Goal: Task Accomplishment & Management: Use online tool/utility

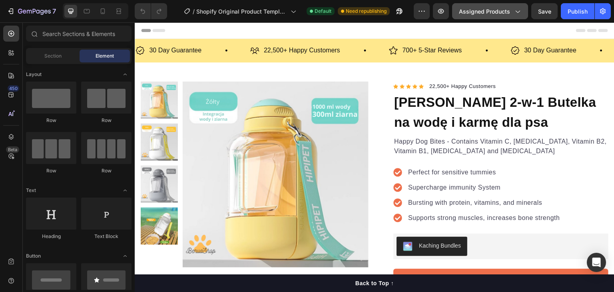
click at [468, 8] on span "Assigned Products" at bounding box center [484, 11] width 51 height 8
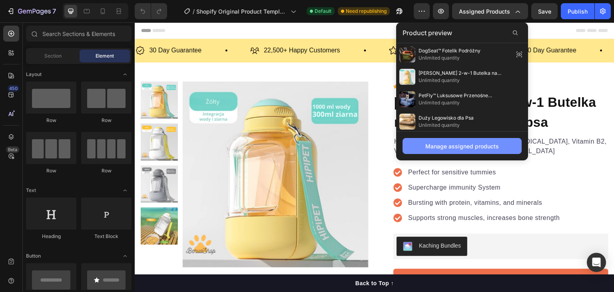
click at [470, 145] on div "Manage assigned products" at bounding box center [461, 146] width 73 height 8
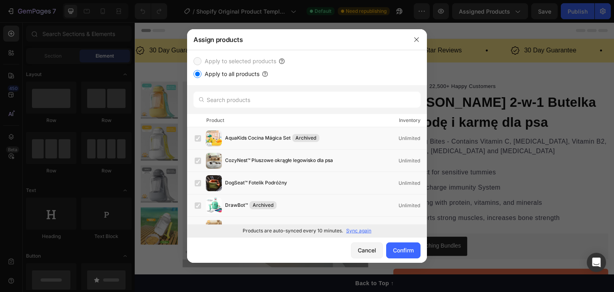
click at [236, 60] on label "Apply to selected products" at bounding box center [238, 61] width 75 height 10
click at [264, 104] on input "text" at bounding box center [306, 99] width 227 height 16
click at [369, 250] on div "Cancel" at bounding box center [366, 250] width 18 height 8
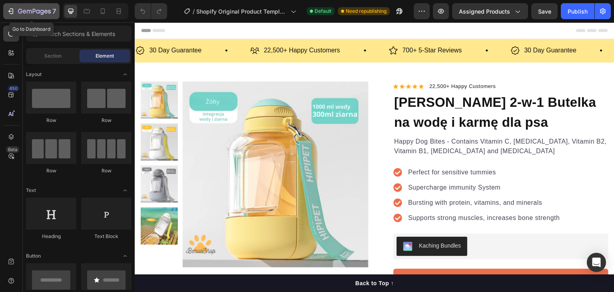
click at [20, 8] on icon "button" at bounding box center [34, 11] width 33 height 7
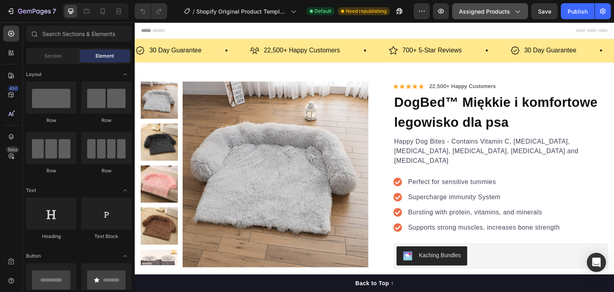
click at [470, 10] on span "Assigned Products" at bounding box center [484, 11] width 51 height 8
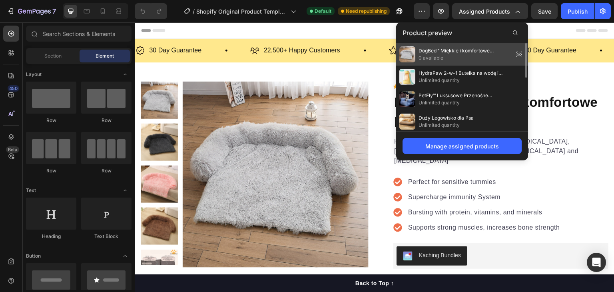
click at [455, 47] on span "DogBed™ Miękkie i komfortowe legowisko dla psa" at bounding box center [464, 50] width 92 height 7
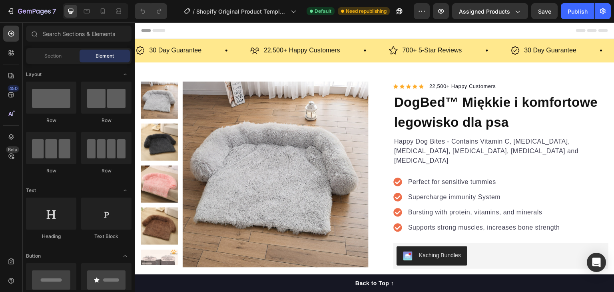
click at [128, 15] on div "7" at bounding box center [86, 11] width 173 height 16
click at [105, 10] on icon at bounding box center [103, 11] width 8 height 8
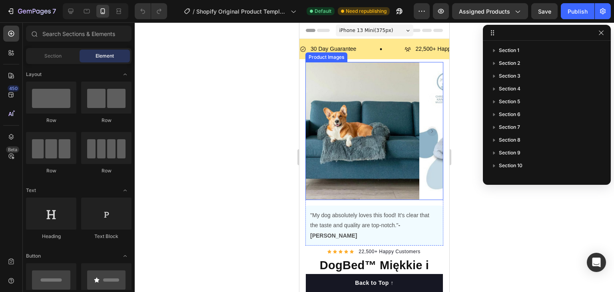
click at [238, 115] on div at bounding box center [374, 156] width 479 height 269
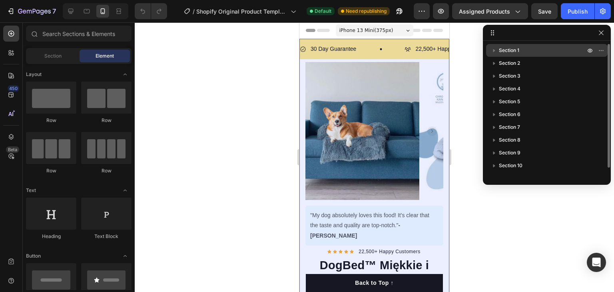
click at [495, 48] on icon "button" at bounding box center [494, 50] width 8 height 8
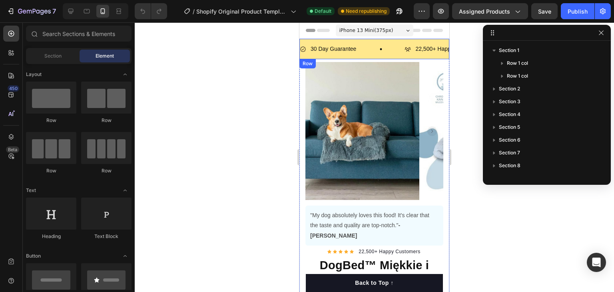
click at [367, 52] on div "30 Day Guarantee Item List" at bounding box center [352, 49] width 105 height 12
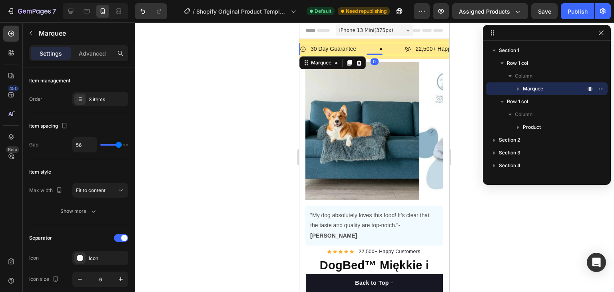
click at [365, 50] on div "30 Day Guarantee Item List" at bounding box center [352, 49] width 105 height 12
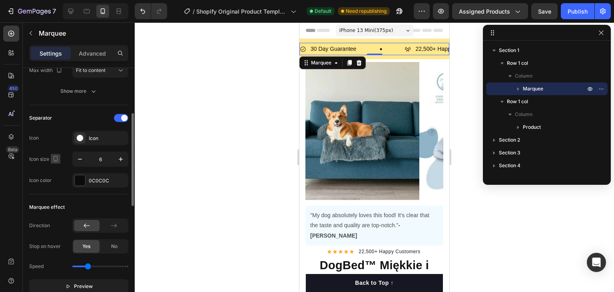
scroll to position [160, 0]
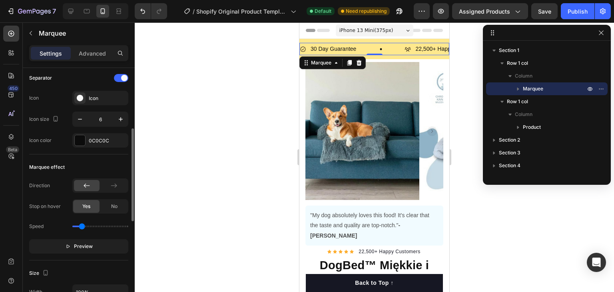
drag, startPoint x: 85, startPoint y: 224, endPoint x: 81, endPoint y: 225, distance: 4.1
type input "0.5"
click at [81, 225] on input "range" at bounding box center [100, 226] width 56 height 2
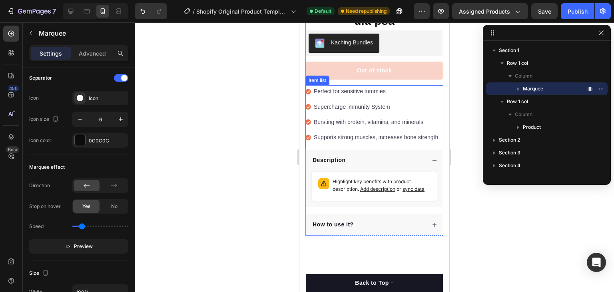
scroll to position [280, 0]
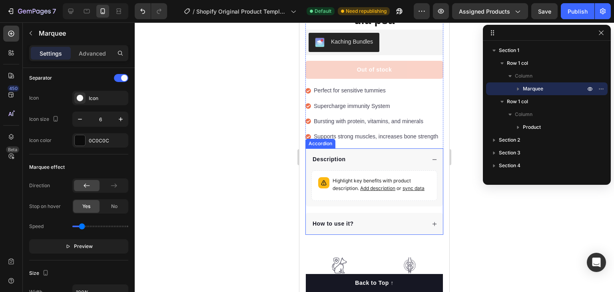
click at [377, 155] on div "Description" at bounding box center [368, 159] width 114 height 11
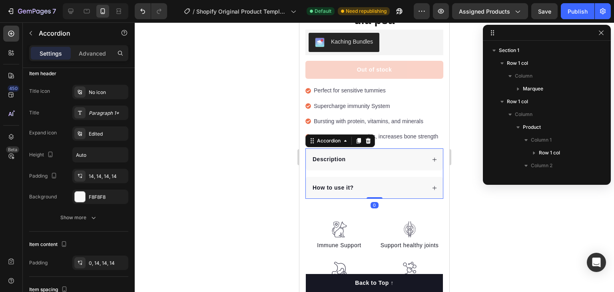
scroll to position [0, 0]
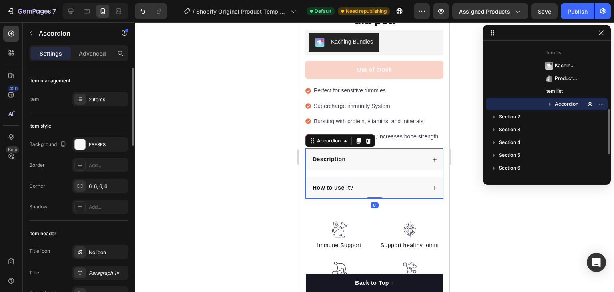
click at [379, 154] on div "Description" at bounding box center [368, 159] width 114 height 11
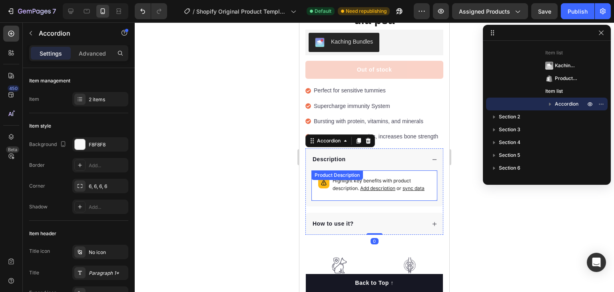
click at [358, 186] on p "Highlight key benefits with product description. Add description or sync data" at bounding box center [381, 184] width 98 height 15
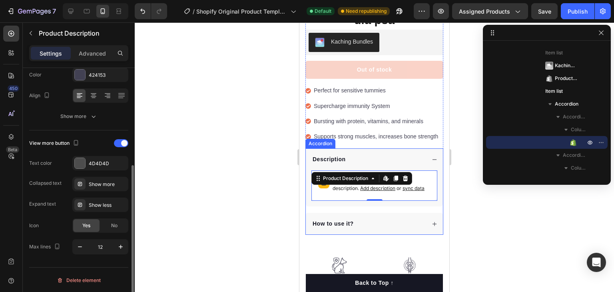
scroll to position [160, 0]
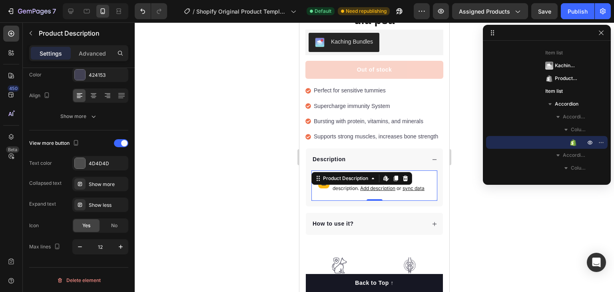
click at [386, 185] on span "Add description" at bounding box center [377, 188] width 35 height 6
click at [385, 229] on div "How to use it?" at bounding box center [368, 223] width 114 height 11
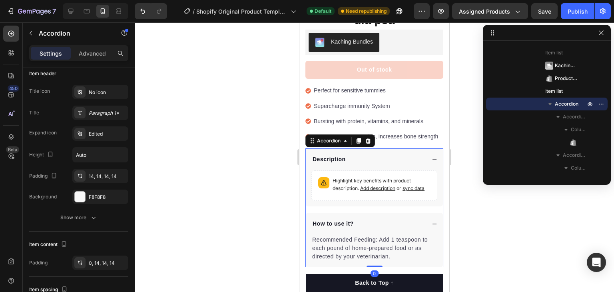
scroll to position [0, 0]
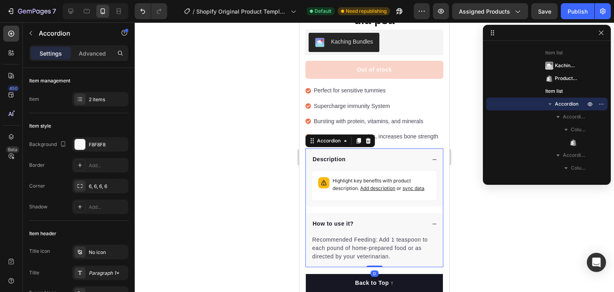
click at [377, 221] on div "How to use it?" at bounding box center [368, 223] width 114 height 11
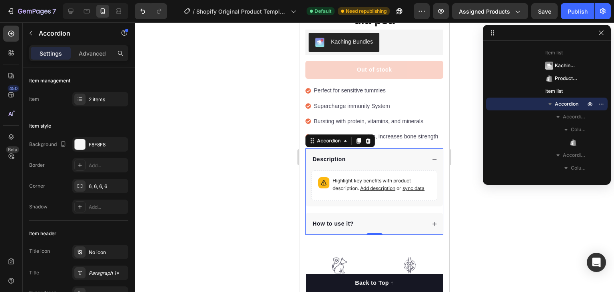
click at [395, 154] on div "Description" at bounding box center [368, 159] width 114 height 11
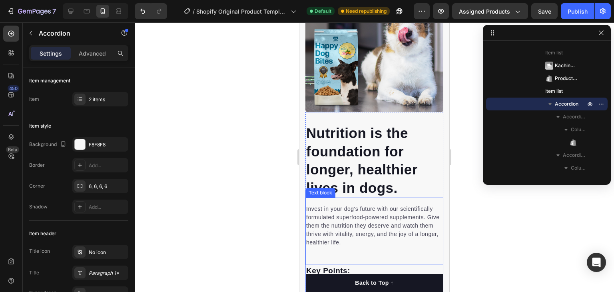
scroll to position [719, 0]
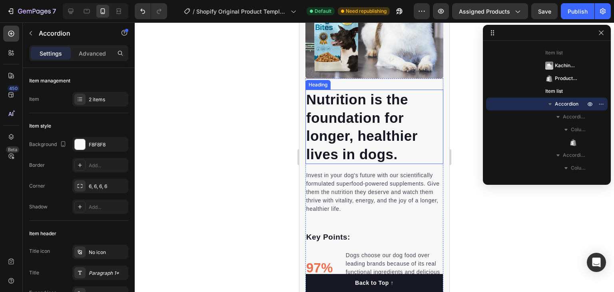
click at [344, 112] on p "Nutrition is the foundation for longer, healthier lives in dogs." at bounding box center [374, 126] width 136 height 73
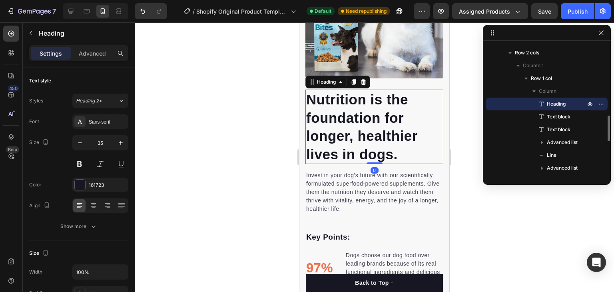
click at [344, 112] on p "Nutrition is the foundation for longer, healthier lives in dogs." at bounding box center [374, 126] width 136 height 73
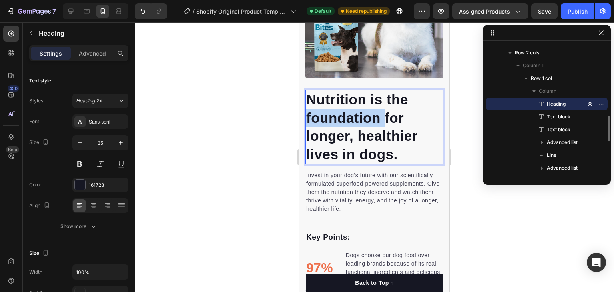
click at [344, 112] on p "Nutrition is the foundation for longer, healthier lives in dogs." at bounding box center [374, 126] width 136 height 73
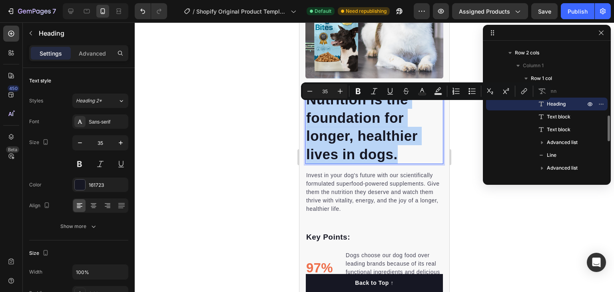
click at [344, 112] on p "Nutrition is the foundation for longer, healthier lives in dogs." at bounding box center [374, 126] width 136 height 73
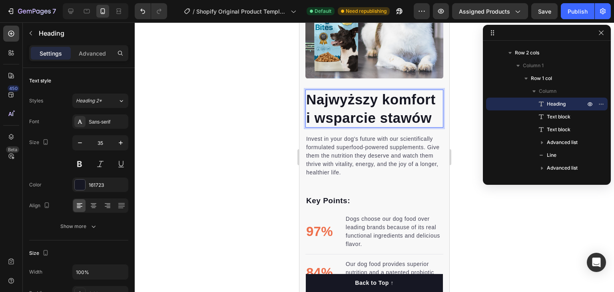
click at [264, 133] on div at bounding box center [374, 156] width 479 height 269
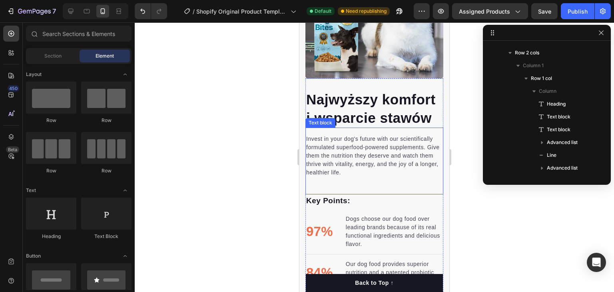
click at [350, 136] on p "Invest in your dog's future with our scientifically formulated superfood-powere…" at bounding box center [374, 156] width 136 height 42
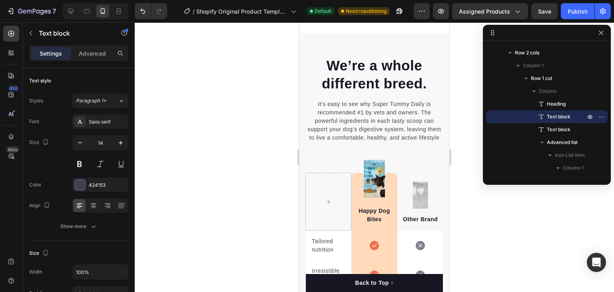
scroll to position [1718, 0]
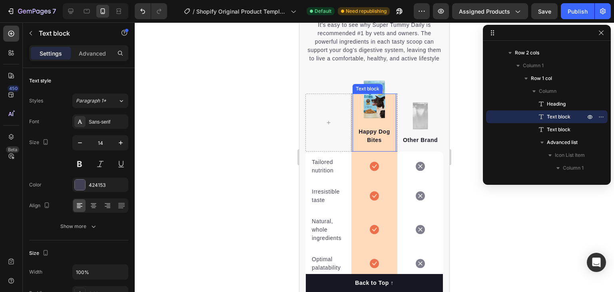
click at [377, 114] on div "Happy Dog Bites Text block" at bounding box center [374, 122] width 44 height 58
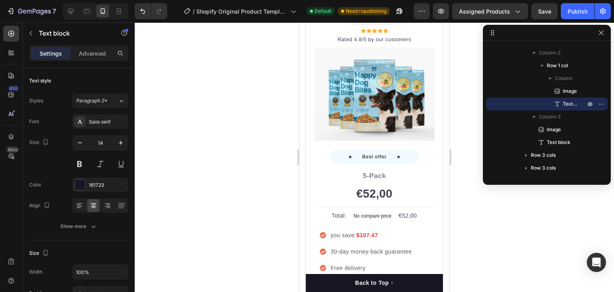
scroll to position [2676, 0]
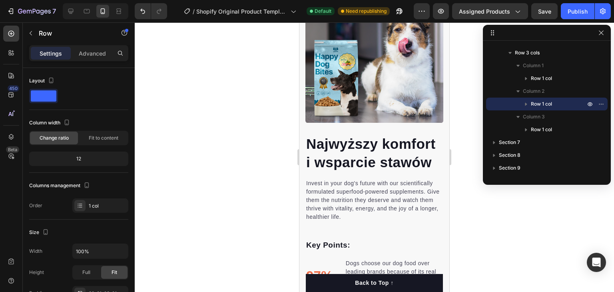
scroll to position [715, 0]
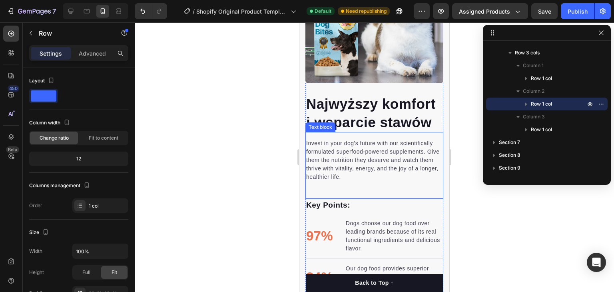
click at [326, 143] on p "Invest in your dog's future with our scientifically formulated superfood-powere…" at bounding box center [374, 160] width 136 height 42
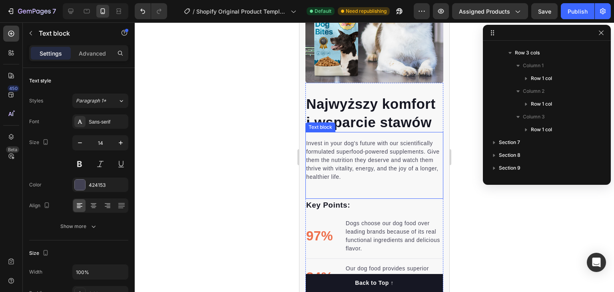
scroll to position [381, 0]
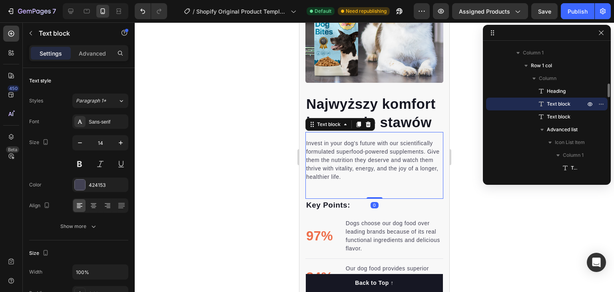
click at [326, 144] on p "Invest in your dog's future with our scientifically formulated superfood-powere…" at bounding box center [374, 160] width 136 height 42
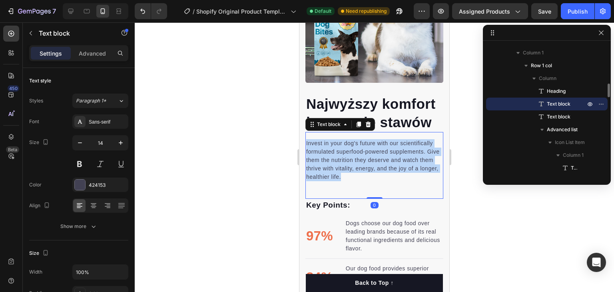
click at [326, 144] on p "Invest in your dog's future with our scientifically formulated superfood-powere…" at bounding box center [374, 160] width 136 height 42
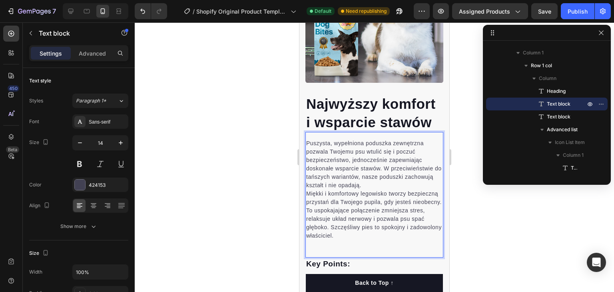
click at [311, 142] on p "Puszysta, wypełniona poduszka zewnętrzna pozwala Twojemu psu wtulić się i poczu…" at bounding box center [374, 164] width 136 height 50
click at [89, 123] on div "Sans-serif" at bounding box center [108, 121] width 38 height 7
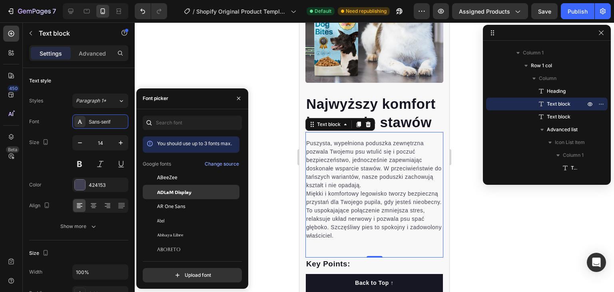
click at [166, 271] on div "ADLaM Display" at bounding box center [191, 278] width 97 height 14
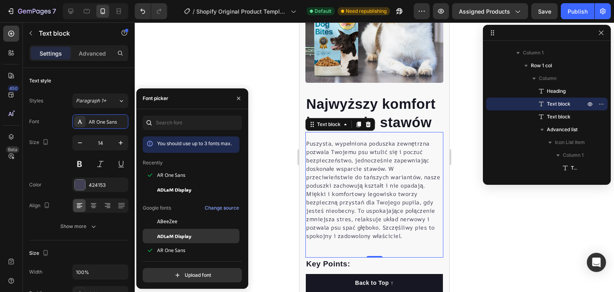
click at [168, 235] on span "ADLaM Display" at bounding box center [174, 235] width 34 height 7
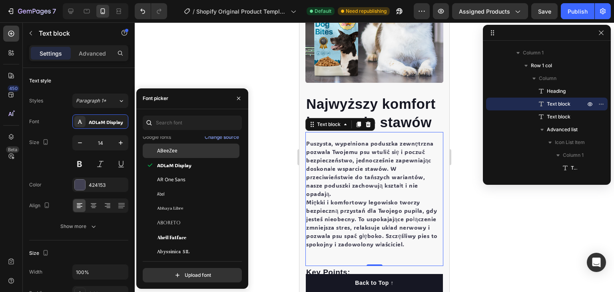
scroll to position [80, 0]
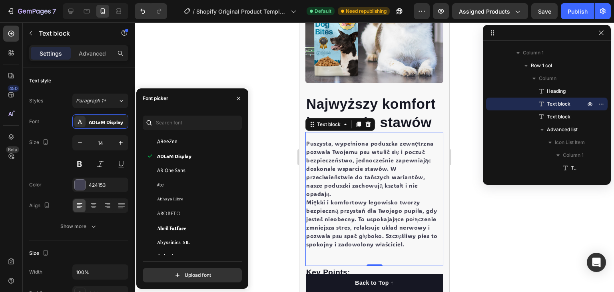
click at [274, 159] on div at bounding box center [374, 156] width 479 height 269
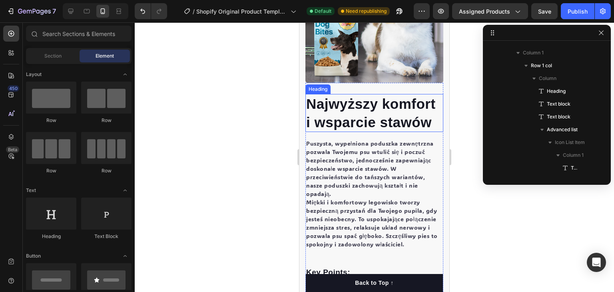
click at [346, 105] on h2 "Najwyższy komfort i wsparcie stawów" at bounding box center [374, 113] width 138 height 38
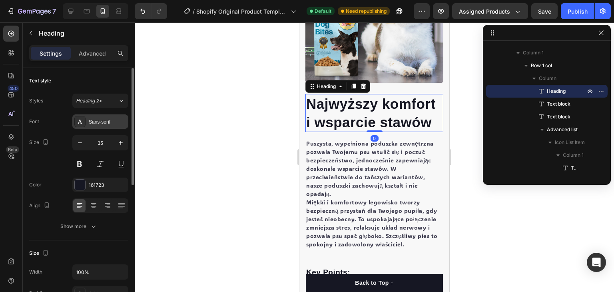
click at [90, 122] on div "Sans-serif" at bounding box center [108, 121] width 38 height 7
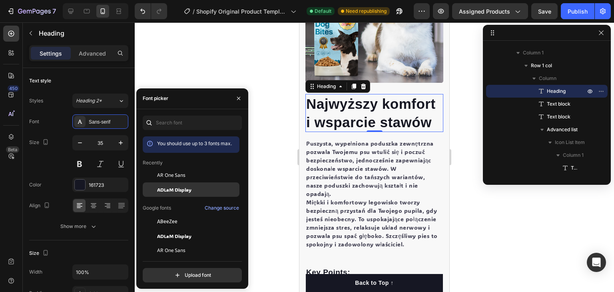
click at [170, 191] on span "ADLaM Display" at bounding box center [174, 189] width 34 height 7
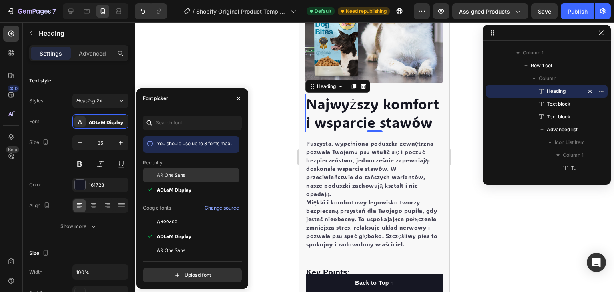
click at [171, 228] on div "AR One Sans" at bounding box center [191, 235] width 97 height 14
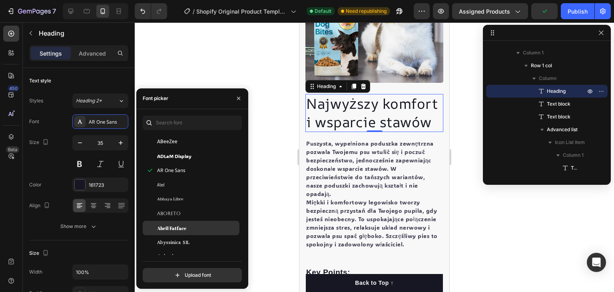
click at [170, 224] on span "Abril Fatface" at bounding box center [171, 227] width 29 height 7
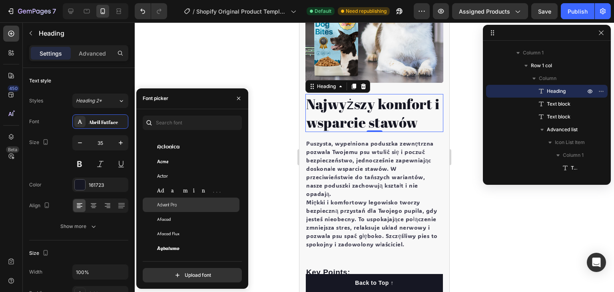
scroll to position [240, 0]
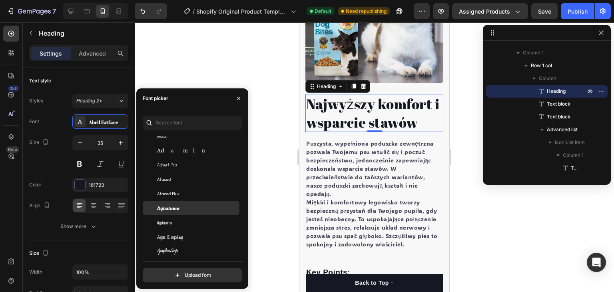
click at [179, 209] on div "Agbalumo" at bounding box center [197, 207] width 81 height 7
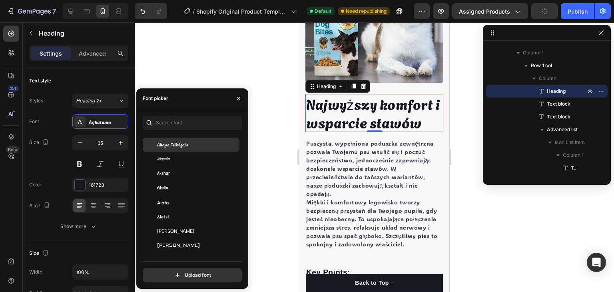
scroll to position [399, 0]
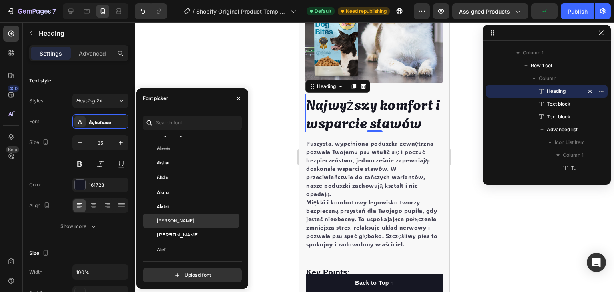
click at [175, 218] on span "Albert Sans" at bounding box center [175, 220] width 37 height 7
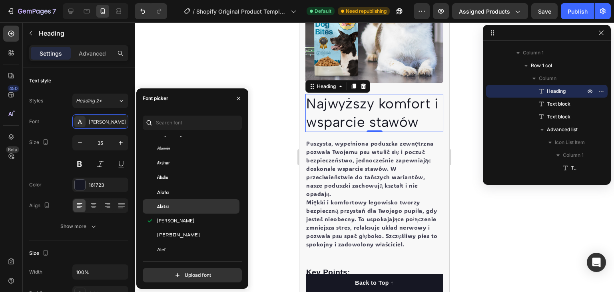
click at [173, 209] on div "Alatsi" at bounding box center [197, 206] width 81 height 7
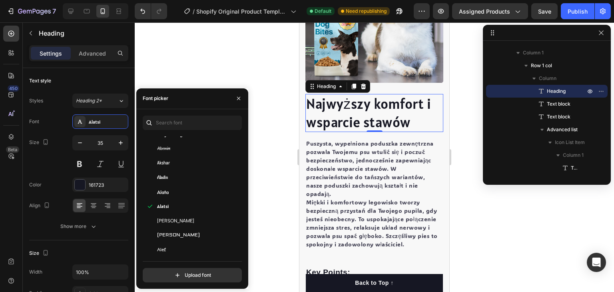
click at [261, 97] on div at bounding box center [374, 156] width 479 height 269
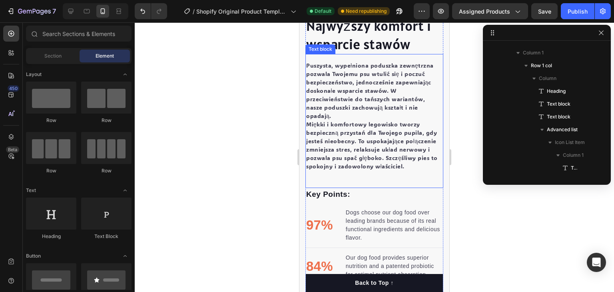
scroll to position [794, 0]
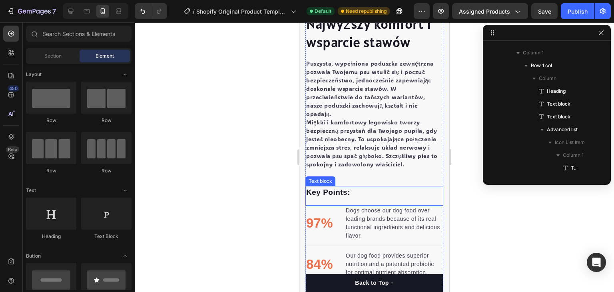
click at [328, 187] on p "Key Points:" at bounding box center [374, 193] width 136 height 12
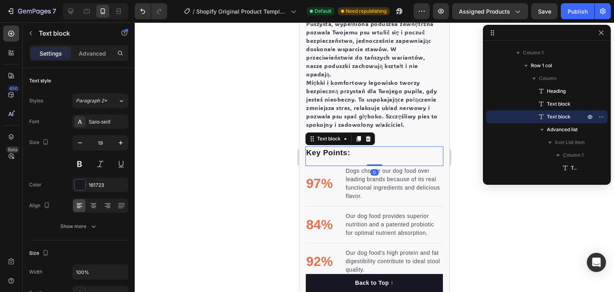
scroll to position [834, 0]
click at [5, 95] on div "450" at bounding box center [11, 95] width 16 height 16
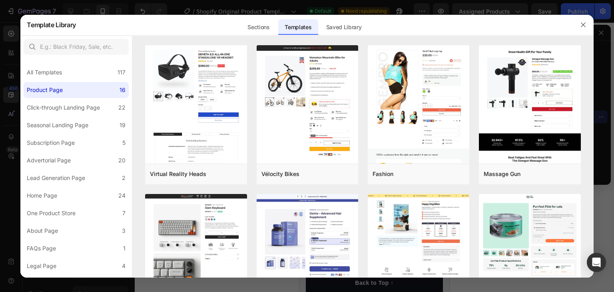
click at [2, 56] on div at bounding box center [307, 146] width 614 height 292
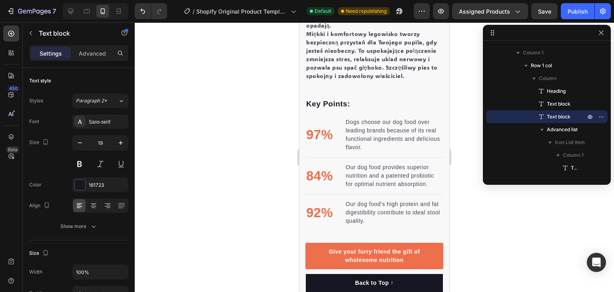
scroll to position [880, 0]
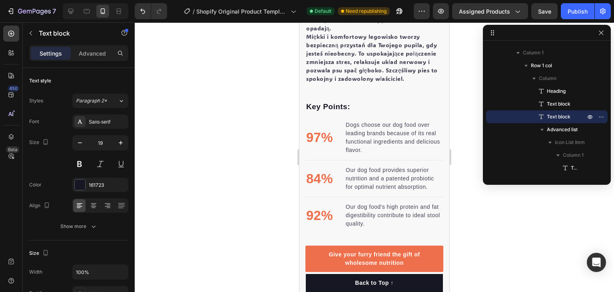
click at [329, 101] on p "Key Points:" at bounding box center [374, 107] width 136 height 12
click at [335, 101] on p "Key Points:" at bounding box center [374, 107] width 136 height 12
click at [353, 101] on p "Key Points:" at bounding box center [374, 107] width 136 height 12
click at [357, 101] on p "Key Points:" at bounding box center [374, 107] width 136 height 12
click at [335, 101] on p "Key Points:" at bounding box center [374, 107] width 136 height 12
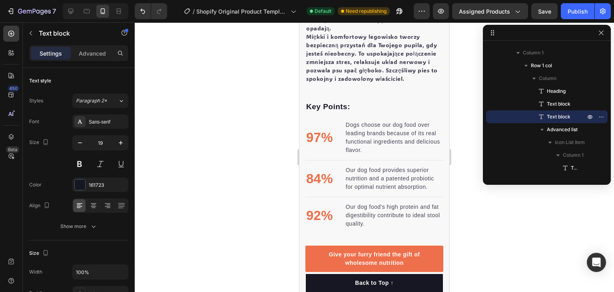
click at [335, 101] on p "Key Points:" at bounding box center [374, 107] width 136 height 12
click at [333, 101] on p "Key Points:" at bounding box center [374, 107] width 136 height 12
click at [303, 99] on div "Najwyższy komfort i wsparcie stawów Heading Puszysta, wypełniona poduszka zewnę…" at bounding box center [374, 26] width 150 height 492
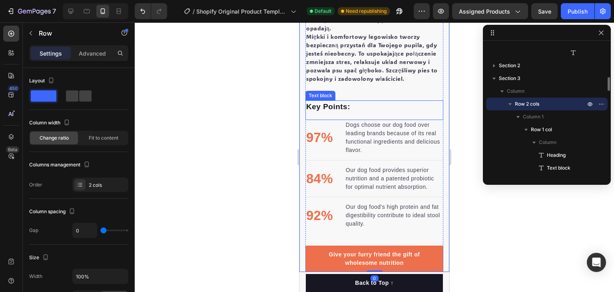
click at [308, 103] on p "Key Points:" at bounding box center [374, 107] width 136 height 12
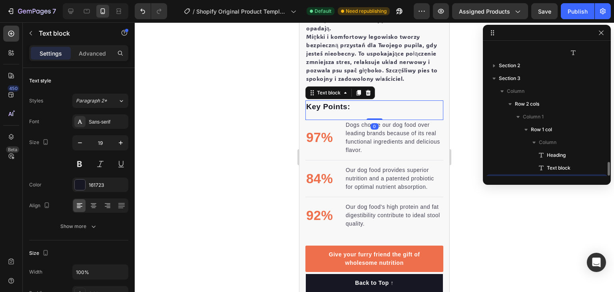
scroll to position [394, 0]
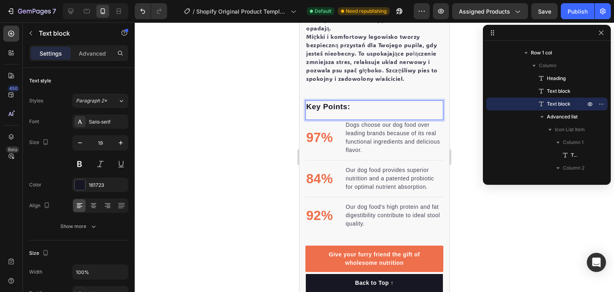
click at [340, 101] on p "Key Points:" at bounding box center [374, 107] width 136 height 12
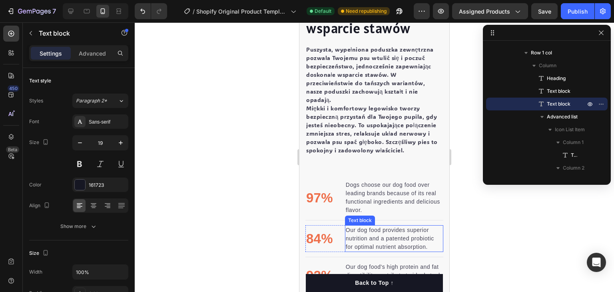
scroll to position [800, 0]
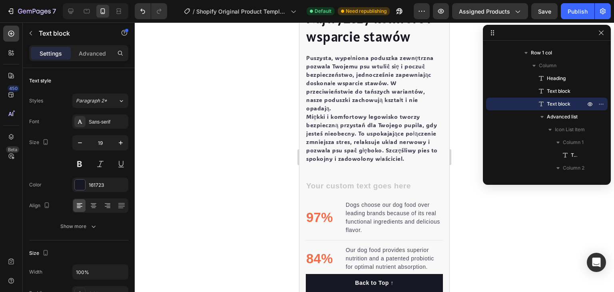
click at [329, 180] on div "Rich Text Editor. Editing area: main" at bounding box center [374, 186] width 138 height 13
click at [327, 180] on div "Rich Text Editor. Editing area: main" at bounding box center [374, 186] width 138 height 13
click at [322, 180] on div "Rich Text Editor. Editing area: main" at bounding box center [374, 186] width 138 height 13
click at [310, 180] on div "Rich Text Editor. Editing area: main" at bounding box center [374, 186] width 138 height 13
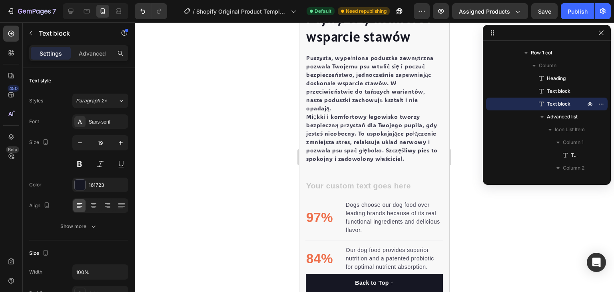
click at [310, 180] on div "Rich Text Editor. Editing area: main" at bounding box center [374, 186] width 138 height 13
click at [208, 165] on div at bounding box center [374, 156] width 479 height 269
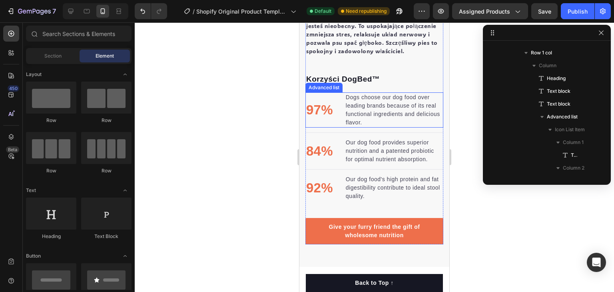
scroll to position [880, 0]
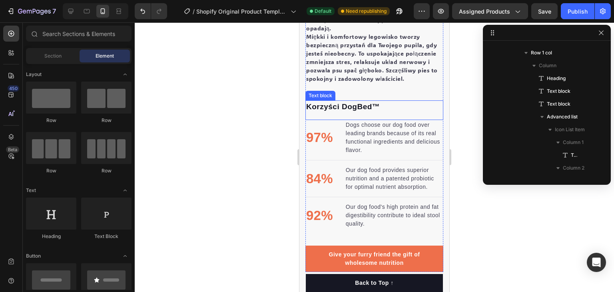
click at [345, 101] on p "Korzyści DogBed™" at bounding box center [374, 107] width 136 height 12
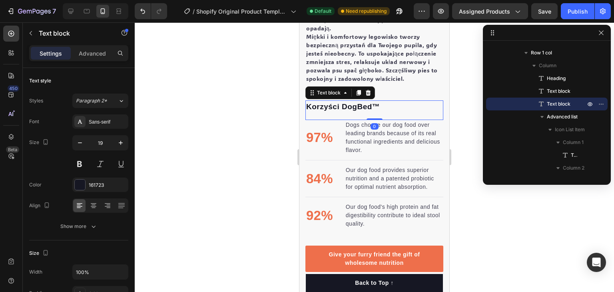
click at [345, 101] on p "Korzyści DogBed™" at bounding box center [374, 107] width 136 height 12
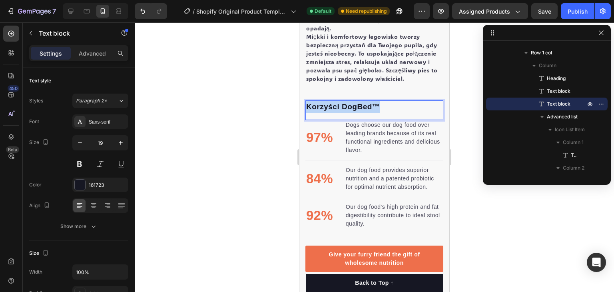
click at [345, 101] on p "Korzyści DogBed™" at bounding box center [374, 107] width 136 height 12
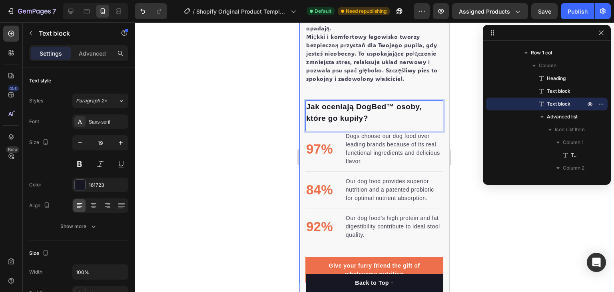
click at [231, 128] on div at bounding box center [374, 156] width 479 height 269
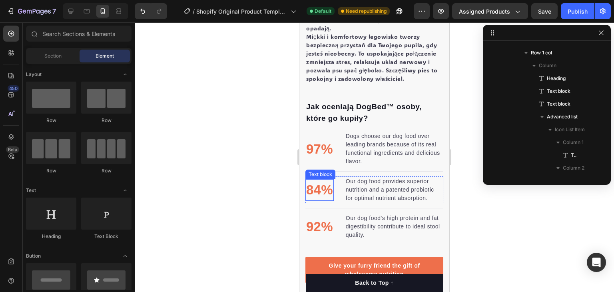
click at [317, 180] on p "84%" at bounding box center [319, 190] width 27 height 20
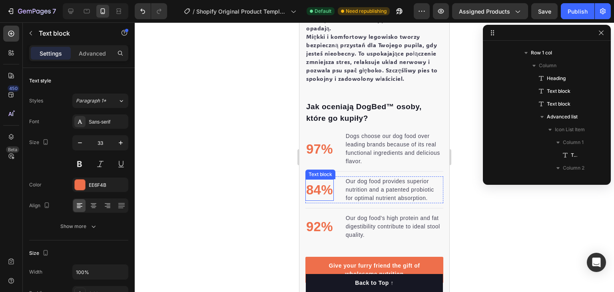
scroll to position [534, 0]
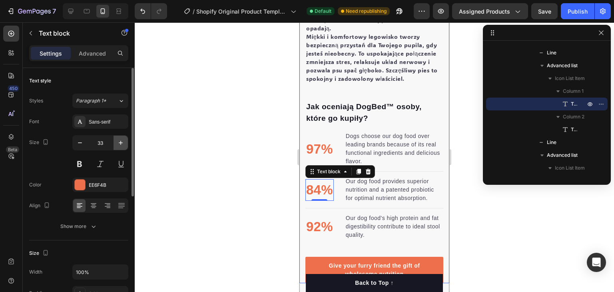
click at [117, 143] on icon "button" at bounding box center [121, 143] width 8 height 8
click at [75, 144] on button "button" at bounding box center [80, 142] width 14 height 14
type input "33"
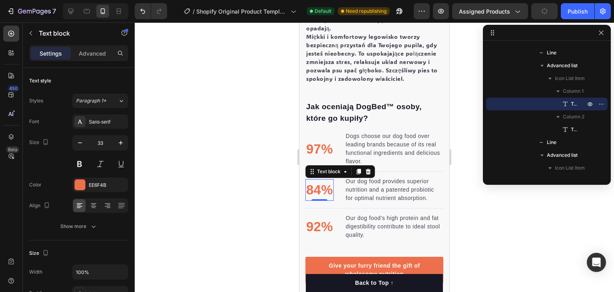
click at [320, 183] on p "84%" at bounding box center [319, 190] width 27 height 20
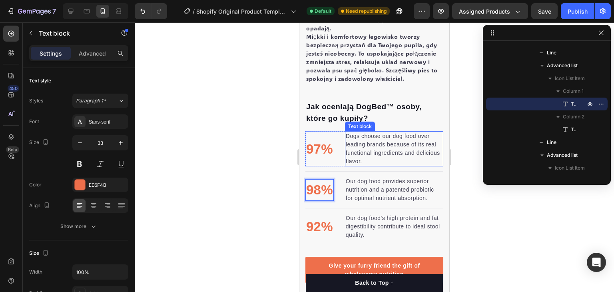
click at [368, 139] on p "Dogs choose our dog food over leading brands because of its real functional ing…" at bounding box center [394, 149] width 97 height 34
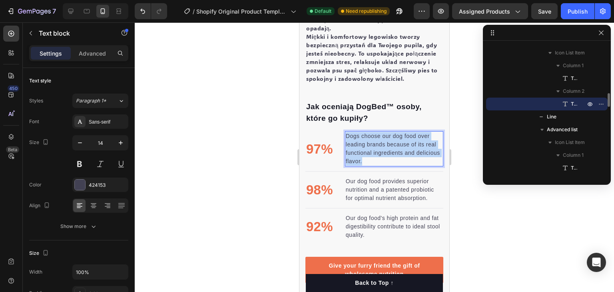
click at [368, 139] on p "Dogs choose our dog food over leading brands because of its real functional ing…" at bounding box center [394, 149] width 97 height 34
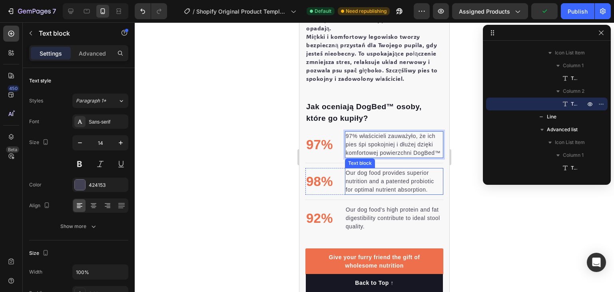
click at [374, 181] on p "Our dog food provides superior nutrition and a patented probiotic for optimal n…" at bounding box center [394, 181] width 97 height 25
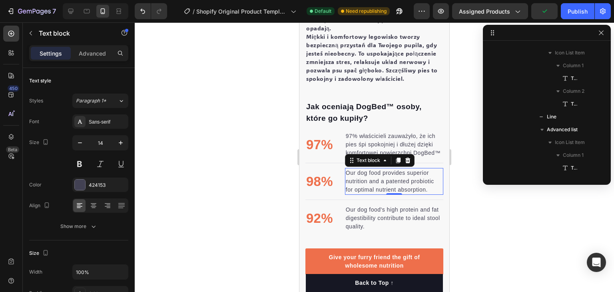
scroll to position [560, 0]
click at [372, 180] on p "Our dog food provides superior nutrition and a patented probiotic for optimal n…" at bounding box center [394, 181] width 97 height 25
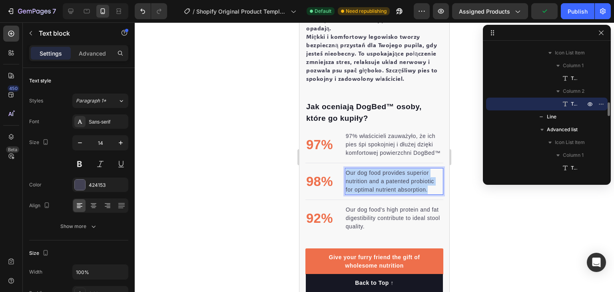
click at [372, 180] on p "Our dog food provides superior nutrition and a patented probiotic for optimal n…" at bounding box center [394, 181] width 97 height 25
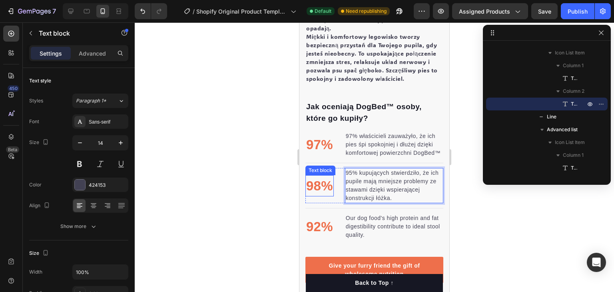
click at [316, 185] on p "98%" at bounding box center [319, 186] width 27 height 20
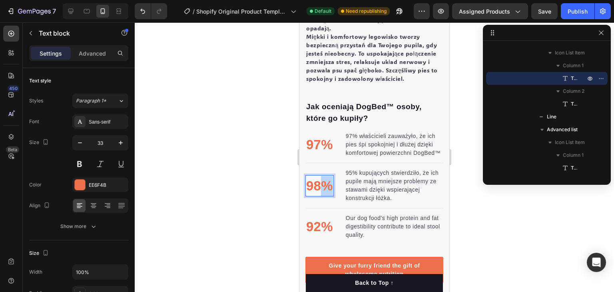
click at [318, 184] on p "98%" at bounding box center [319, 186] width 27 height 20
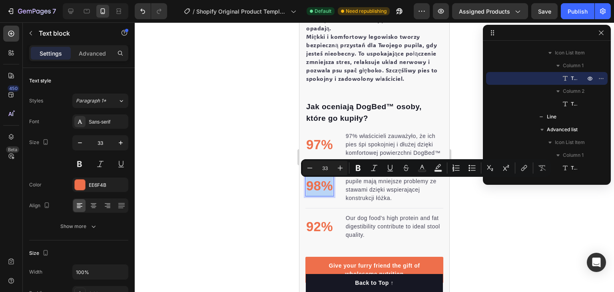
click at [318, 184] on p "98%" at bounding box center [319, 186] width 27 height 20
click at [317, 184] on p "98%" at bounding box center [319, 186] width 27 height 20
click at [313, 189] on p "98%" at bounding box center [319, 186] width 27 height 20
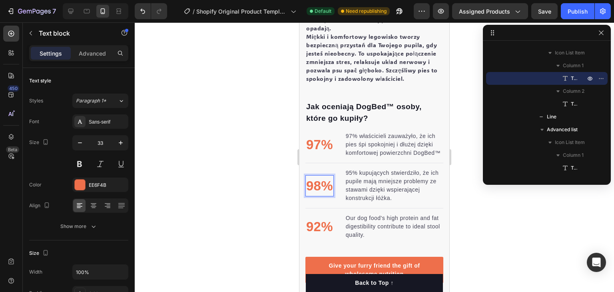
click at [318, 187] on p "98%" at bounding box center [319, 186] width 27 height 20
click at [353, 224] on p "Our dog food's high protein and fat digestibility contribute to ideal stool qua…" at bounding box center [394, 226] width 97 height 25
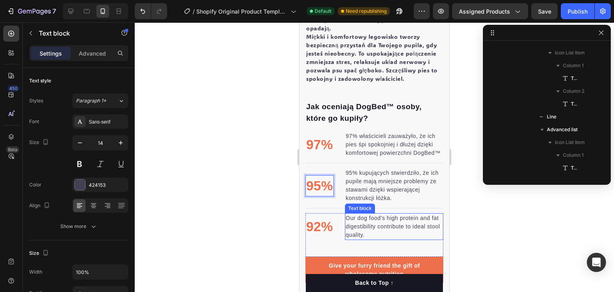
scroll to position [649, 0]
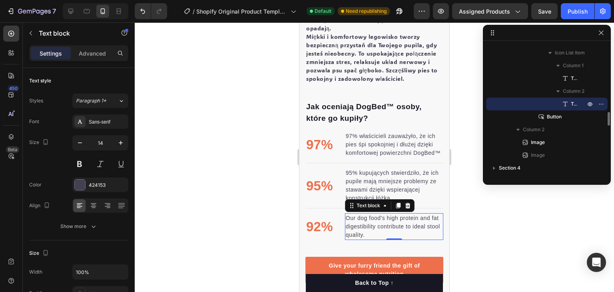
click at [353, 224] on p "Our dog food's high protein and fat digestibility contribute to ideal stool qua…" at bounding box center [394, 226] width 97 height 25
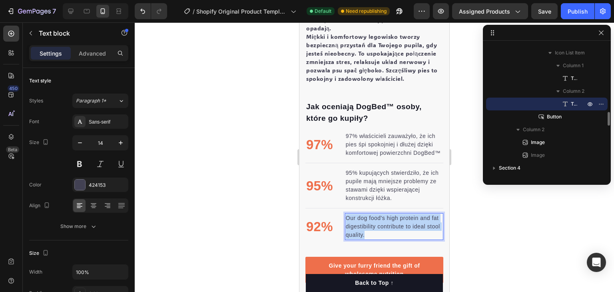
click at [353, 224] on p "Our dog food's high protein and fat digestibility contribute to ideal stool qua…" at bounding box center [394, 226] width 97 height 25
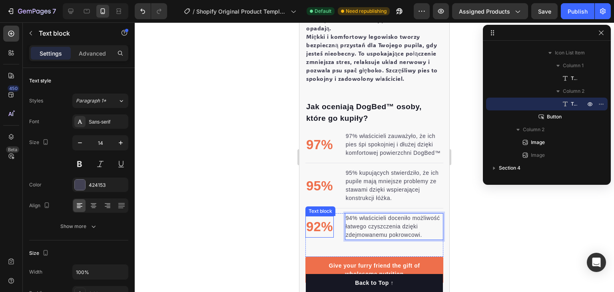
click at [318, 227] on p "92%" at bounding box center [319, 226] width 27 height 20
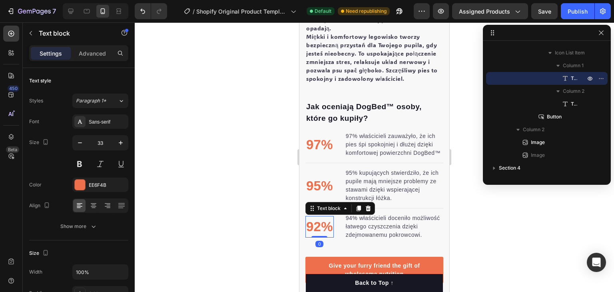
click at [319, 229] on p "92%" at bounding box center [319, 226] width 27 height 20
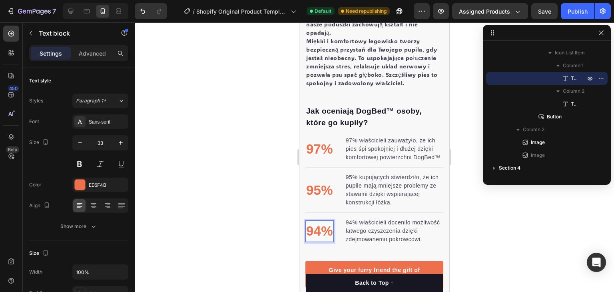
scroll to position [880, 0]
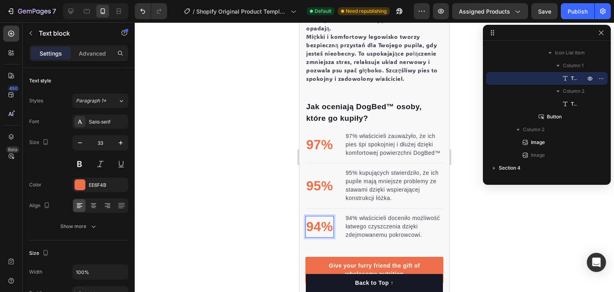
click at [266, 225] on div at bounding box center [374, 156] width 479 height 269
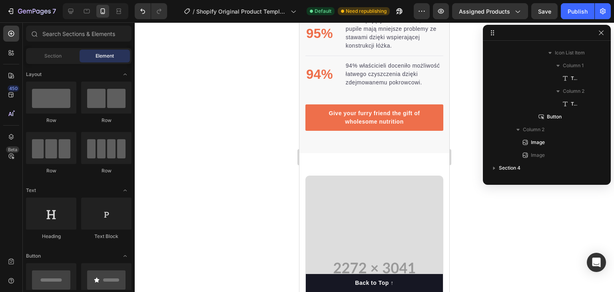
scroll to position [1040, 0]
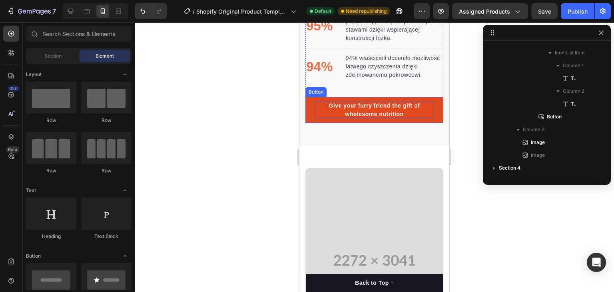
click at [369, 118] on div "Give your furry friend the gift of wholesome nutrition" at bounding box center [374, 109] width 119 height 17
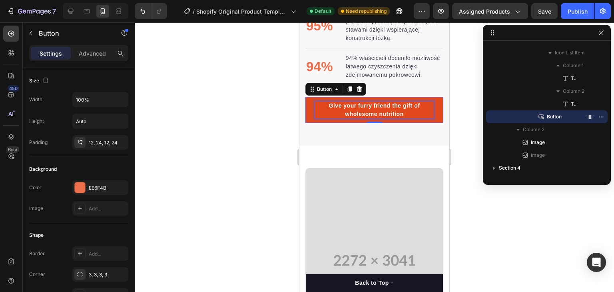
click at [367, 112] on div "Give your furry friend the gift of wholesome nutrition" at bounding box center [374, 109] width 119 height 17
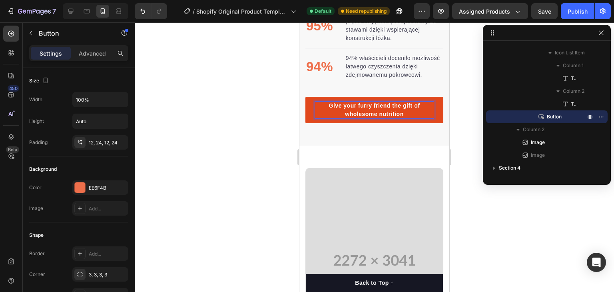
click at [369, 116] on p "Give your furry friend the gift of wholesome nutrition" at bounding box center [374, 109] width 119 height 17
click at [368, 116] on p "Give your furry friend the gift of wholesome nutrition" at bounding box center [374, 109] width 119 height 17
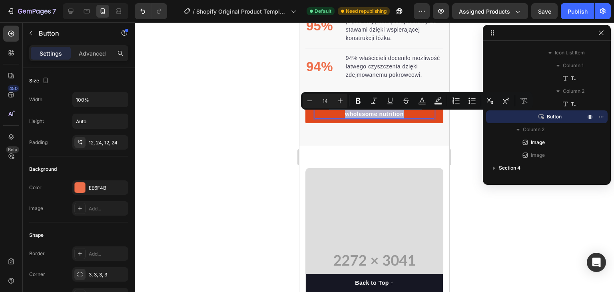
copy p "Give your furry friend the gift of wholesome nutrition"
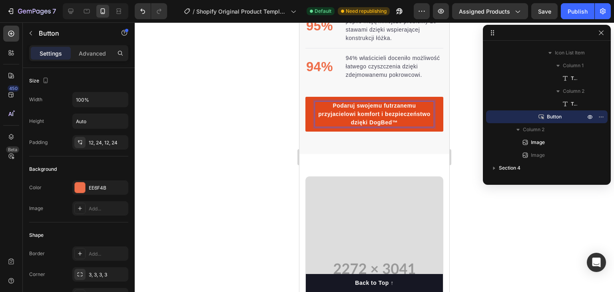
click at [251, 149] on div at bounding box center [374, 156] width 479 height 269
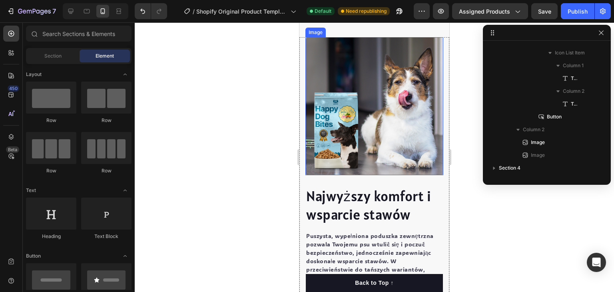
scroll to position [582, 0]
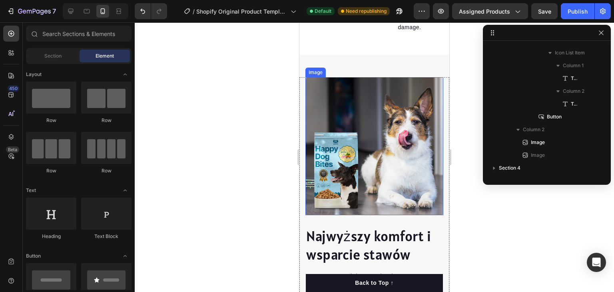
click at [364, 130] on img at bounding box center [374, 146] width 138 height 138
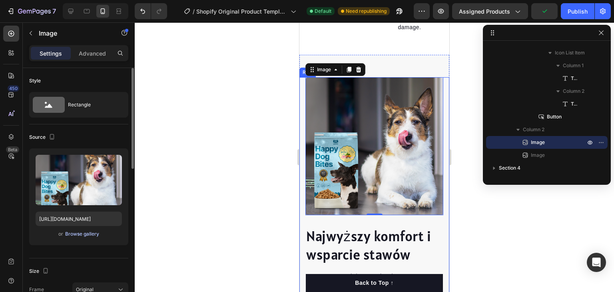
click at [81, 232] on div "Browse gallery" at bounding box center [82, 233] width 34 height 7
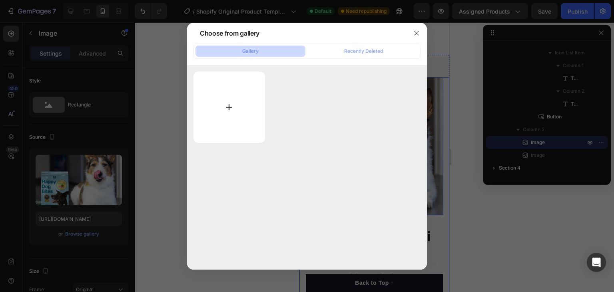
click at [240, 103] on input "file" at bounding box center [228, 106] width 71 height 71
type input "C:\fakepath\ssr1.png"
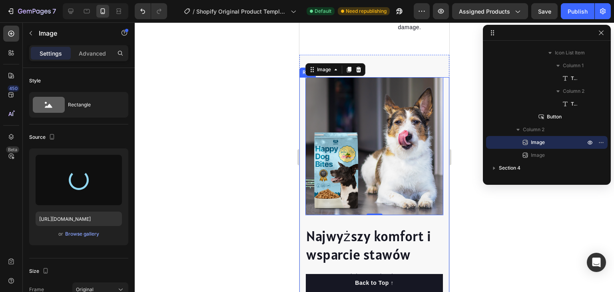
type input "https://cdn.shopify.com/s/files/1/0685/6759/7109/files/gempages_581637192581907…"
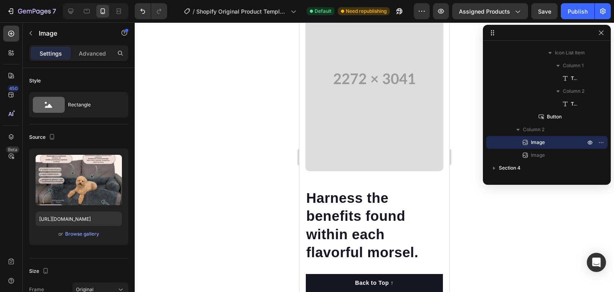
scroll to position [1243, 0]
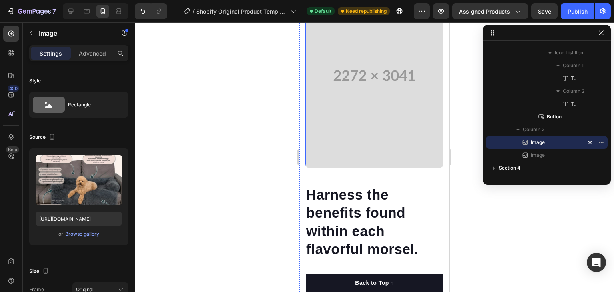
click at [379, 117] on video at bounding box center [374, 75] width 138 height 185
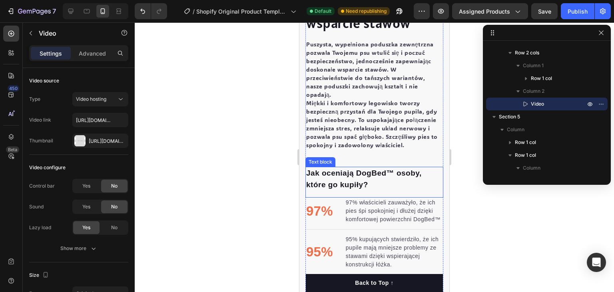
scroll to position [666, 0]
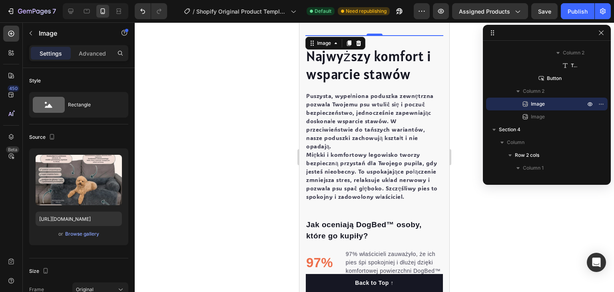
scroll to position [586, 0]
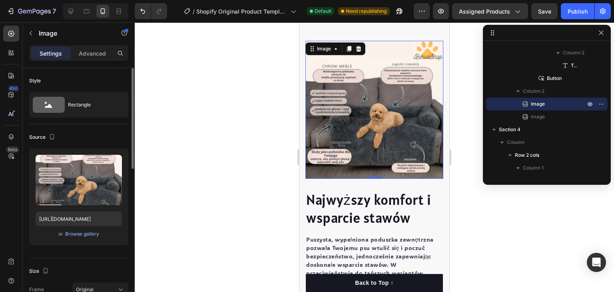
click at [83, 238] on div "Upload Image https://cdn.shopify.com/s/files/1/0685/6759/7109/files/gempages_58…" at bounding box center [78, 196] width 99 height 97
click at [83, 236] on div "Browse gallery" at bounding box center [82, 233] width 34 height 7
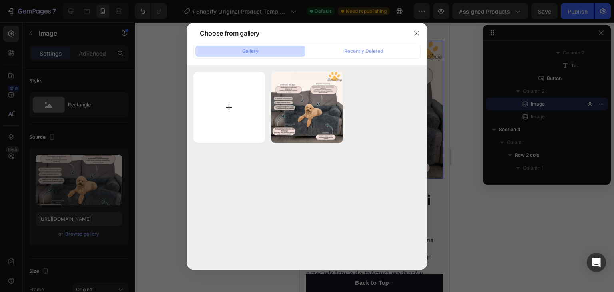
click at [237, 110] on input "file" at bounding box center [228, 106] width 71 height 71
type input "C:\fakepath\doghomebed gif1.gif"
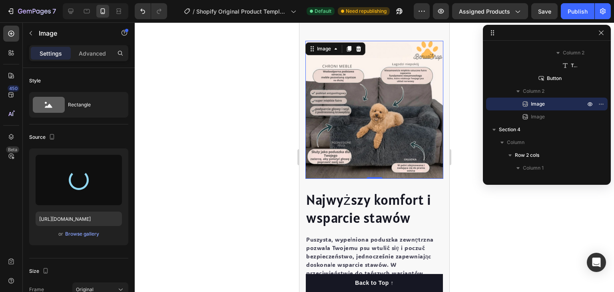
type input "https://cdn.shopify.com/s/files/1/0685/6759/7109/files/gempages_581637192581907…"
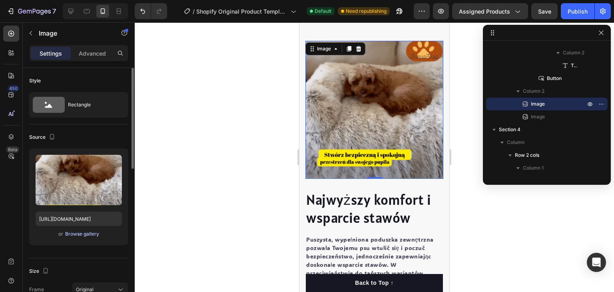
click at [78, 231] on div "Browse gallery" at bounding box center [82, 233] width 34 height 7
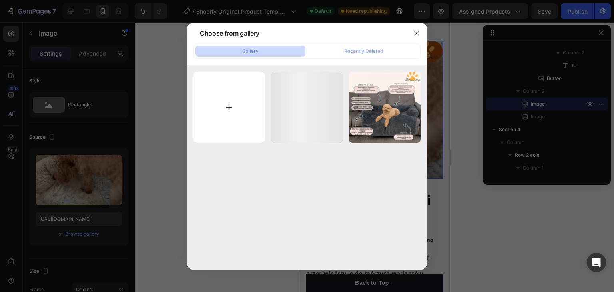
click at [210, 109] on input "file" at bounding box center [228, 106] width 71 height 71
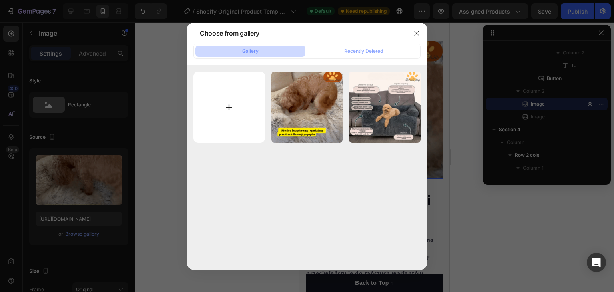
click at [226, 115] on input "file" at bounding box center [228, 106] width 71 height 71
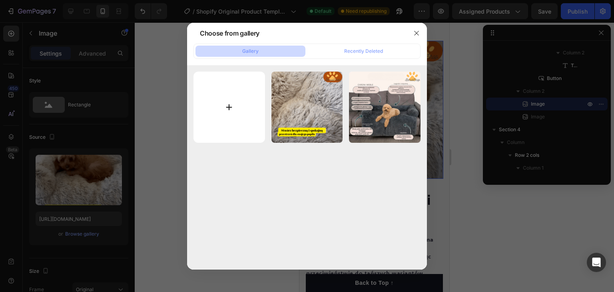
type input "C:\fakepath\giff2.gif"
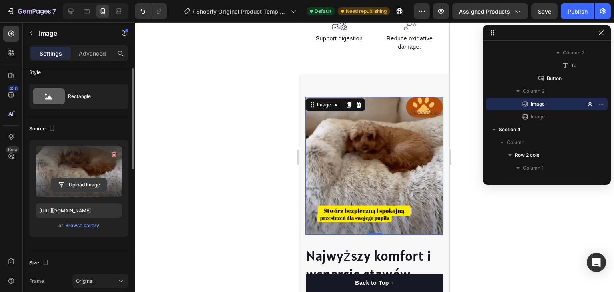
scroll to position [12, 0]
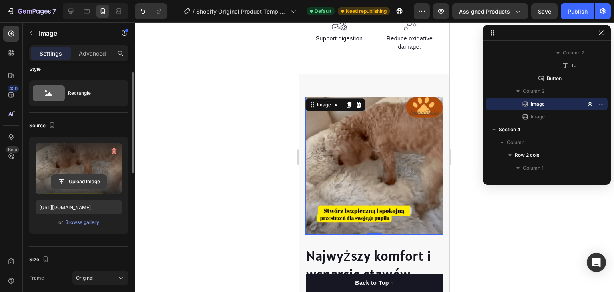
click at [73, 181] on input "file" at bounding box center [78, 182] width 55 height 14
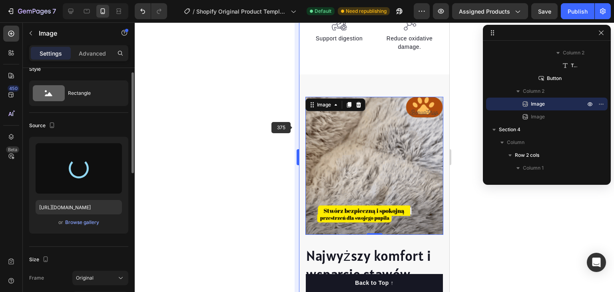
type input "https://cdn.shopify.com/s/files/1/0685/6759/7109/files/gempages_581637192581907…"
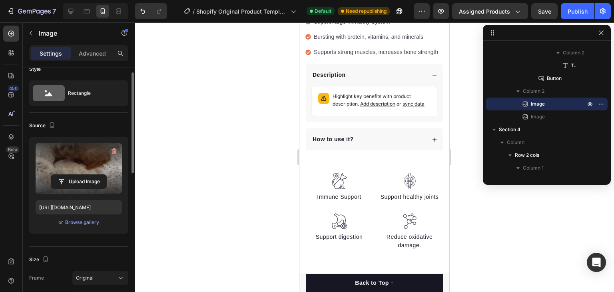
scroll to position [363, 0]
click at [335, 222] on img at bounding box center [339, 222] width 16 height 16
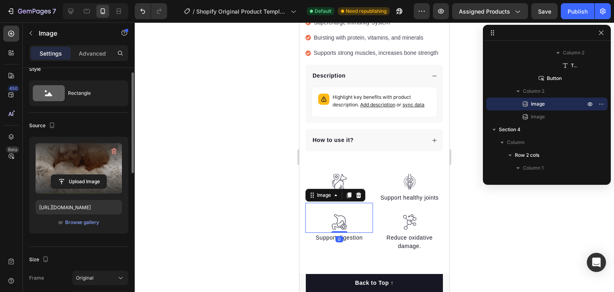
scroll to position [368, 0]
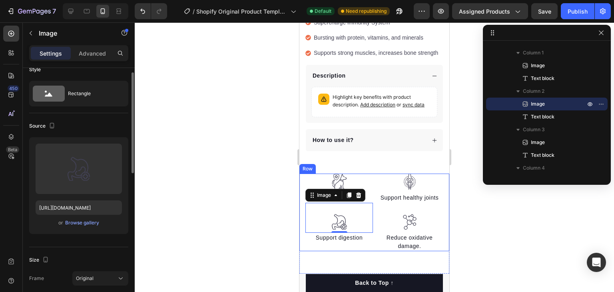
click at [255, 211] on div at bounding box center [374, 156] width 479 height 269
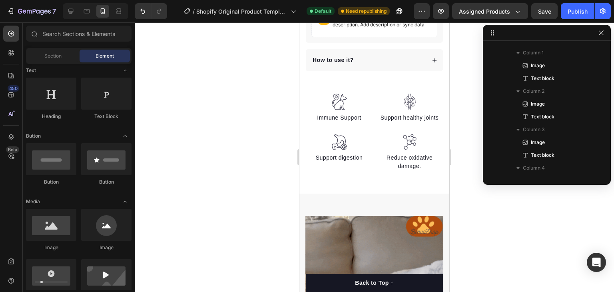
scroll to position [200, 0]
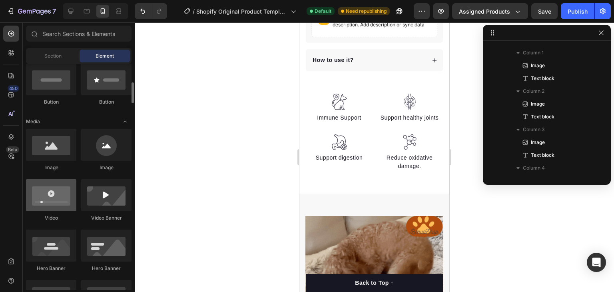
click at [43, 201] on div at bounding box center [51, 195] width 50 height 32
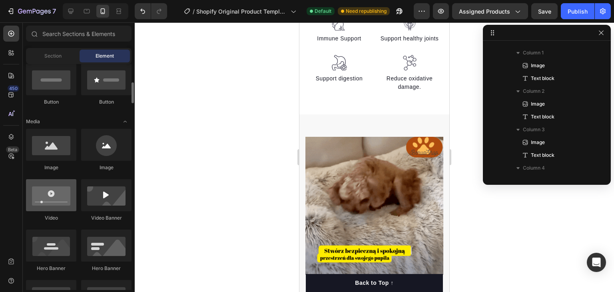
scroll to position [240, 0]
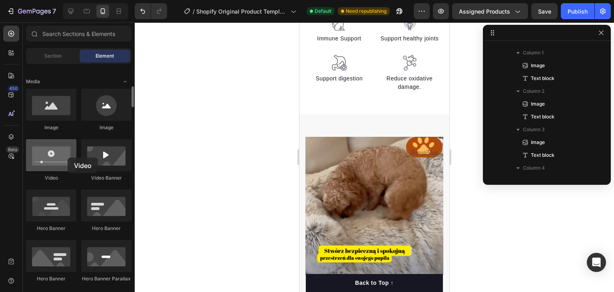
click at [60, 159] on div at bounding box center [51, 155] width 50 height 32
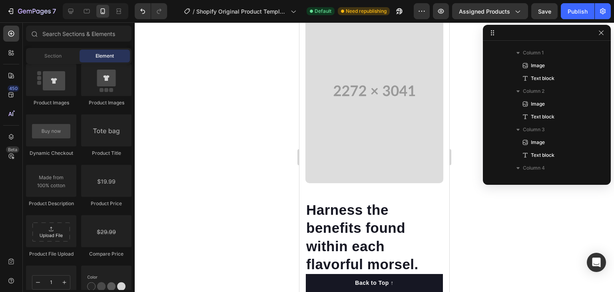
scroll to position [1238, 0]
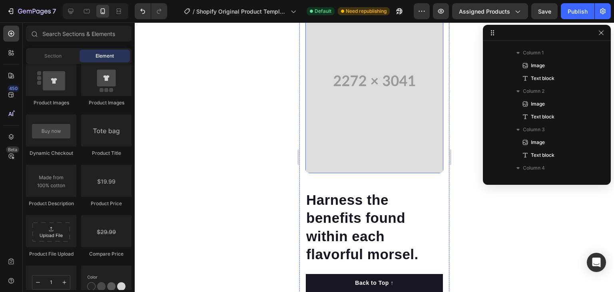
click at [364, 139] on video at bounding box center [374, 80] width 138 height 185
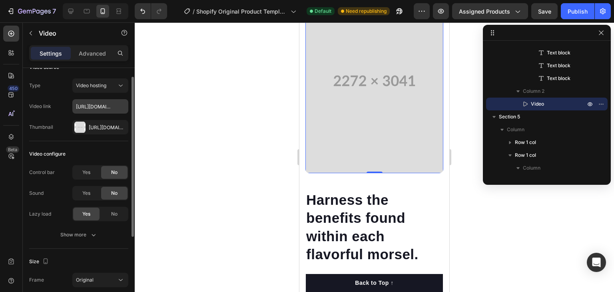
scroll to position [0, 0]
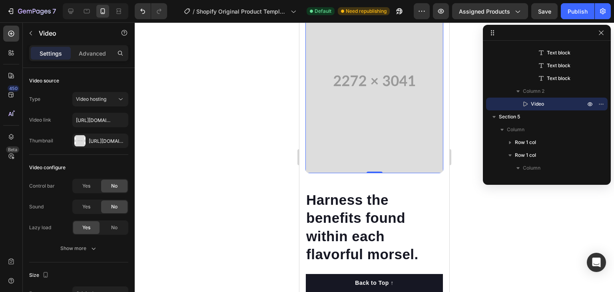
click at [370, 111] on video at bounding box center [374, 80] width 138 height 185
click at [398, 127] on video at bounding box center [374, 80] width 138 height 185
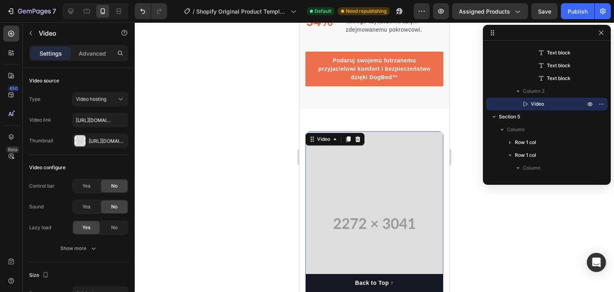
scroll to position [1039, 0]
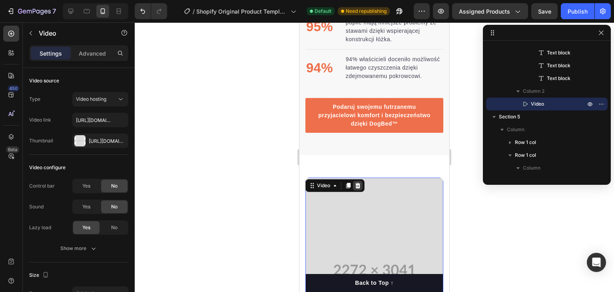
click at [358, 188] on icon at bounding box center [357, 186] width 5 height 6
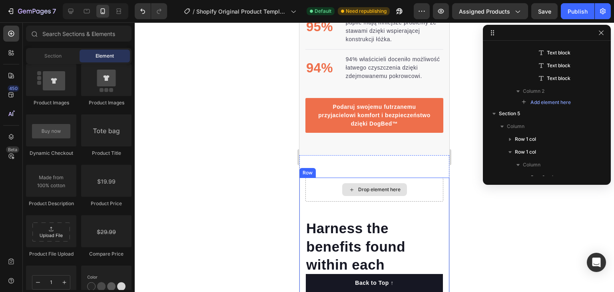
click at [360, 193] on div "Drop element here" at bounding box center [379, 189] width 42 height 6
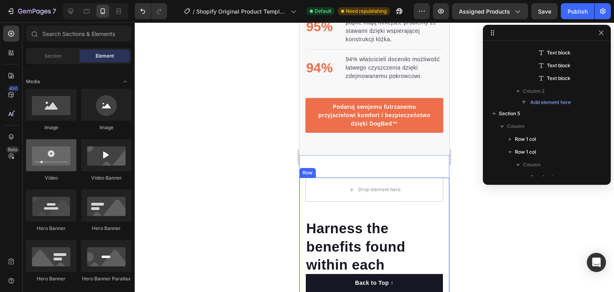
scroll to position [200, 0]
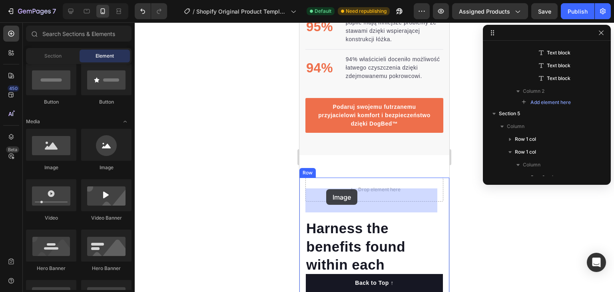
drag, startPoint x: 358, startPoint y: 172, endPoint x: 326, endPoint y: 189, distance: 36.4
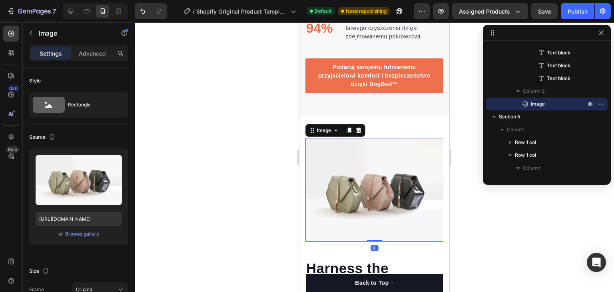
scroll to position [1078, 0]
click at [88, 233] on div "Browse gallery" at bounding box center [82, 233] width 34 height 7
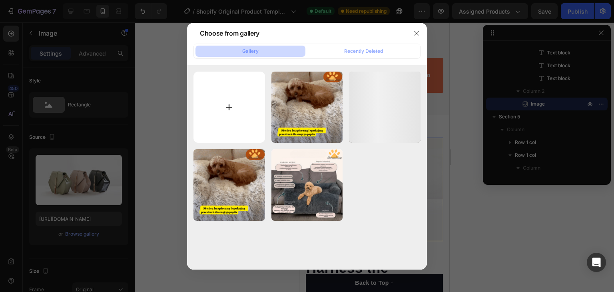
click at [228, 97] on input "file" at bounding box center [228, 106] width 71 height 71
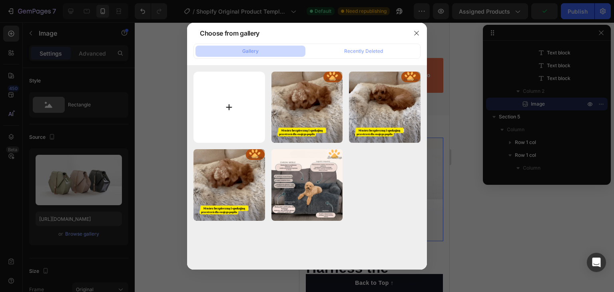
type input "C:\fakepath\ssr16.png"
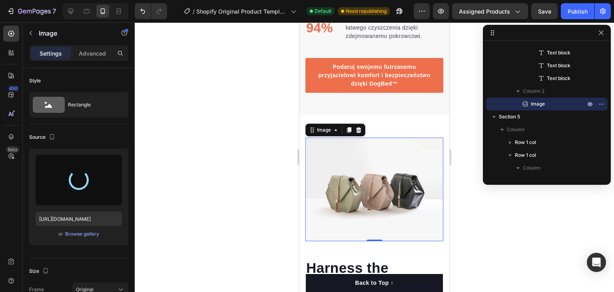
type input "https://cdn.shopify.com/s/files/1/0685/6759/7109/files/gempages_581637192581907…"
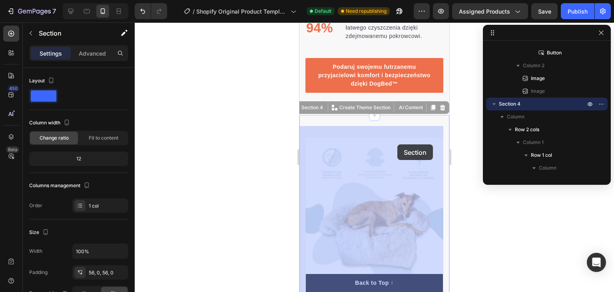
drag, startPoint x: 398, startPoint y: 129, endPoint x: 395, endPoint y: 138, distance: 9.7
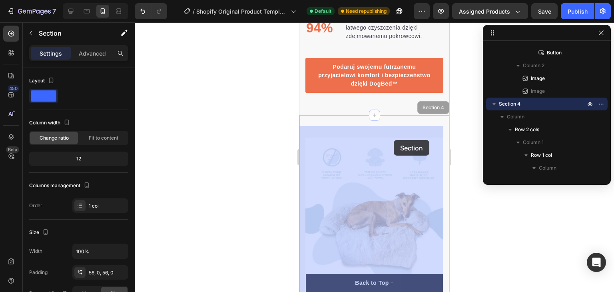
drag, startPoint x: 393, startPoint y: 129, endPoint x: 391, endPoint y: 135, distance: 7.0
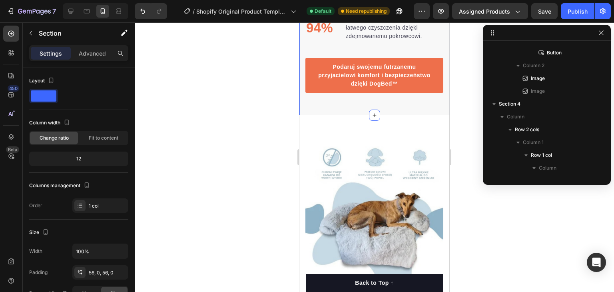
scroll to position [471, 0]
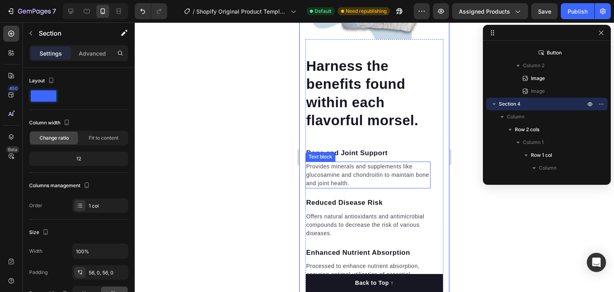
scroll to position [1318, 0]
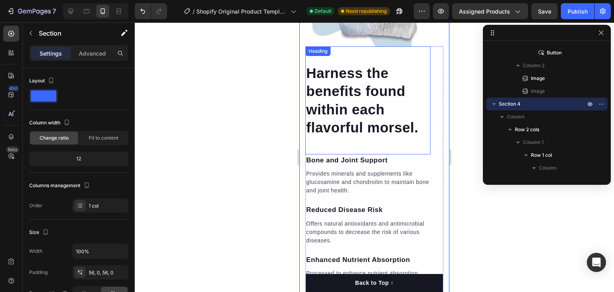
click at [348, 104] on p "Harness the benefits found within each flavorful morsel." at bounding box center [367, 100] width 123 height 73
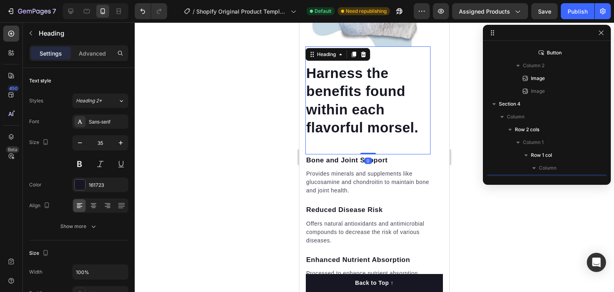
scroll to position [969, 0]
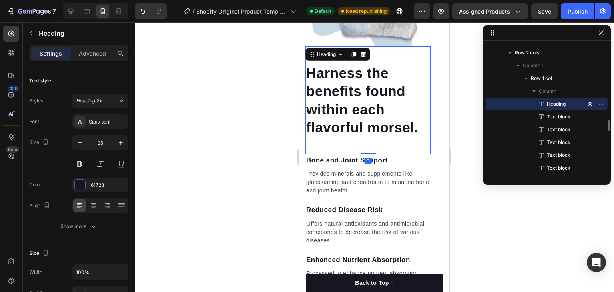
click at [348, 104] on p "Harness the benefits found within each flavorful morsel." at bounding box center [367, 100] width 123 height 73
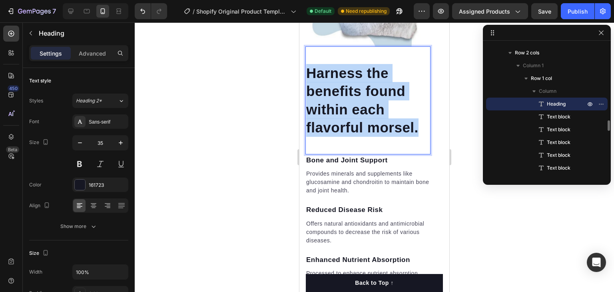
click at [348, 104] on p "Harness the benefits found within each flavorful morsel." at bounding box center [367, 100] width 123 height 73
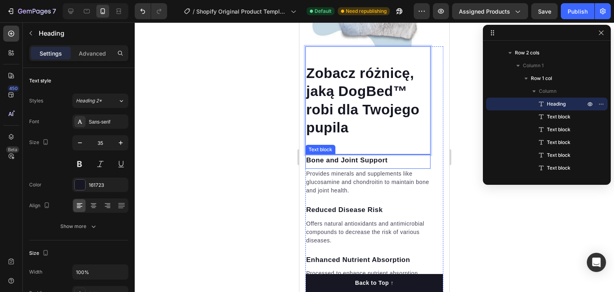
click at [343, 155] on p "Bone and Joint Support" at bounding box center [367, 160] width 123 height 10
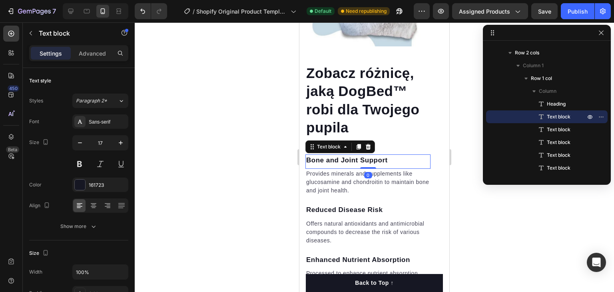
click at [343, 155] on p "Bone and Joint Support" at bounding box center [367, 160] width 123 height 10
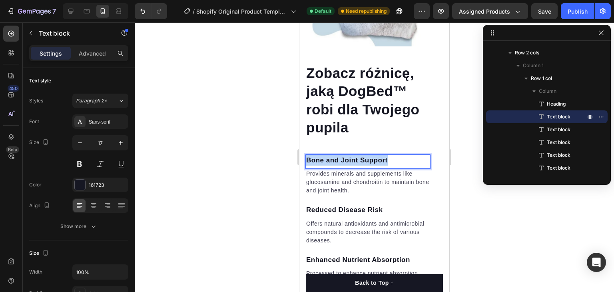
click at [343, 155] on p "Bone and Joint Support" at bounding box center [367, 160] width 123 height 10
click at [341, 173] on p "Provides minerals and supplements like glucosamine and chondroitin to maintain …" at bounding box center [367, 181] width 123 height 25
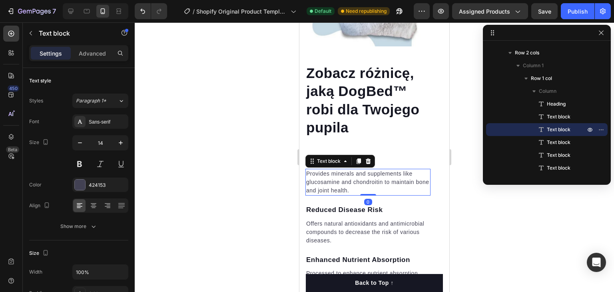
click at [341, 173] on p "Provides minerals and supplements like glucosamine and chondroitin to maintain …" at bounding box center [367, 181] width 123 height 25
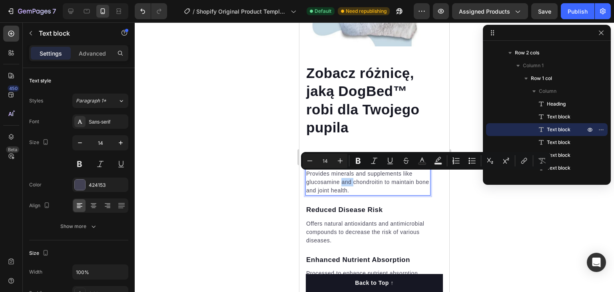
click at [341, 173] on p "Provides minerals and supplements like glucosamine and chondroitin to maintain …" at bounding box center [367, 181] width 123 height 25
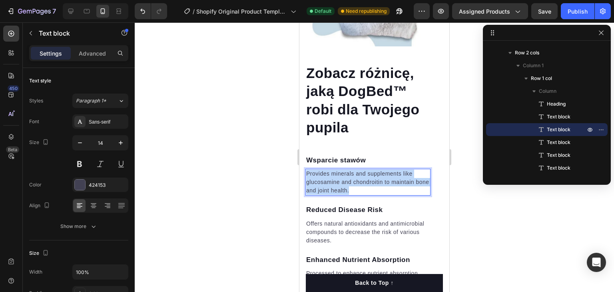
click at [341, 173] on p "Provides minerals and supplements like glucosamine and chondroitin to maintain …" at bounding box center [367, 181] width 123 height 25
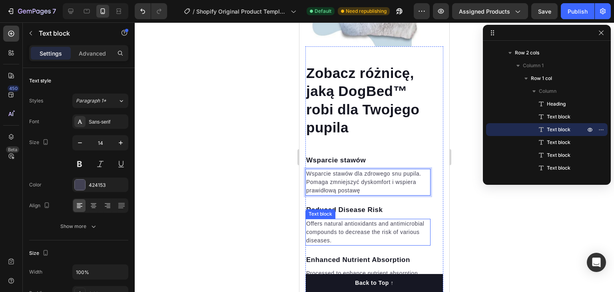
click at [334, 219] on p "Offers natural antioxidants and antimicrobial compounds to decrease the risk of…" at bounding box center [367, 231] width 123 height 25
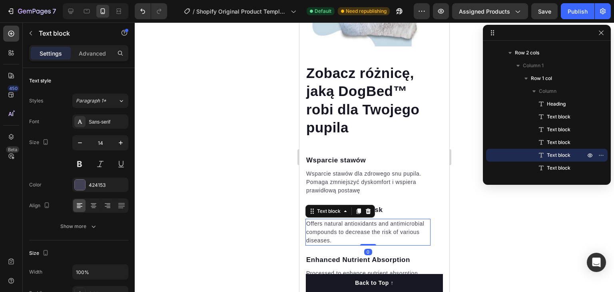
click at [334, 219] on p "Offers natural antioxidants and antimicrobial compounds to decrease the risk of…" at bounding box center [367, 231] width 123 height 25
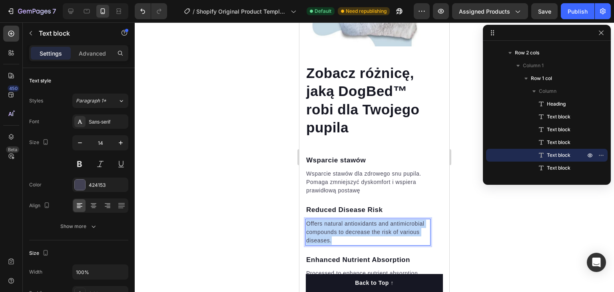
click at [334, 219] on p "Offers natural antioxidants and antimicrobial compounds to decrease the risk of…" at bounding box center [367, 231] width 123 height 25
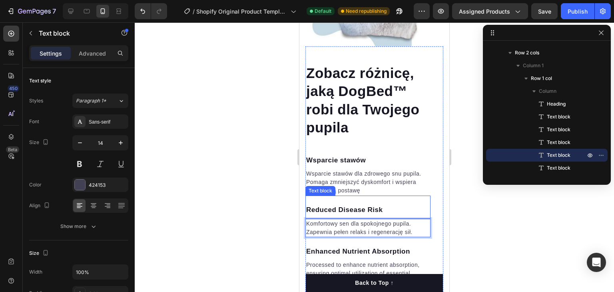
click at [337, 205] on p "Reduced Disease Risk" at bounding box center [367, 210] width 123 height 10
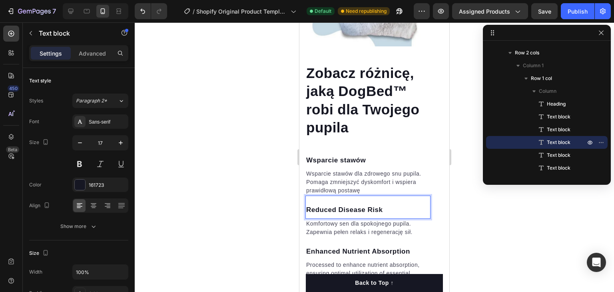
click at [337, 205] on p "Reduced Disease Risk" at bounding box center [367, 210] width 123 height 10
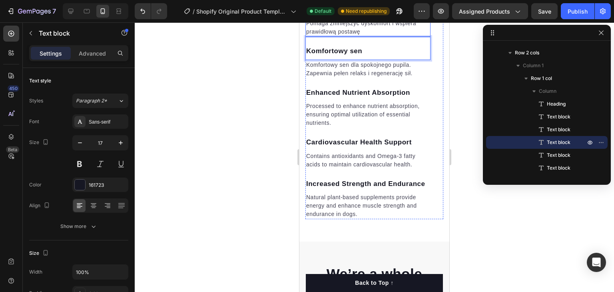
scroll to position [1478, 0]
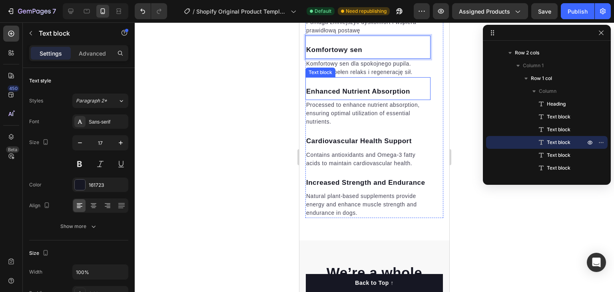
click at [332, 86] on p "Enhanced Nutrient Absorption" at bounding box center [367, 91] width 123 height 10
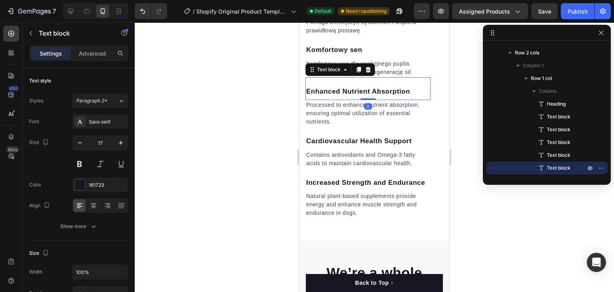
click at [332, 86] on p "Enhanced Nutrient Absorption" at bounding box center [367, 91] width 123 height 10
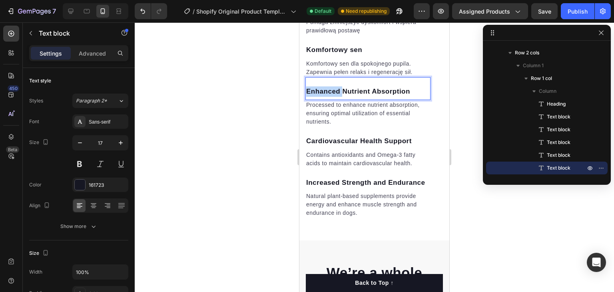
click at [332, 86] on p "Enhanced Nutrient Absorption" at bounding box center [367, 91] width 123 height 10
click at [345, 106] on p "Processed to enhance nutrient absorption, ensuring optimal utilization of essen…" at bounding box center [367, 113] width 123 height 25
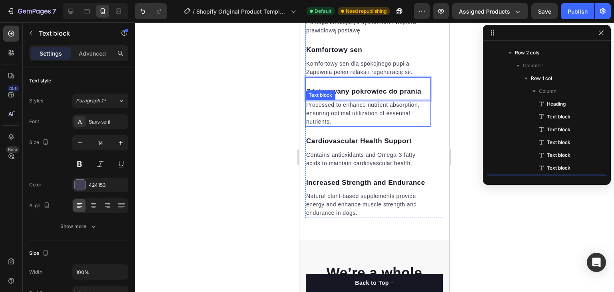
scroll to position [1046, 0]
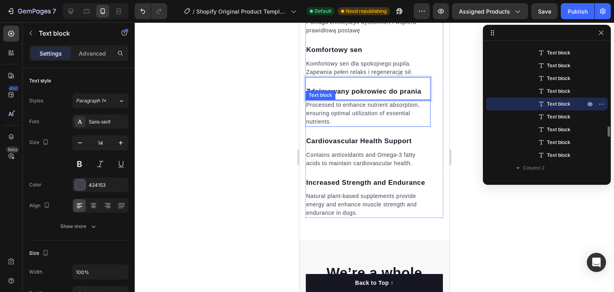
click at [345, 106] on p "Processed to enhance nutrient absorption, ensuring optimal utilization of essen…" at bounding box center [367, 113] width 123 height 25
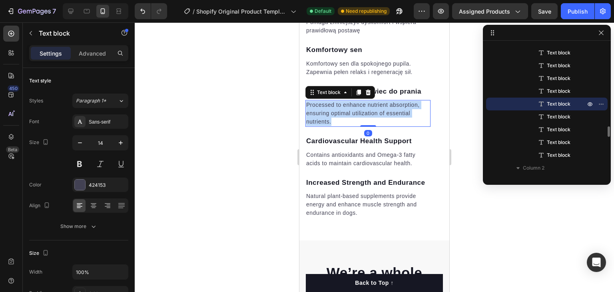
click at [345, 106] on p "Processed to enhance nutrient absorption, ensuring optimal utilization of essen…" at bounding box center [367, 113] width 123 height 25
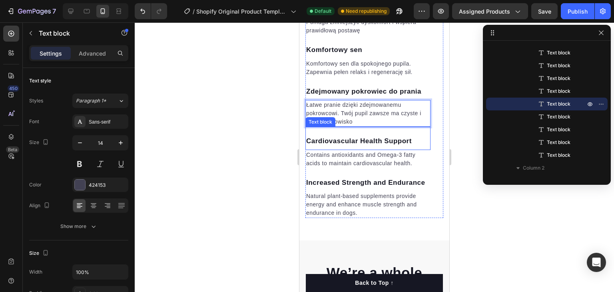
click at [334, 136] on p "Cardiovascular Health Support" at bounding box center [367, 141] width 123 height 10
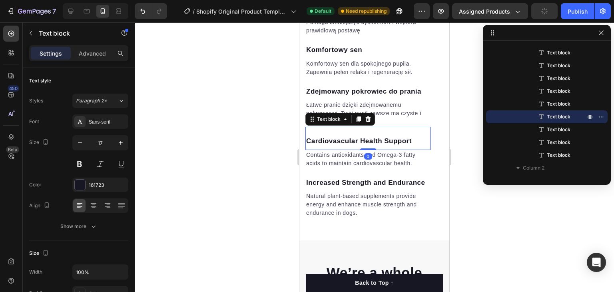
click at [334, 136] on p "Cardiovascular Health Support" at bounding box center [367, 141] width 123 height 10
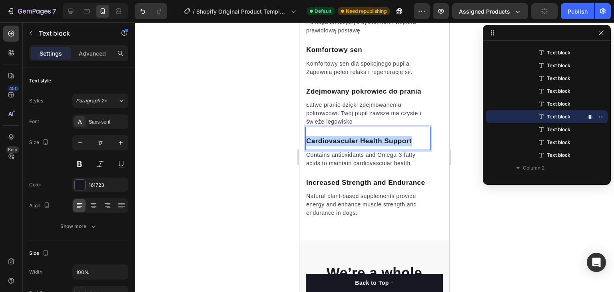
click at [333, 136] on p "Cardiovascular Health Support" at bounding box center [367, 141] width 123 height 10
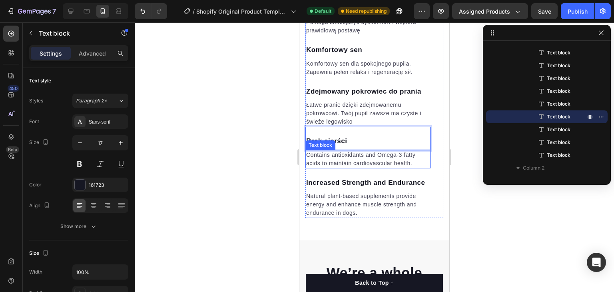
click at [344, 151] on p "Contains antioxidants and Omega-3 fatty acids to maintain cardiovascular health." at bounding box center [367, 159] width 123 height 17
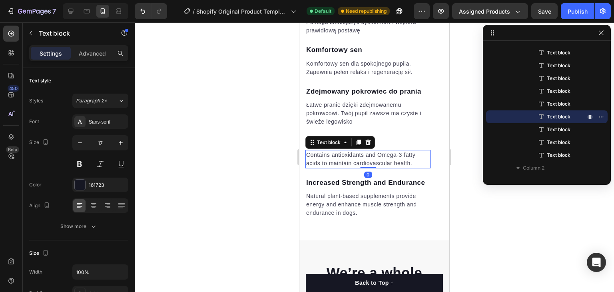
click at [344, 151] on p "Contains antioxidants and Omega-3 fatty acids to maintain cardiovascular health." at bounding box center [367, 159] width 123 height 17
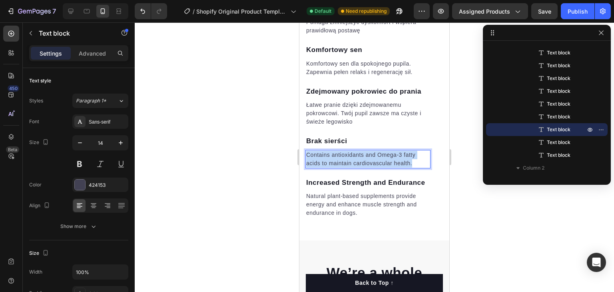
click at [344, 151] on p "Contains antioxidants and Omega-3 fatty acids to maintain cardiovascular health." at bounding box center [367, 159] width 123 height 17
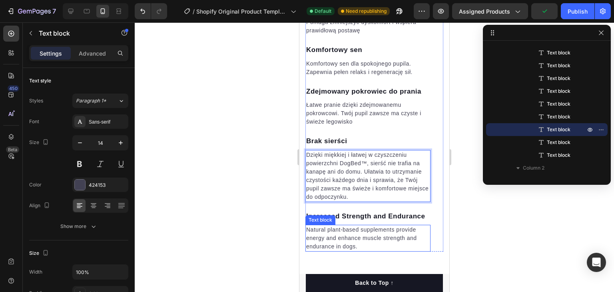
click at [343, 237] on p "Natural plant-based supplements provide energy and enhance muscle strength and …" at bounding box center [367, 237] width 123 height 25
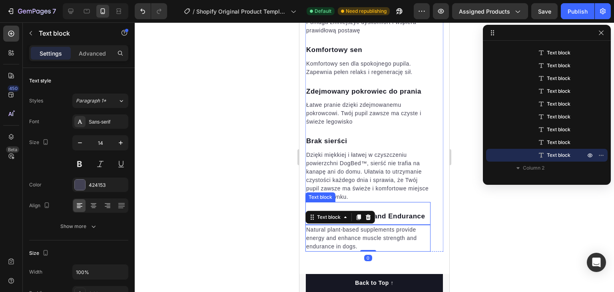
click at [338, 211] on p "Increased Strength and Endurance" at bounding box center [367, 216] width 123 height 10
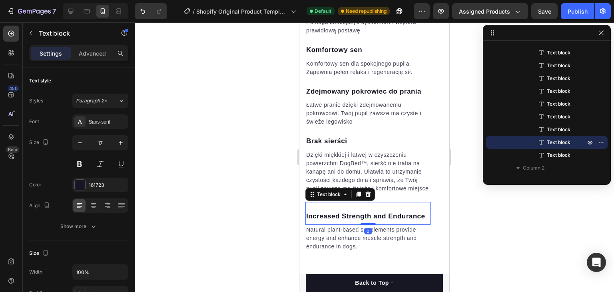
click at [338, 211] on p "Increased Strength and Endurance" at bounding box center [367, 216] width 123 height 10
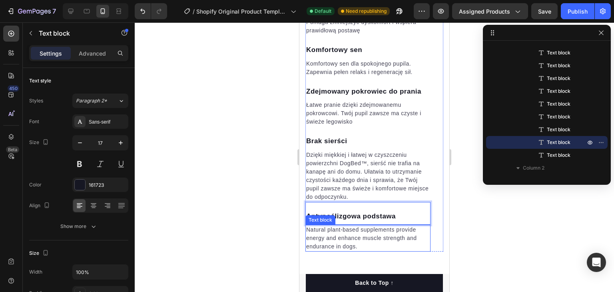
click at [341, 225] on p "Natural plant-based supplements provide energy and enhance muscle strength and …" at bounding box center [367, 237] width 123 height 25
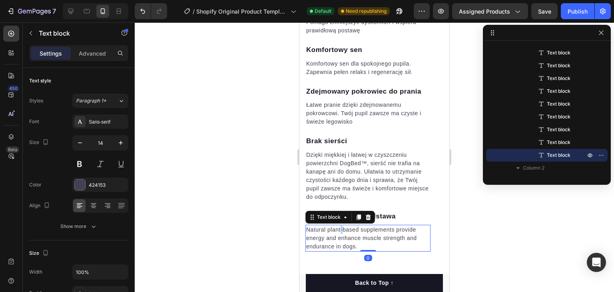
click at [341, 225] on p "Natural plant-based supplements provide energy and enhance muscle strength and …" at bounding box center [367, 237] width 123 height 25
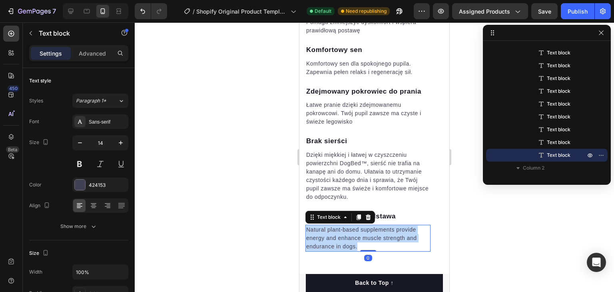
click at [341, 225] on p "Natural plant-based supplements provide energy and enhance muscle strength and …" at bounding box center [367, 237] width 123 height 25
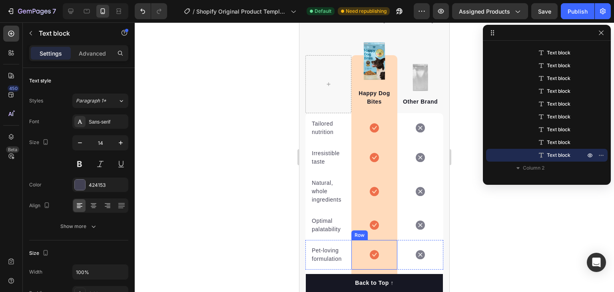
scroll to position [1837, 0]
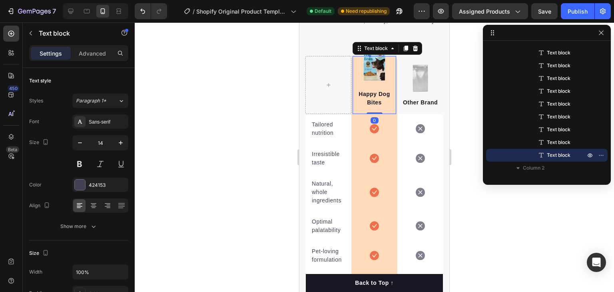
click at [373, 74] on div "Happy Dog Bites Text block 0" at bounding box center [374, 85] width 44 height 58
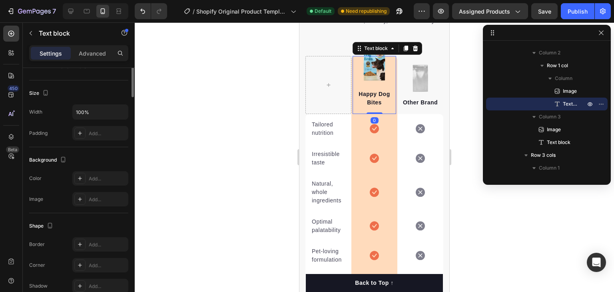
scroll to position [0, 0]
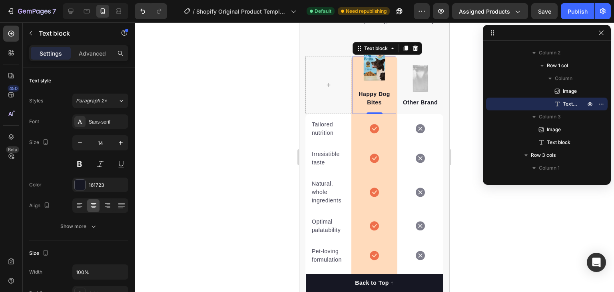
click at [366, 74] on div "Happy Dog Bites Text block 0" at bounding box center [374, 85] width 44 height 58
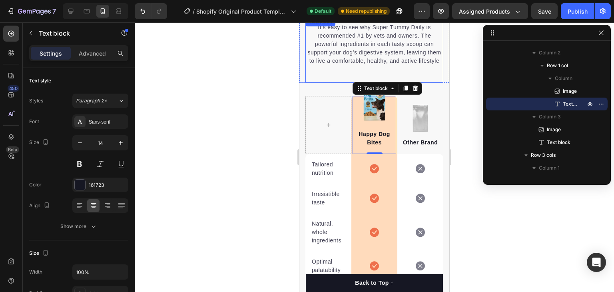
scroll to position [1797, 0]
click at [385, 92] on div "Text block" at bounding box center [375, 88] width 27 height 7
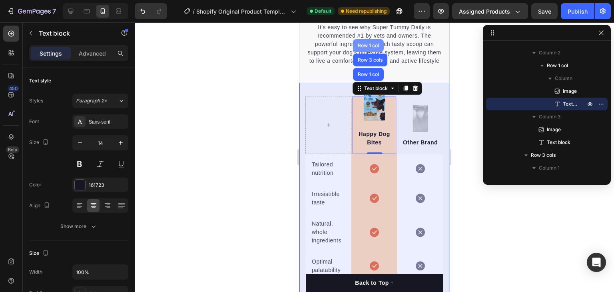
click at [373, 48] on div "Row 1 col" at bounding box center [368, 45] width 24 height 5
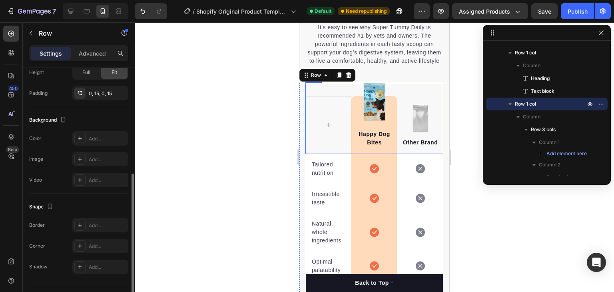
scroll to position [0, 0]
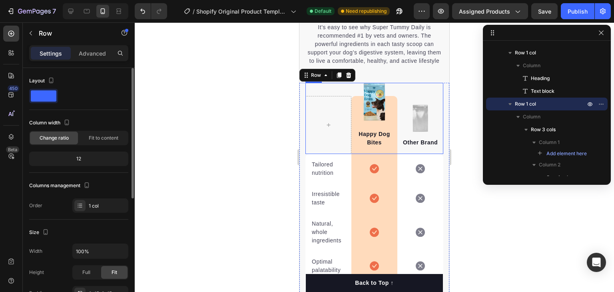
click at [46, 95] on span at bounding box center [44, 95] width 26 height 11
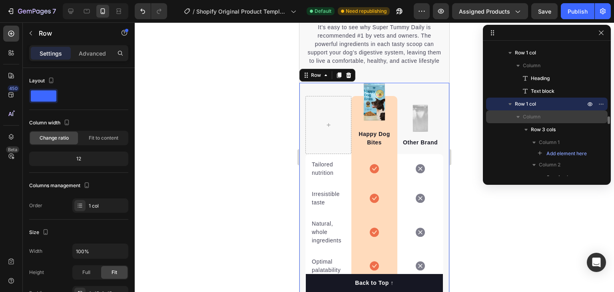
click at [531, 120] on span "Column" at bounding box center [531, 117] width 18 height 8
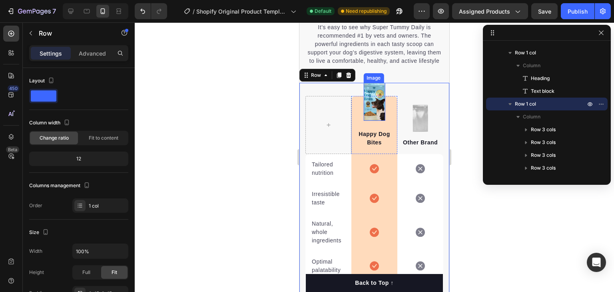
click at [378, 95] on img at bounding box center [374, 102] width 22 height 38
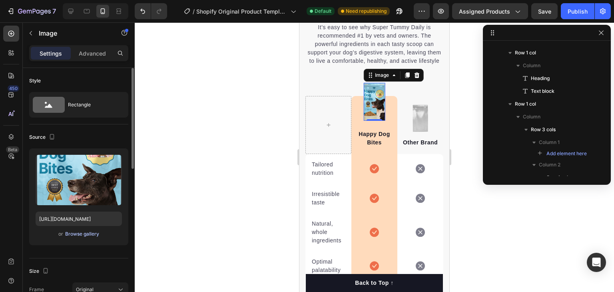
click at [79, 232] on div "Browse gallery" at bounding box center [82, 233] width 34 height 7
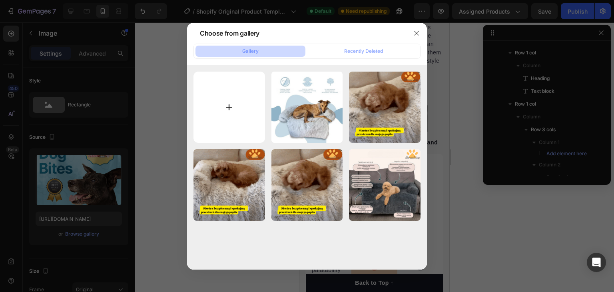
click at [230, 106] on input "file" at bounding box center [228, 106] width 71 height 71
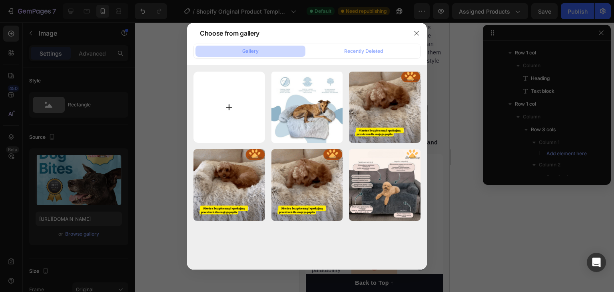
type input "C:\fakepath\BenuaShop yeni logo şeffaf.png"
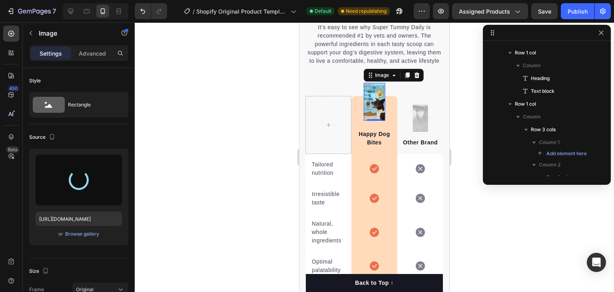
type input "https://cdn.shopify.com/s/files/1/0685/6759/7109/files/gempages_581637192581907…"
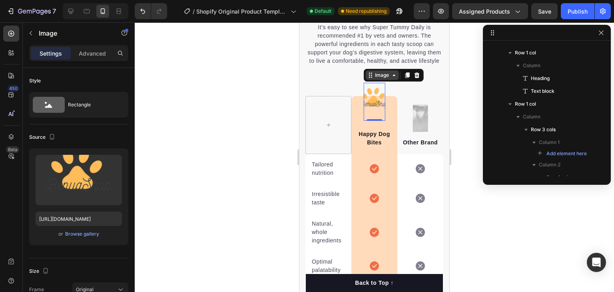
click at [379, 79] on div "Image" at bounding box center [381, 74] width 17 height 7
click at [365, 108] on div "Happy Dog Bites Text block" at bounding box center [374, 125] width 44 height 58
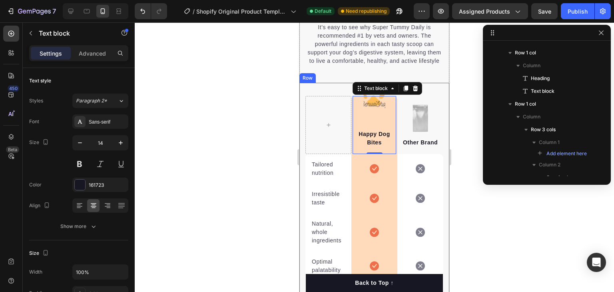
drag, startPoint x: 3, startPoint y: 72, endPoint x: 264, endPoint y: 95, distance: 262.2
click at [265, 95] on div at bounding box center [374, 156] width 479 height 269
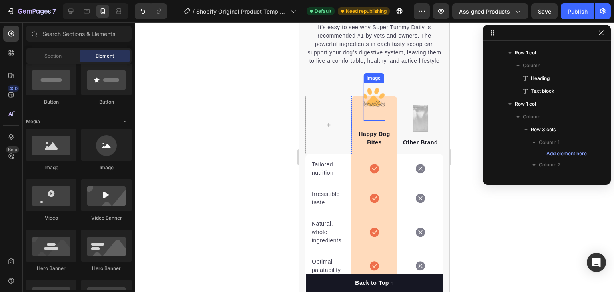
click at [371, 100] on img at bounding box center [374, 102] width 22 height 38
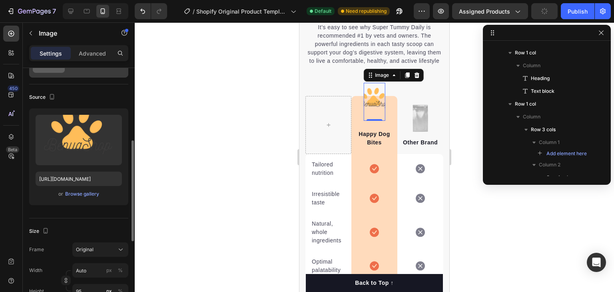
scroll to position [80, 0]
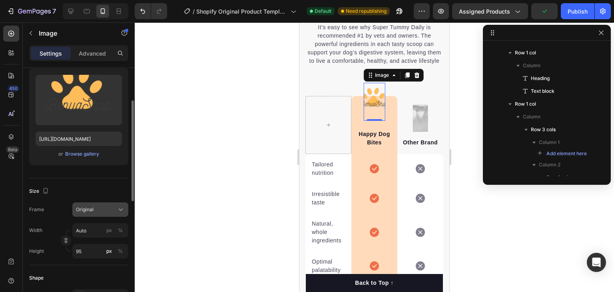
click at [91, 211] on span "Original" at bounding box center [85, 209] width 18 height 7
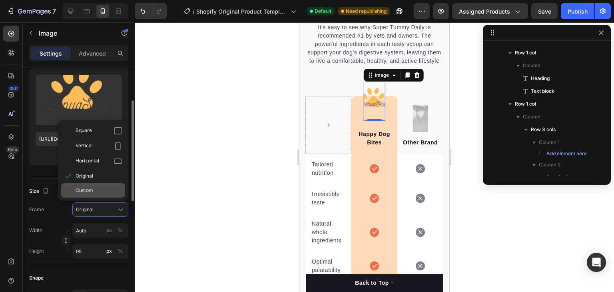
click at [88, 187] on span "Custom" at bounding box center [84, 190] width 18 height 7
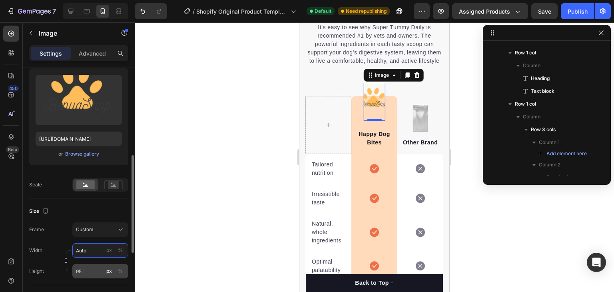
scroll to position [120, 0]
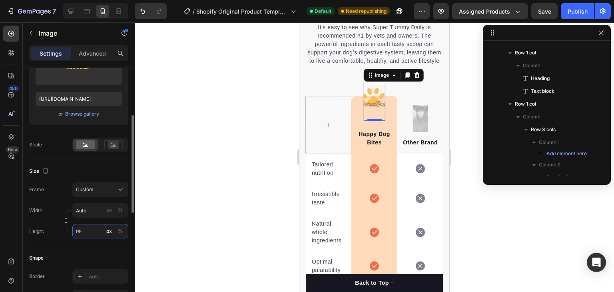
click at [87, 227] on input "95" at bounding box center [100, 231] width 56 height 14
click at [105, 246] on div "Full 100%" at bounding box center [93, 249] width 66 height 14
click at [88, 228] on input "100" at bounding box center [100, 231] width 56 height 14
type input "5"
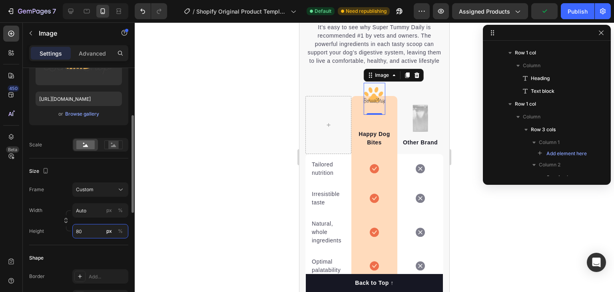
type input "8"
type input "75"
click at [171, 187] on div at bounding box center [374, 156] width 479 height 269
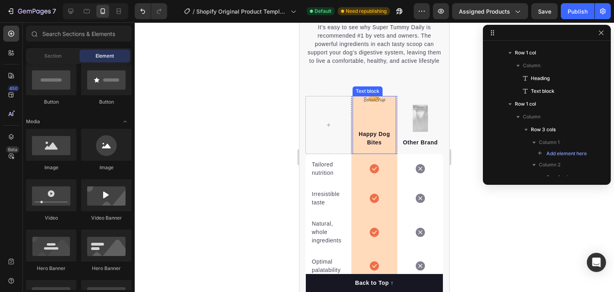
click at [368, 144] on p "Happy Dog Bites" at bounding box center [374, 138] width 42 height 17
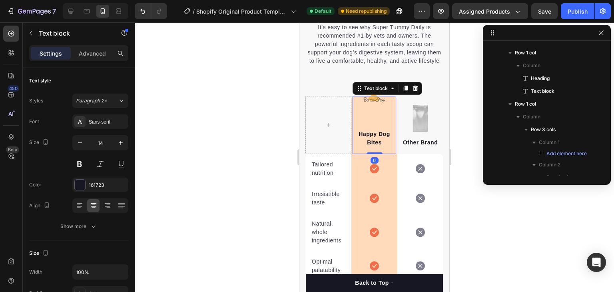
click at [369, 143] on p "Happy Dog Bites" at bounding box center [374, 138] width 42 height 17
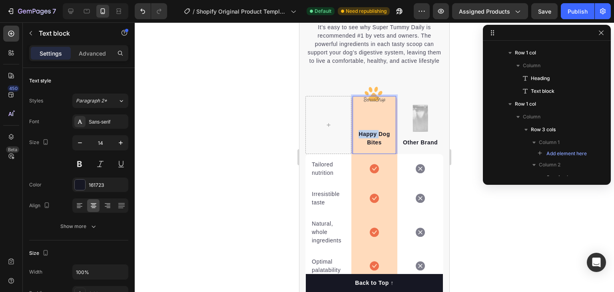
click at [369, 143] on p "Happy Dog Bites" at bounding box center [374, 138] width 42 height 17
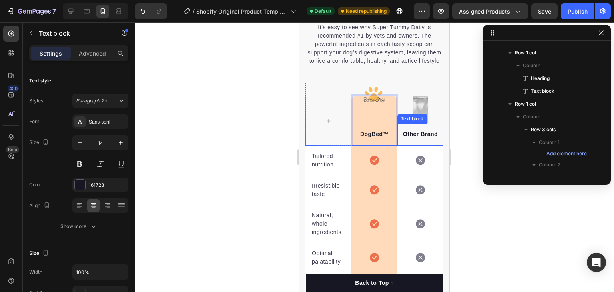
click at [410, 138] on p "Other Brand" at bounding box center [420, 134] width 42 height 8
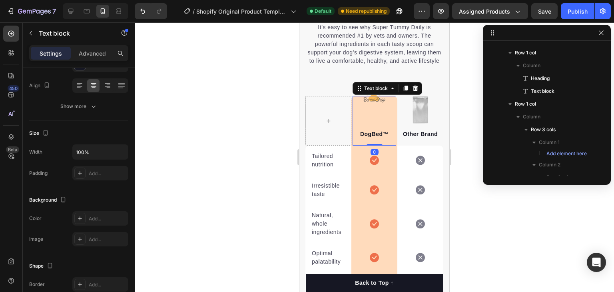
click at [369, 138] on p "DogBed™" at bounding box center [374, 134] width 42 height 8
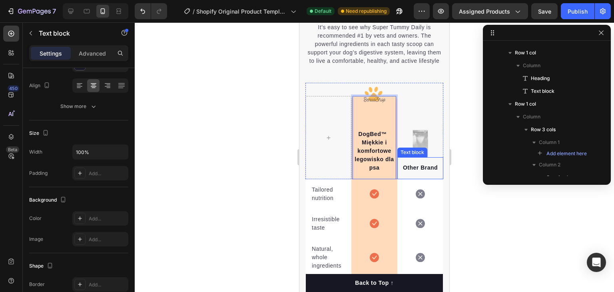
click at [419, 172] on p "Other Brand" at bounding box center [420, 167] width 42 height 8
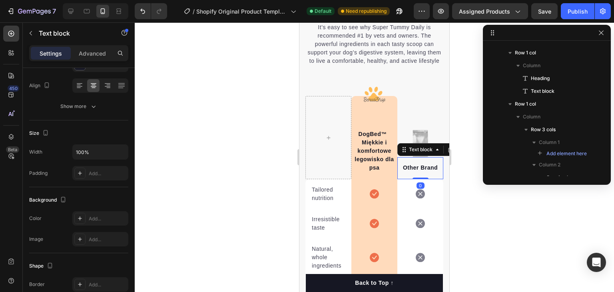
click at [419, 172] on p "Other Brand" at bounding box center [420, 167] width 42 height 8
click at [420, 149] on img at bounding box center [420, 143] width 17 height 28
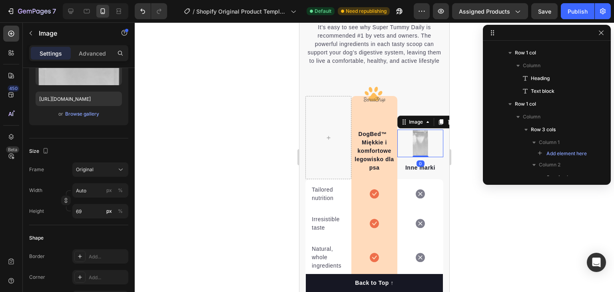
scroll to position [0, 0]
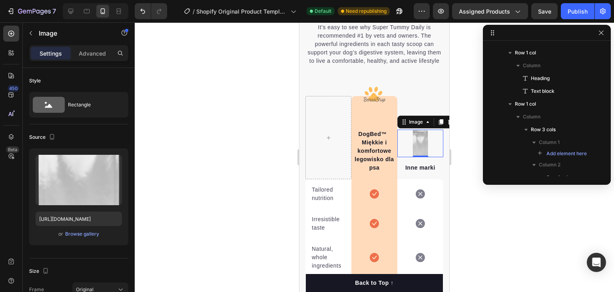
click at [242, 175] on div at bounding box center [374, 156] width 479 height 269
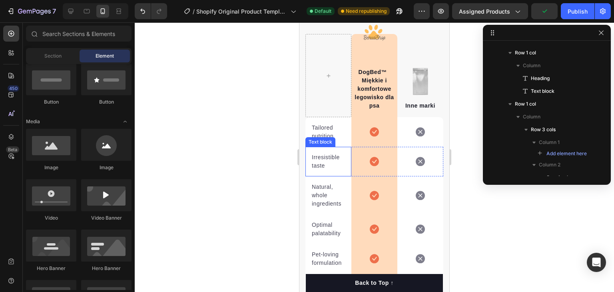
scroll to position [1877, 0]
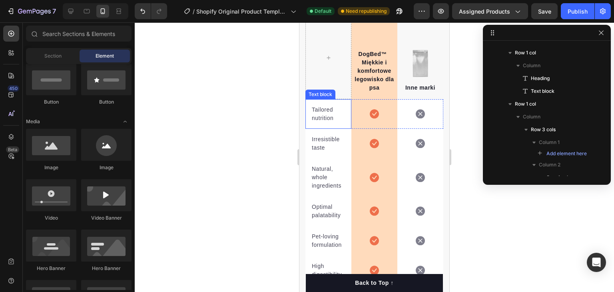
click at [318, 117] on p "Tailored nutrition" at bounding box center [328, 113] width 33 height 17
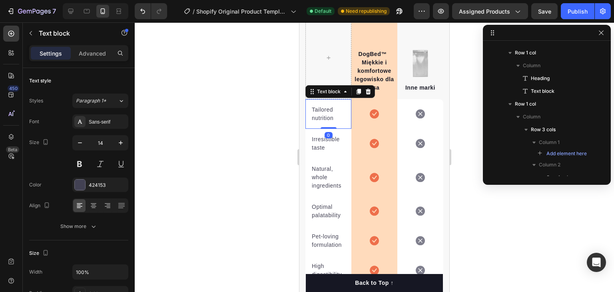
click at [318, 117] on p "Tailored nutrition" at bounding box center [328, 113] width 33 height 17
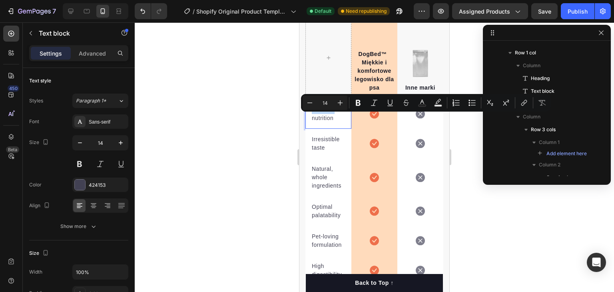
click at [321, 121] on p "Tailored nutrition" at bounding box center [328, 113] width 33 height 17
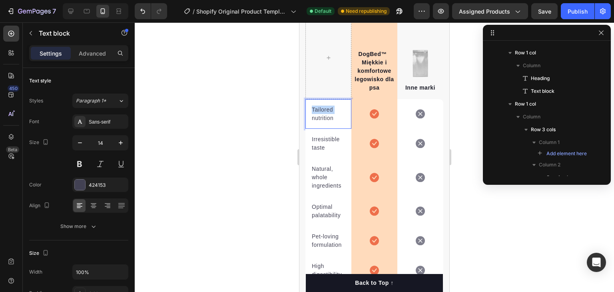
click at [320, 121] on p "Tailored nutrition" at bounding box center [328, 113] width 33 height 17
click at [316, 149] on p "Irresistible taste" at bounding box center [328, 143] width 33 height 17
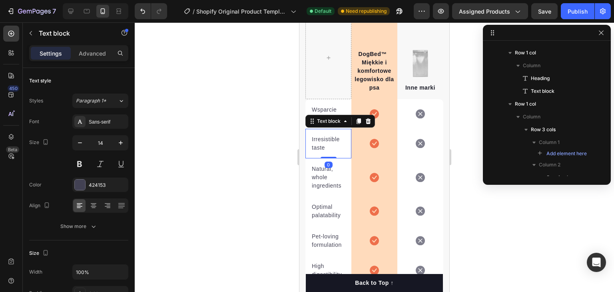
click at [316, 149] on p "Irresistible taste" at bounding box center [328, 143] width 33 height 17
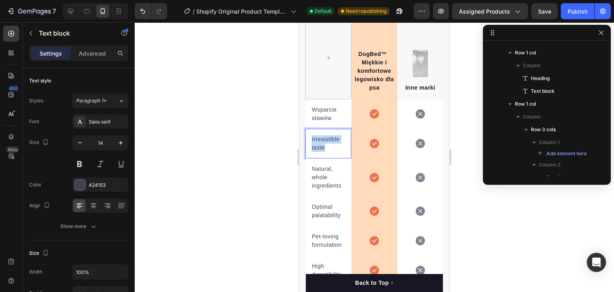
click at [316, 149] on p "Irresistible taste" at bounding box center [328, 143] width 33 height 17
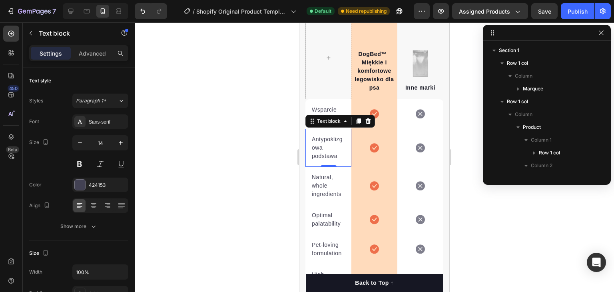
scroll to position [1212, 0]
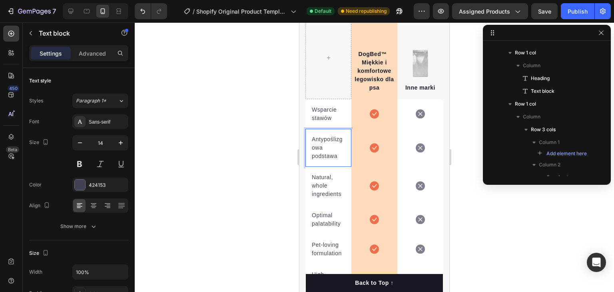
click at [342, 148] on p "Antypoślizgowa podstawa" at bounding box center [328, 147] width 33 height 25
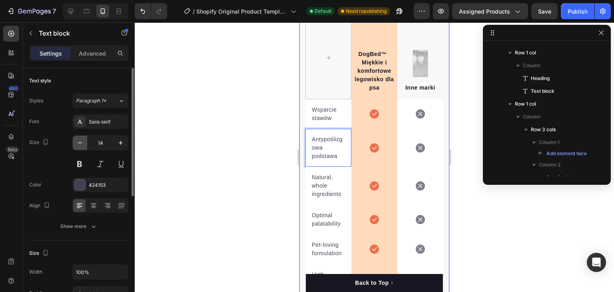
click at [81, 140] on icon "button" at bounding box center [80, 143] width 8 height 8
click at [79, 141] on icon "button" at bounding box center [80, 143] width 8 height 8
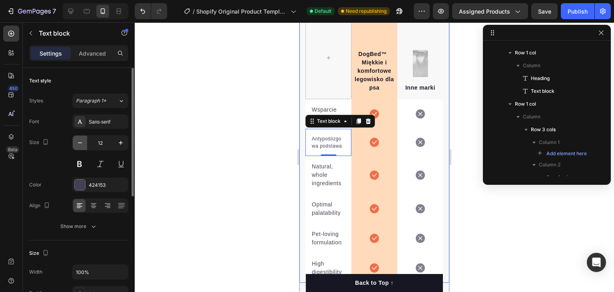
click at [80, 137] on button "button" at bounding box center [80, 142] width 14 height 14
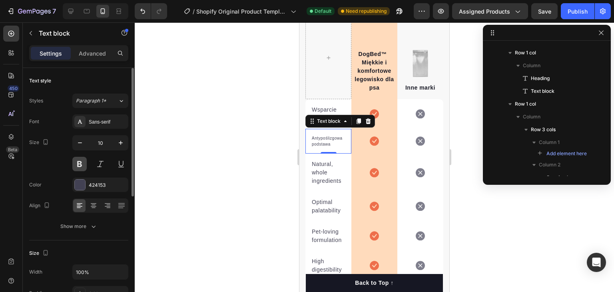
click at [80, 162] on button at bounding box center [79, 164] width 14 height 14
click at [82, 143] on icon "button" at bounding box center [80, 143] width 8 height 8
type input "9"
click at [326, 119] on p "Wsparcie stawów" at bounding box center [328, 113] width 33 height 17
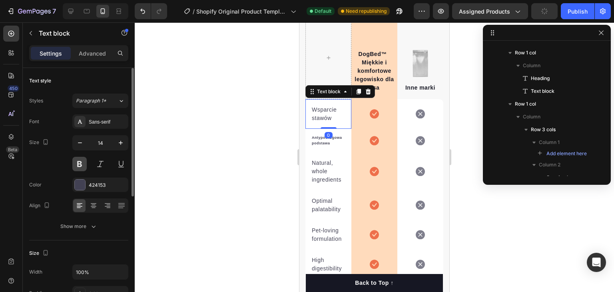
click at [83, 163] on button at bounding box center [79, 164] width 14 height 14
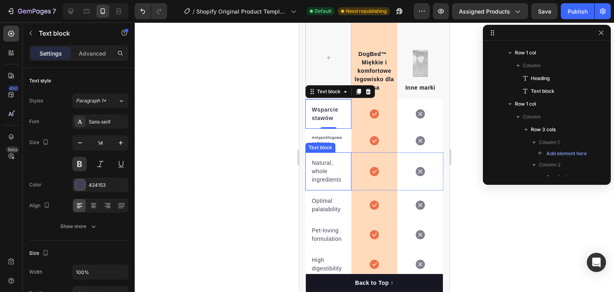
click at [318, 181] on p "Natural, whole ingredients" at bounding box center [328, 171] width 33 height 25
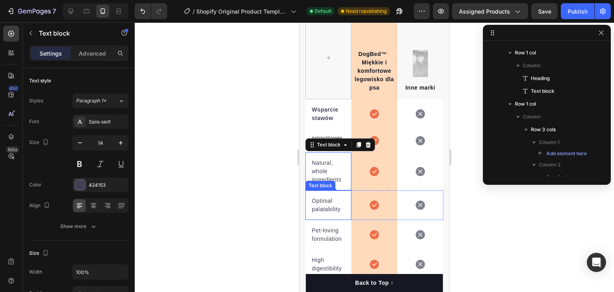
click at [327, 213] on p "Optimal palatability" at bounding box center [328, 205] width 33 height 17
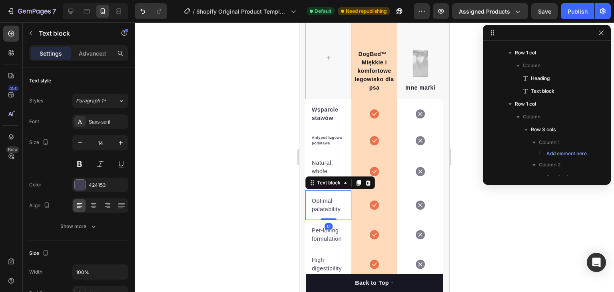
click at [327, 213] on p "Optimal palatability" at bounding box center [328, 205] width 33 height 17
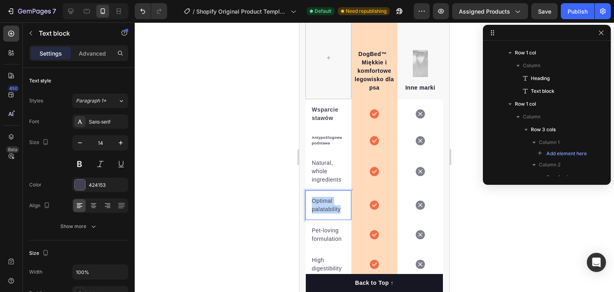
click at [327, 213] on p "Optimal palatability" at bounding box center [328, 205] width 33 height 17
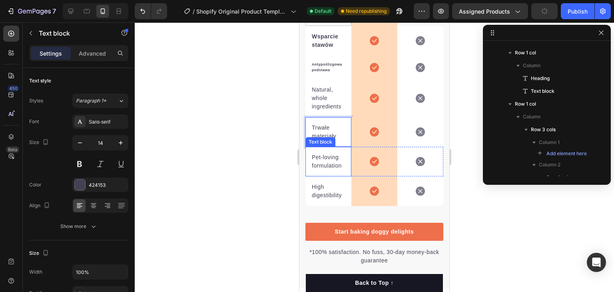
scroll to position [1957, 0]
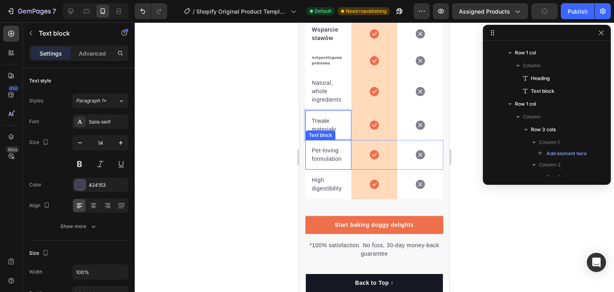
click at [322, 161] on p "Pet-loving formulation" at bounding box center [328, 154] width 33 height 17
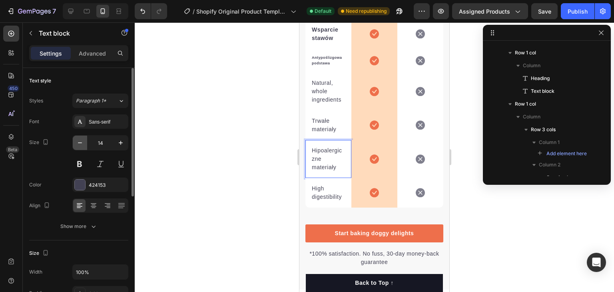
click at [79, 139] on icon "button" at bounding box center [80, 143] width 8 height 8
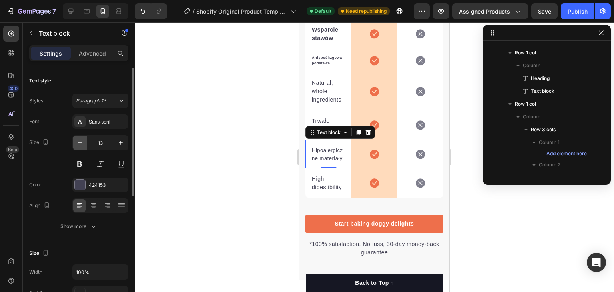
click at [79, 139] on icon "button" at bounding box center [80, 143] width 8 height 8
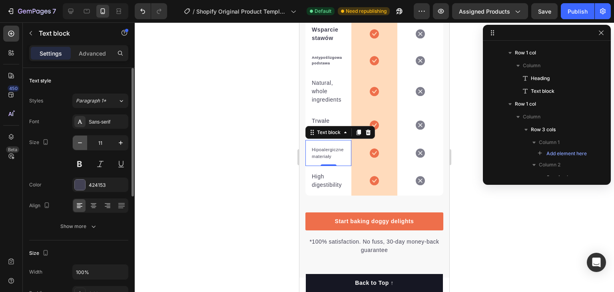
click at [79, 139] on icon "button" at bounding box center [80, 143] width 8 height 8
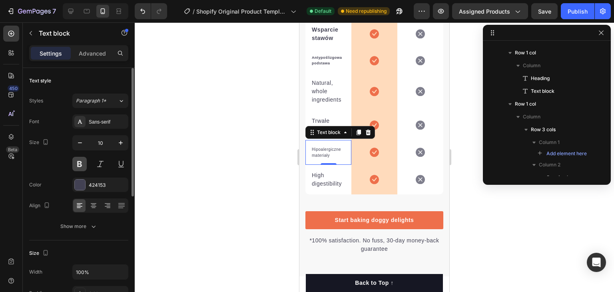
click at [83, 165] on button at bounding box center [79, 164] width 14 height 14
click at [91, 205] on icon at bounding box center [93, 205] width 8 height 8
click at [122, 147] on button "button" at bounding box center [120, 142] width 14 height 14
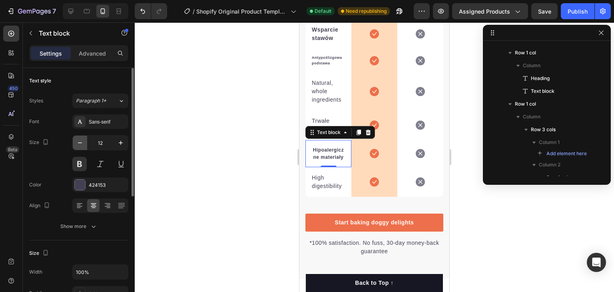
click at [79, 143] on icon "button" at bounding box center [80, 142] width 4 height 1
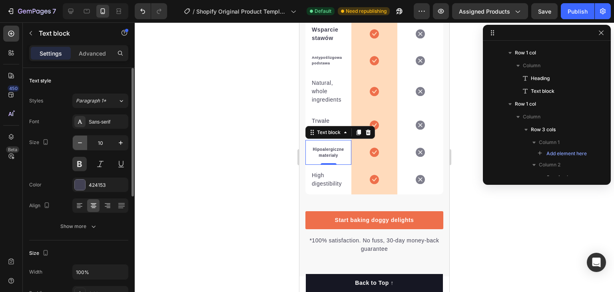
click at [79, 143] on icon "button" at bounding box center [80, 142] width 4 height 1
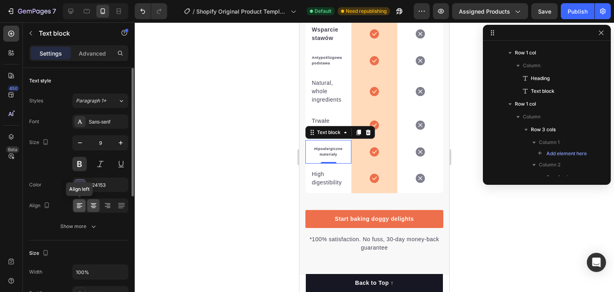
click at [78, 206] on icon at bounding box center [79, 205] width 8 height 8
click at [120, 145] on icon "button" at bounding box center [121, 143] width 8 height 8
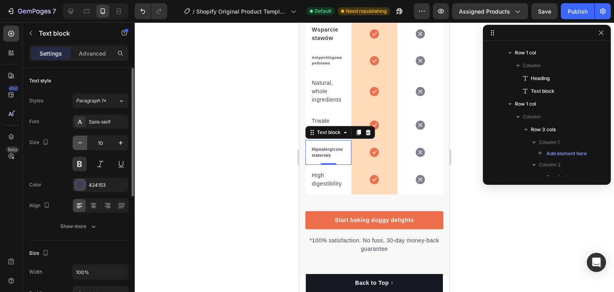
click at [83, 145] on icon "button" at bounding box center [80, 143] width 8 height 8
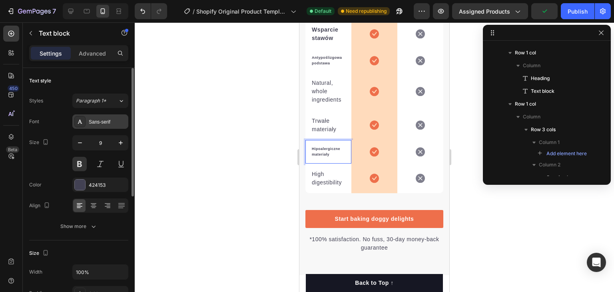
click at [102, 124] on div "Sans-serif" at bounding box center [108, 121] width 38 height 7
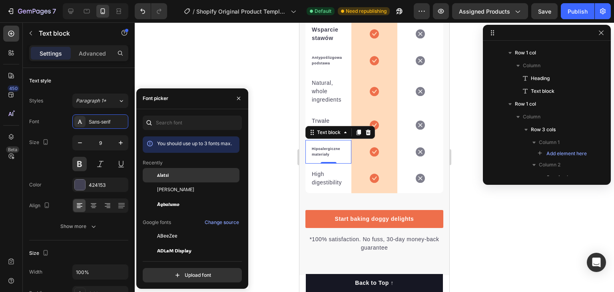
click at [169, 176] on div "Alatsi" at bounding box center [197, 174] width 81 height 7
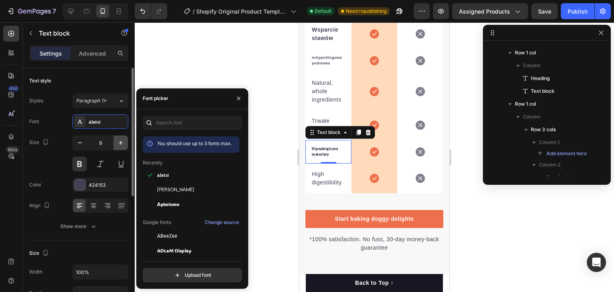
click at [119, 143] on icon "button" at bounding box center [121, 143] width 4 height 4
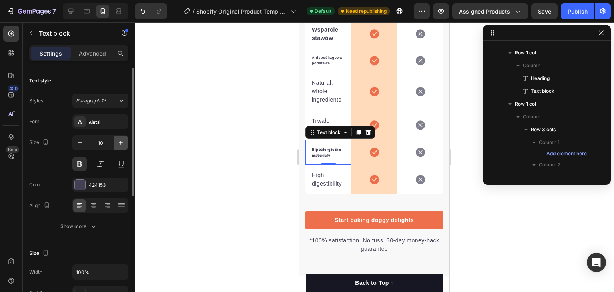
click at [119, 143] on icon "button" at bounding box center [121, 143] width 4 height 4
type input "11"
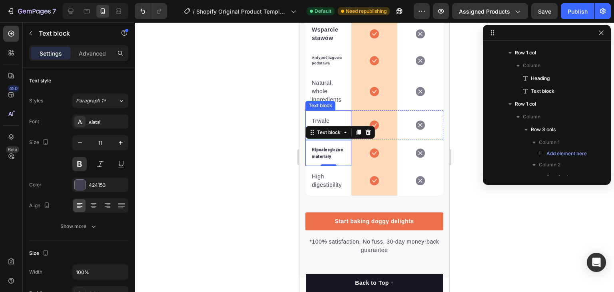
click at [323, 128] on p "Trwałe materiały" at bounding box center [328, 125] width 33 height 17
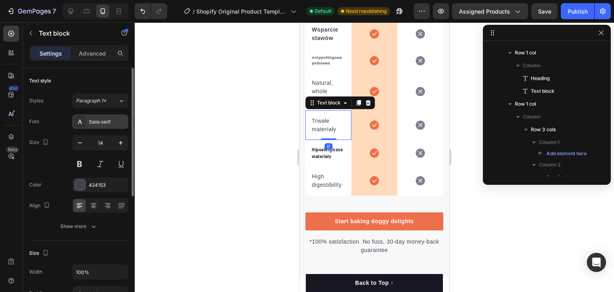
click at [100, 122] on div "Sans-serif" at bounding box center [108, 121] width 38 height 7
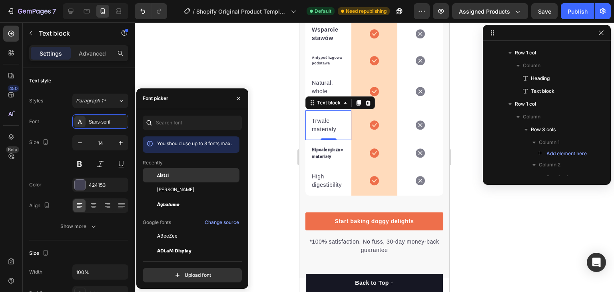
click at [173, 175] on div "Alatsi" at bounding box center [197, 174] width 81 height 7
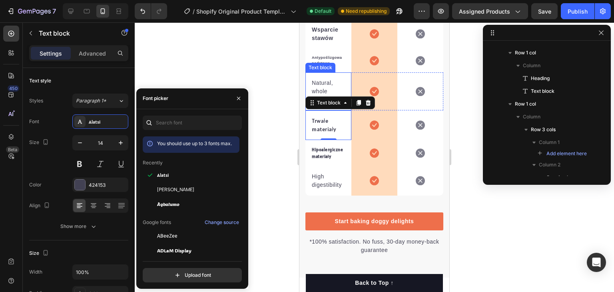
click at [314, 96] on p "Natural, whole ingredients" at bounding box center [328, 91] width 33 height 25
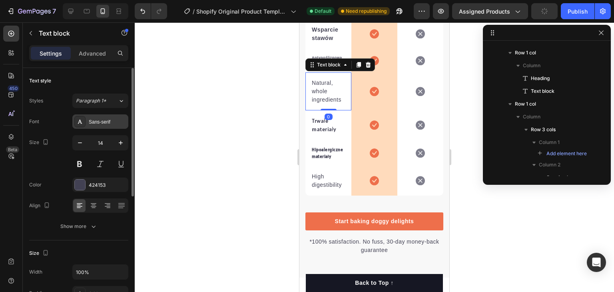
click at [96, 119] on div "Sans-serif" at bounding box center [108, 121] width 38 height 7
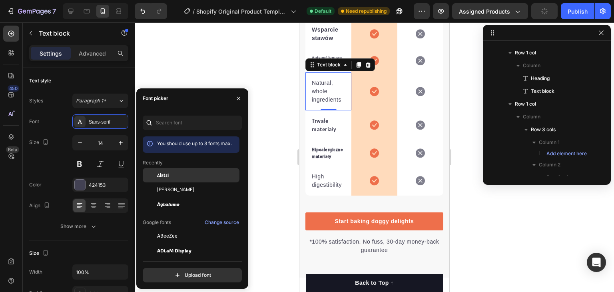
drag, startPoint x: 167, startPoint y: 178, endPoint x: 7, endPoint y: 96, distance: 179.5
click at [167, 178] on span "Alatsi" at bounding box center [163, 174] width 12 height 7
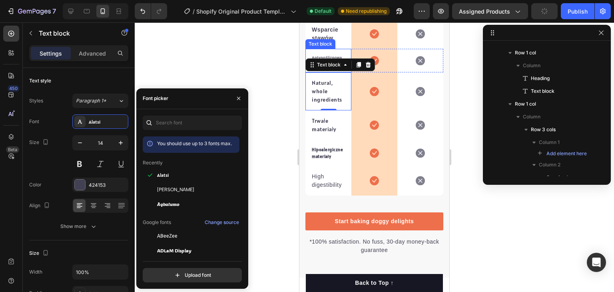
click at [330, 63] on p "Antypoślizgowa podstawa" at bounding box center [328, 60] width 33 height 11
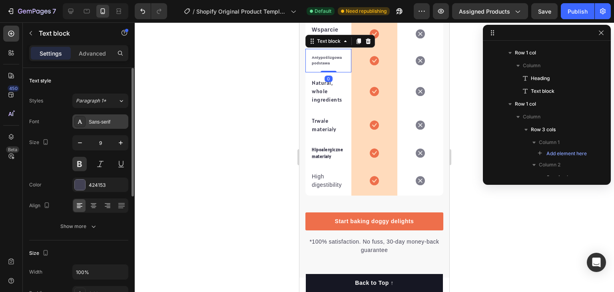
click at [93, 124] on div "Sans-serif" at bounding box center [108, 121] width 38 height 7
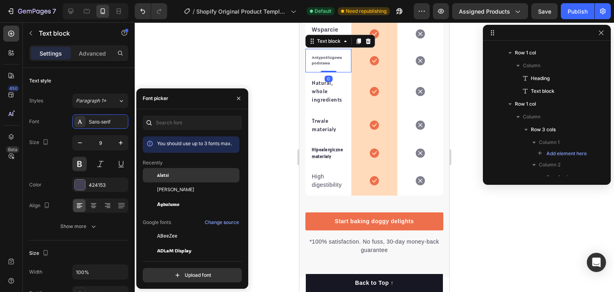
click at [166, 173] on span "Alatsi" at bounding box center [163, 174] width 12 height 7
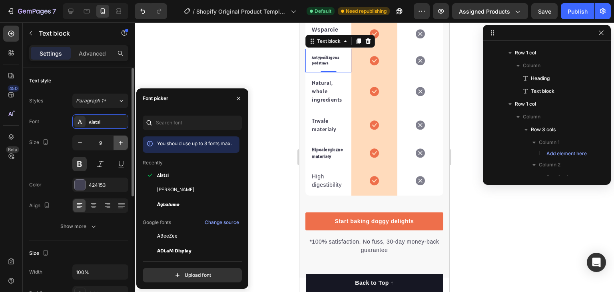
click at [121, 141] on icon "button" at bounding box center [121, 143] width 4 height 4
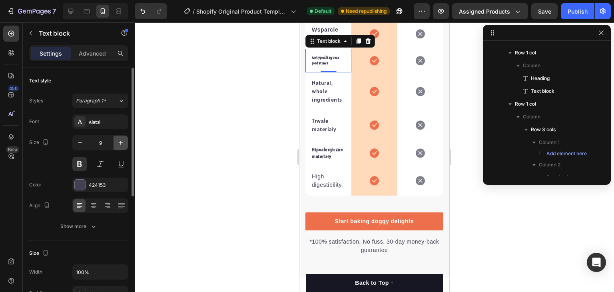
click at [121, 141] on icon "button" at bounding box center [121, 143] width 4 height 4
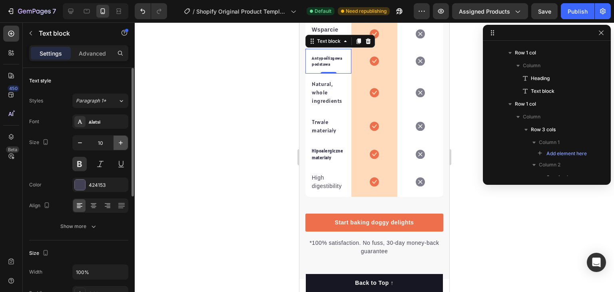
click at [121, 141] on icon "button" at bounding box center [121, 143] width 4 height 4
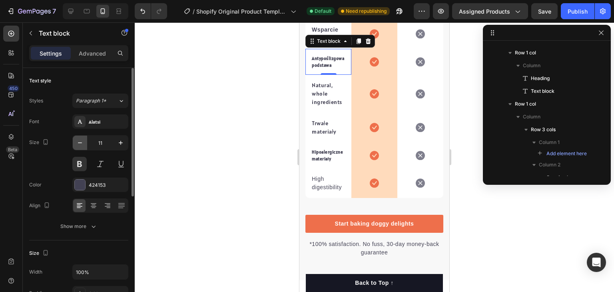
click at [77, 143] on icon "button" at bounding box center [80, 143] width 8 height 8
type input "10"
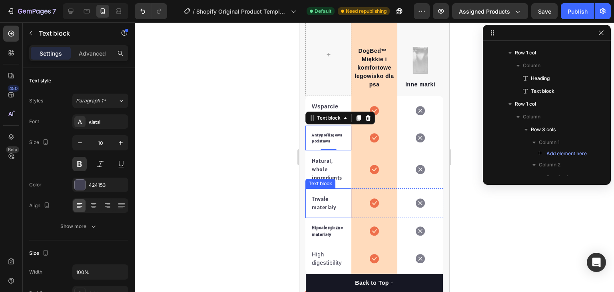
scroll to position [1877, 0]
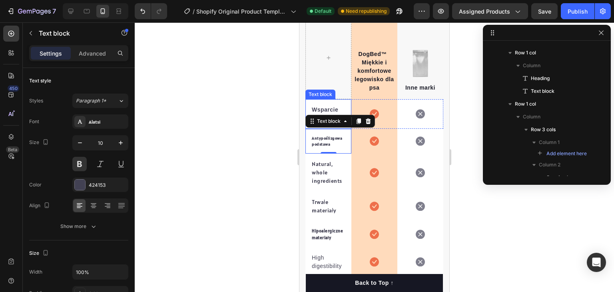
click at [329, 116] on p "Wsparcie stawów" at bounding box center [328, 113] width 33 height 17
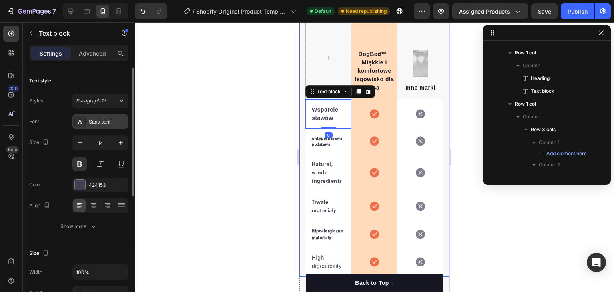
click at [102, 119] on div "Sans-serif" at bounding box center [108, 121] width 38 height 7
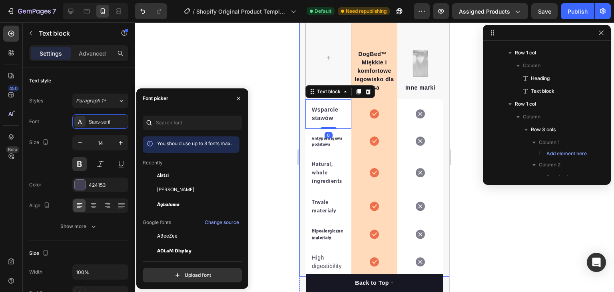
click at [173, 173] on div "Alatsi" at bounding box center [197, 174] width 81 height 7
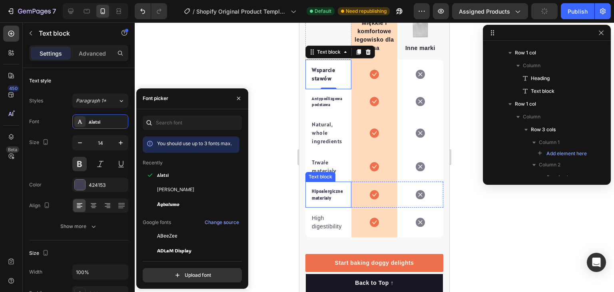
scroll to position [1917, 0]
click at [323, 230] on p "High digestibility" at bounding box center [328, 221] width 33 height 17
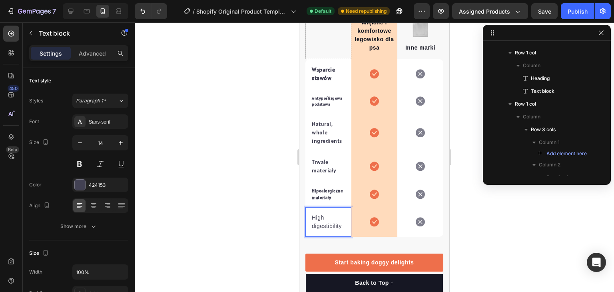
click at [323, 229] on p "High digestibility" at bounding box center [328, 221] width 33 height 17
click at [95, 121] on div "Sans-serif" at bounding box center [108, 121] width 38 height 7
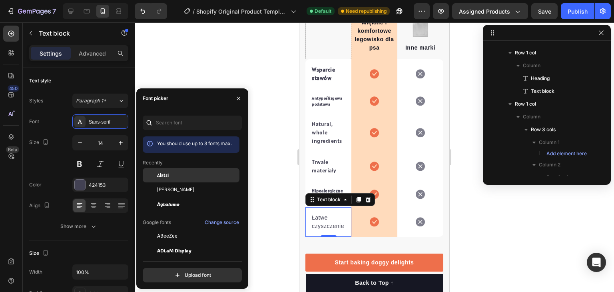
click at [173, 171] on div "Alatsi" at bounding box center [197, 174] width 81 height 7
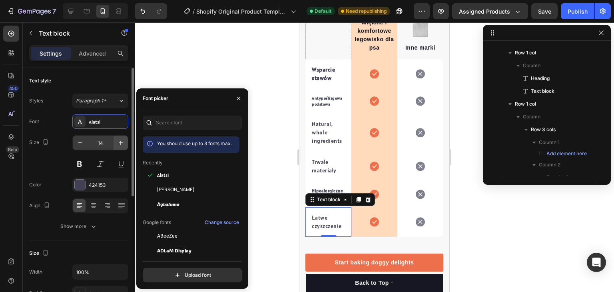
click at [123, 141] on icon "button" at bounding box center [121, 143] width 8 height 8
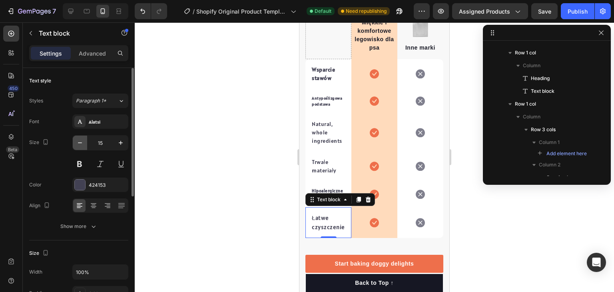
click at [82, 141] on icon "button" at bounding box center [80, 143] width 8 height 8
type input "14"
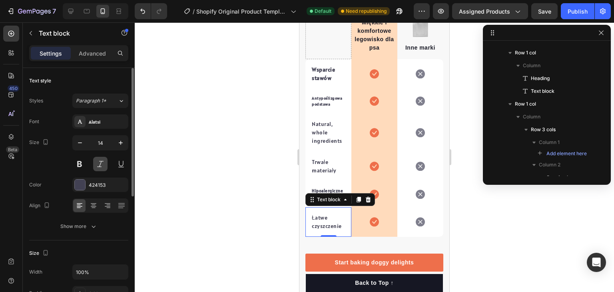
click at [107, 163] on button at bounding box center [100, 164] width 14 height 14
click at [77, 162] on button at bounding box center [79, 164] width 14 height 14
click at [94, 162] on button at bounding box center [100, 164] width 14 height 14
click at [80, 163] on button at bounding box center [79, 164] width 14 height 14
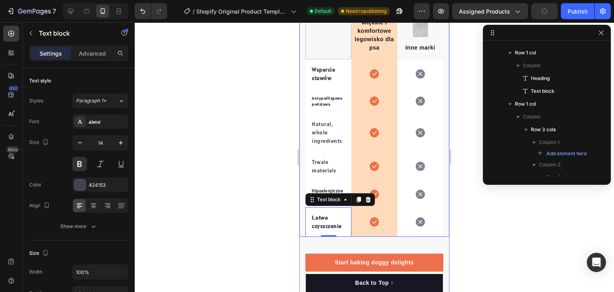
click at [241, 162] on div at bounding box center [374, 156] width 479 height 269
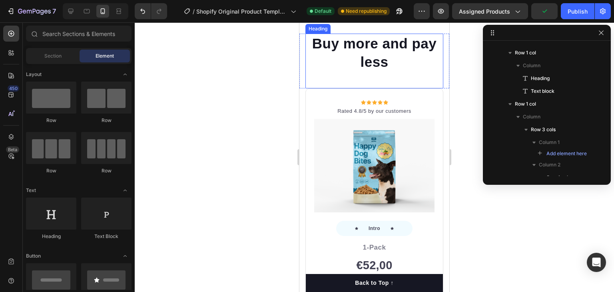
scroll to position [2157, 0]
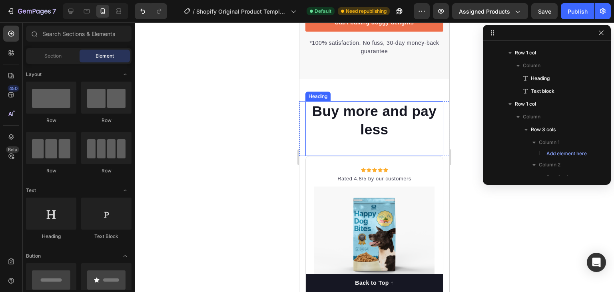
click at [381, 137] on p "Buy more and pay less" at bounding box center [374, 120] width 136 height 36
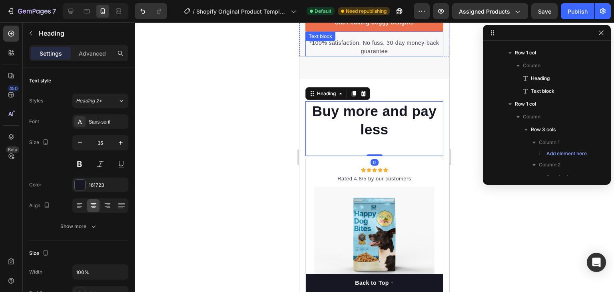
click at [350, 54] on p "*100% satisfaction. No fuss, 30-day money-back guarantee" at bounding box center [374, 47] width 136 height 17
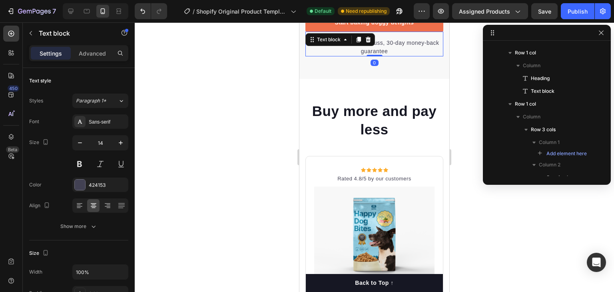
click at [350, 54] on p "*100% satisfaction. No fuss, 30-day money-back guarantee" at bounding box center [374, 47] width 136 height 17
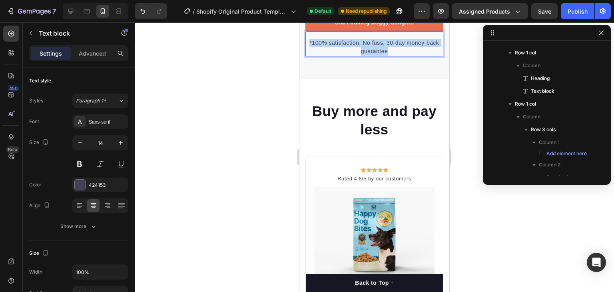
click at [350, 54] on p "*100% satisfaction. No fuss, 30-day money-back guarantee" at bounding box center [374, 47] width 136 height 17
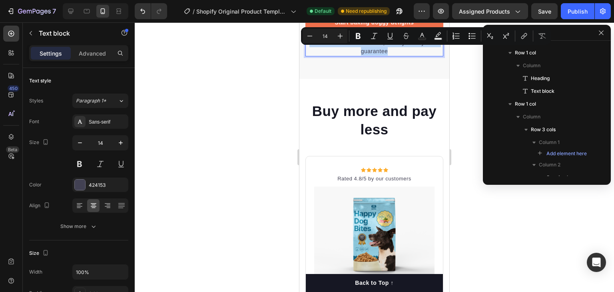
copy p "*100% satisfaction. No fuss, 30-day money-back guarantee"
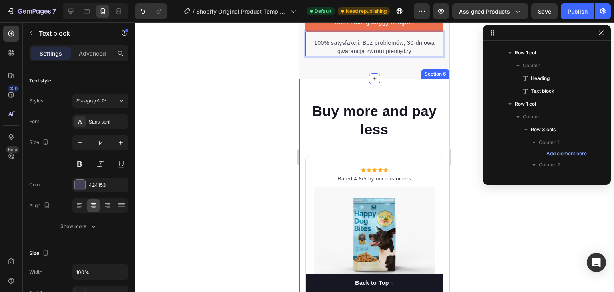
scroll to position [2117, 0]
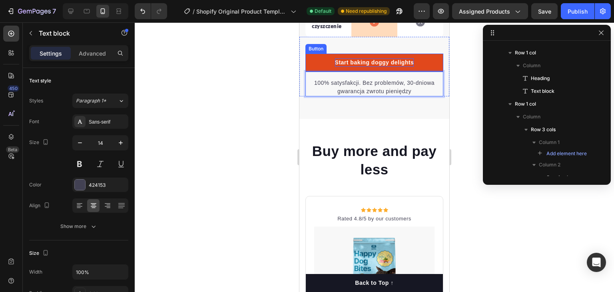
click at [361, 67] on div "Start baking doggy delights" at bounding box center [374, 62] width 79 height 8
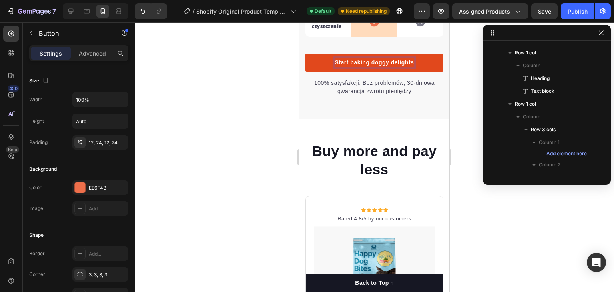
click at [368, 67] on div "Start baking doggy delights" at bounding box center [374, 62] width 79 height 8
click at [368, 67] on p "Start baking doggy delights" at bounding box center [374, 62] width 79 height 8
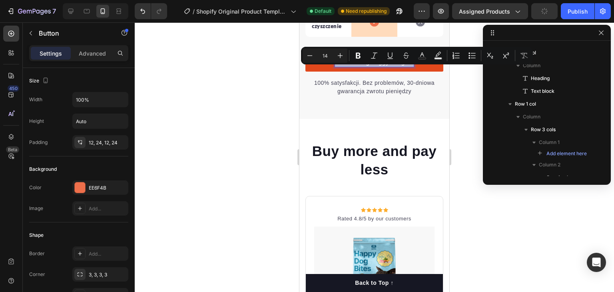
copy p "Start baking doggy delights"
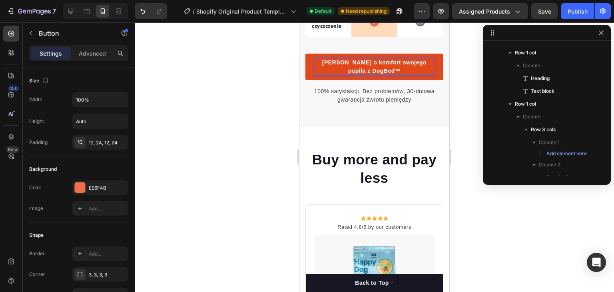
click at [214, 151] on div at bounding box center [374, 156] width 479 height 269
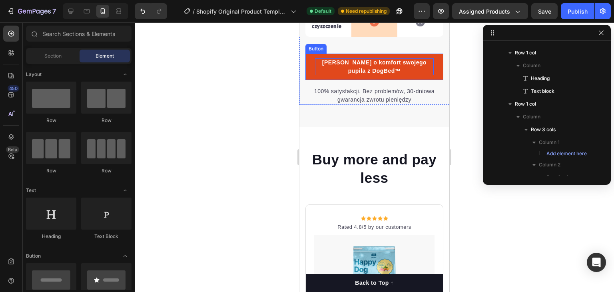
click at [413, 68] on p "[PERSON_NAME] o komfort swojego pupila z DogBed™" at bounding box center [374, 66] width 119 height 17
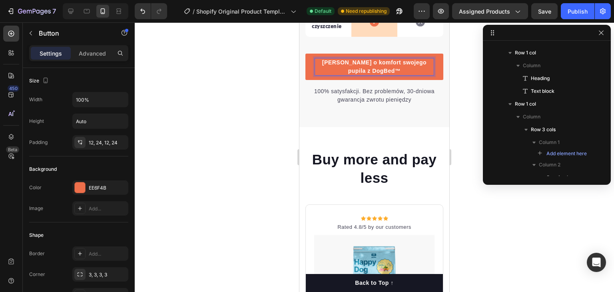
click at [197, 130] on div at bounding box center [374, 156] width 479 height 269
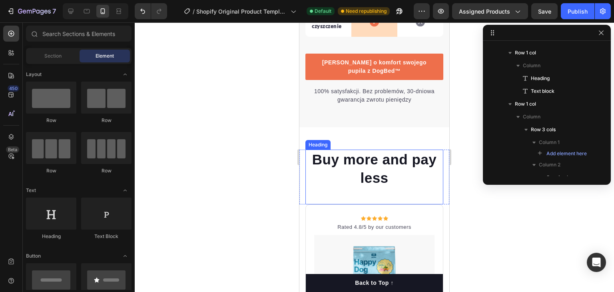
click at [377, 175] on p "Buy more and pay less" at bounding box center [374, 168] width 136 height 36
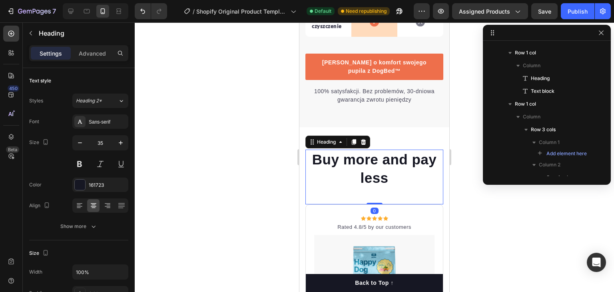
click at [351, 174] on p "Buy more and pay less" at bounding box center [374, 168] width 136 height 36
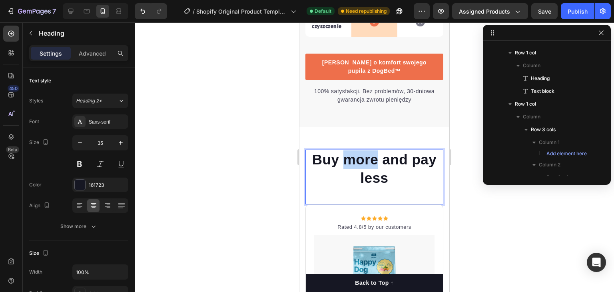
click at [352, 174] on p "Buy more and pay less" at bounding box center [374, 168] width 136 height 36
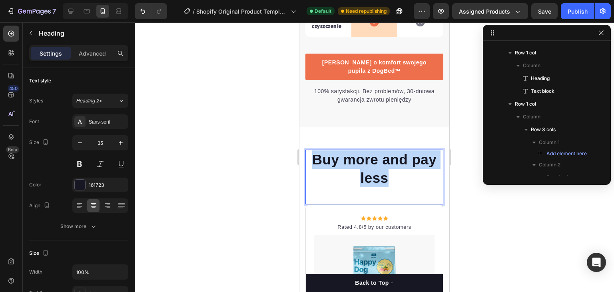
click at [352, 174] on p "Buy more and pay less" at bounding box center [374, 168] width 136 height 36
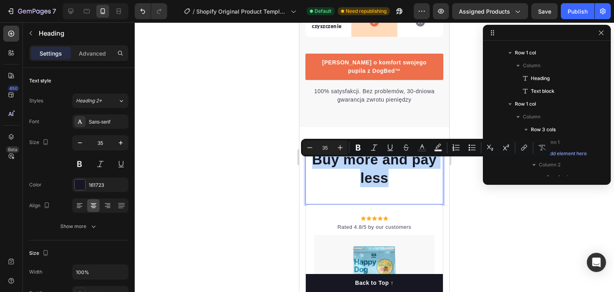
copy p "Buy more and pay less"
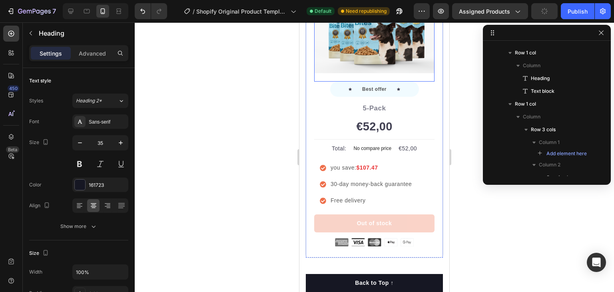
scroll to position [3076, 0]
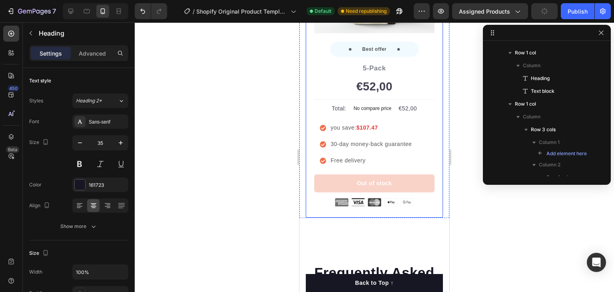
click at [420, 195] on div "Best Value Text block Row Icon Icon Icon Icon Icon Icon List Hoz Rated 4.8/5 by…" at bounding box center [374, 63] width 138 height 310
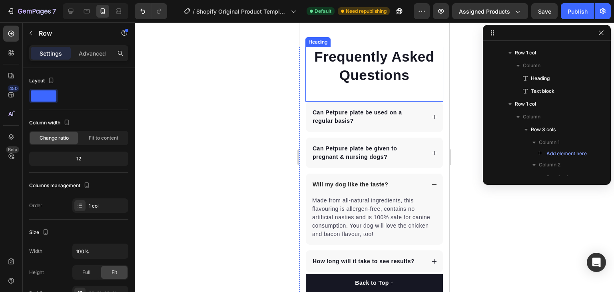
scroll to position [3315, 0]
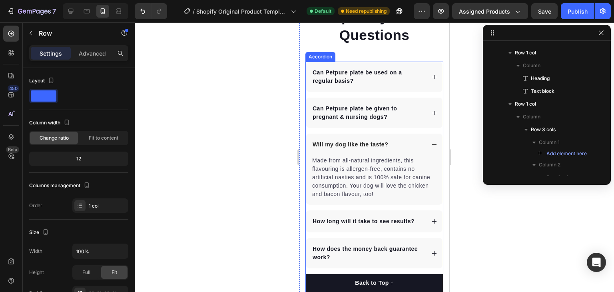
click at [412, 143] on div "Will my dog like the taste?" at bounding box center [367, 144] width 113 height 11
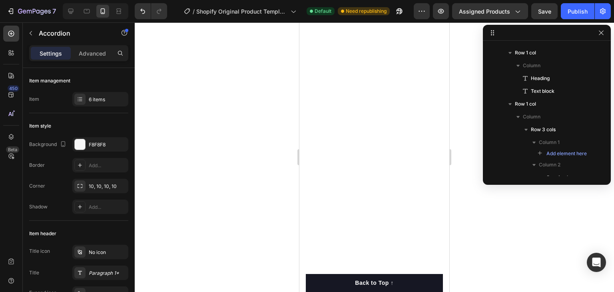
scroll to position [2956, 0]
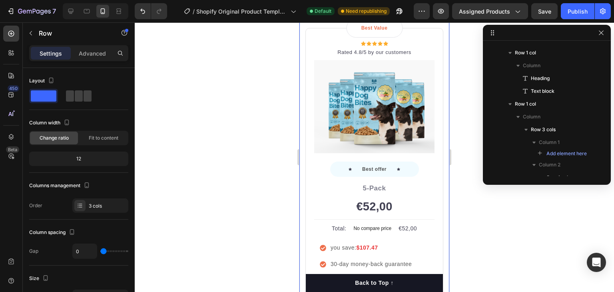
drag, startPoint x: 442, startPoint y: 187, endPoint x: 445, endPoint y: 180, distance: 7.9
drag, startPoint x: 446, startPoint y: 189, endPoint x: 726, endPoint y: 40, distance: 317.2
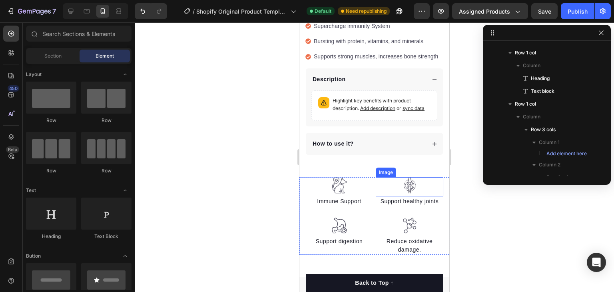
scroll to position [320, 0]
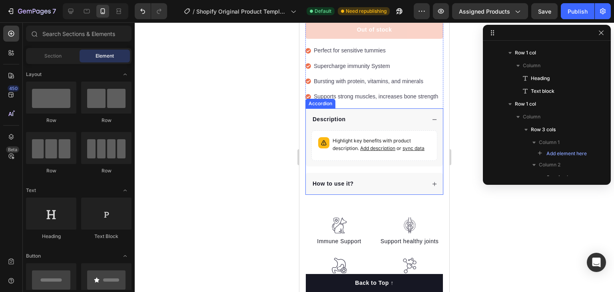
click at [425, 109] on div "Description" at bounding box center [374, 119] width 137 height 22
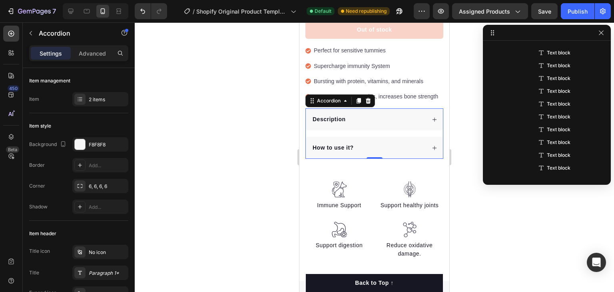
click at [399, 114] on div "Description" at bounding box center [368, 119] width 114 height 11
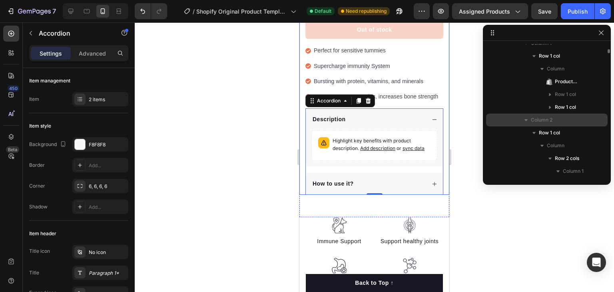
scroll to position [0, 0]
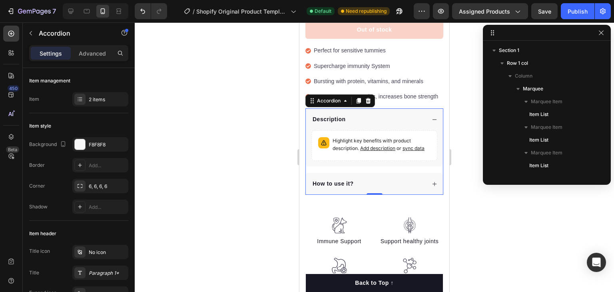
click at [379, 114] on div "Description" at bounding box center [368, 119] width 114 height 11
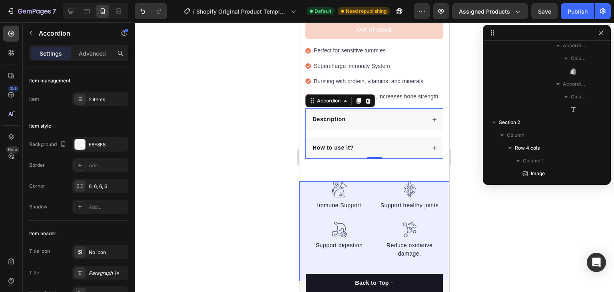
scroll to position [359, 0]
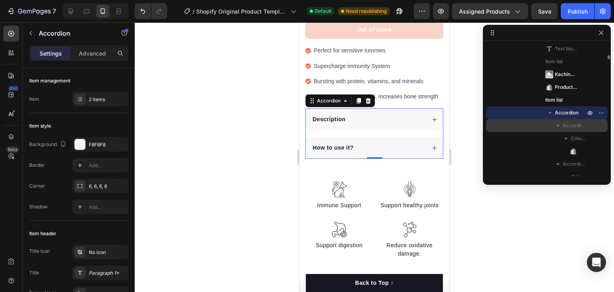
click at [567, 126] on span "Accordion Item" at bounding box center [574, 125] width 24 height 8
click at [564, 125] on span "Accordion Item" at bounding box center [574, 125] width 24 height 8
click at [560, 113] on span "Accordion" at bounding box center [566, 113] width 24 height 8
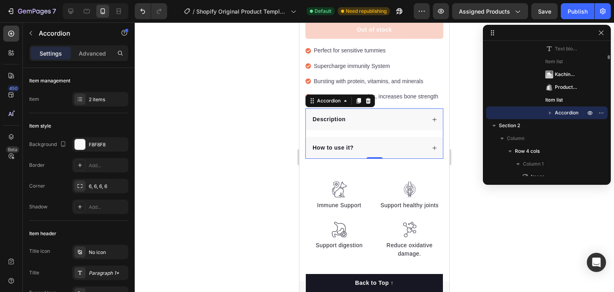
click at [560, 113] on span "Accordion" at bounding box center [566, 113] width 24 height 8
click at [599, 110] on icon "button" at bounding box center [601, 112] width 6 height 6
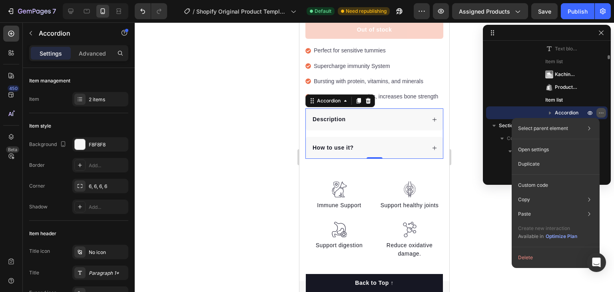
click at [599, 110] on icon "button" at bounding box center [601, 112] width 6 height 6
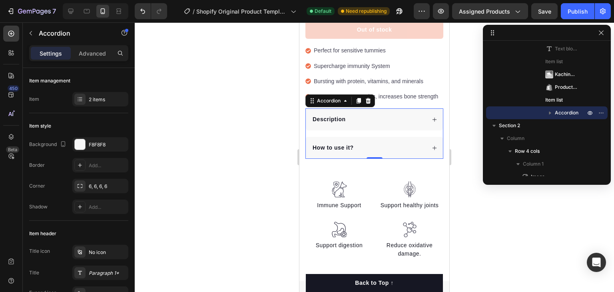
click at [358, 115] on div "Description" at bounding box center [368, 119] width 114 height 11
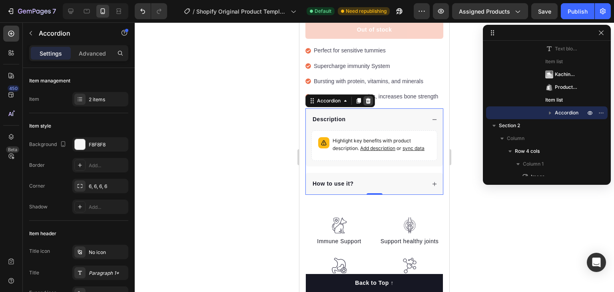
click at [368, 98] on icon at bounding box center [367, 101] width 5 height 6
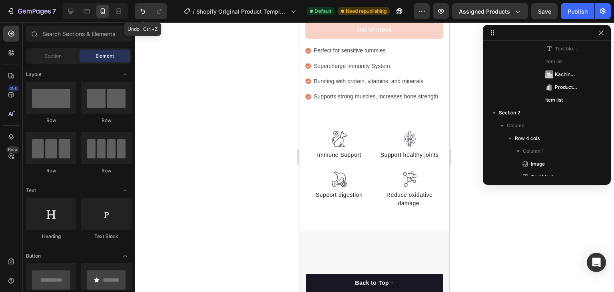
click at [139, 9] on icon "Undo/Redo" at bounding box center [143, 11] width 8 height 8
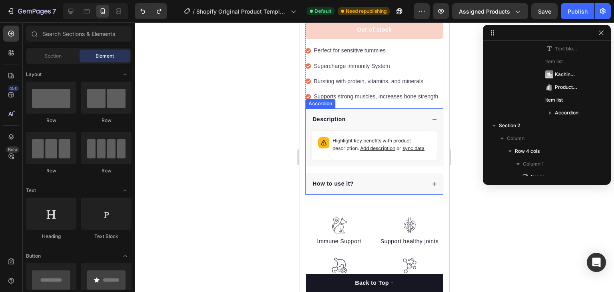
click at [425, 112] on div "Description" at bounding box center [374, 119] width 137 height 22
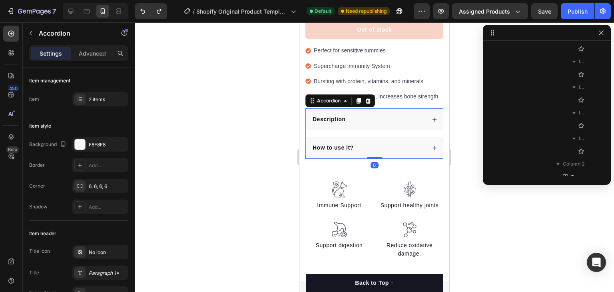
scroll to position [522, 0]
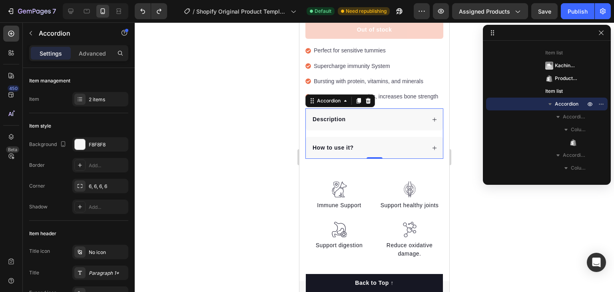
click at [336, 115] on p "Description" at bounding box center [328, 119] width 33 height 8
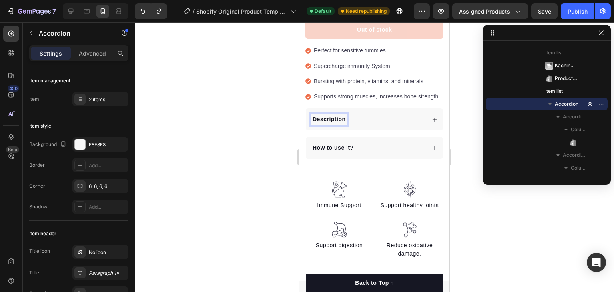
click at [331, 115] on p "Description" at bounding box center [328, 119] width 33 height 8
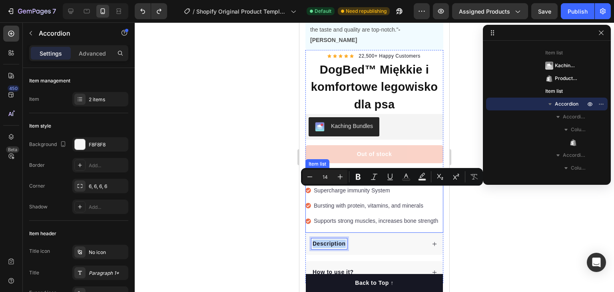
scroll to position [240, 0]
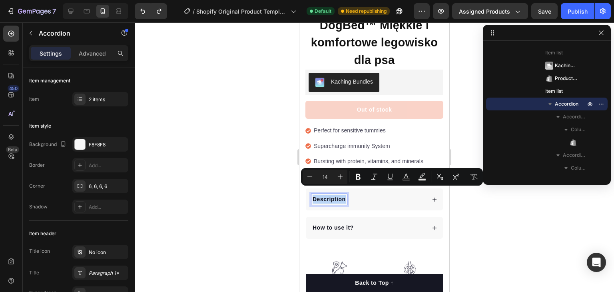
click at [359, 222] on div "How to use it?" at bounding box center [368, 227] width 114 height 11
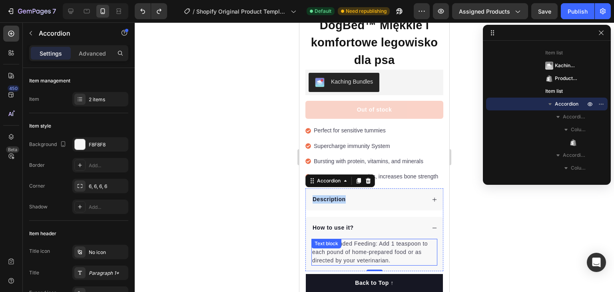
click at [366, 243] on p "Recommended Feeding: Add 1 teaspoon to each pound of home-prepared food or as d…" at bounding box center [374, 251] width 124 height 25
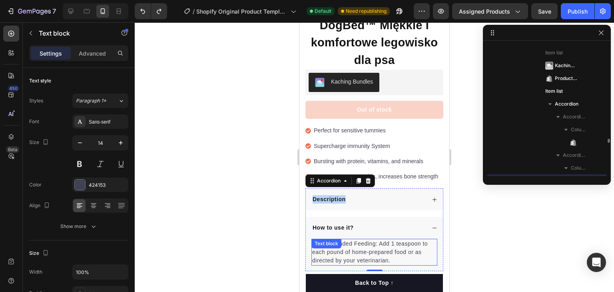
scroll to position [598, 0]
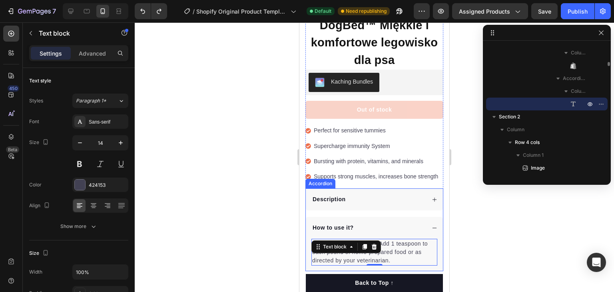
click at [370, 222] on div "How to use it?" at bounding box center [368, 227] width 114 height 11
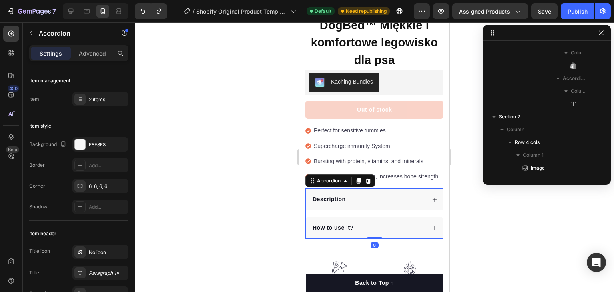
scroll to position [522, 0]
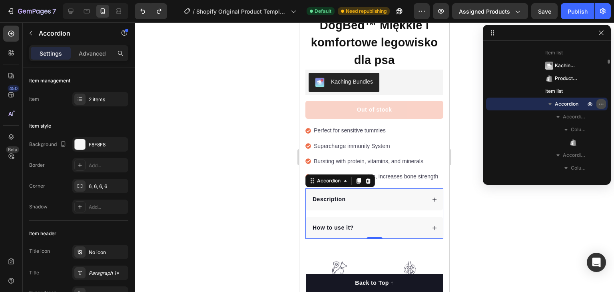
click at [598, 103] on icon "button" at bounding box center [601, 104] width 6 height 6
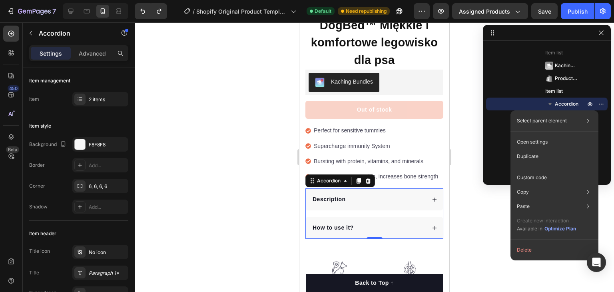
click at [532, 253] on button "Delete" at bounding box center [553, 249] width 81 height 14
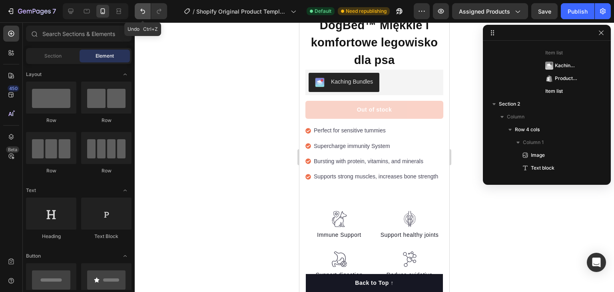
click at [141, 10] on icon "Undo/Redo" at bounding box center [142, 11] width 5 height 5
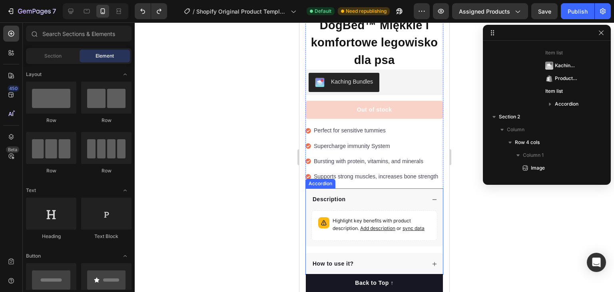
click at [404, 194] on div "Description" at bounding box center [368, 199] width 114 height 11
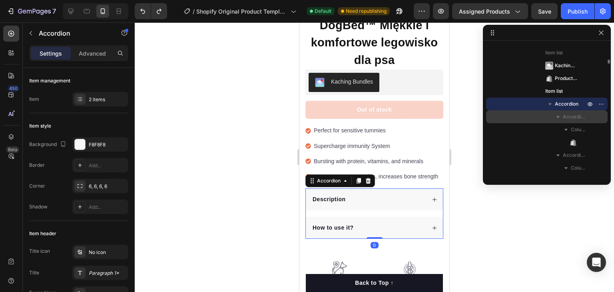
click at [578, 114] on span "Accordion Item" at bounding box center [574, 117] width 24 height 8
click at [601, 116] on div "Accordion Item" at bounding box center [546, 116] width 115 height 13
click at [601, 117] on div "Accordion Item" at bounding box center [546, 116] width 115 height 13
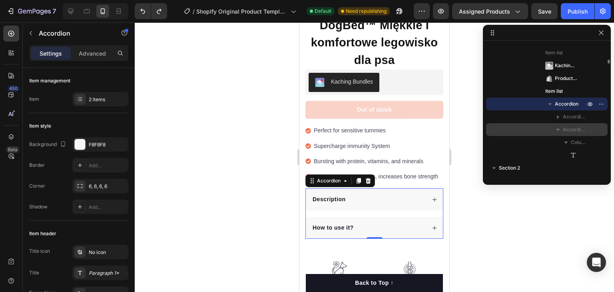
click at [592, 131] on div "Accordion Item" at bounding box center [546, 129] width 115 height 13
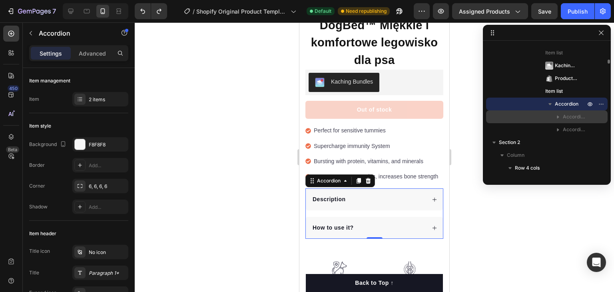
click at [594, 116] on div "Accordion Item" at bounding box center [546, 116] width 115 height 13
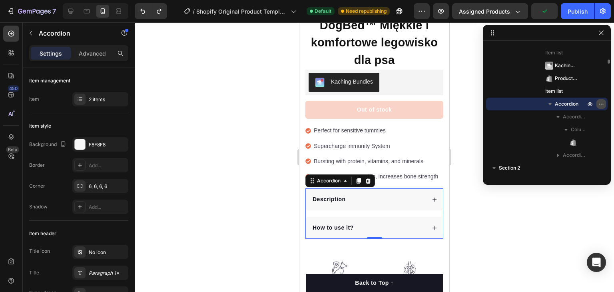
click at [599, 104] on icon "button" at bounding box center [598, 103] width 1 height 1
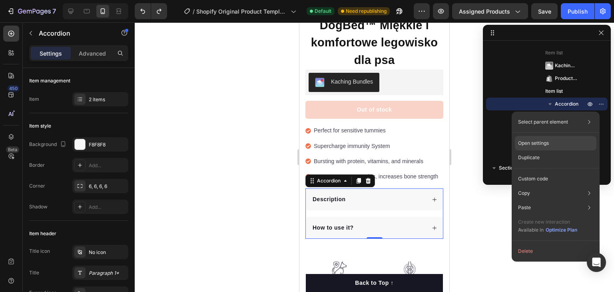
click at [537, 145] on p "Open settings" at bounding box center [533, 142] width 31 height 7
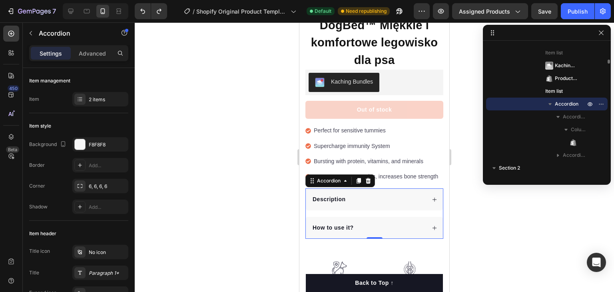
click at [562, 103] on span "Accordion" at bounding box center [566, 104] width 24 height 8
click at [315, 177] on icon at bounding box center [312, 180] width 6 height 6
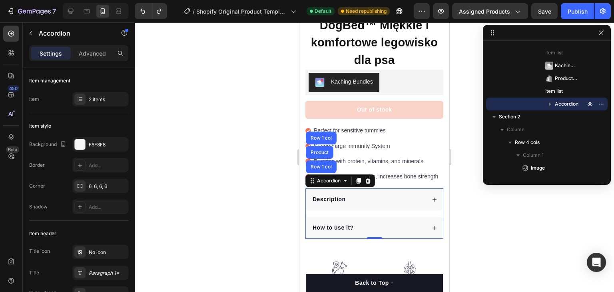
click at [278, 151] on div at bounding box center [374, 156] width 479 height 269
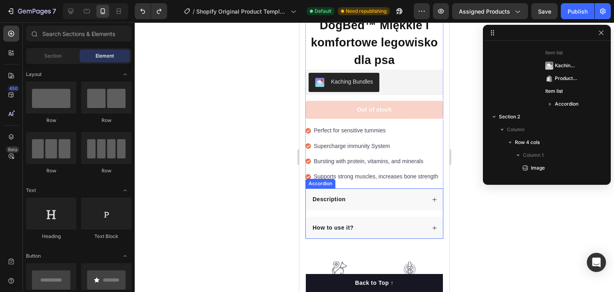
drag, startPoint x: 361, startPoint y: 194, endPoint x: 340, endPoint y: 194, distance: 20.4
click at [360, 194] on div "Description" at bounding box center [368, 199] width 114 height 11
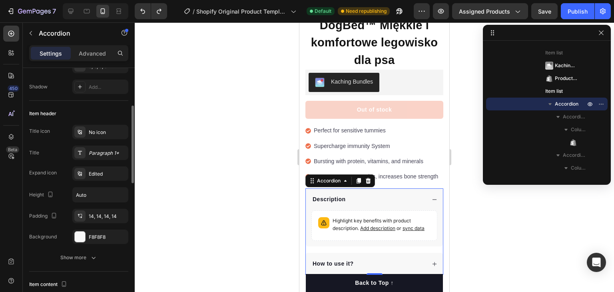
scroll to position [160, 0]
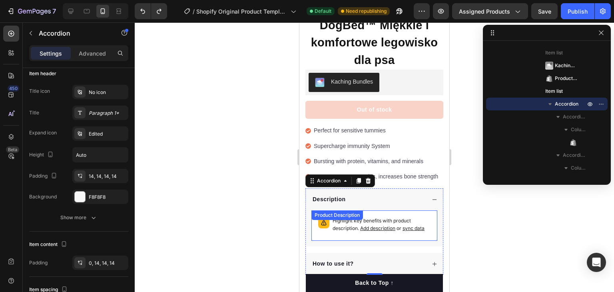
click at [423, 217] on p "Highlight key benefits with product description. Add description or sync data" at bounding box center [381, 224] width 98 height 15
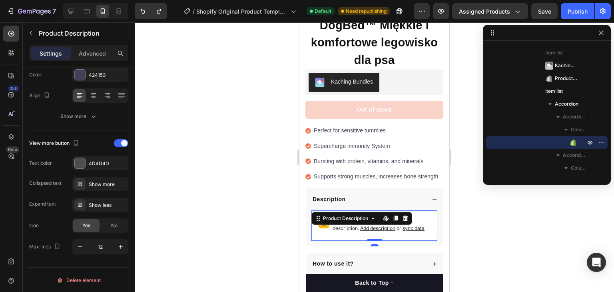
scroll to position [0, 0]
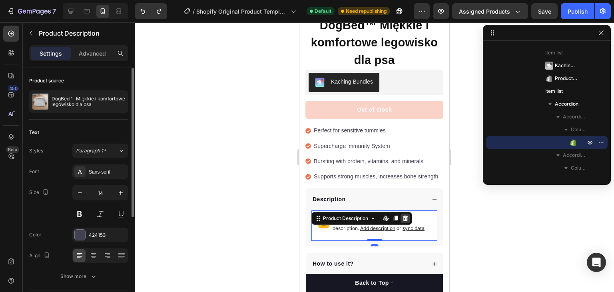
click at [406, 215] on icon at bounding box center [405, 218] width 5 height 6
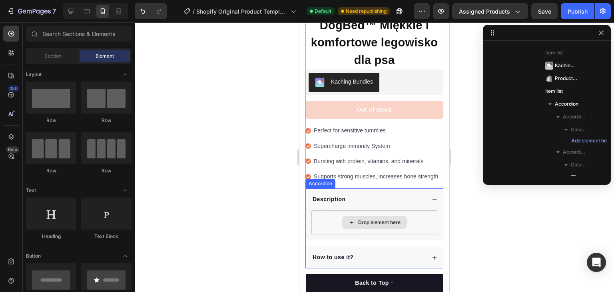
click at [379, 219] on div "Drop element here" at bounding box center [379, 222] width 42 height 6
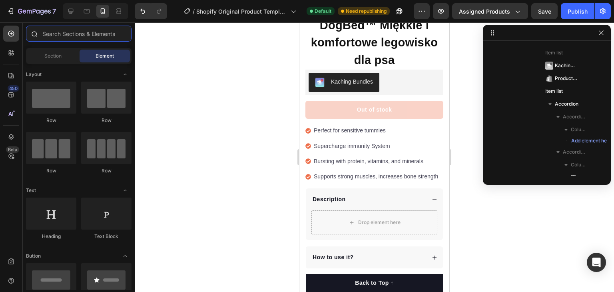
click at [62, 35] on input "text" at bounding box center [78, 34] width 105 height 16
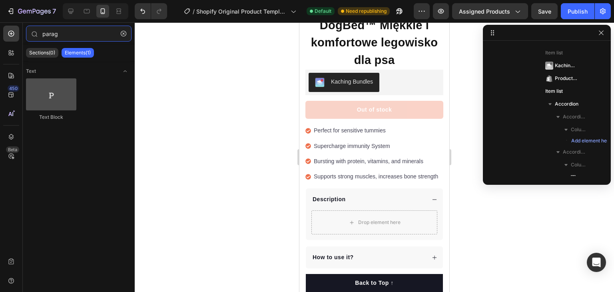
type input "parag"
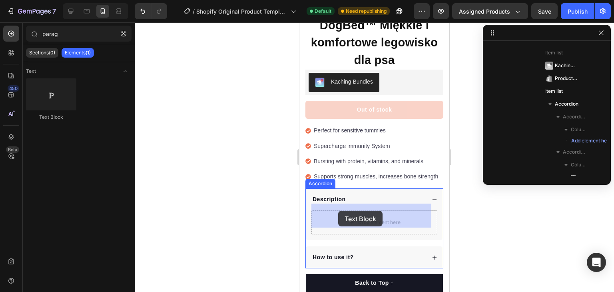
drag, startPoint x: 352, startPoint y: 122, endPoint x: 338, endPoint y: 211, distance: 89.4
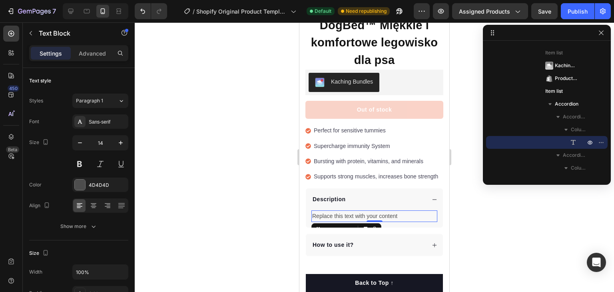
click at [383, 210] on div "Replace this text with your content" at bounding box center [374, 216] width 126 height 12
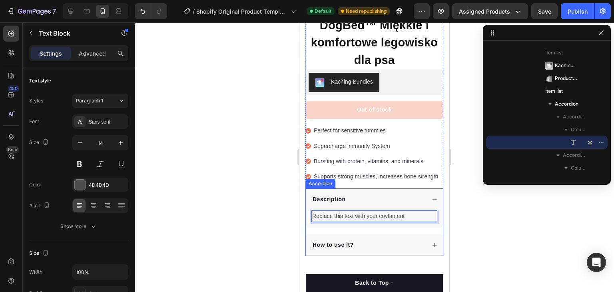
click at [422, 193] on div "Description" at bounding box center [374, 199] width 137 height 22
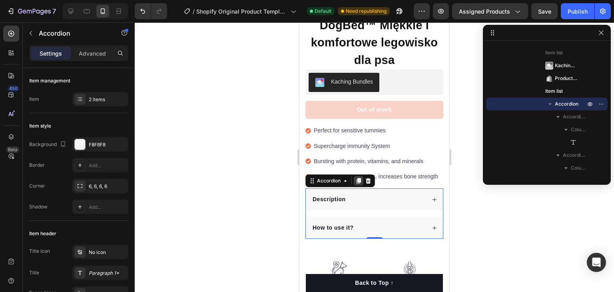
click at [359, 178] on icon at bounding box center [358, 181] width 4 height 6
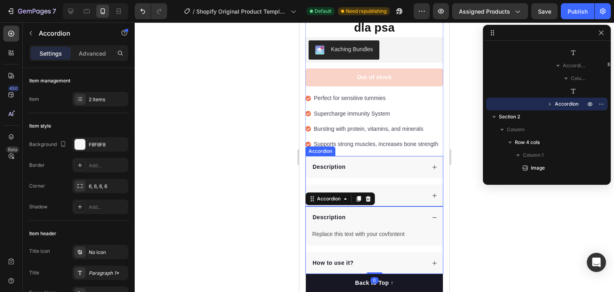
scroll to position [280, 0]
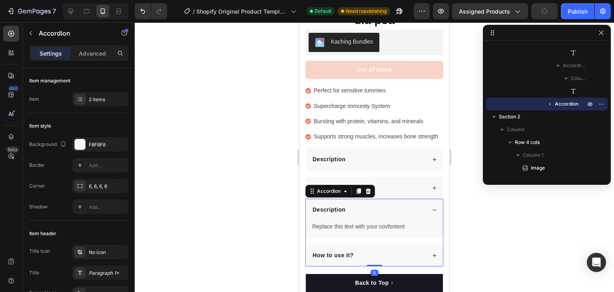
click at [422, 204] on div "Description" at bounding box center [374, 210] width 137 height 22
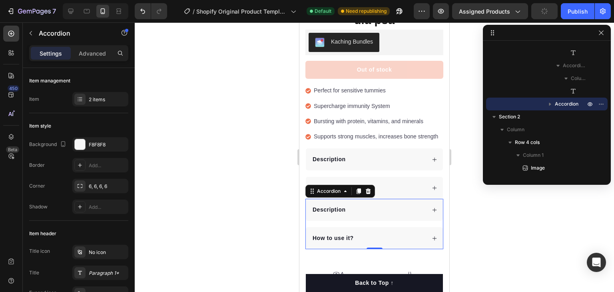
click at [485, 208] on div at bounding box center [374, 156] width 479 height 269
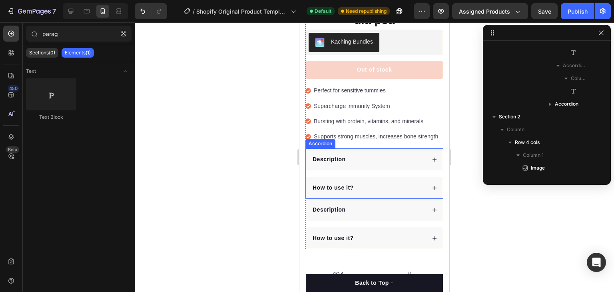
click at [417, 190] on div "How to use it?" at bounding box center [374, 188] width 137 height 22
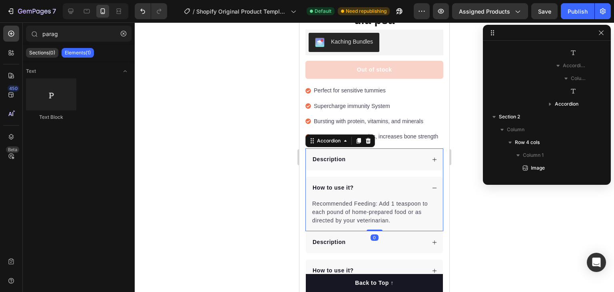
scroll to position [522, 0]
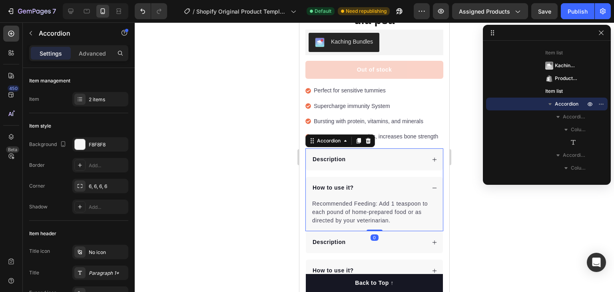
click at [422, 181] on div "How to use it?" at bounding box center [374, 188] width 137 height 22
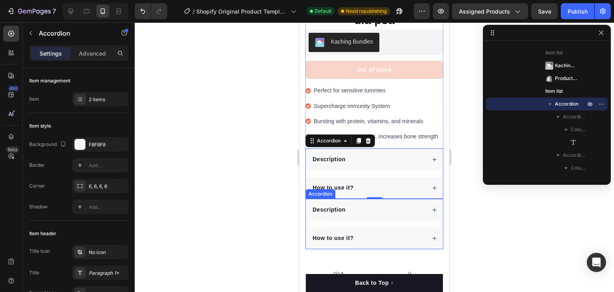
click at [436, 199] on div "Description" at bounding box center [374, 210] width 137 height 22
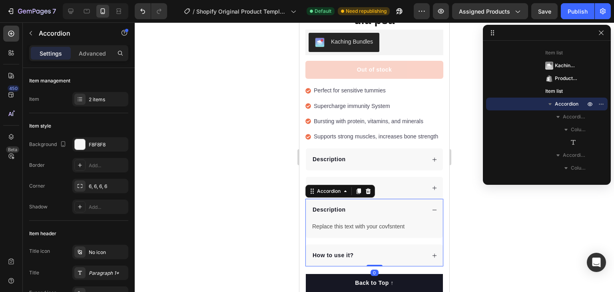
scroll to position [611, 0]
click at [369, 188] on icon at bounding box center [367, 191] width 5 height 6
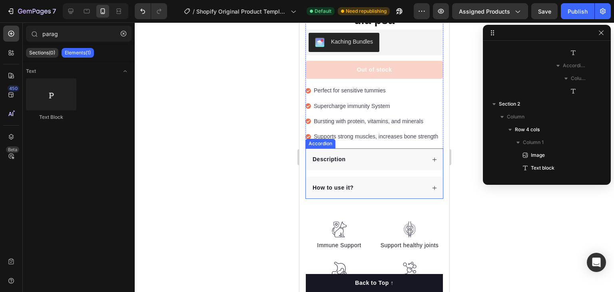
click at [369, 163] on div "Description How to use it?" at bounding box center [374, 173] width 138 height 50
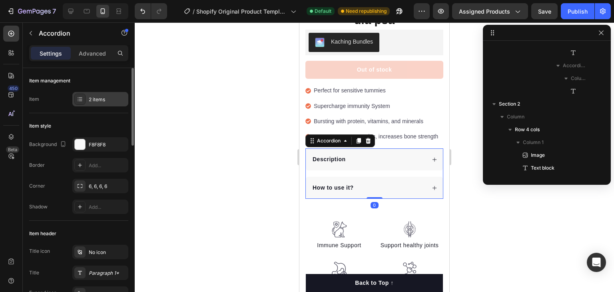
scroll to position [522, 0]
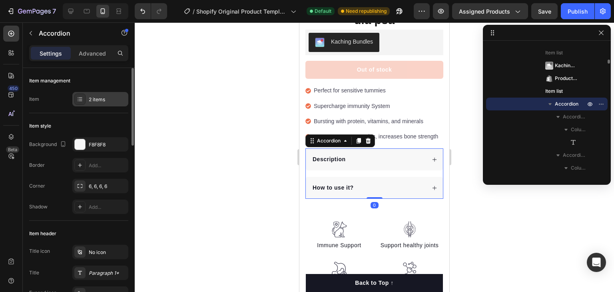
click at [80, 96] on icon at bounding box center [80, 99] width 6 height 6
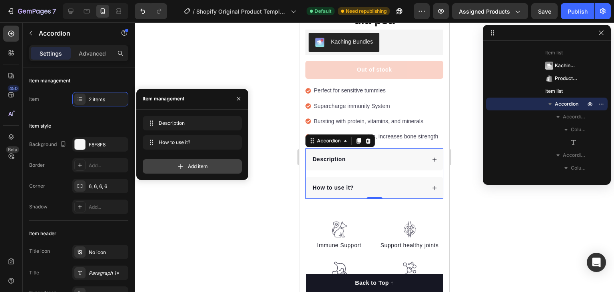
click at [190, 166] on span "Add item" at bounding box center [198, 166] width 20 height 7
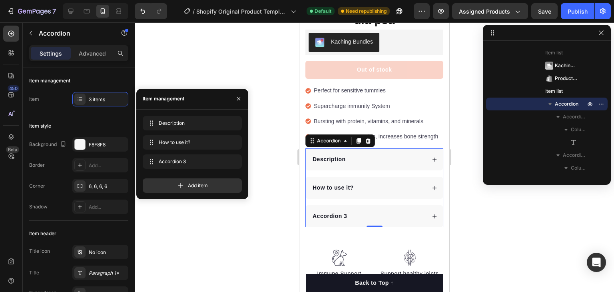
click at [331, 155] on p "Description" at bounding box center [328, 159] width 33 height 8
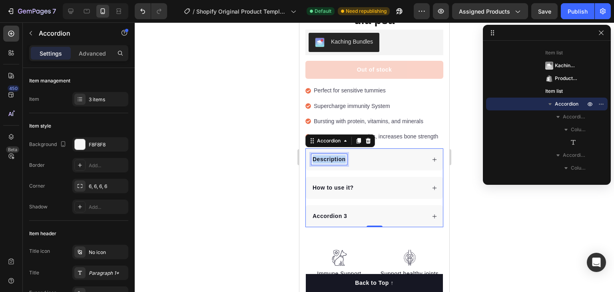
click at [331, 155] on p "Description" at bounding box center [328, 159] width 33 height 8
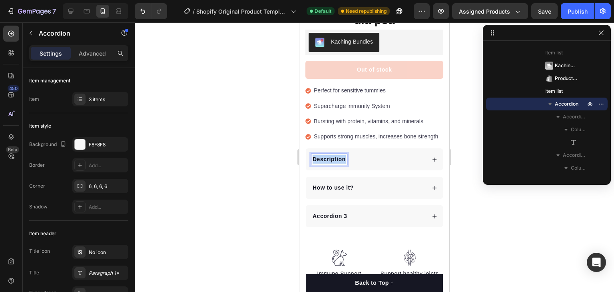
click at [331, 155] on p "Description" at bounding box center [328, 159] width 33 height 8
click at [414, 154] on div "🚚Darmowa wysyłka" at bounding box center [368, 159] width 114 height 11
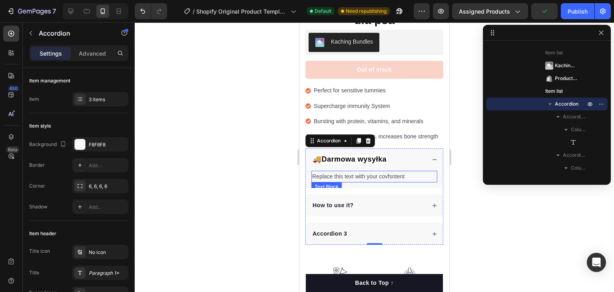
click at [354, 171] on p "Replace this text with your covfsntent" at bounding box center [374, 176] width 124 height 10
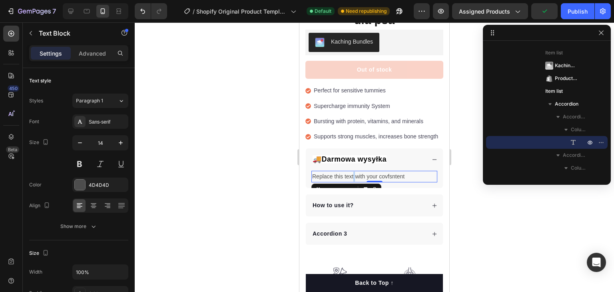
click at [354, 171] on p "Replace this text with your covfsntent" at bounding box center [374, 176] width 124 height 10
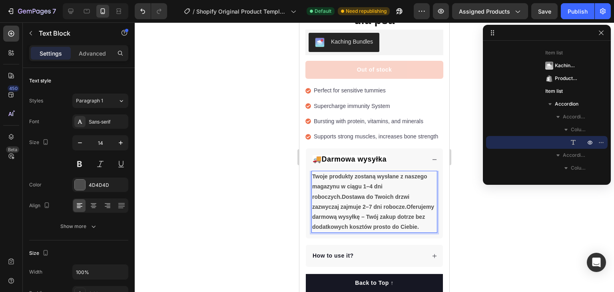
click at [365, 178] on strong "Twoje produkty zostaną wysłane z naszego magazynu w ciągu 1–4 dni roboczych.Dos…" at bounding box center [373, 201] width 122 height 57
click at [371, 177] on strong "Twoje produkty zostaną wysłane z naszego magazynu w ciągu 2–4 dni roboczych.Dos…" at bounding box center [373, 201] width 122 height 57
click at [371, 197] on strong "Twoje produkty zostaną wysłane z naszego magazynu w ciągu 2–4 dni roboczych.Dos…" at bounding box center [373, 201] width 122 height 57
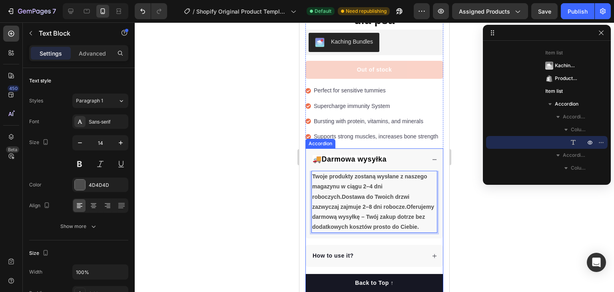
click at [406, 154] on div "🚚Darmowa wysyłka" at bounding box center [368, 159] width 114 height 11
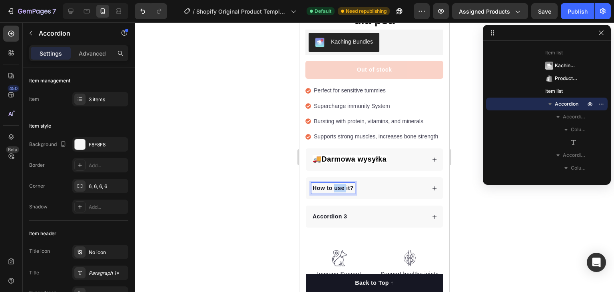
click at [336, 184] on p "How to use it?" at bounding box center [332, 188] width 41 height 8
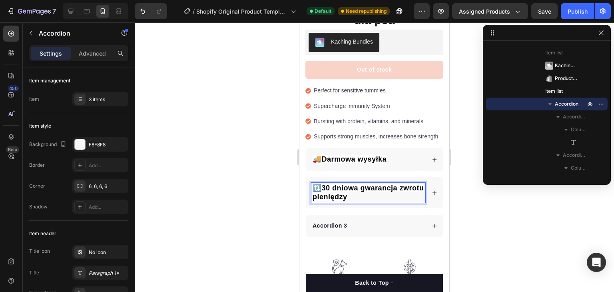
click at [431, 190] on icon at bounding box center [434, 193] width 6 height 6
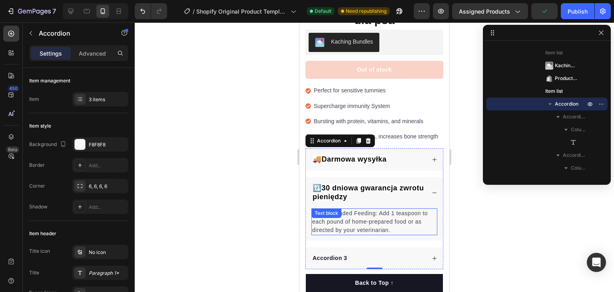
click at [348, 209] on div "Recommended Feeding: Add 1 teaspoon to each pound of home-prepared food or as d…" at bounding box center [374, 221] width 126 height 27
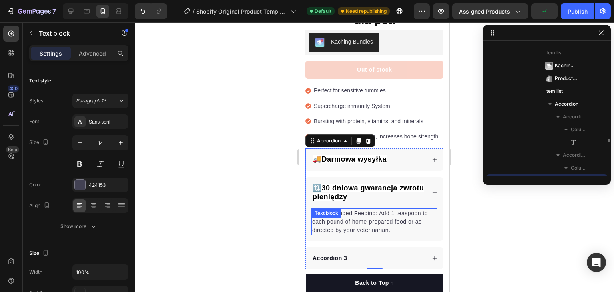
scroll to position [598, 0]
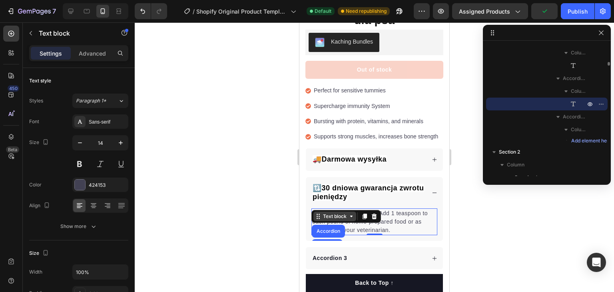
click at [350, 213] on icon at bounding box center [351, 216] width 6 height 6
click at [350, 216] on p "Recommended Feeding: Add 1 teaspoon to each pound of home-prepared food or as d…" at bounding box center [374, 221] width 124 height 25
click at [351, 216] on p "Recommended Feeding: Add 1 teaspoon to each pound of home-prepared food or as d…" at bounding box center [374, 221] width 124 height 25
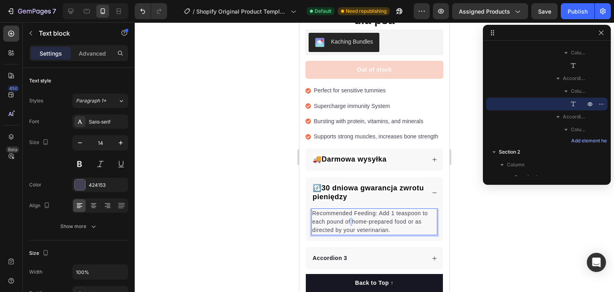
click at [351, 216] on p "Recommended Feeding: Add 1 teaspoon to each pound of home-prepared food or as d…" at bounding box center [374, 221] width 124 height 25
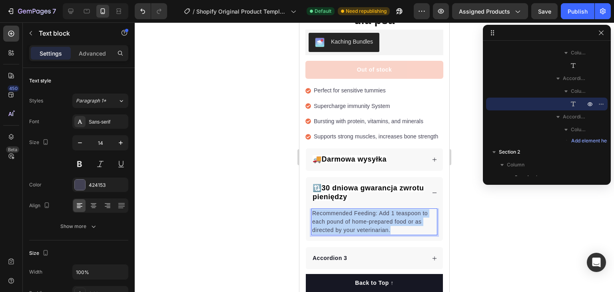
click at [351, 216] on p "Recommended Feeding: Add 1 teaspoon to each pound of home-prepared food or as d…" at bounding box center [374, 221] width 124 height 25
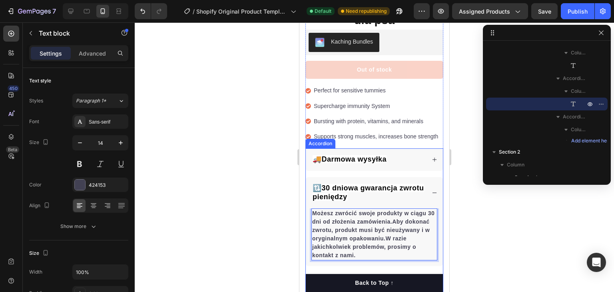
click at [425, 190] on div "🔃30 dniowa gwarancja zwrotu pieniędzy" at bounding box center [374, 192] width 137 height 31
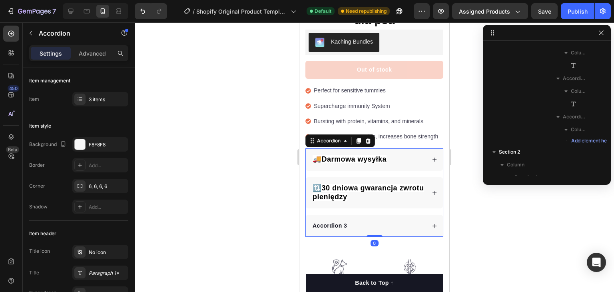
scroll to position [522, 0]
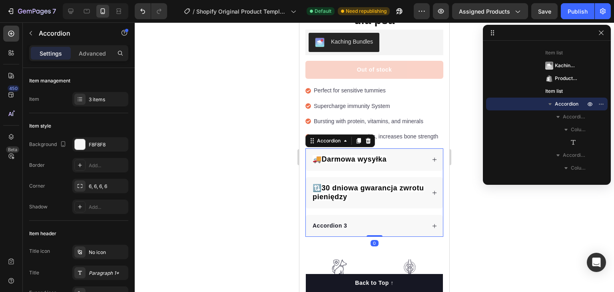
click at [349, 221] on div "Accordion 3" at bounding box center [368, 225] width 114 height 11
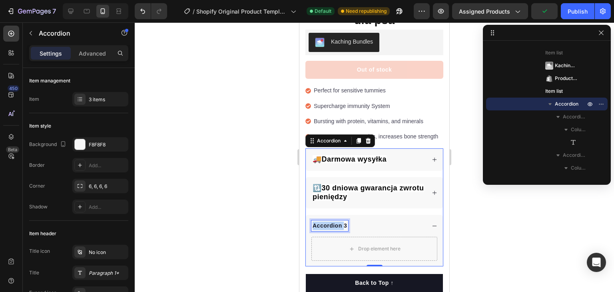
click at [332, 221] on p "Accordion 3" at bounding box center [329, 225] width 34 height 8
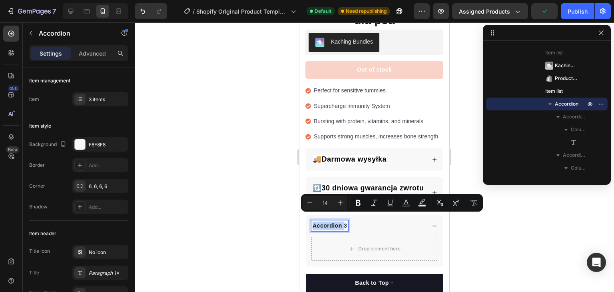
click at [332, 221] on p "Accordion 3" at bounding box center [329, 225] width 34 height 8
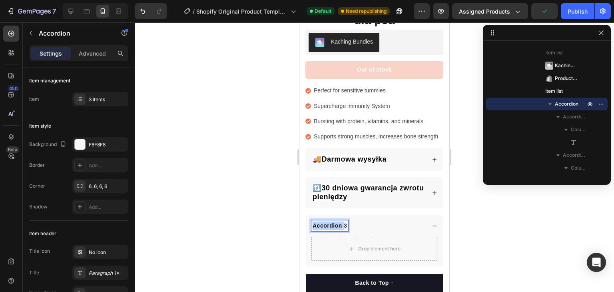
click at [332, 221] on p "Accordion 3" at bounding box center [329, 225] width 34 height 8
click at [353, 237] on div "Drop element here" at bounding box center [374, 249] width 126 height 24
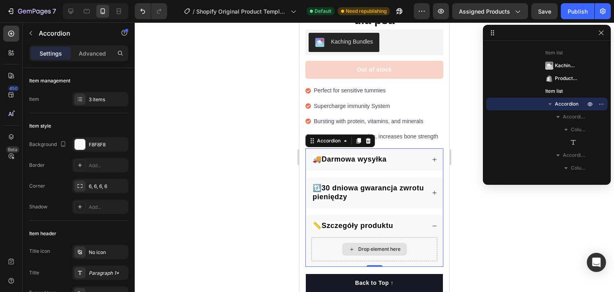
click at [368, 246] on div "Drop element here" at bounding box center [379, 249] width 42 height 6
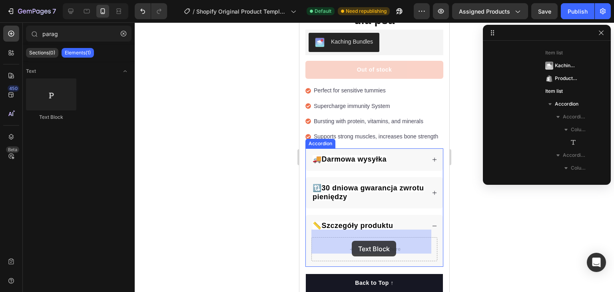
drag, startPoint x: 346, startPoint y: 120, endPoint x: 351, endPoint y: 238, distance: 118.4
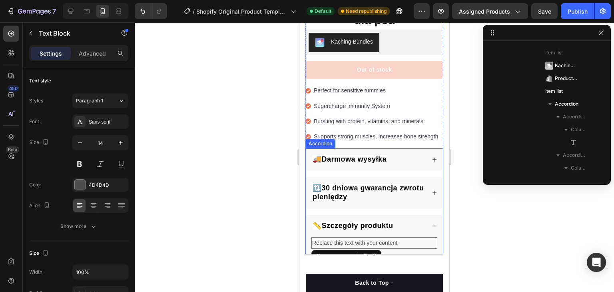
scroll to position [637, 0]
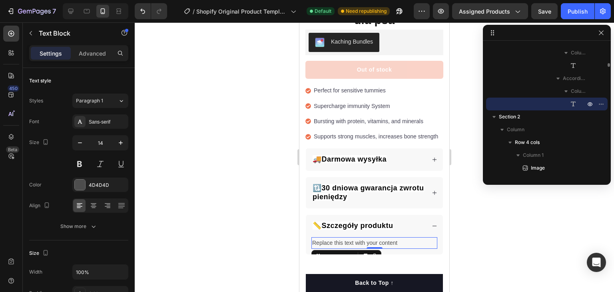
click at [350, 237] on div "Replace this text with your content" at bounding box center [374, 243] width 126 height 12
click at [350, 238] on p "Replace this text with your content" at bounding box center [374, 243] width 124 height 10
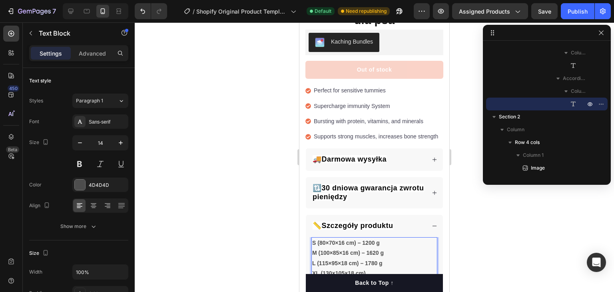
click at [382, 254] on p "S (80×70×16 cm) – 1200 g M (100×85×16 cm) – 1620 g L (115×95×18 cm) – 1780 g XL…" at bounding box center [374, 258] width 124 height 40
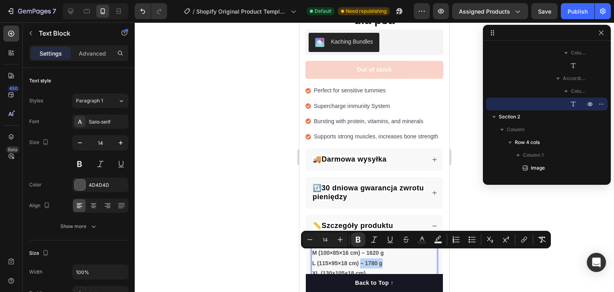
drag, startPoint x: 383, startPoint y: 253, endPoint x: 359, endPoint y: 256, distance: 24.2
click at [359, 256] on p "S (80×70×16 cm) – 1200 g M (100×85×16 cm) – 1620 g L (115×95×18 cm) – 1780 g XL…" at bounding box center [374, 258] width 124 height 40
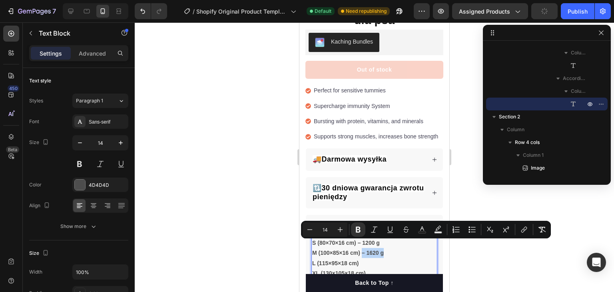
drag, startPoint x: 384, startPoint y: 243, endPoint x: 362, endPoint y: 249, distance: 23.1
click at [362, 249] on p "S (80×70×16 cm) – 1200 g M (100×85×16 cm) – 1620 g L (115×95×18 cm) XL (130×105…" at bounding box center [374, 258] width 124 height 40
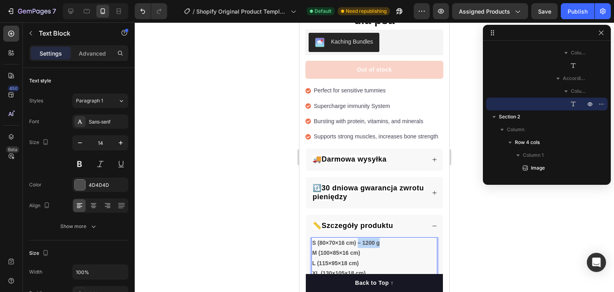
drag, startPoint x: 382, startPoint y: 236, endPoint x: 357, endPoint y: 237, distance: 25.2
click at [357, 238] on p "S (80×70×16 cm) – 1200 g M (100×85×16 cm) L (115×95×18 cm) XL (130×105×18 cm)" at bounding box center [374, 258] width 124 height 40
click at [254, 216] on div at bounding box center [374, 156] width 479 height 269
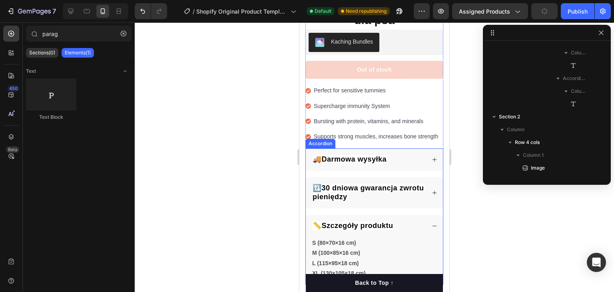
click at [420, 215] on div "📏Szczegóły produktu" at bounding box center [374, 225] width 137 height 22
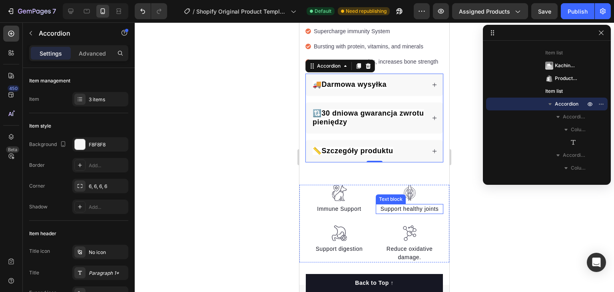
scroll to position [359, 0]
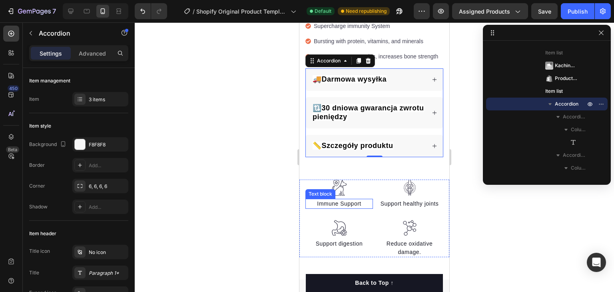
click at [339, 199] on p "Immune Support" at bounding box center [339, 203] width 66 height 8
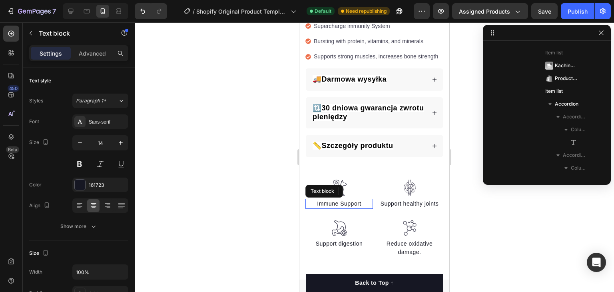
scroll to position [713, 0]
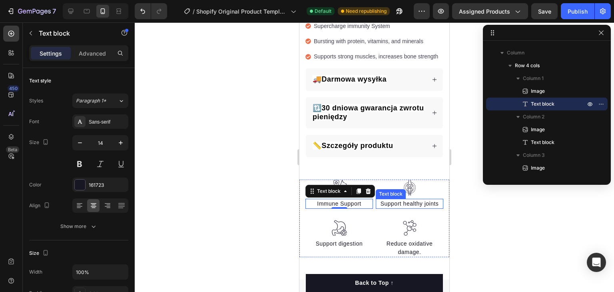
click at [412, 199] on p "Support healthy joints" at bounding box center [409, 203] width 66 height 8
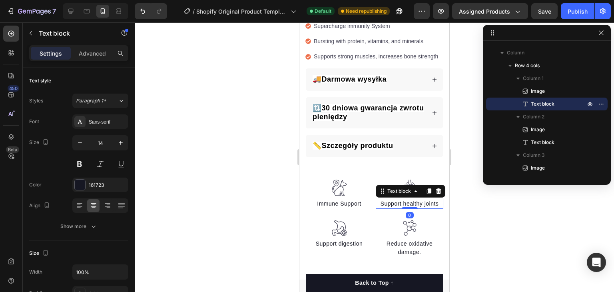
scroll to position [790, 0]
click at [401, 199] on p "Support healthy joints" at bounding box center [409, 203] width 66 height 8
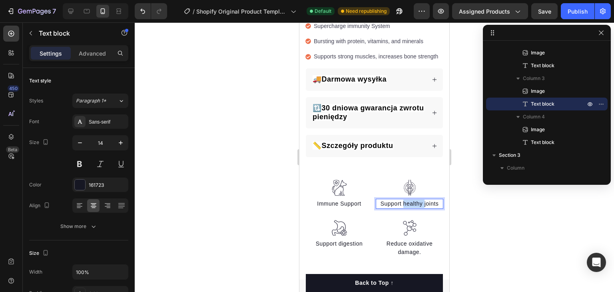
click at [401, 199] on p "Support healthy joints" at bounding box center [409, 203] width 66 height 8
click at [237, 132] on div at bounding box center [374, 156] width 479 height 269
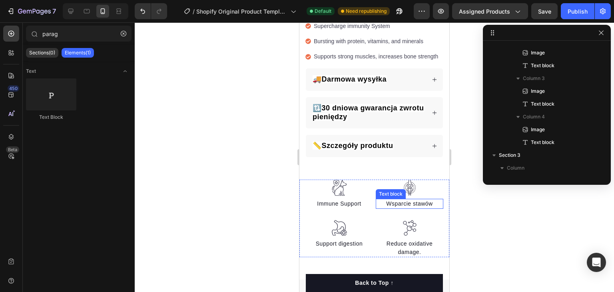
click at [419, 199] on p "Wsparcie stawów" at bounding box center [409, 203] width 66 height 8
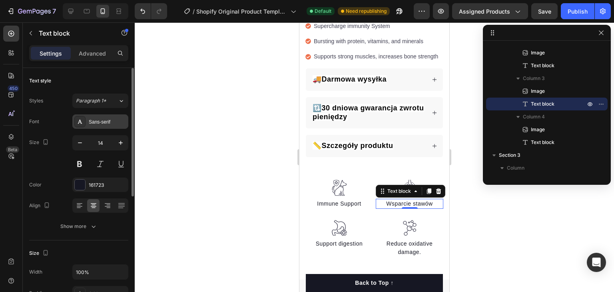
click at [99, 119] on div "Sans-serif" at bounding box center [108, 121] width 38 height 7
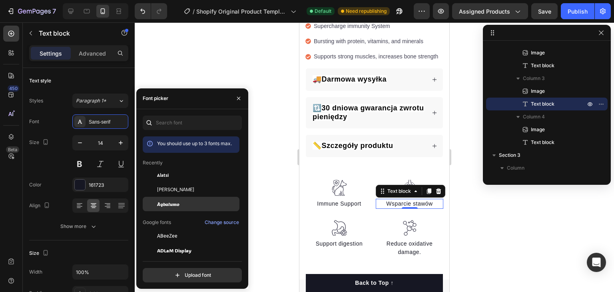
click at [273, 159] on div at bounding box center [374, 156] width 479 height 269
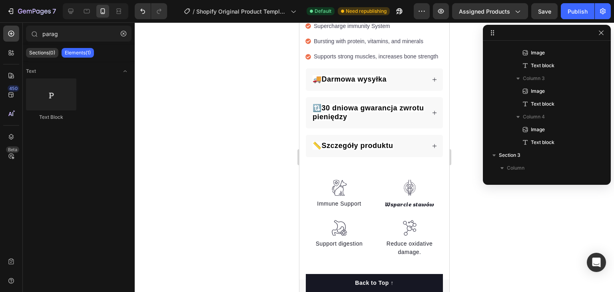
click at [273, 159] on div at bounding box center [374, 156] width 479 height 269
click at [341, 199] on p "Immune Support" at bounding box center [339, 203] width 66 height 8
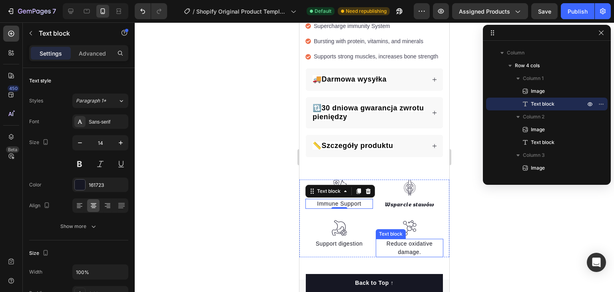
click at [409, 239] on p "Reduce oxidative damage." at bounding box center [409, 247] width 66 height 17
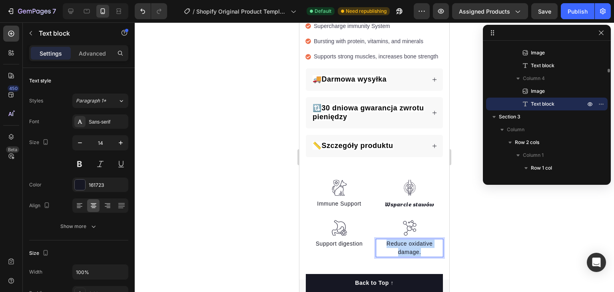
click at [409, 239] on p "Reduce oxidative damage." at bounding box center [409, 247] width 66 height 17
click at [205, 146] on div at bounding box center [374, 156] width 479 height 269
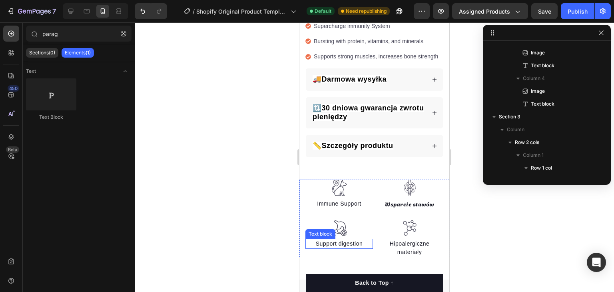
click at [341, 239] on p "Support digestion" at bounding box center [339, 243] width 66 height 8
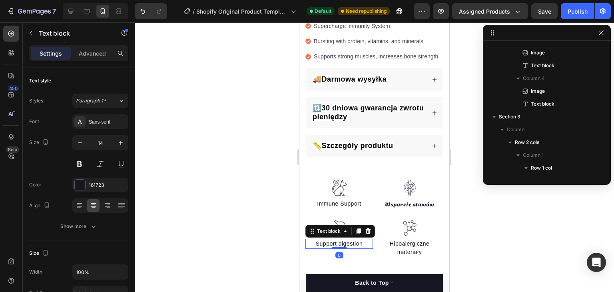
click at [341, 239] on p "Support digestion" at bounding box center [339, 243] width 66 height 8
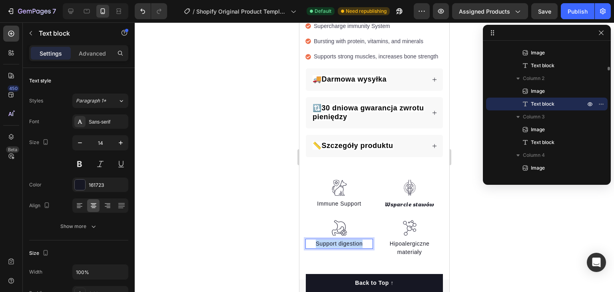
click at [341, 239] on p "Support digestion" at bounding box center [339, 243] width 66 height 8
click at [404, 199] on p "Wsparcie stawów" at bounding box center [409, 203] width 66 height 8
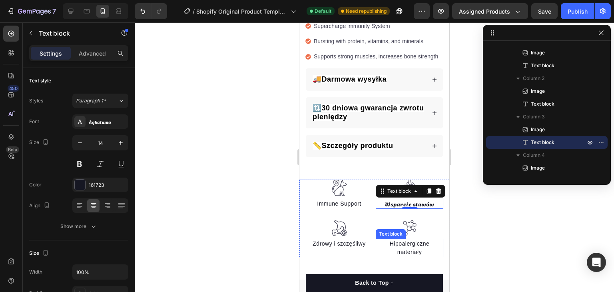
click at [407, 239] on p "Hipoalergiczne materiały" at bounding box center [409, 247] width 66 height 17
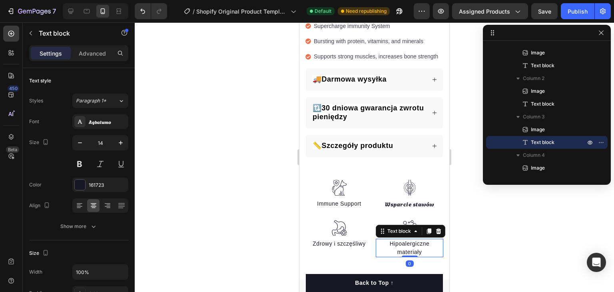
scroll to position [828, 0]
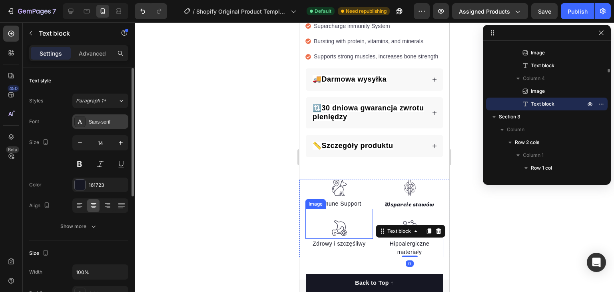
click at [112, 121] on div "Sans-serif" at bounding box center [108, 121] width 38 height 7
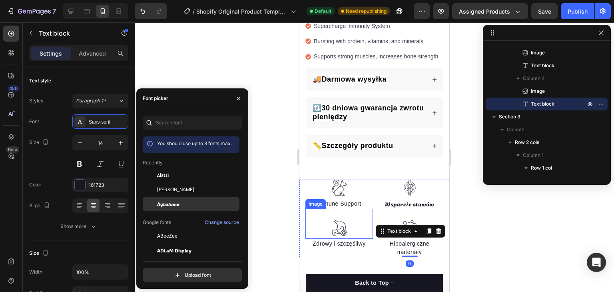
click at [177, 206] on span "Agbalumo" at bounding box center [168, 203] width 22 height 7
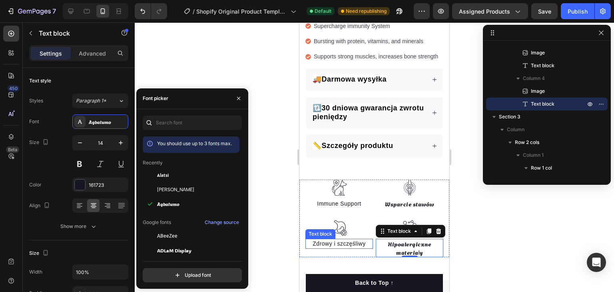
click at [322, 239] on p "Zdrowy i szczęśliwy" at bounding box center [339, 243] width 66 height 8
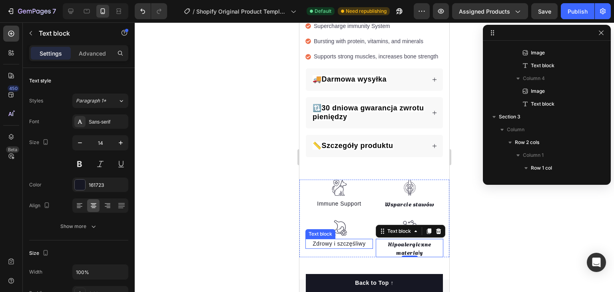
scroll to position [752, 0]
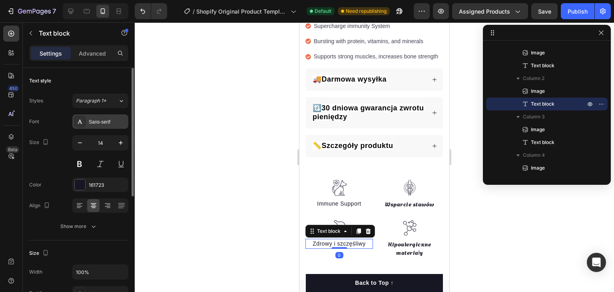
click at [109, 120] on div "Sans-serif" at bounding box center [108, 121] width 38 height 7
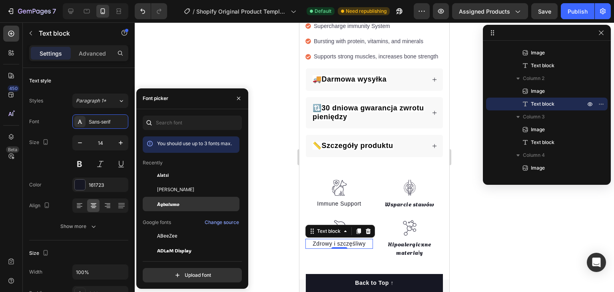
click at [175, 203] on span "Agbalumo" at bounding box center [168, 203] width 22 height 7
click at [266, 140] on div at bounding box center [374, 156] width 479 height 269
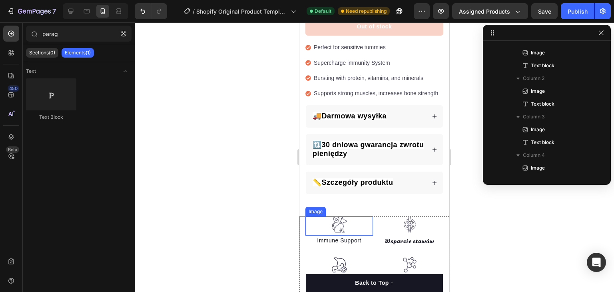
scroll to position [359, 0]
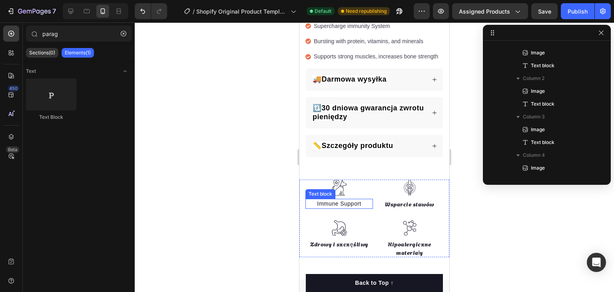
click at [347, 199] on p "Immune Support" at bounding box center [339, 203] width 66 height 8
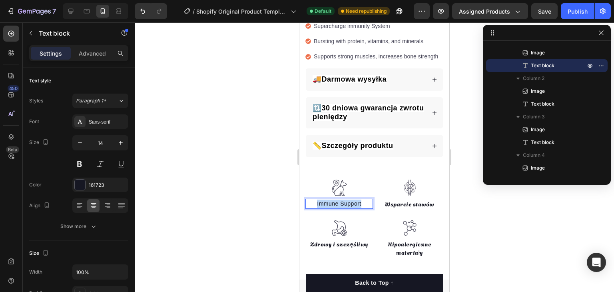
click at [347, 199] on p "Immune Support" at bounding box center [339, 203] width 66 height 8
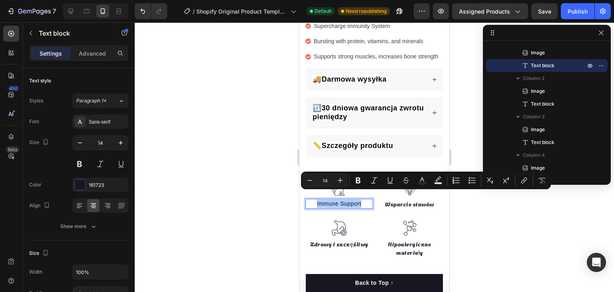
drag, startPoint x: 48, startPoint y: 171, endPoint x: 195, endPoint y: 153, distance: 148.5
click at [195, 153] on div at bounding box center [374, 156] width 479 height 269
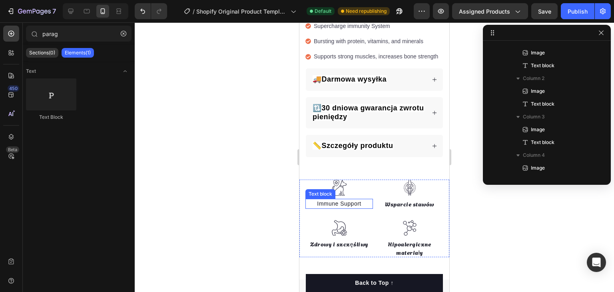
click at [345, 199] on p "Immune Support" at bounding box center [339, 203] width 66 height 8
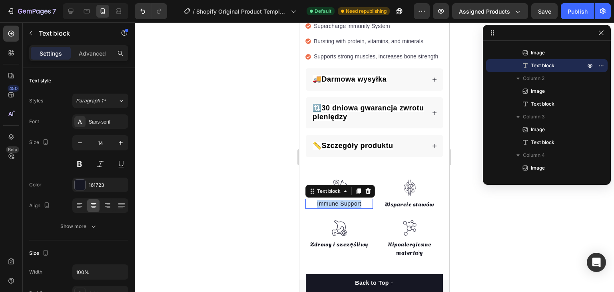
click at [345, 199] on p "Immune Support" at bounding box center [339, 203] width 66 height 8
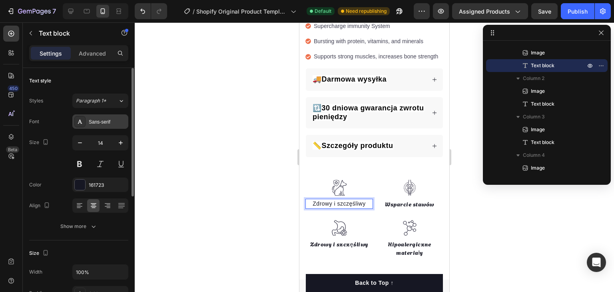
click at [104, 123] on div "Sans-serif" at bounding box center [108, 121] width 38 height 7
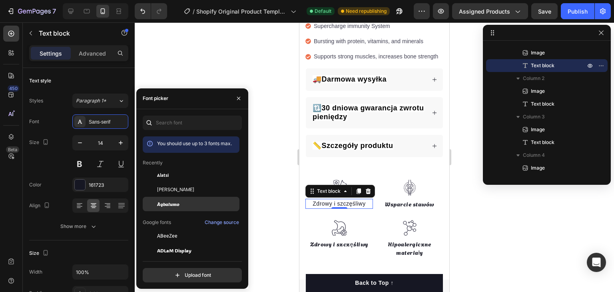
click at [170, 204] on span "Agbalumo" at bounding box center [168, 203] width 22 height 7
click at [259, 126] on div at bounding box center [374, 156] width 479 height 269
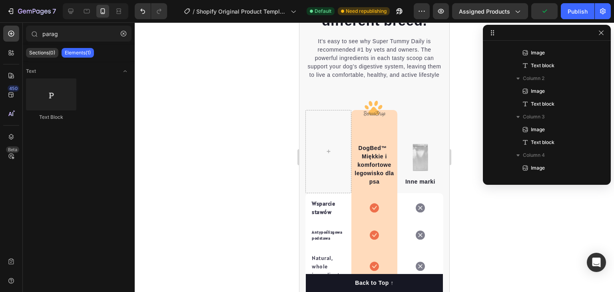
scroll to position [1678, 0]
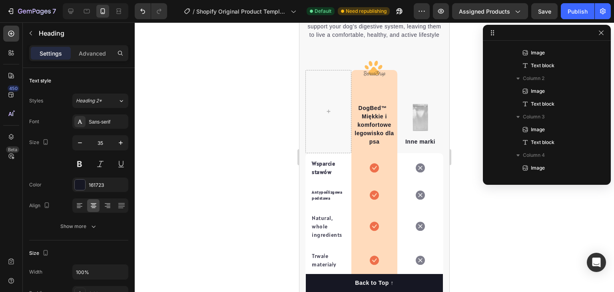
scroll to position [1557, 0]
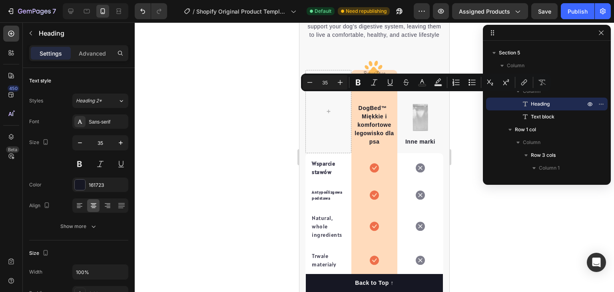
copy p "We’re a whole different breed."
click at [340, 39] on p "It’s easy to see why Super Tummy Daily is recommended #1 by vets and owners. Th…" at bounding box center [374, 18] width 136 height 42
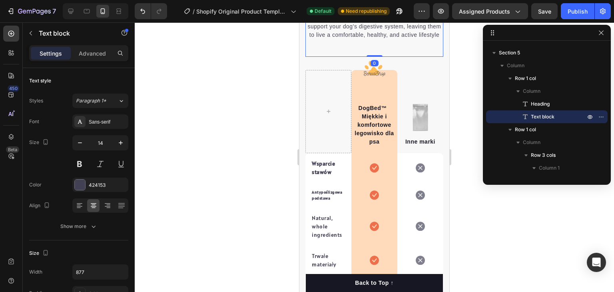
click at [340, 39] on p "It’s easy to see why Super Tummy Daily is recommended #1 by vets and owners. Th…" at bounding box center [374, 18] width 136 height 42
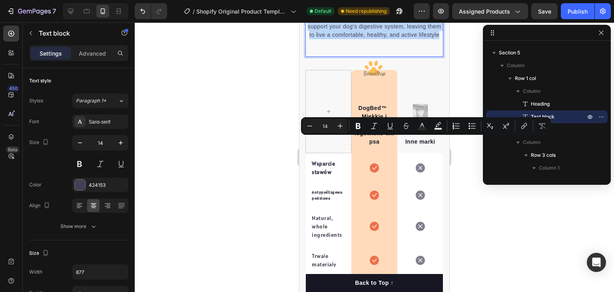
copy p "It’s easy to see why Super Tummy Daily is recommended #1 by vets and owners. Th…"
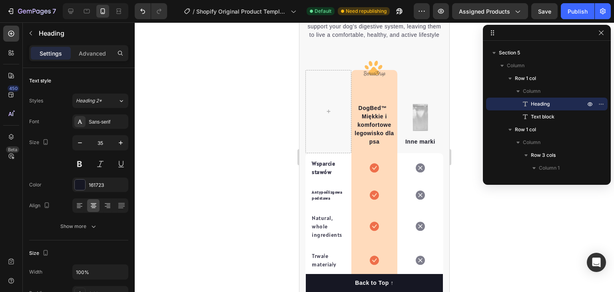
click at [376, 39] on p "It’s easy to see why Super Tummy Daily is recommended #1 by vets and owners. Th…" at bounding box center [374, 18] width 136 height 42
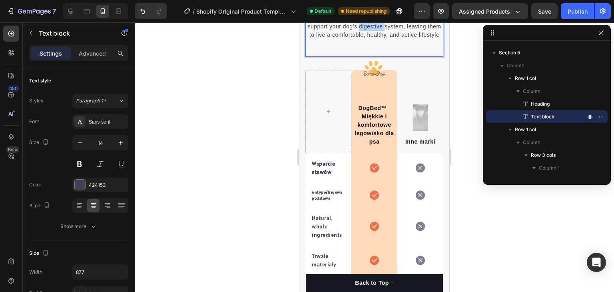
click at [374, 39] on p "It’s easy to see why Super Tummy Daily is recommended #1 by vets and owners. Th…" at bounding box center [374, 18] width 136 height 42
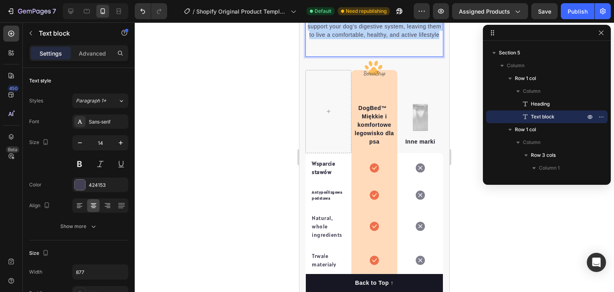
click at [374, 39] on p "It’s easy to see why Super Tummy Daily is recommended #1 by vets and owners. Th…" at bounding box center [374, 18] width 136 height 42
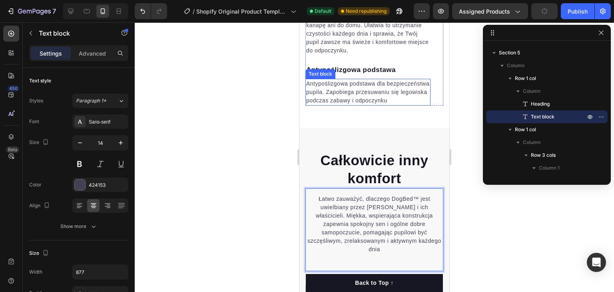
scroll to position [1478, 0]
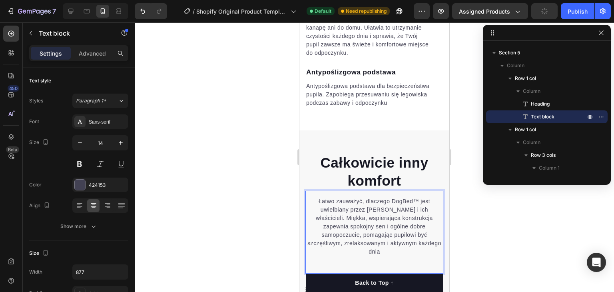
click at [141, 201] on div at bounding box center [374, 156] width 479 height 269
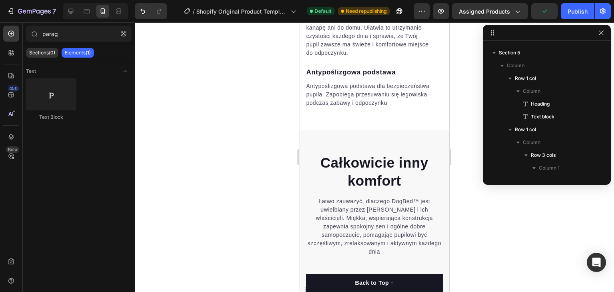
click at [166, 173] on div at bounding box center [374, 156] width 479 height 269
click at [183, 175] on div at bounding box center [374, 156] width 479 height 269
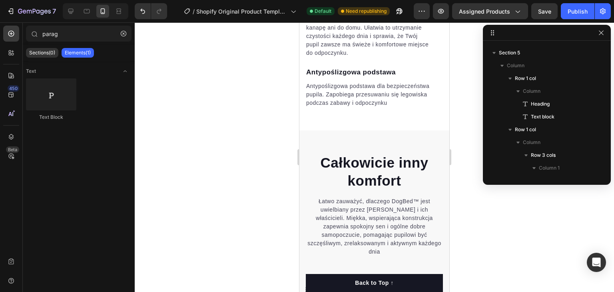
click at [268, 202] on div at bounding box center [374, 156] width 479 height 269
click at [248, 197] on div at bounding box center [374, 156] width 479 height 269
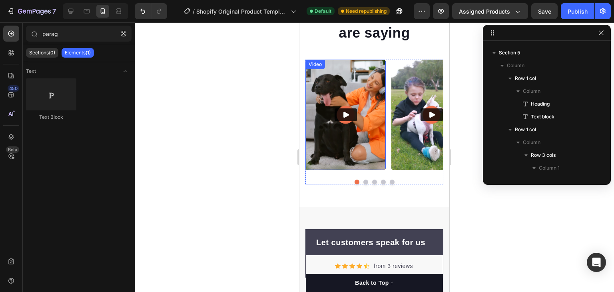
scroll to position [3555, 0]
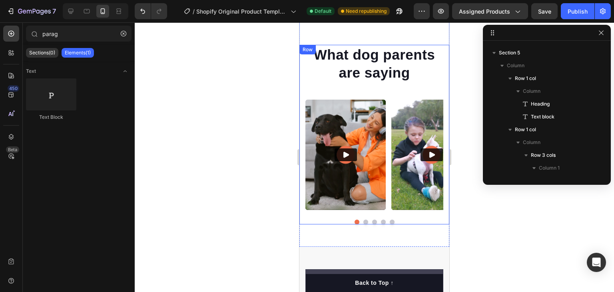
click at [301, 82] on div "What dog parents are saying Heading Video Video Video Video Video Carousel Row" at bounding box center [374, 134] width 150 height 179
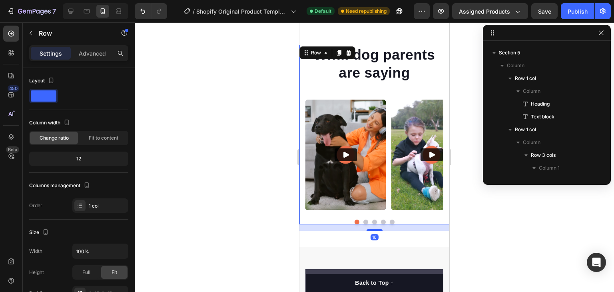
scroll to position [4249, 0]
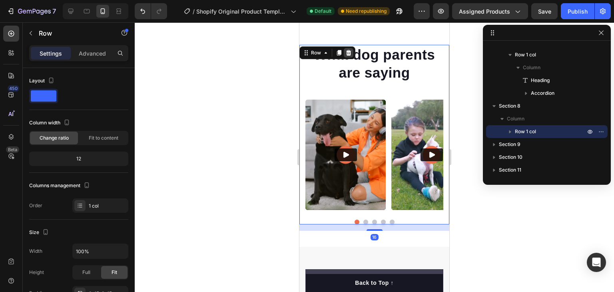
click at [346, 57] on div at bounding box center [349, 53] width 10 height 10
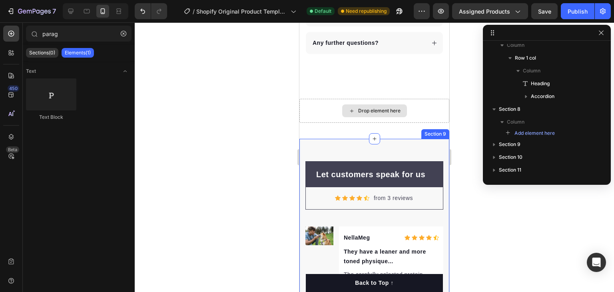
scroll to position [3564, 0]
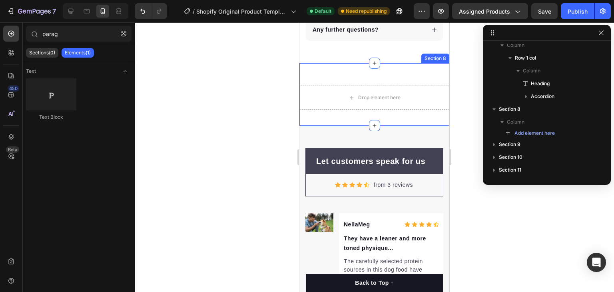
click at [431, 74] on div "Drop element here Section 8" at bounding box center [374, 94] width 150 height 62
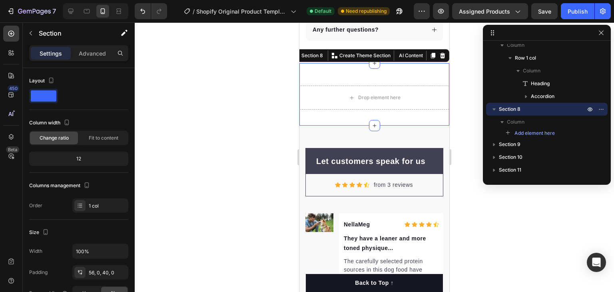
drag, startPoint x: 438, startPoint y: 54, endPoint x: 434, endPoint y: 55, distance: 4.2
click at [440, 54] on icon at bounding box center [442, 56] width 5 height 6
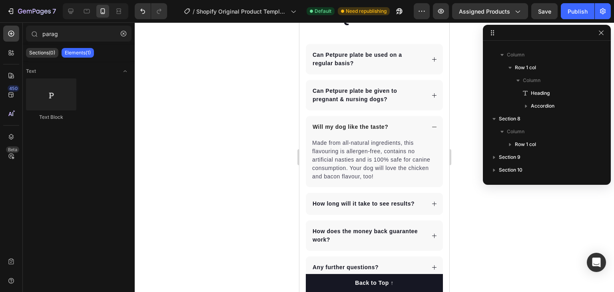
scroll to position [3325, 0]
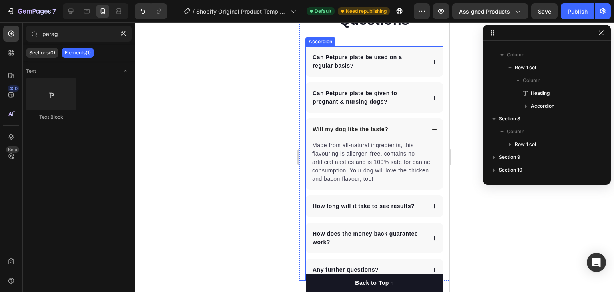
click at [431, 127] on icon at bounding box center [434, 129] width 6 height 6
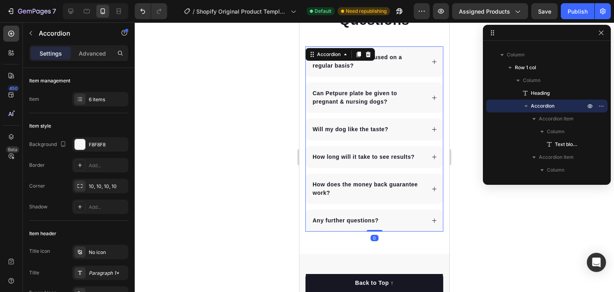
scroll to position [3285, 0]
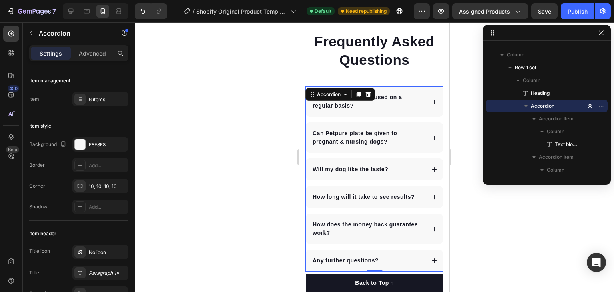
click at [261, 118] on div at bounding box center [374, 156] width 479 height 269
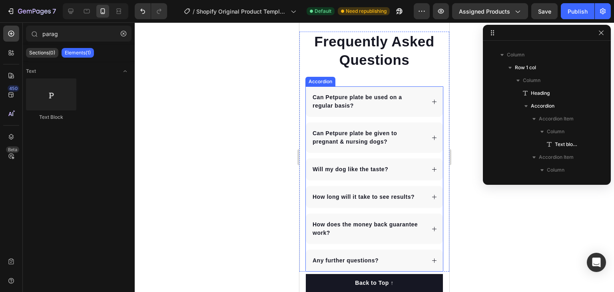
click at [431, 99] on icon at bounding box center [434, 102] width 6 height 6
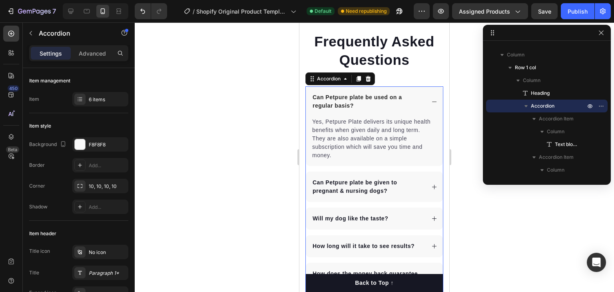
click at [431, 99] on icon at bounding box center [434, 102] width 6 height 6
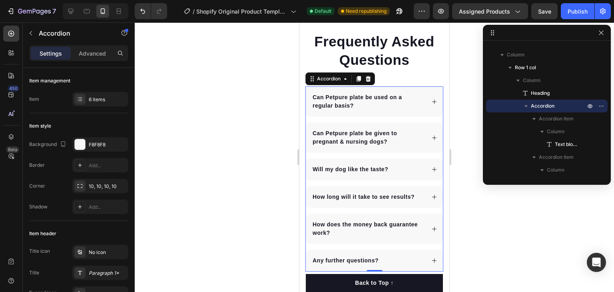
click at [350, 95] on p "Can Petpure plate be used on a regular basis?" at bounding box center [367, 101] width 111 height 17
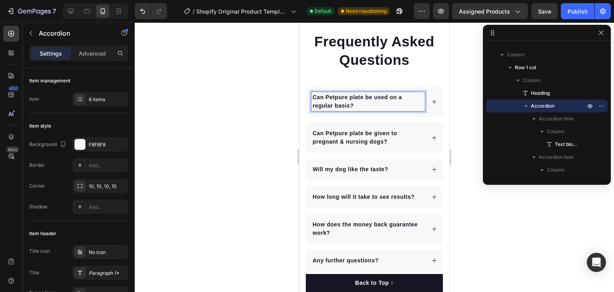
click at [350, 95] on p "Can Petpure plate be used on a regular basis?" at bounding box center [367, 101] width 111 height 17
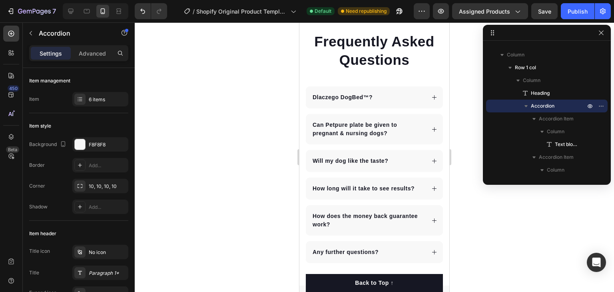
click at [431, 98] on icon at bounding box center [434, 97] width 6 height 6
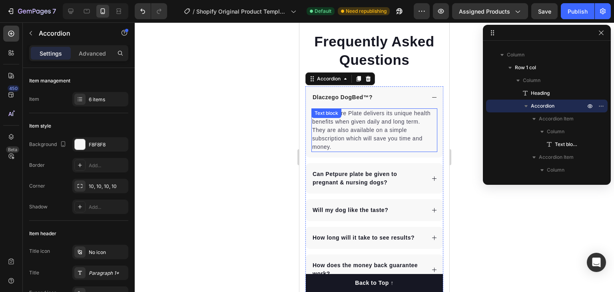
click at [367, 121] on p "Yes, Petpure Plate delivers its unique health benefits when given daily and lon…" at bounding box center [374, 130] width 124 height 42
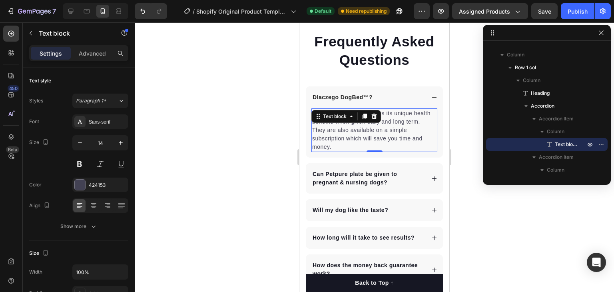
click at [367, 121] on div "Text block" at bounding box center [346, 116] width 70 height 13
click at [388, 129] on p "Yes, Petpure Plate delivers its unique health benefits when given daily and lon…" at bounding box center [374, 130] width 124 height 42
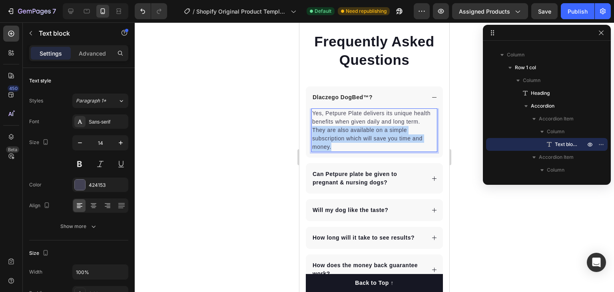
click at [388, 129] on p "Yes, Petpure Plate delivers its unique health benefits when given daily and lon…" at bounding box center [374, 130] width 124 height 42
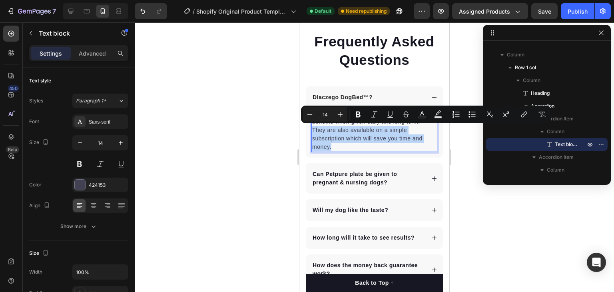
click at [388, 129] on p "Yes, Petpure Plate delivers its unique health benefits when given daily and lon…" at bounding box center [374, 130] width 124 height 42
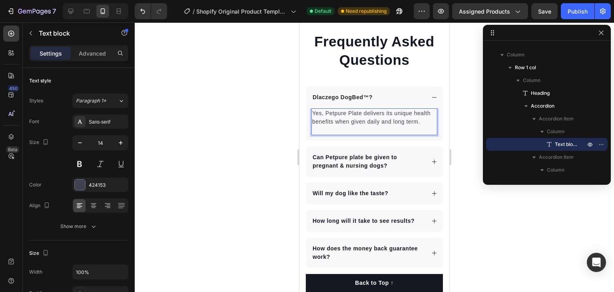
click at [369, 116] on p "Yes, Petpure Plate delivers its unique health benefits when given daily and lon…" at bounding box center [374, 121] width 124 height 25
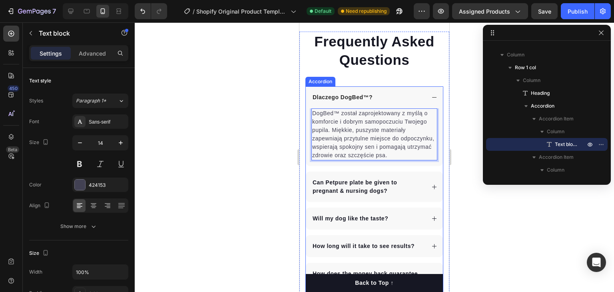
click at [420, 97] on div "Dlaczego DogBed™?" at bounding box center [374, 97] width 137 height 22
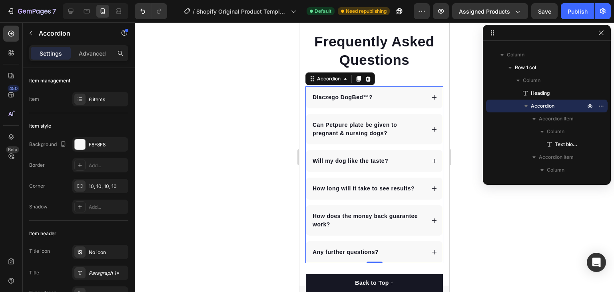
click at [415, 97] on div "Dlaczego DogBed™?" at bounding box center [367, 97] width 113 height 11
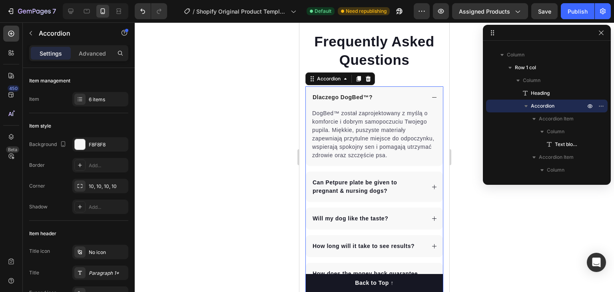
click at [415, 97] on div "Dlaczego DogBed™?" at bounding box center [367, 97] width 113 height 11
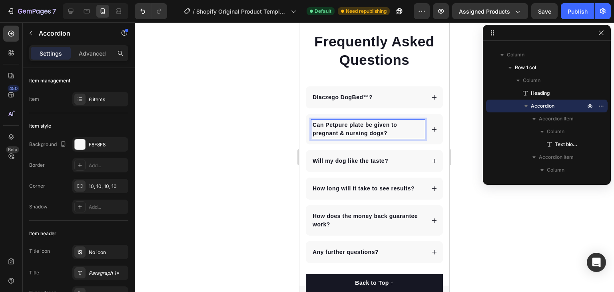
click at [340, 127] on p "Can Petpure plate be given to pregnant & nursing dogs?" at bounding box center [367, 129] width 111 height 17
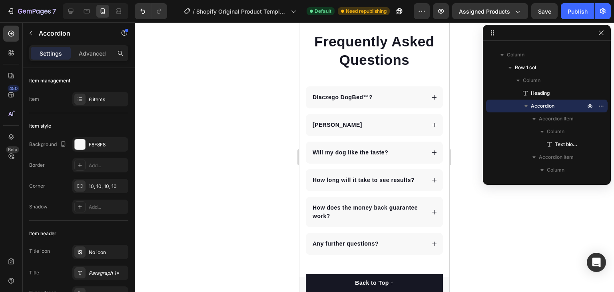
click at [387, 126] on div "[PERSON_NAME]" at bounding box center [367, 124] width 113 height 11
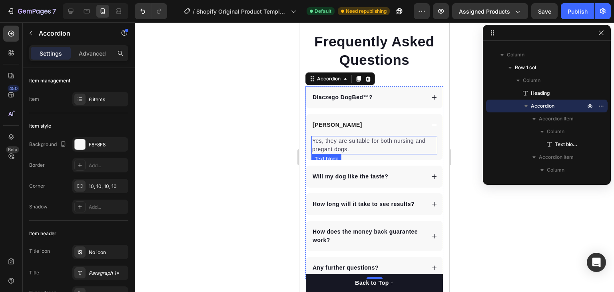
click at [353, 147] on p "Yes, they are suitable for both nursing and pregant dogs." at bounding box center [374, 145] width 124 height 17
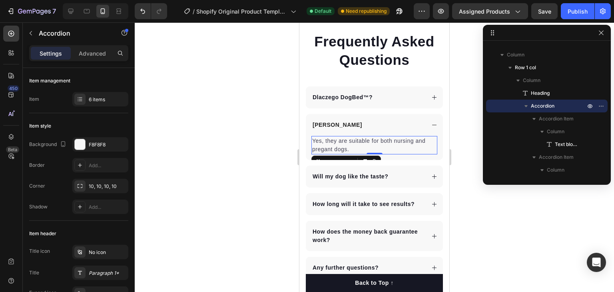
click at [353, 147] on p "Yes, they are suitable for both nursing and pregant dogs." at bounding box center [374, 145] width 124 height 17
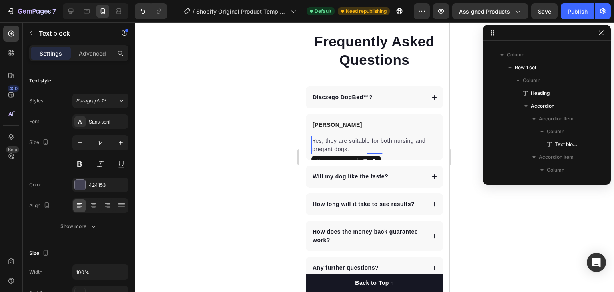
scroll to position [4315, 0]
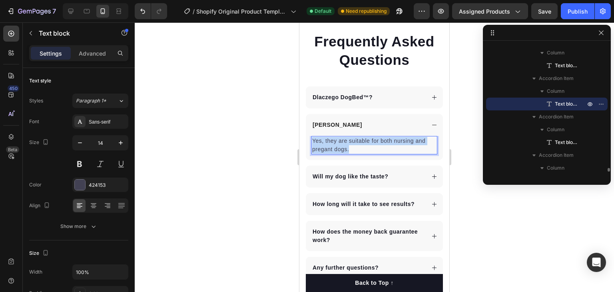
click at [353, 147] on p "Yes, they are suitable for both nursing and pregant dogs." at bounding box center [374, 145] width 124 height 17
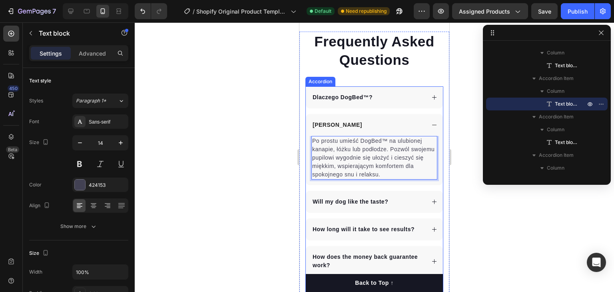
click at [414, 127] on div "[PERSON_NAME]" at bounding box center [367, 124] width 113 height 11
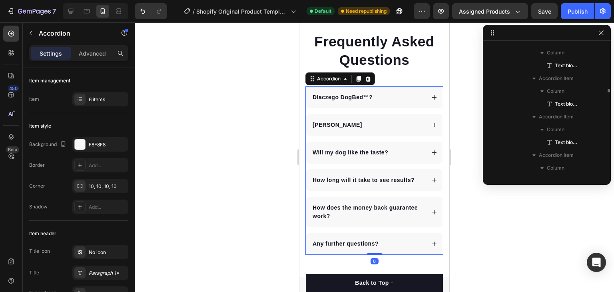
scroll to position [4238, 0]
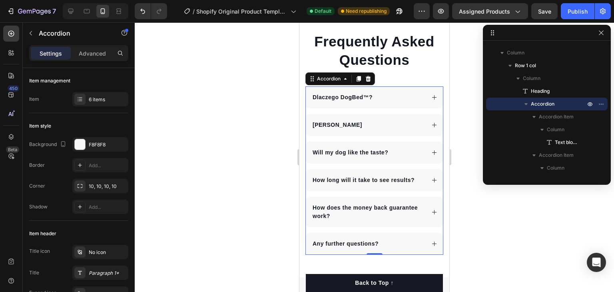
click at [374, 129] on div "[PERSON_NAME]" at bounding box center [367, 124] width 113 height 11
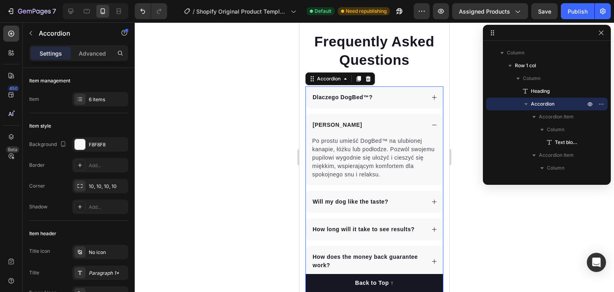
click at [374, 129] on div "[PERSON_NAME]" at bounding box center [367, 124] width 113 height 11
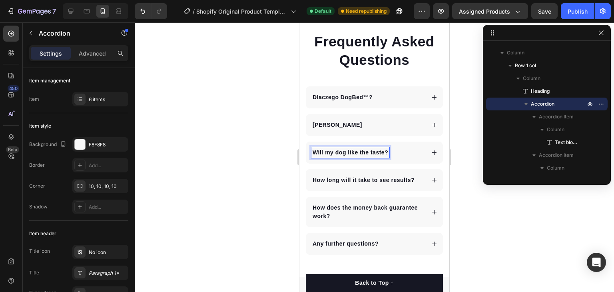
click at [340, 152] on p "Will my dog like the taste?" at bounding box center [349, 152] width 75 height 8
click at [388, 152] on div "Łatwe do prania" at bounding box center [367, 152] width 113 height 11
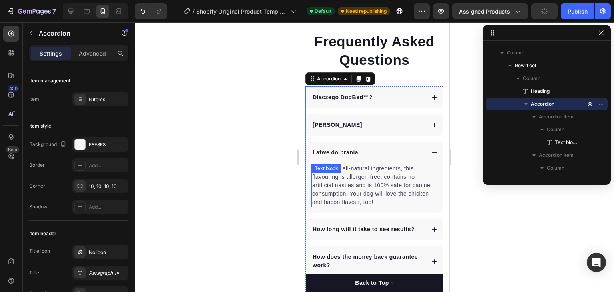
click at [341, 172] on div "Made from all-natural ingredients, this flavouring is allergen-free, contains n…" at bounding box center [374, 185] width 126 height 44
click at [340, 172] on div "Text block" at bounding box center [326, 168] width 27 height 7
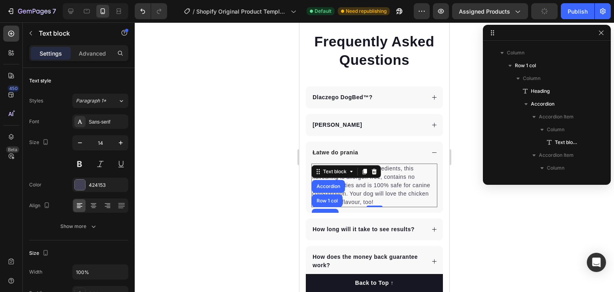
scroll to position [4353, 0]
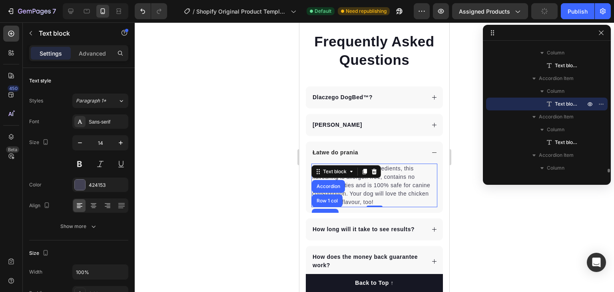
click at [341, 172] on div "Text block" at bounding box center [334, 171] width 27 height 7
click at [344, 179] on p "Made from all-natural ingredients, this flavouring is allergen-free, contains n…" at bounding box center [374, 185] width 124 height 42
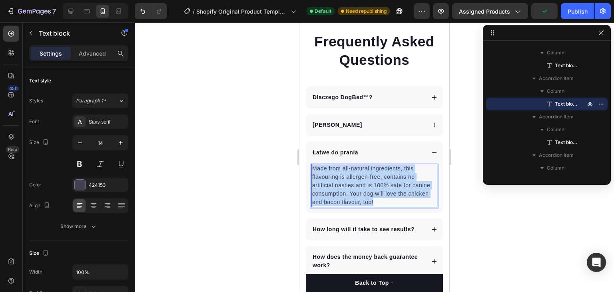
click at [344, 179] on p "Made from all-natural ingredients, this flavouring is allergen-free, contains n…" at bounding box center [374, 185] width 124 height 42
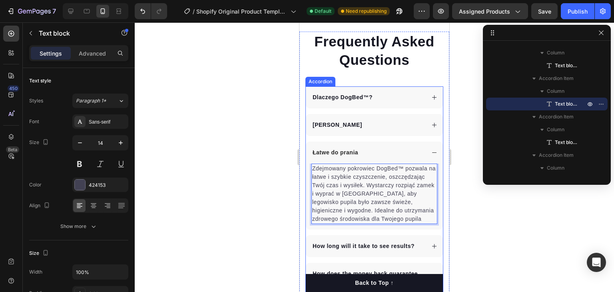
click at [364, 154] on div "Łatwe do prania" at bounding box center [367, 152] width 113 height 11
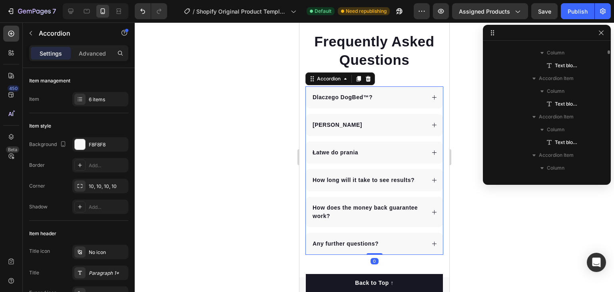
scroll to position [4238, 0]
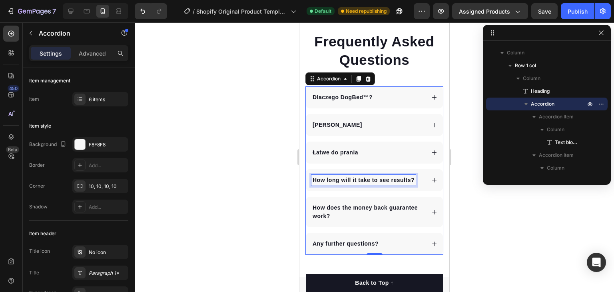
click at [359, 177] on p "How long will it take to see results?" at bounding box center [363, 180] width 102 height 8
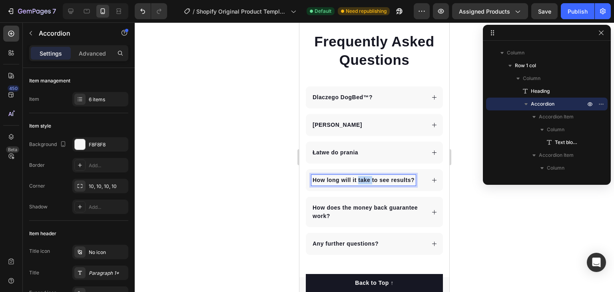
click at [359, 177] on p "How long will it take to see results?" at bounding box center [363, 180] width 102 height 8
click at [390, 180] on div "Trwałe materiały" at bounding box center [367, 180] width 113 height 11
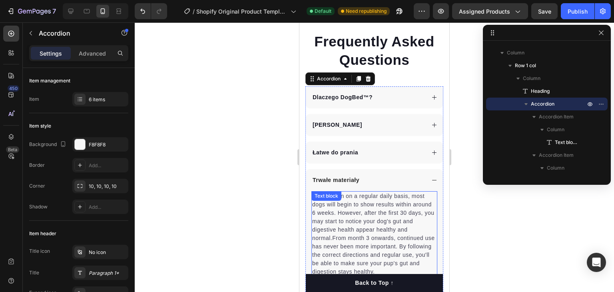
click at [387, 213] on p "When taken on a regular daily basis, most dogs will begin to show results withi…" at bounding box center [374, 234] width 124 height 84
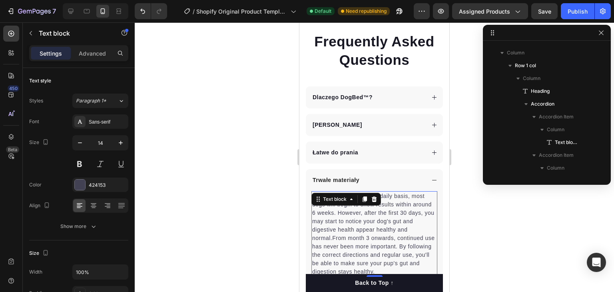
scroll to position [4391, 0]
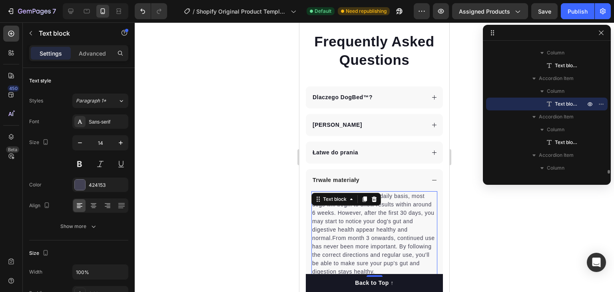
click at [387, 213] on p "When taken on a regular daily basis, most dogs will begin to show results withi…" at bounding box center [374, 234] width 124 height 84
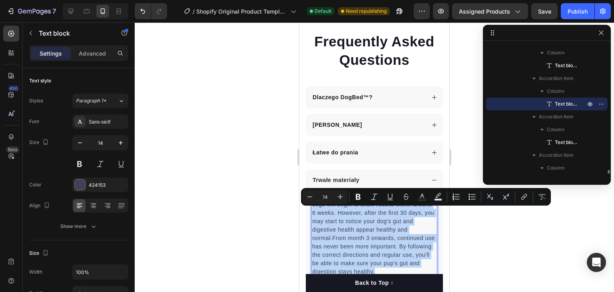
click at [387, 213] on p "When taken on a regular daily basis, most dogs will begin to show results withi…" at bounding box center [374, 234] width 124 height 84
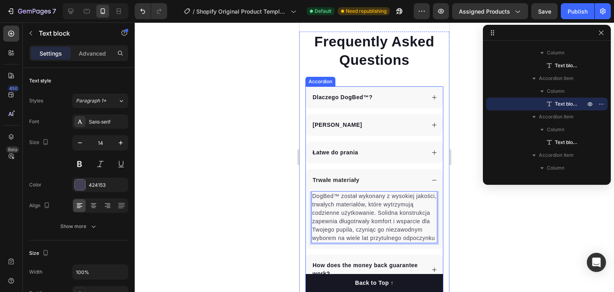
click at [424, 180] on div "Trwałe materiały" at bounding box center [374, 180] width 137 height 22
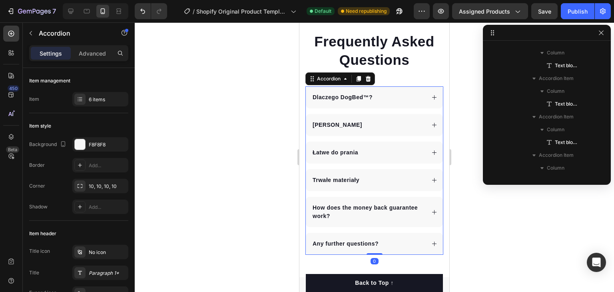
scroll to position [4238, 0]
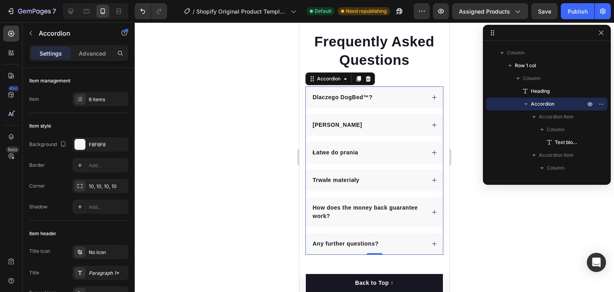
click at [407, 181] on div "Trwałe materiały" at bounding box center [367, 180] width 113 height 11
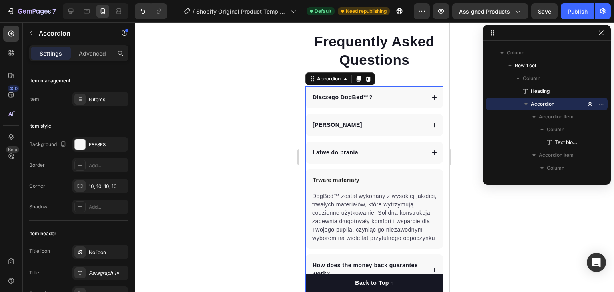
click at [407, 181] on div "Trwałe materiały" at bounding box center [367, 180] width 113 height 11
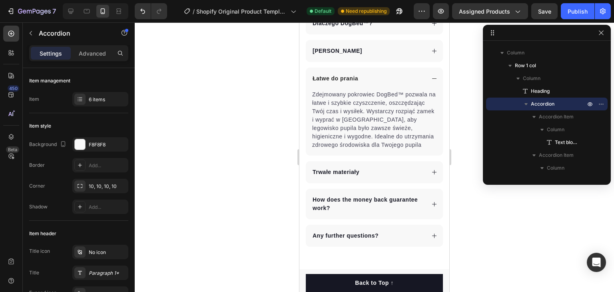
scroll to position [3316, 0]
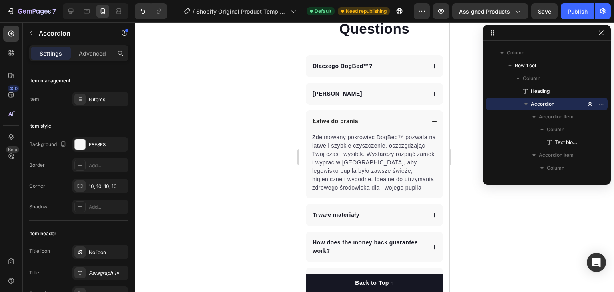
click at [396, 124] on div "Łatwe do prania" at bounding box center [367, 121] width 113 height 11
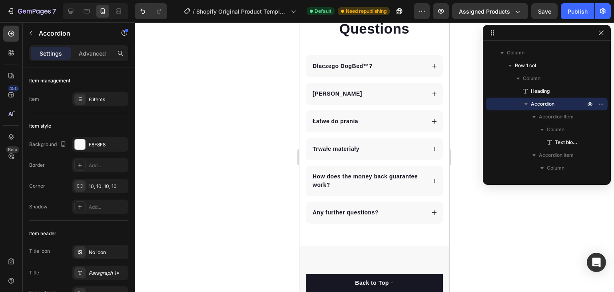
click at [351, 173] on p "How does the money back guarantee work?" at bounding box center [367, 180] width 111 height 17
click at [351, 175] on p "How does the money back guarantee work?" at bounding box center [367, 180] width 111 height 17
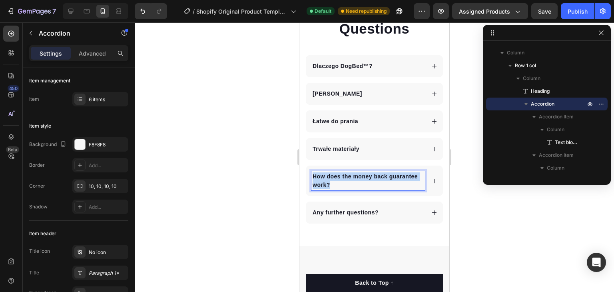
click at [351, 175] on p "How does the money back guarantee work?" at bounding box center [367, 180] width 111 height 17
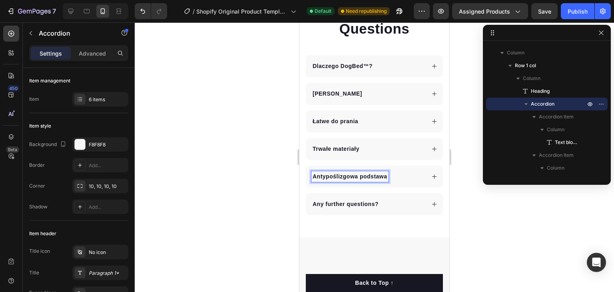
click at [431, 175] on icon at bounding box center [434, 176] width 6 height 6
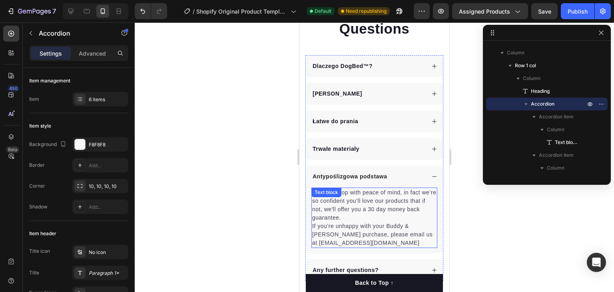
click at [357, 196] on p "You can shop with peace of mind, in fact we’re so confident you’ll love our pro…" at bounding box center [374, 217] width 124 height 59
click at [340, 196] on div "Text block" at bounding box center [326, 192] width 27 height 7
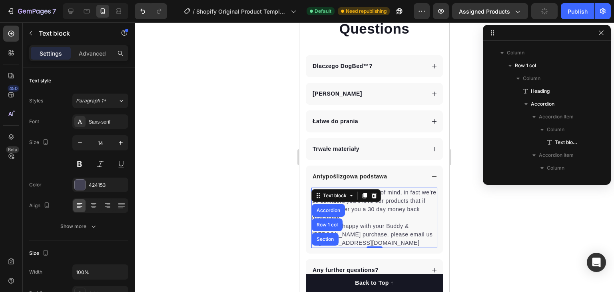
scroll to position [4430, 0]
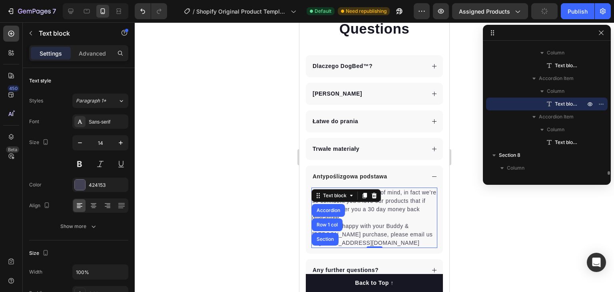
click at [360, 211] on p "You can shop with peace of mind, in fact we’re so confident you’ll love our pro…" at bounding box center [374, 217] width 124 height 59
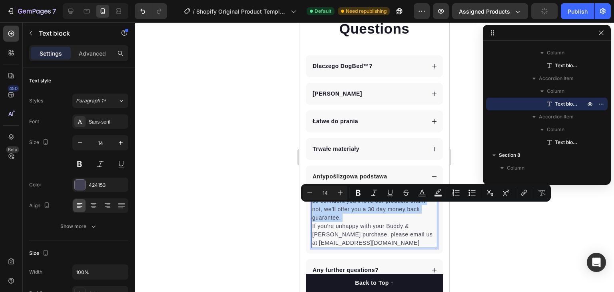
click at [360, 211] on p "You can shop with peace of mind, in fact we’re so confident you’ll love our pro…" at bounding box center [374, 217] width 124 height 59
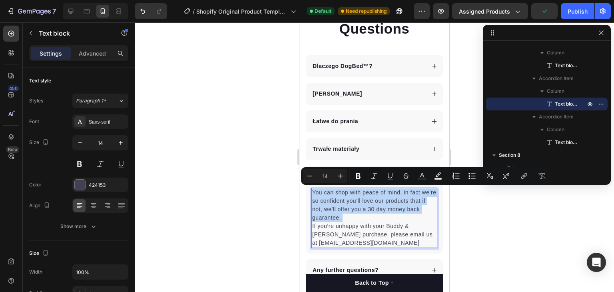
click at [360, 211] on p "You can shop with peace of mind, in fact we’re so confident you’ll love our pro…" at bounding box center [374, 217] width 124 height 59
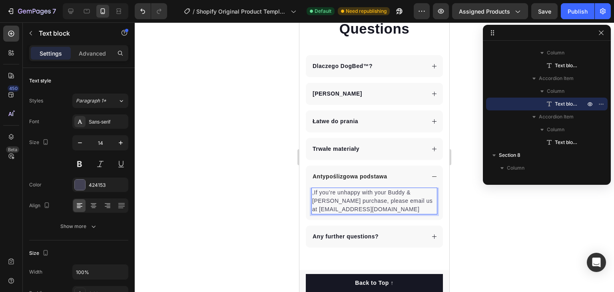
click at [357, 199] on p ",If you’re unhappy with your Buddy & Lola purchase, please email us at Support@…" at bounding box center [374, 200] width 124 height 25
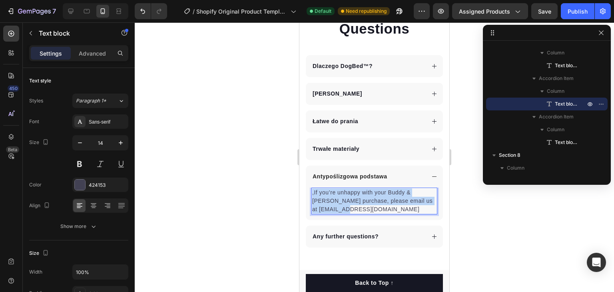
click at [357, 199] on p ",If you’re unhappy with your Buddy & Lola purchase, please email us at Support@…" at bounding box center [374, 200] width 124 height 25
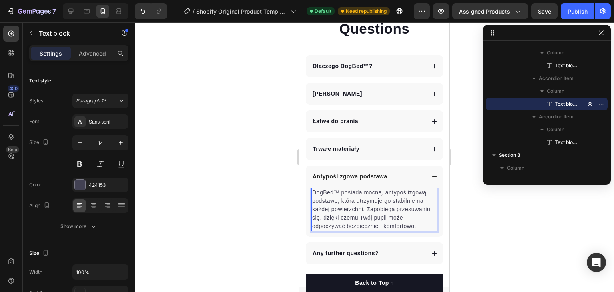
click at [227, 218] on div at bounding box center [374, 156] width 479 height 269
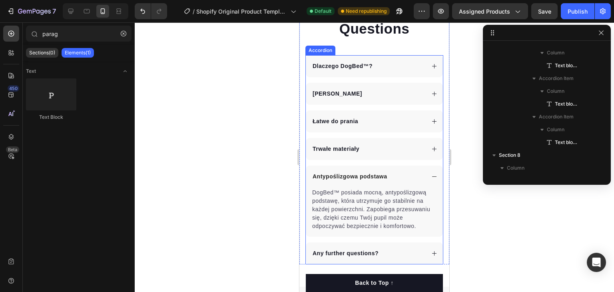
click at [399, 252] on div "Any further questions?" at bounding box center [367, 253] width 113 height 11
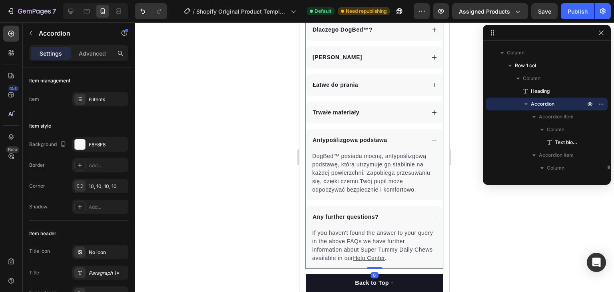
scroll to position [3356, 0]
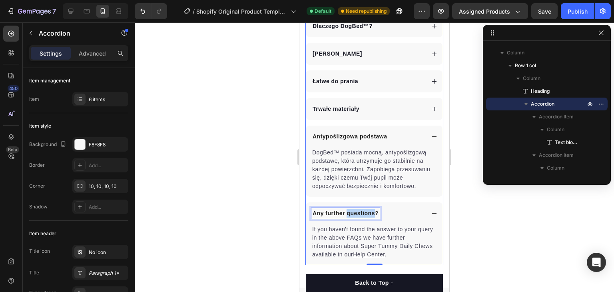
click at [364, 213] on p "Any further questions?" at bounding box center [345, 213] width 66 height 8
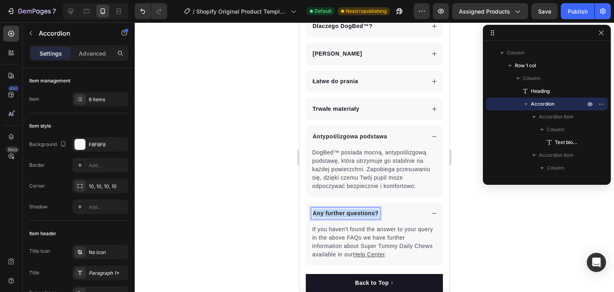
click at [364, 213] on p "Any further questions?" at bounding box center [345, 213] width 66 height 8
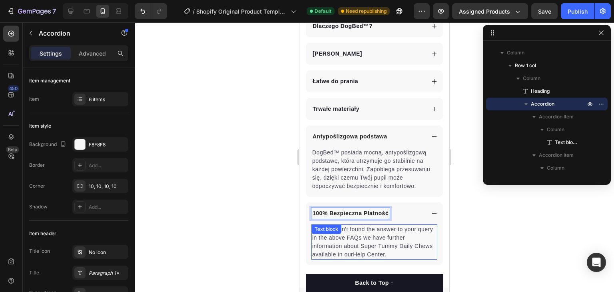
click at [348, 229] on p "If you haven't found the answer to your query in the above FAQs we have further…" at bounding box center [374, 242] width 124 height 34
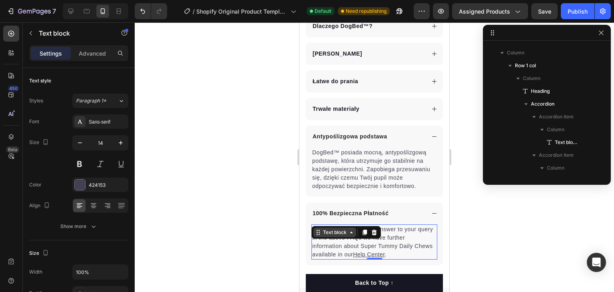
scroll to position [4466, 0]
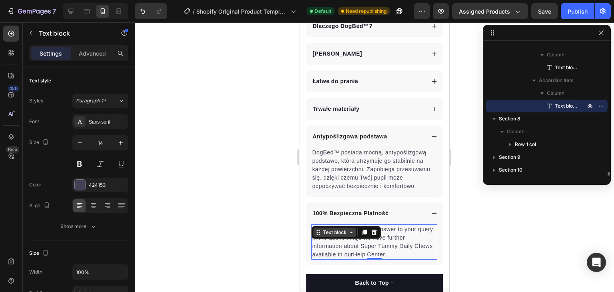
click at [349, 229] on icon at bounding box center [351, 232] width 6 height 6
click at [350, 238] on p "If you haven't found the answer to your query in the above FAQs we have further…" at bounding box center [374, 242] width 124 height 34
click at [351, 238] on p "If you haven't found the answer to your query in the above FAQs we have further…" at bounding box center [374, 242] width 124 height 34
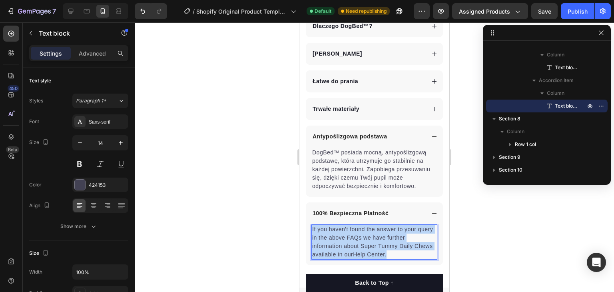
click at [351, 238] on p "If you haven't found the answer to your query in the above FAQs we have further…" at bounding box center [374, 242] width 124 height 34
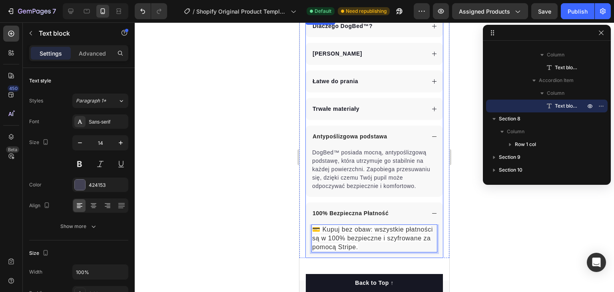
drag, startPoint x: 405, startPoint y: 210, endPoint x: 405, endPoint y: 157, distance: 53.5
click at [404, 210] on div "100% Bezpieczna Płatność" at bounding box center [367, 213] width 113 height 11
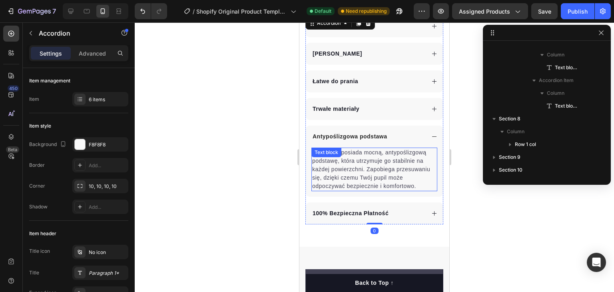
scroll to position [4238, 0]
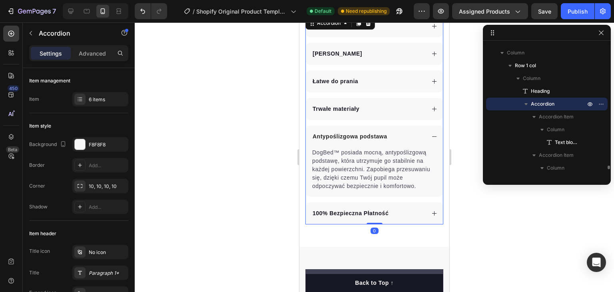
click at [413, 135] on div "Antypoślizgowa podstawa" at bounding box center [367, 136] width 113 height 11
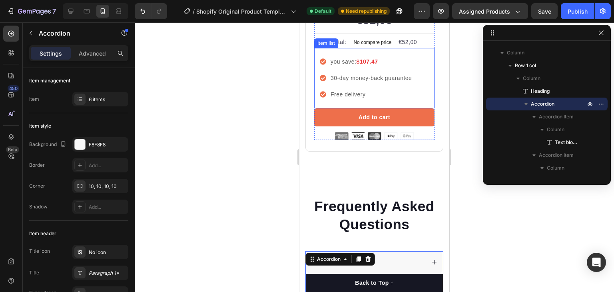
scroll to position [3156, 0]
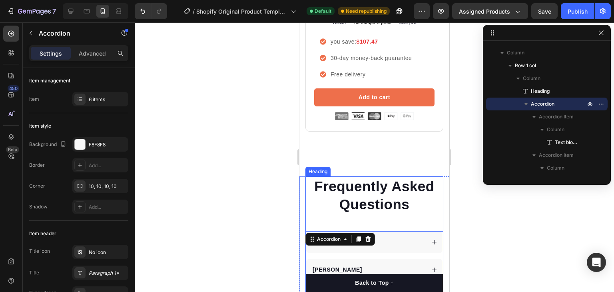
click at [383, 177] on p "Frequently Asked Questions" at bounding box center [374, 195] width 136 height 36
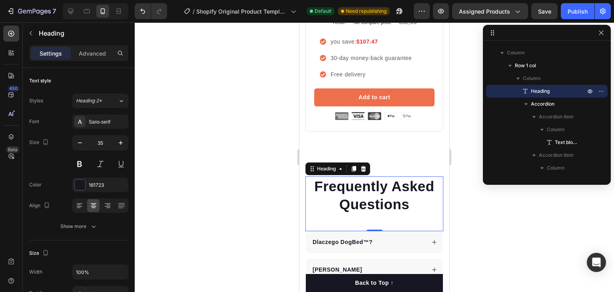
click at [353, 182] on p "Frequently Asked Questions" at bounding box center [374, 195] width 136 height 36
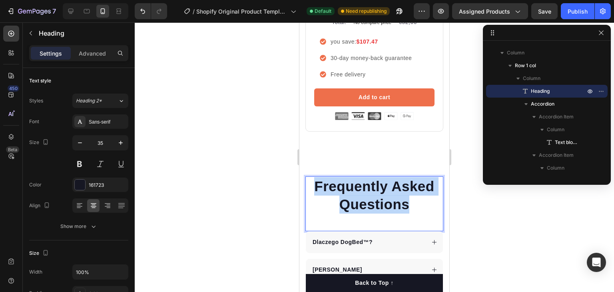
click at [353, 182] on p "Frequently Asked Questions" at bounding box center [374, 195] width 136 height 36
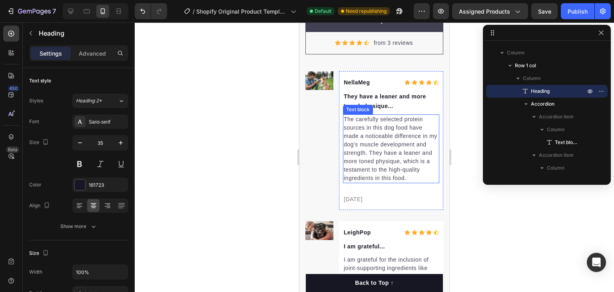
scroll to position [3595, 0]
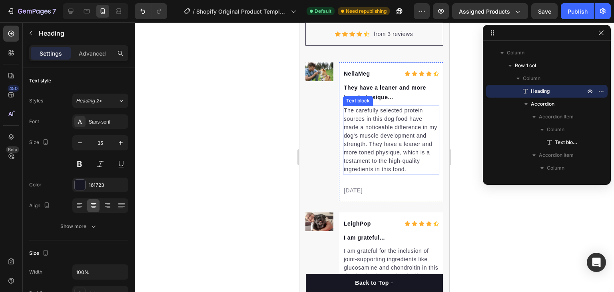
click at [383, 138] on p "The carefully selected protein sources in this dog food have made a noticeable …" at bounding box center [391, 139] width 95 height 67
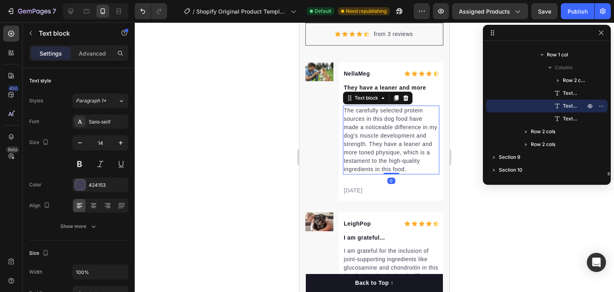
click at [383, 138] on p "The carefully selected protein sources in this dog food have made a noticeable …" at bounding box center [391, 139] width 95 height 67
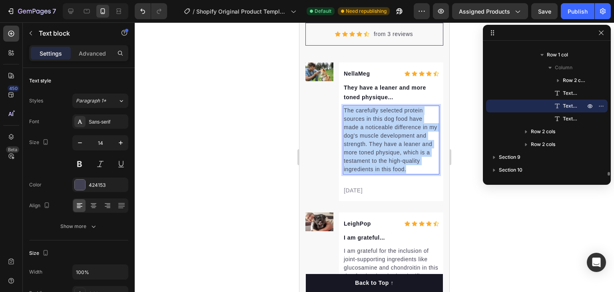
click at [383, 138] on p "The carefully selected protein sources in this dog food have made a noticeable …" at bounding box center [391, 139] width 95 height 67
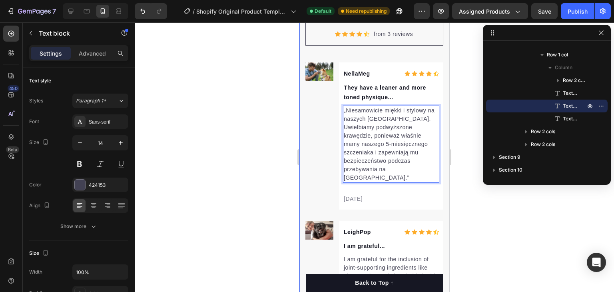
click at [258, 138] on div at bounding box center [374, 156] width 479 height 269
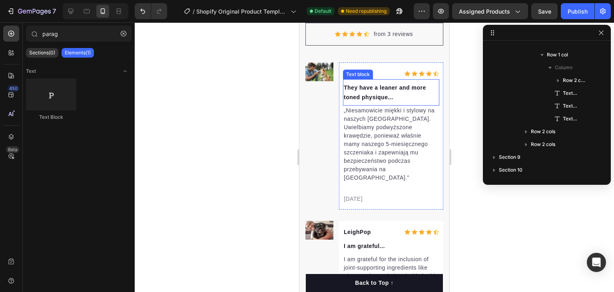
click at [372, 92] on p "They have a leaner and more toned physique..." at bounding box center [391, 92] width 95 height 19
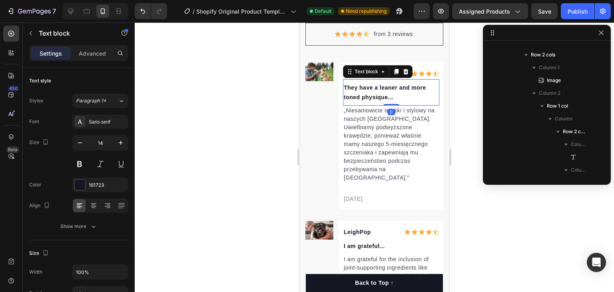
scroll to position [4737, 0]
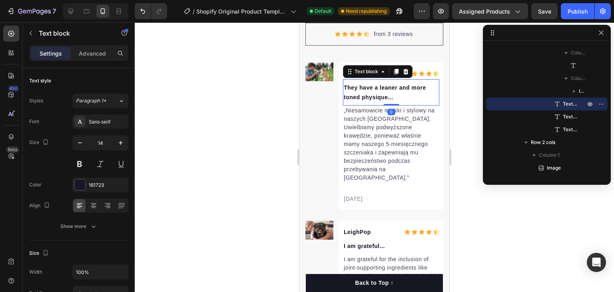
click at [372, 92] on p "They have a leaner and more toned physique..." at bounding box center [391, 92] width 95 height 19
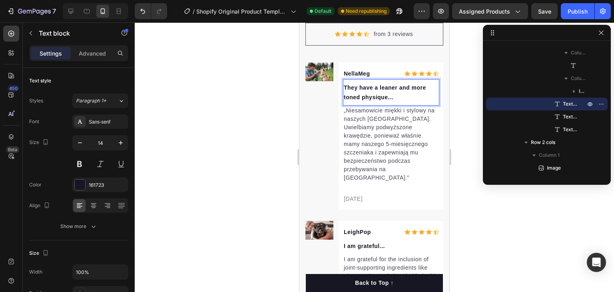
click at [372, 92] on p "They have a leaner and more toned physique..." at bounding box center [391, 92] width 95 height 19
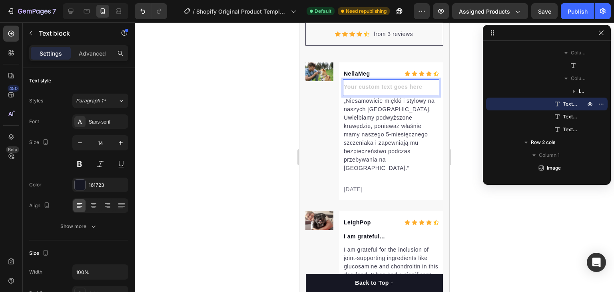
click at [367, 89] on div "Rich Text Editor. Editing area: main" at bounding box center [391, 87] width 96 height 11
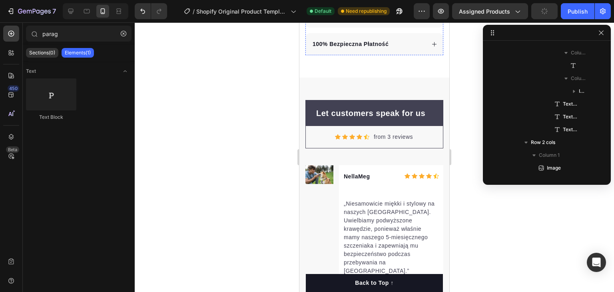
scroll to position [3600, 0]
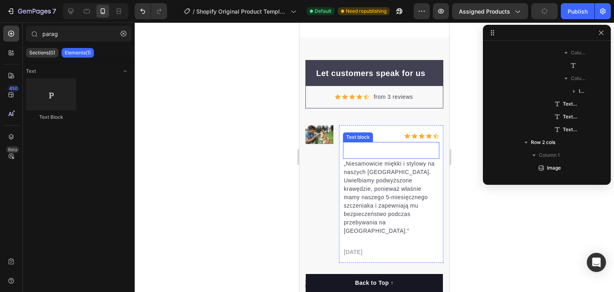
click at [403, 155] on p "Rich Text Editor. Editing area: main" at bounding box center [391, 150] width 95 height 10
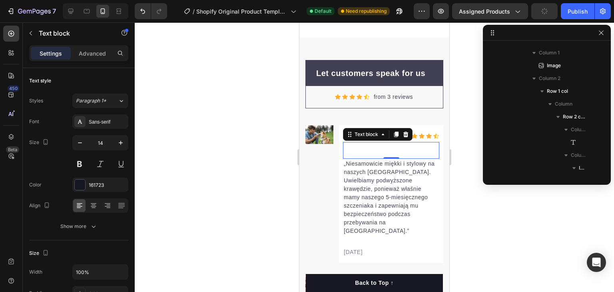
scroll to position [4941, 0]
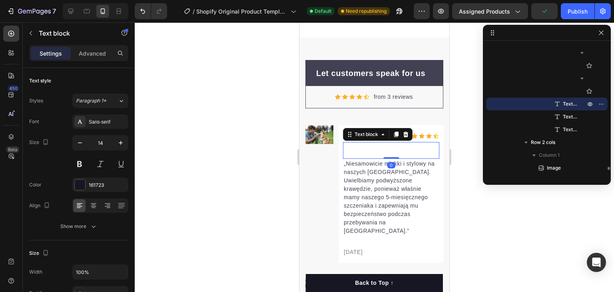
click at [406, 137] on icon at bounding box center [405, 134] width 6 height 6
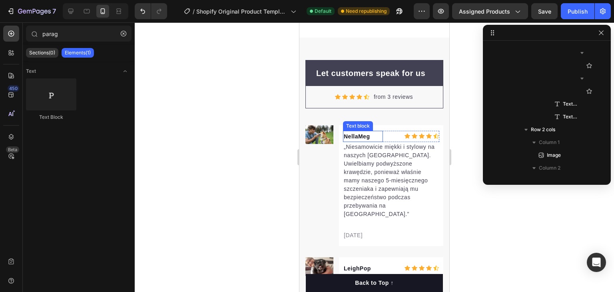
click at [361, 141] on p "NellaMeg" at bounding box center [363, 136] width 38 height 10
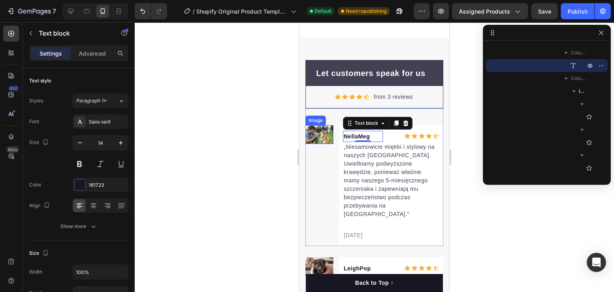
click at [322, 143] on img at bounding box center [319, 134] width 28 height 19
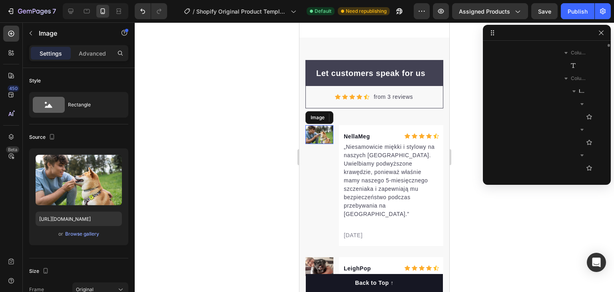
scroll to position [4826, 0]
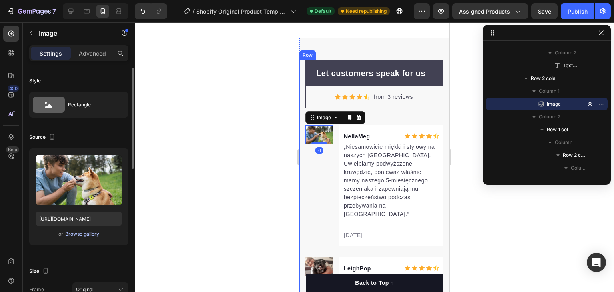
click at [76, 230] on button "Browse gallery" at bounding box center [82, 234] width 35 height 8
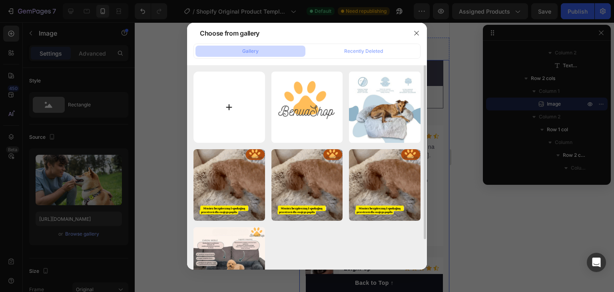
click at [242, 111] on input "file" at bounding box center [228, 106] width 71 height 71
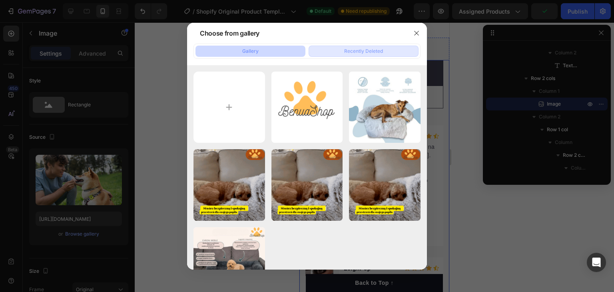
click at [346, 52] on div "Recently Deleted" at bounding box center [363, 51] width 39 height 7
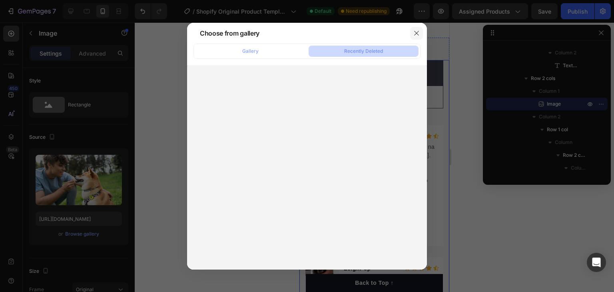
click at [418, 29] on button "button" at bounding box center [416, 33] width 13 height 13
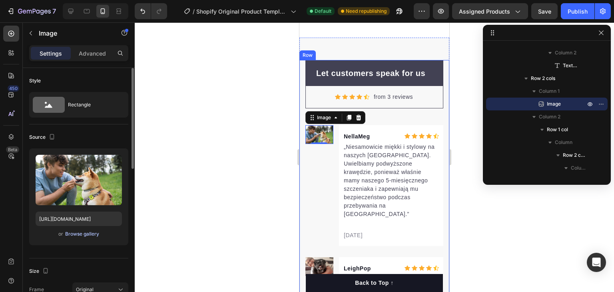
click at [89, 231] on div "Browse gallery" at bounding box center [82, 233] width 34 height 7
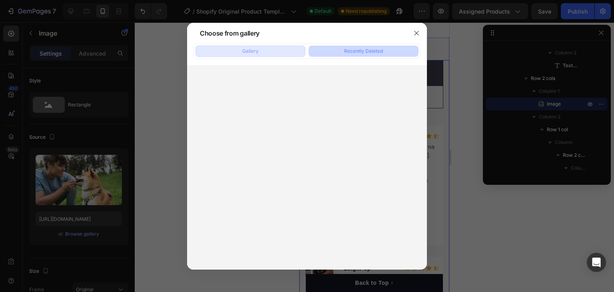
click at [262, 52] on button "Gallery" at bounding box center [250, 51] width 110 height 11
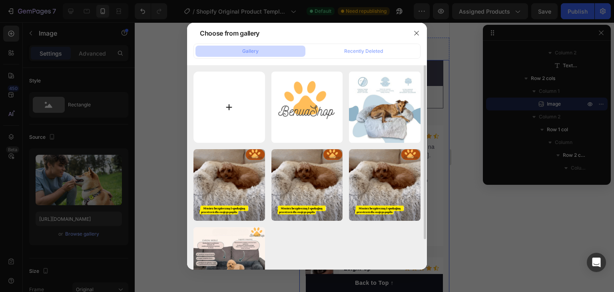
click at [243, 118] on input "file" at bounding box center [228, 106] width 71 height 71
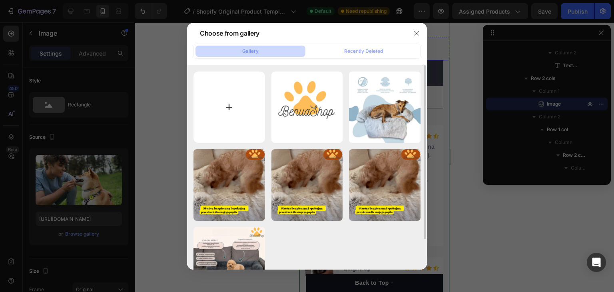
type input "C:\fakepath\rs1.webp"
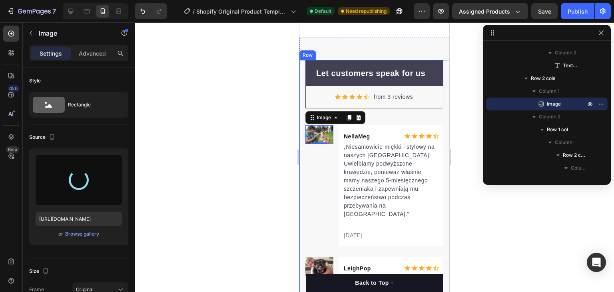
type input "https://cdn.shopify.com/s/files/1/0685/6759/7109/files/gempages_581637192581907…"
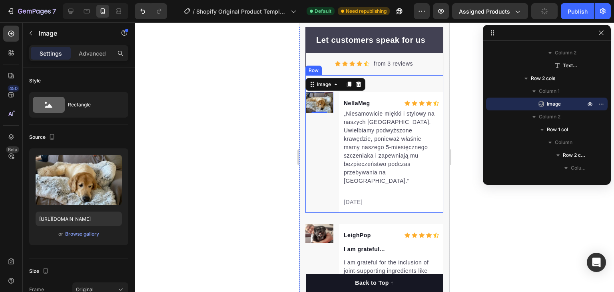
scroll to position [3640, 0]
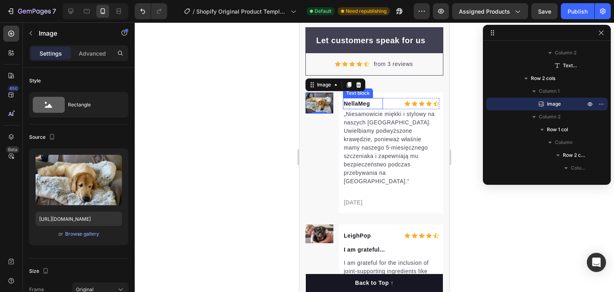
click at [363, 101] on p "NellaMeg" at bounding box center [363, 104] width 38 height 10
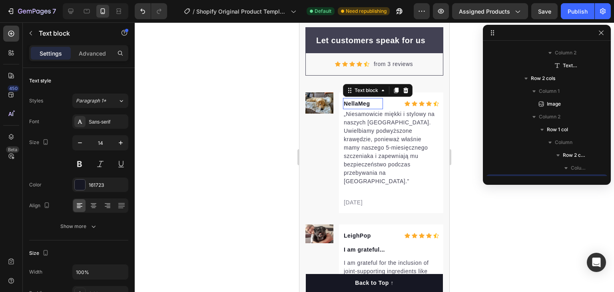
click at [363, 101] on p "NellaMeg" at bounding box center [363, 104] width 38 height 10
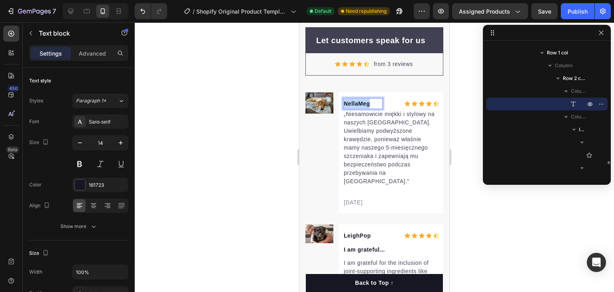
click at [363, 101] on p "NellaMeg" at bounding box center [363, 104] width 38 height 10
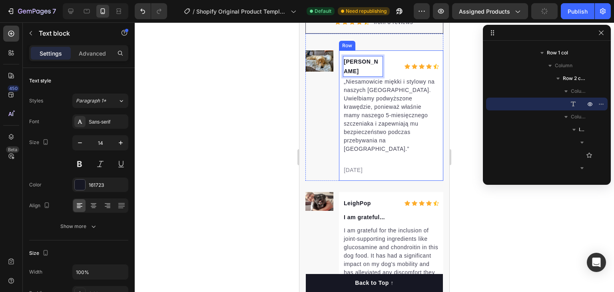
scroll to position [3720, 0]
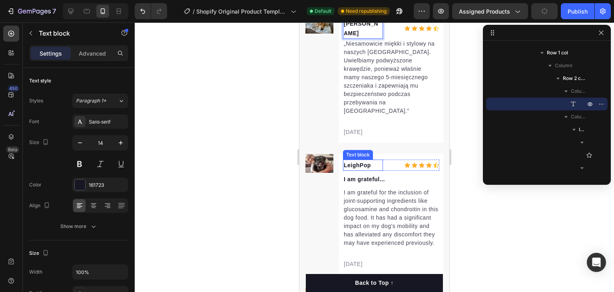
click at [370, 160] on p "LeighPop" at bounding box center [363, 165] width 38 height 10
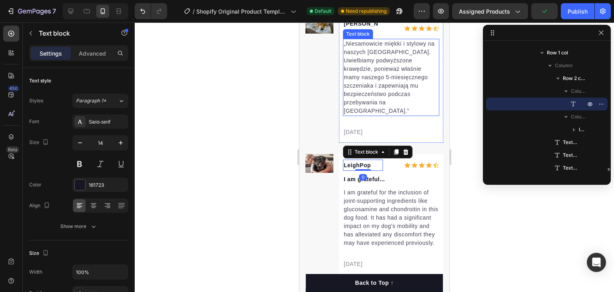
scroll to position [3680, 0]
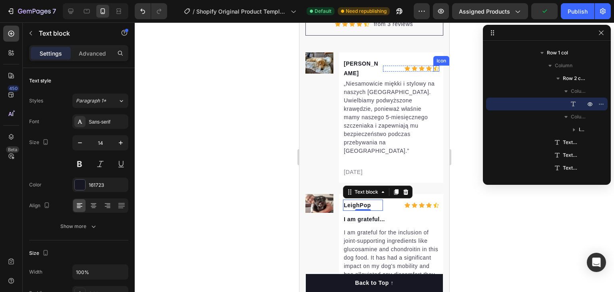
click at [433, 69] on icon at bounding box center [436, 68] width 6 height 5
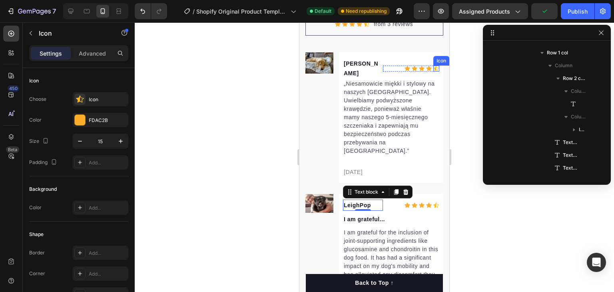
scroll to position [5056, 0]
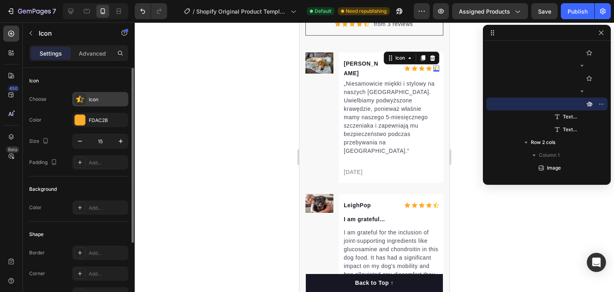
click at [80, 98] on icon at bounding box center [80, 99] width 8 height 8
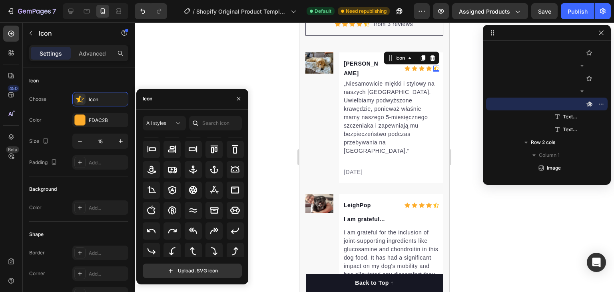
scroll to position [0, 0]
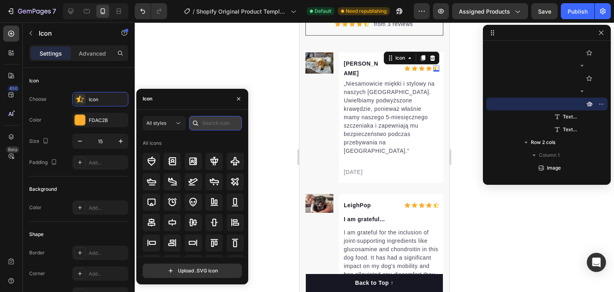
click at [219, 119] on input "text" at bounding box center [215, 123] width 53 height 14
type input "STAR"
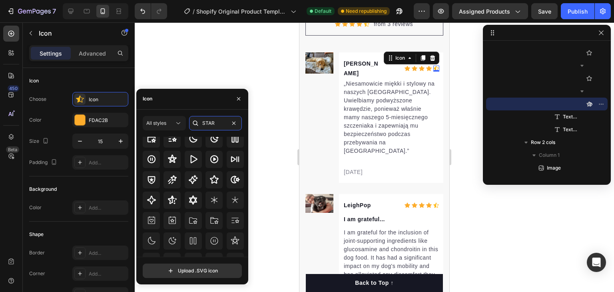
scroll to position [46, 0]
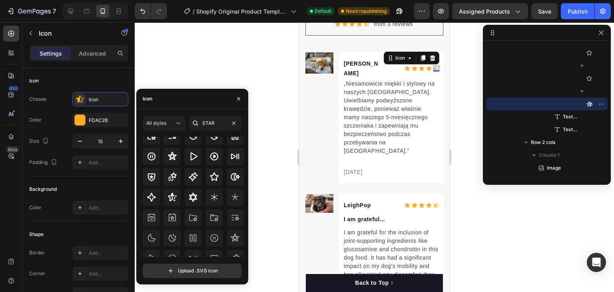
click at [195, 54] on div at bounding box center [374, 156] width 479 height 269
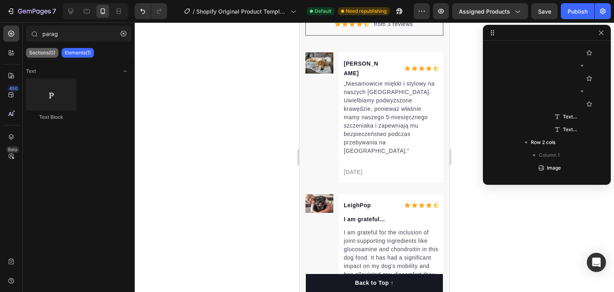
click at [47, 52] on p "Sections(0)" at bounding box center [42, 53] width 26 height 6
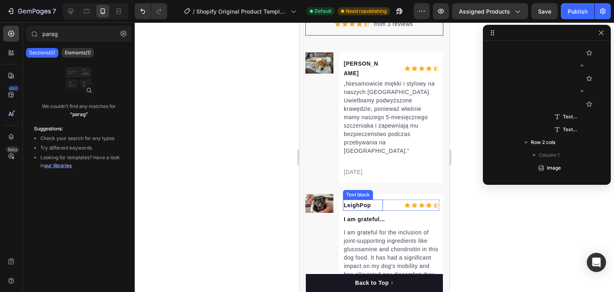
click at [358, 200] on p "LeighPop" at bounding box center [363, 205] width 38 height 10
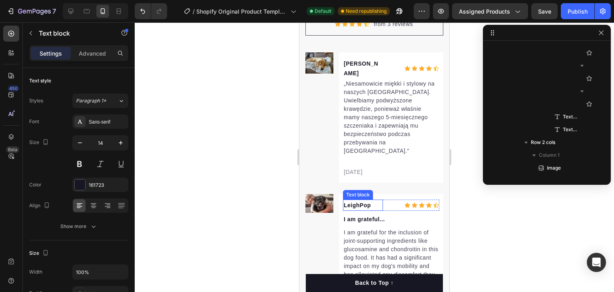
scroll to position [5197, 0]
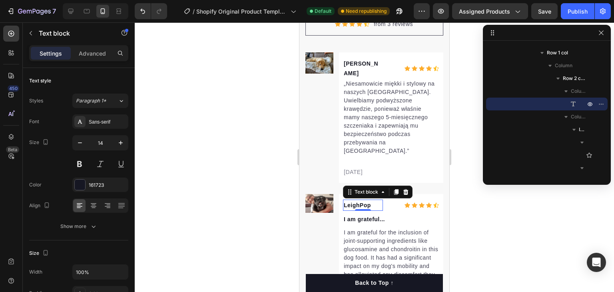
click at [360, 200] on p "LeighPop" at bounding box center [363, 205] width 38 height 10
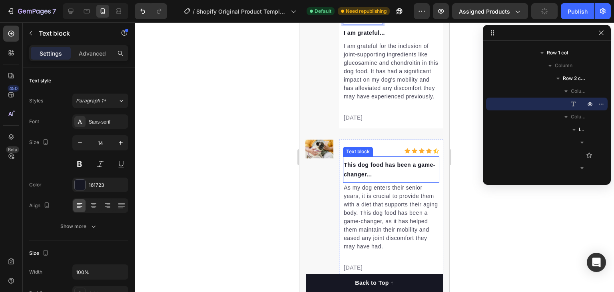
scroll to position [3879, 0]
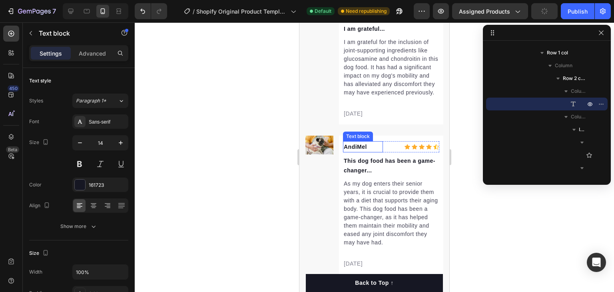
click at [363, 142] on p "AndiMel" at bounding box center [363, 147] width 38 height 10
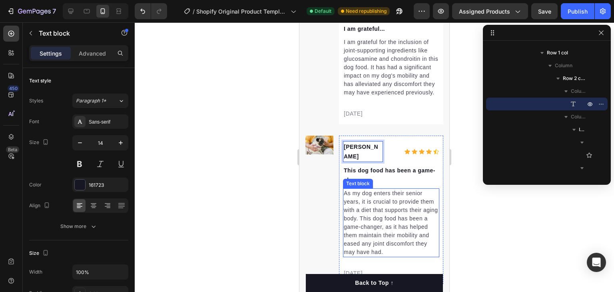
click at [365, 189] on p "As my dog enters their senior years, it is crucial to provide them with a diet …" at bounding box center [391, 222] width 95 height 67
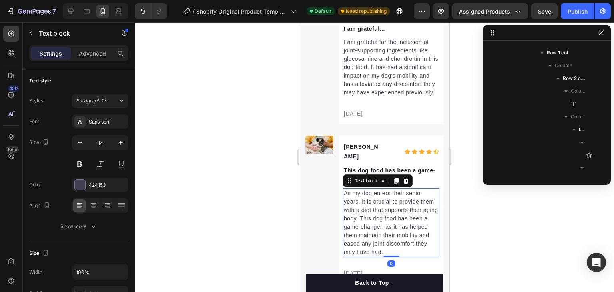
click at [365, 189] on p "As my dog enters their senior years, it is crucial to provide them with a diet …" at bounding box center [391, 222] width 95 height 67
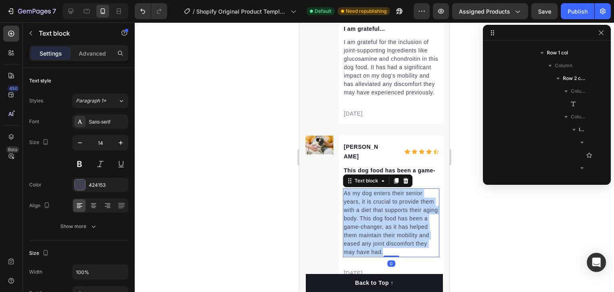
scroll to position [5655, 0]
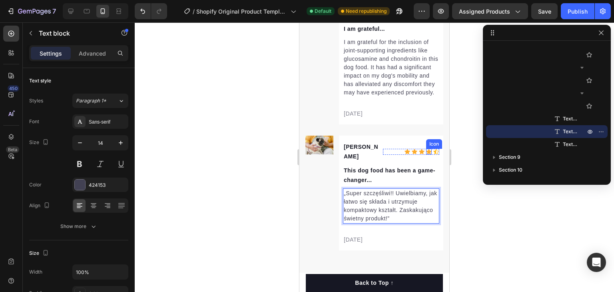
click at [426, 149] on icon at bounding box center [429, 151] width 6 height 5
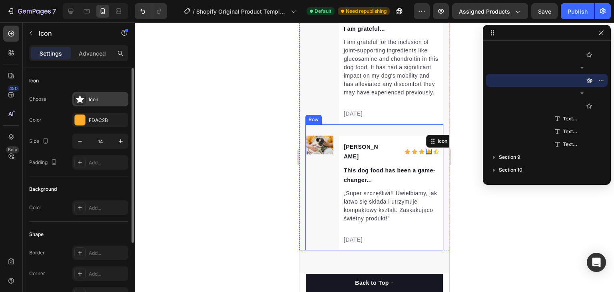
click at [86, 98] on div "Icon" at bounding box center [100, 99] width 56 height 14
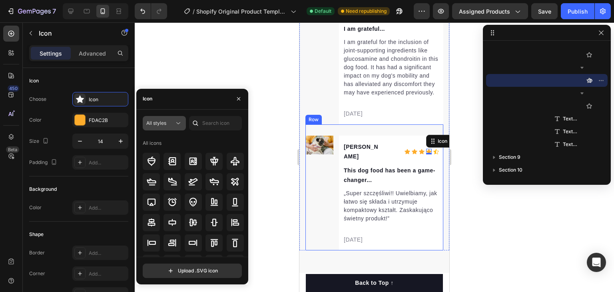
click at [164, 122] on span "All styles" at bounding box center [156, 123] width 20 height 6
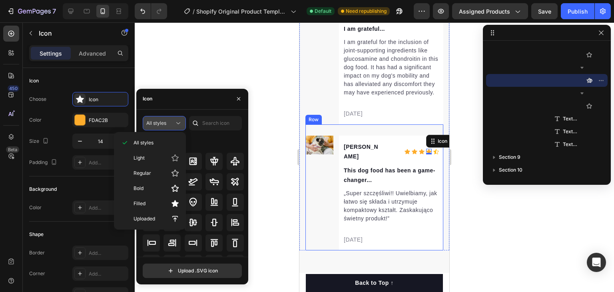
click at [164, 122] on span "All styles" at bounding box center [156, 123] width 20 height 6
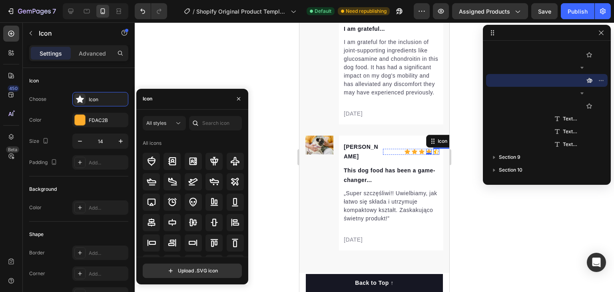
click at [433, 149] on icon at bounding box center [436, 151] width 6 height 5
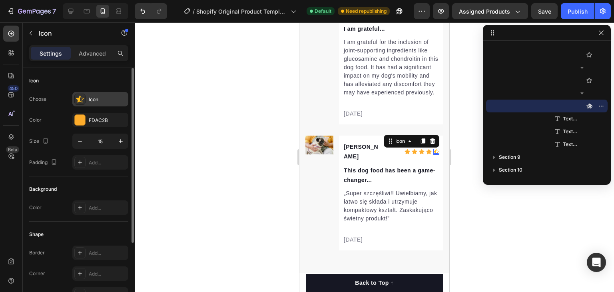
click at [99, 101] on div "Icon" at bounding box center [108, 99] width 38 height 7
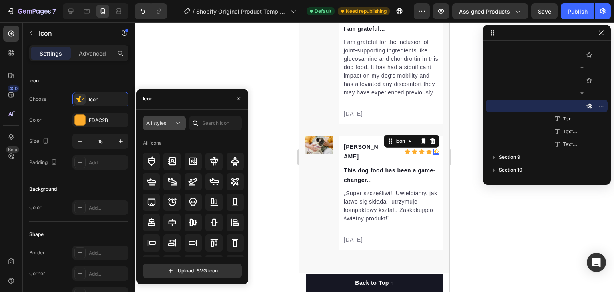
click at [165, 120] on span "All styles" at bounding box center [156, 123] width 20 height 6
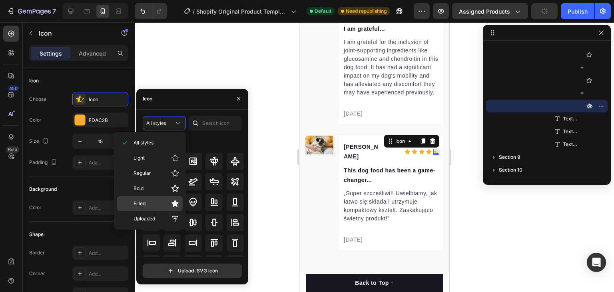
click at [173, 197] on div "Filled" at bounding box center [150, 203] width 66 height 15
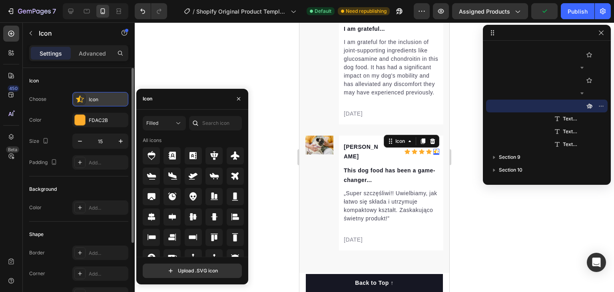
click at [118, 98] on div "Icon" at bounding box center [108, 99] width 38 height 7
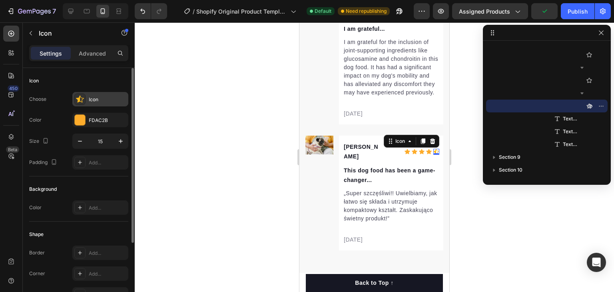
click at [120, 97] on div "Icon" at bounding box center [108, 99] width 38 height 7
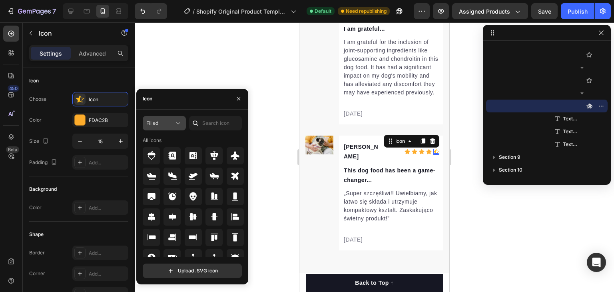
click at [151, 123] on span "Filled" at bounding box center [152, 123] width 12 height 6
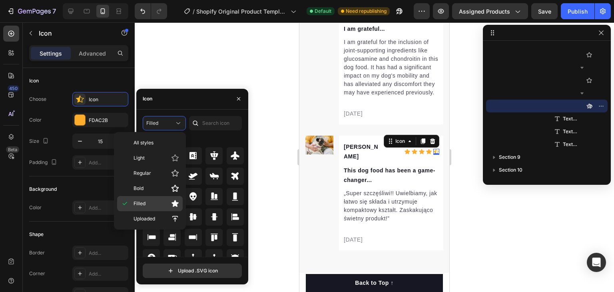
click at [172, 203] on icon at bounding box center [175, 203] width 8 height 8
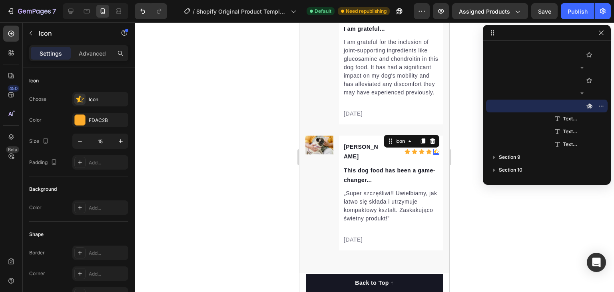
click at [159, 68] on div at bounding box center [374, 156] width 479 height 269
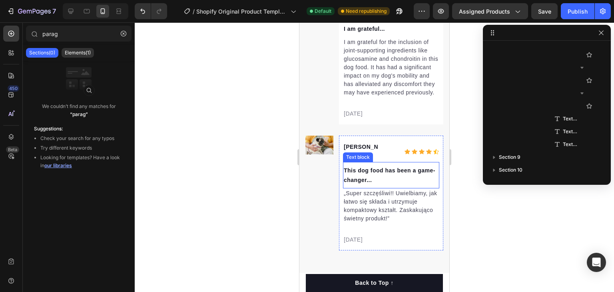
click at [379, 165] on p "This dog food has been a game-changer..." at bounding box center [391, 174] width 95 height 19
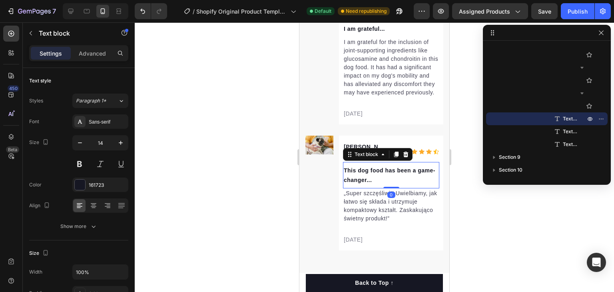
click at [379, 165] on p "This dog food has been a game-changer..." at bounding box center [391, 174] width 95 height 19
click at [411, 165] on p "This dog food has been a game-changer..." at bounding box center [391, 174] width 95 height 19
click at [427, 165] on p "This dog food has been a game-changer..." at bounding box center [391, 174] width 95 height 19
click at [414, 165] on p "This dog food has been a game-changer..." at bounding box center [391, 174] width 95 height 19
click at [401, 165] on p "This dog food has been a game-changer..." at bounding box center [391, 174] width 95 height 19
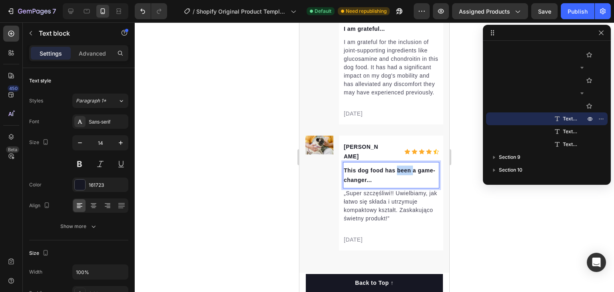
click at [401, 165] on p "This dog food has been a game-changer..." at bounding box center [391, 174] width 95 height 19
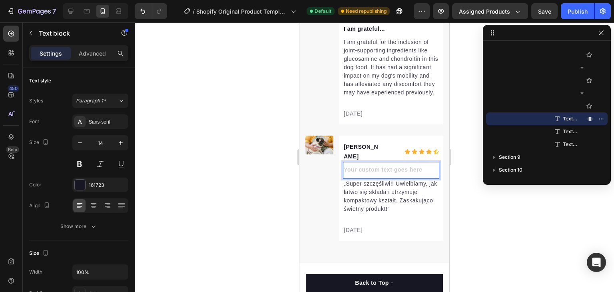
click at [387, 165] on div "Rich Text Editor. Editing area: main" at bounding box center [391, 170] width 96 height 11
click at [233, 160] on div at bounding box center [374, 156] width 479 height 269
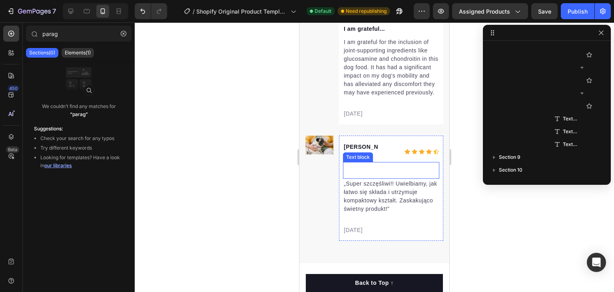
click at [396, 165] on p "Rich Text Editor. Editing area: main" at bounding box center [391, 170] width 95 height 10
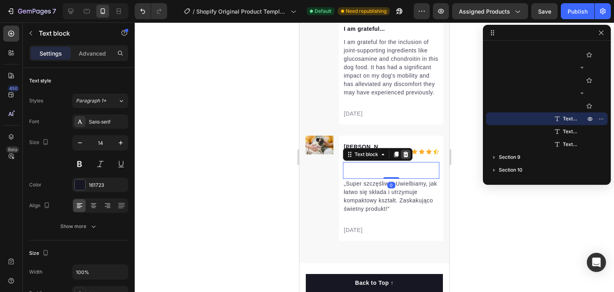
click at [403, 151] on icon at bounding box center [405, 154] width 6 height 6
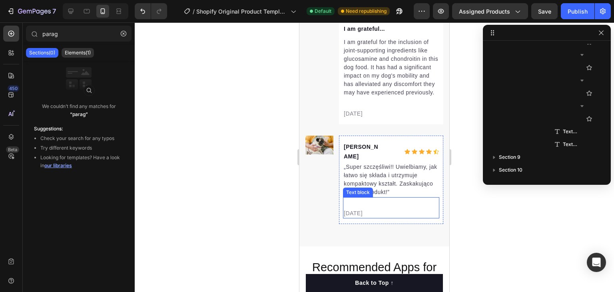
scroll to position [3839, 0]
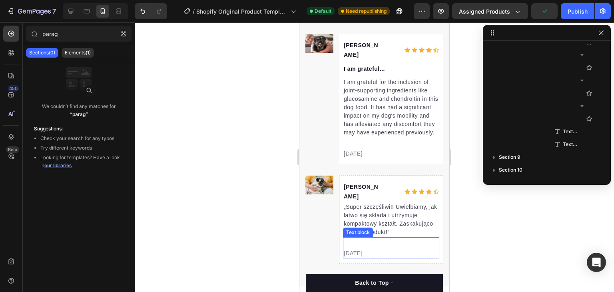
click at [358, 249] on p "02/21/2024" at bounding box center [391, 253] width 95 height 8
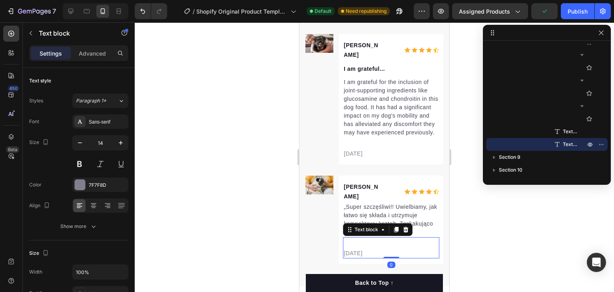
click at [354, 249] on p "02/21/2024" at bounding box center [391, 253] width 95 height 8
click at [348, 249] on p "02/21/2024" at bounding box center [391, 253] width 95 height 8
click at [355, 249] on p "06/21/2024" at bounding box center [391, 253] width 95 height 8
click at [367, 249] on p "06/08/2024" at bounding box center [391, 253] width 95 height 8
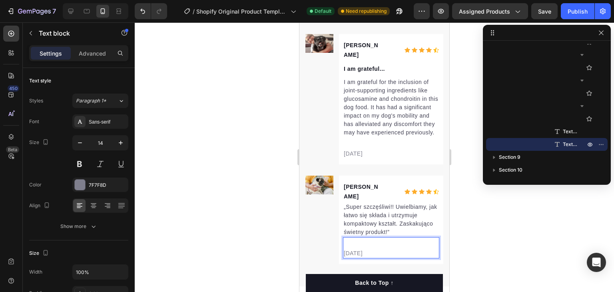
click at [372, 249] on p "06/08/2024" at bounding box center [391, 253] width 95 height 8
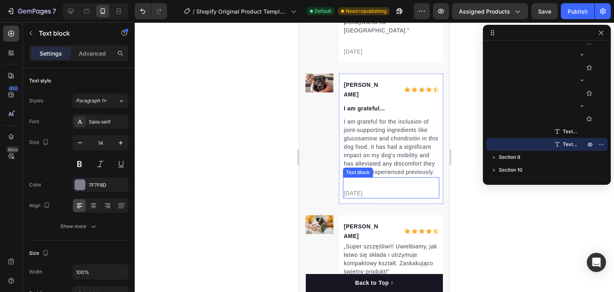
scroll to position [3799, 0]
click at [348, 189] on p "02/21/2024" at bounding box center [391, 193] width 95 height 8
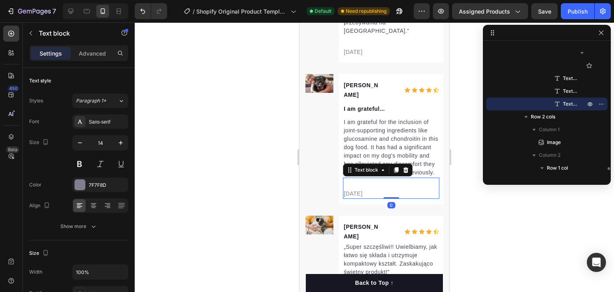
click at [348, 189] on p "02/21/2024" at bounding box center [391, 193] width 95 height 8
click at [352, 189] on p "0721/2024" at bounding box center [391, 193] width 95 height 8
click at [350, 189] on p "0721/2024" at bounding box center [391, 193] width 95 height 8
click at [355, 189] on p "07/21/2024" at bounding box center [391, 193] width 95 height 8
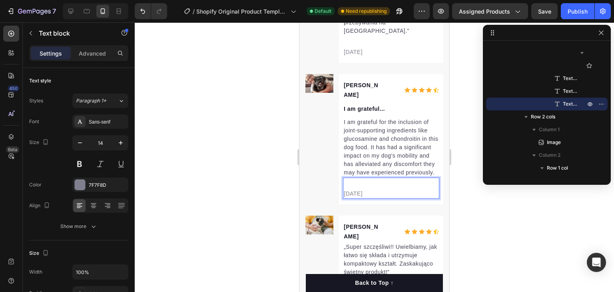
click at [374, 189] on p "07/08/2024" at bounding box center [391, 193] width 95 height 8
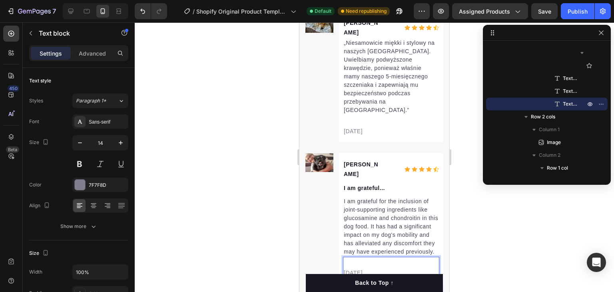
scroll to position [3680, 0]
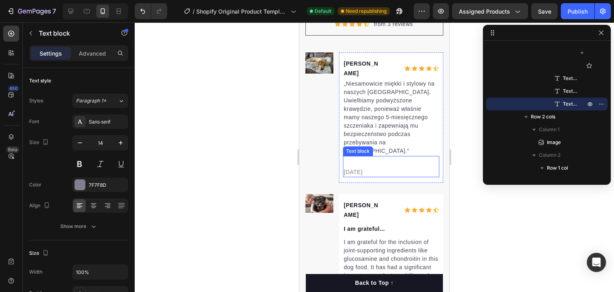
click at [348, 168] on p "02/21/2024" at bounding box center [391, 172] width 95 height 8
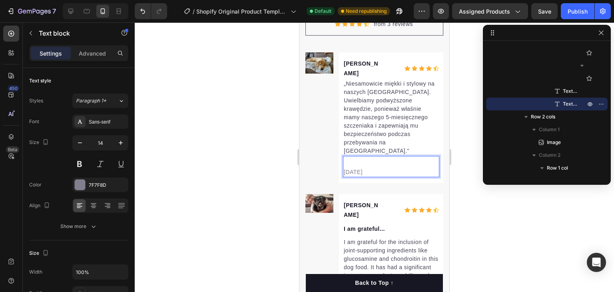
click at [355, 168] on p "11/21/2024" at bounding box center [391, 172] width 95 height 8
click at [373, 168] on p "11/07/2024" at bounding box center [391, 172] width 95 height 8
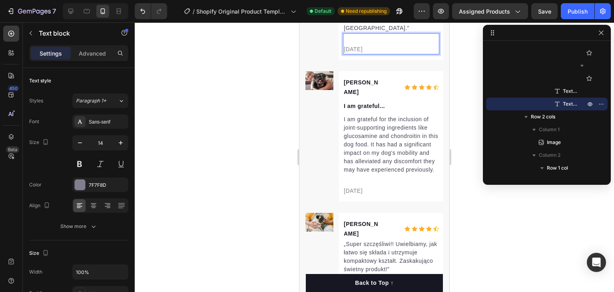
scroll to position [3799, 0]
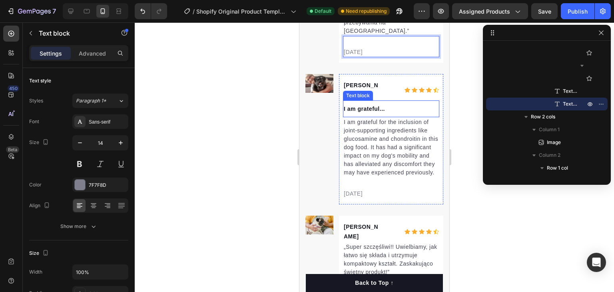
click at [371, 104] on p "I am grateful..." at bounding box center [391, 109] width 95 height 10
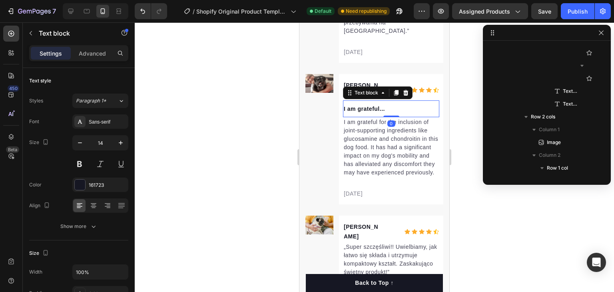
scroll to position [5363, 0]
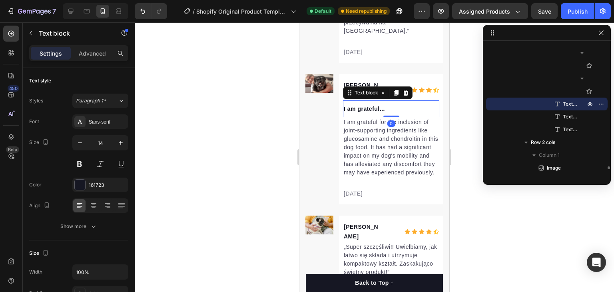
click at [405, 89] on icon at bounding box center [405, 92] width 6 height 6
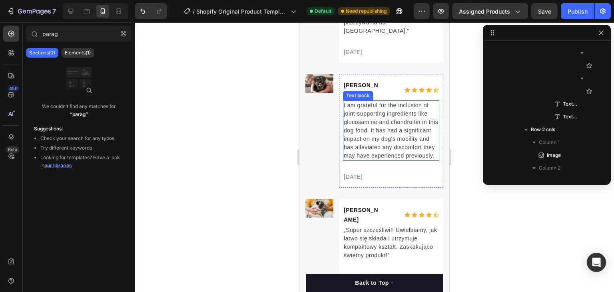
drag, startPoint x: 359, startPoint y: 97, endPoint x: 355, endPoint y: 93, distance: 6.5
click at [359, 101] on p "I am grateful for the inclusion of joint-supporting ingredients like glucosamin…" at bounding box center [391, 130] width 95 height 59
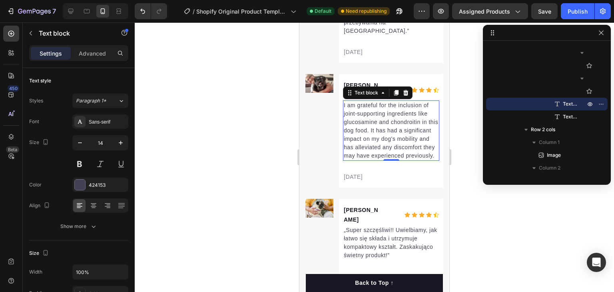
click at [356, 107] on p "I am grateful for the inclusion of joint-supporting ingredients like glucosamin…" at bounding box center [391, 130] width 95 height 59
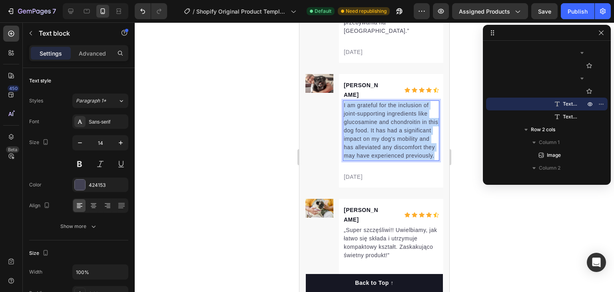
click at [356, 107] on p "I am grateful for the inclusion of joint-supporting ingredients like glucosamin…" at bounding box center [391, 130] width 95 height 59
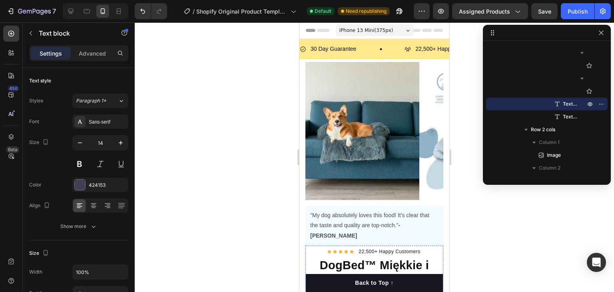
scroll to position [200, 0]
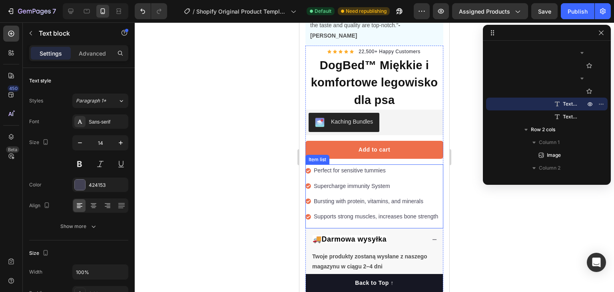
click at [388, 165] on p "Perfect for sensitive tummies" at bounding box center [376, 170] width 124 height 10
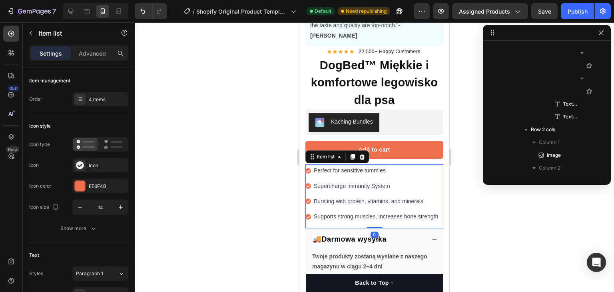
scroll to position [509, 0]
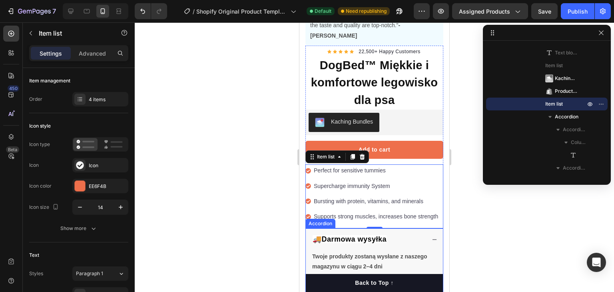
drag, startPoint x: 427, startPoint y: 230, endPoint x: 423, endPoint y: 221, distance: 10.4
click at [425, 231] on div "🚚Darmowa wysyłka" at bounding box center [374, 239] width 137 height 22
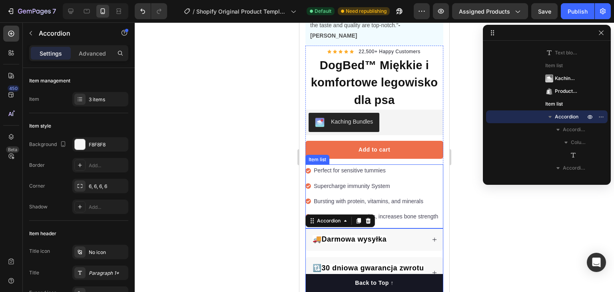
click at [375, 165] on p "Perfect for sensitive tummies" at bounding box center [376, 170] width 124 height 10
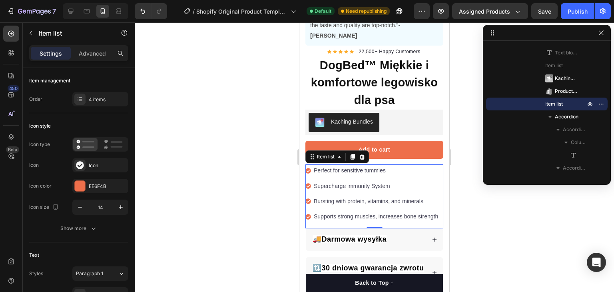
click at [344, 165] on p "Perfect for sensitive tummies" at bounding box center [376, 170] width 124 height 10
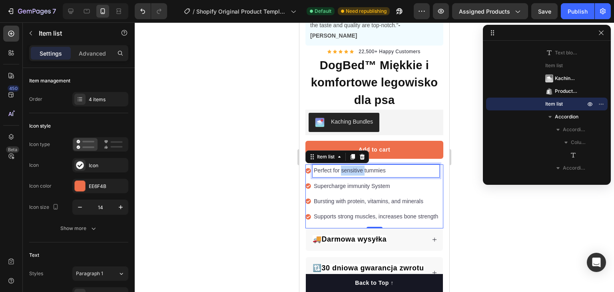
click at [344, 165] on p "Perfect for sensitive tummies" at bounding box center [376, 170] width 124 height 10
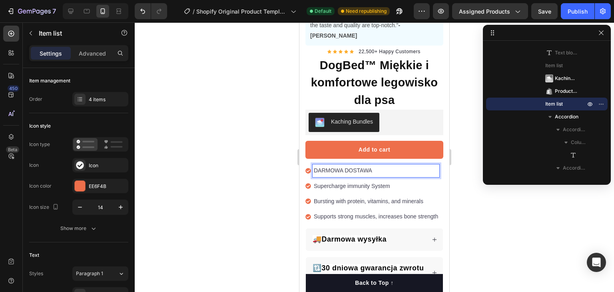
click at [337, 165] on p "DARMOWA DOSTAWA" at bounding box center [376, 170] width 124 height 10
click at [316, 165] on p "darmowa dostawa" at bounding box center [376, 170] width 124 height 10
click at [339, 181] on p "Supercharge immunity System" at bounding box center [376, 186] width 124 height 10
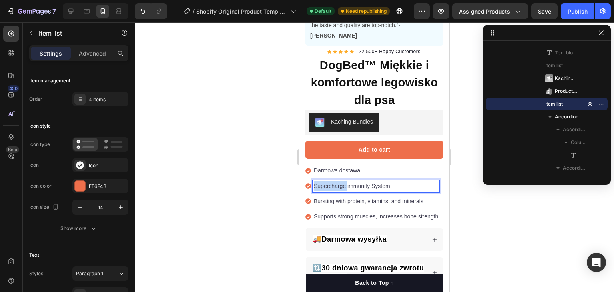
click at [339, 181] on p "Supercharge immunity System" at bounding box center [376, 186] width 124 height 10
click at [334, 196] on p "Bursting with protein, vitamins, and minerals" at bounding box center [376, 201] width 124 height 10
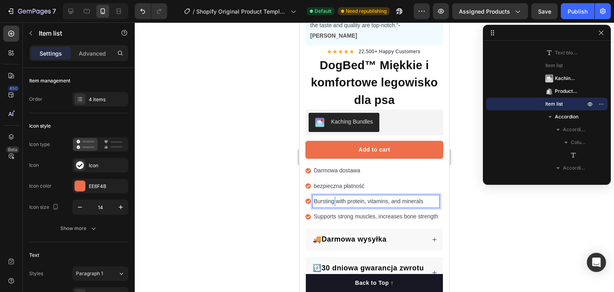
click at [334, 196] on p "Bursting with protein, vitamins, and minerals" at bounding box center [376, 201] width 124 height 10
click at [353, 211] on p "Supports strong muscles, increases bone strength" at bounding box center [376, 216] width 124 height 10
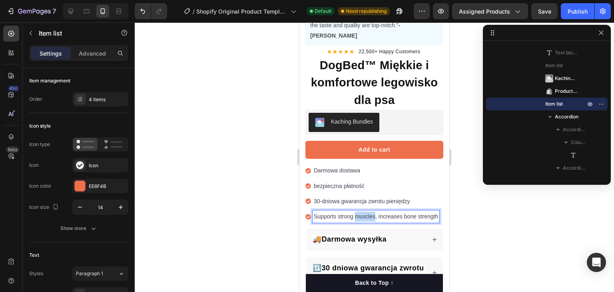
click at [354, 211] on p "Supports strong muscles, increases bone strength" at bounding box center [376, 216] width 124 height 10
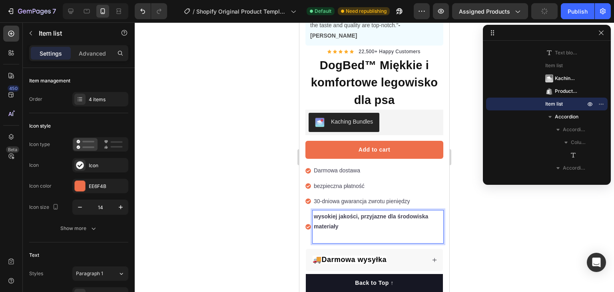
click at [242, 181] on div at bounding box center [374, 156] width 479 height 269
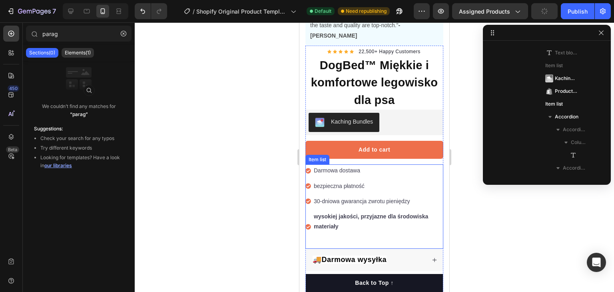
click at [318, 213] on p "wysokiej jakości, przyjazne dla środowiska materiały" at bounding box center [378, 226] width 128 height 30
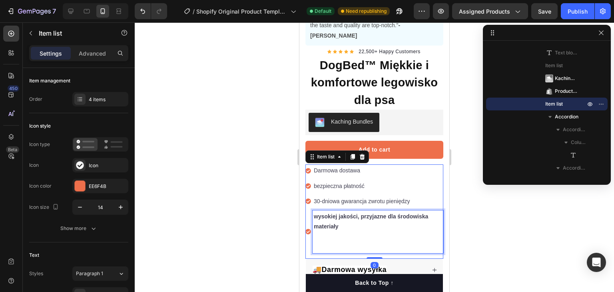
click at [327, 219] on p "wysokiej jakości, przyjazne dla środowiska materiały ⁠⁠⁠⁠⁠⁠⁠" at bounding box center [378, 231] width 128 height 40
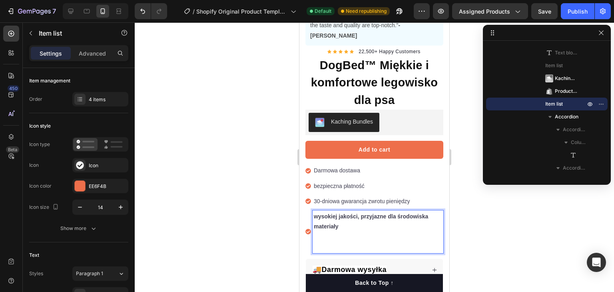
click at [317, 231] on p "wysokiej jakości, przyjazne dla środowiska materiały ⁠⁠⁠⁠⁠⁠⁠" at bounding box center [378, 231] width 128 height 40
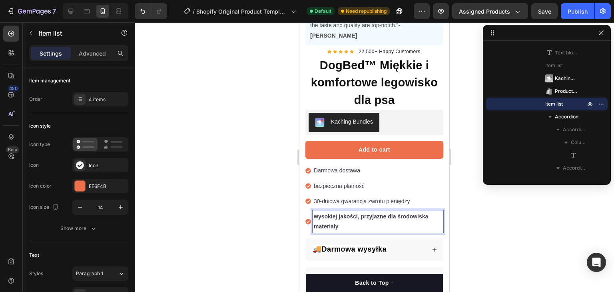
click at [326, 196] on p "30-dniowa gwarancja zwrotu pieniędzy" at bounding box center [378, 201] width 128 height 10
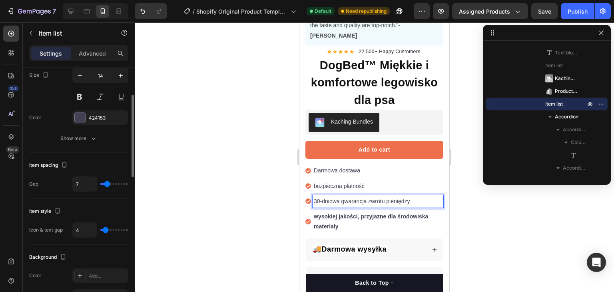
scroll to position [200, 0]
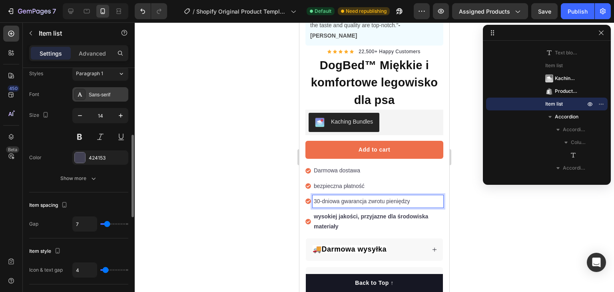
click at [107, 95] on div "Sans-serif" at bounding box center [108, 94] width 38 height 7
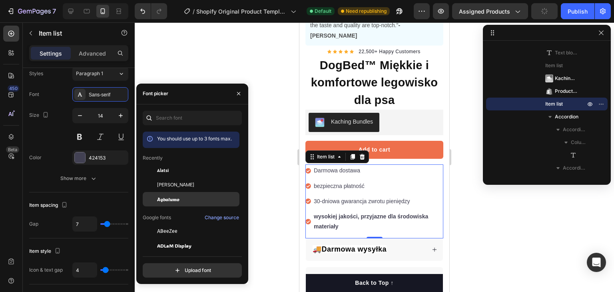
click at [173, 197] on span "Agbalumo" at bounding box center [168, 198] width 22 height 7
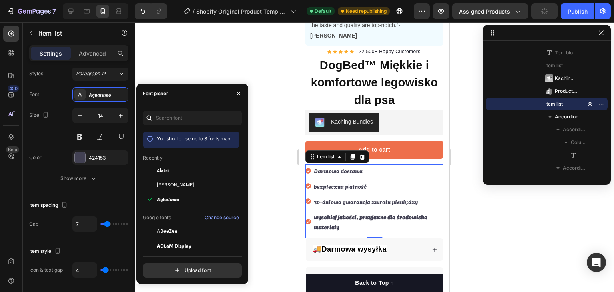
click at [267, 144] on div at bounding box center [374, 156] width 479 height 269
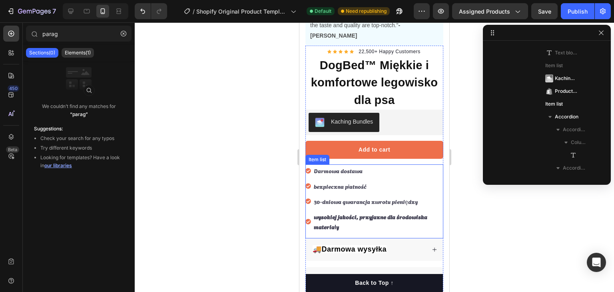
click at [352, 212] on strong "wysokiej jakości, przyjazne dla środowiska materiały" at bounding box center [370, 221] width 113 height 18
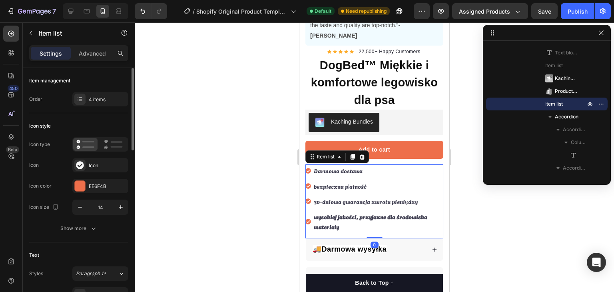
scroll to position [160, 0]
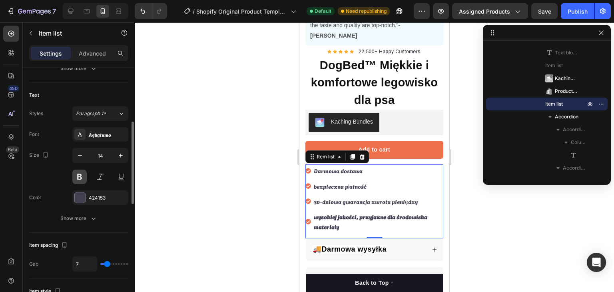
click at [77, 180] on button at bounding box center [79, 176] width 14 height 14
click at [193, 153] on div at bounding box center [374, 156] width 479 height 269
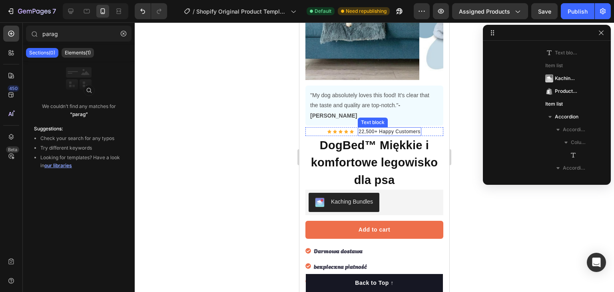
scroll to position [80, 0]
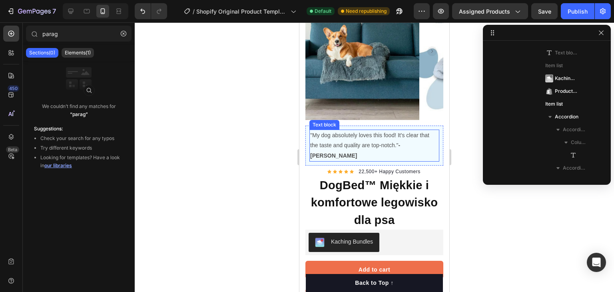
click at [400, 142] on strong "-[PERSON_NAME]" at bounding box center [355, 150] width 90 height 16
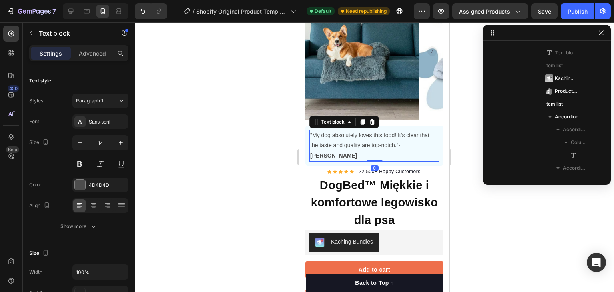
scroll to position [202, 0]
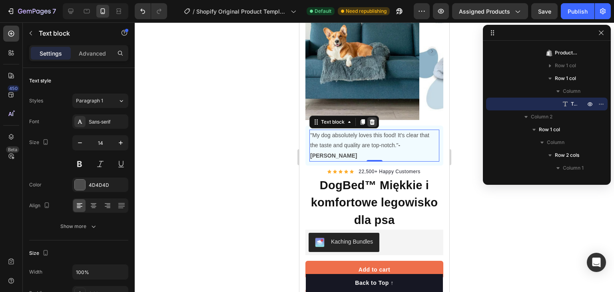
click at [372, 119] on icon at bounding box center [372, 122] width 6 height 6
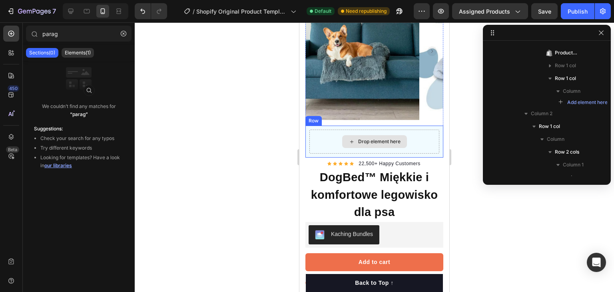
click at [323, 132] on div "Drop element here" at bounding box center [374, 141] width 130 height 24
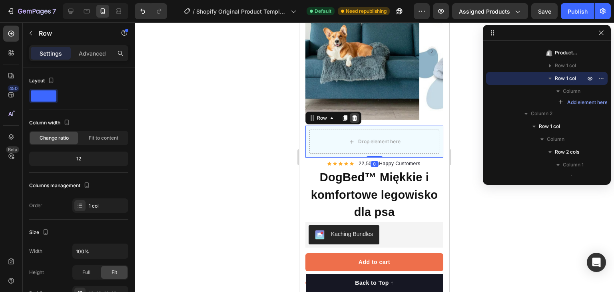
click at [354, 115] on icon at bounding box center [354, 118] width 5 height 6
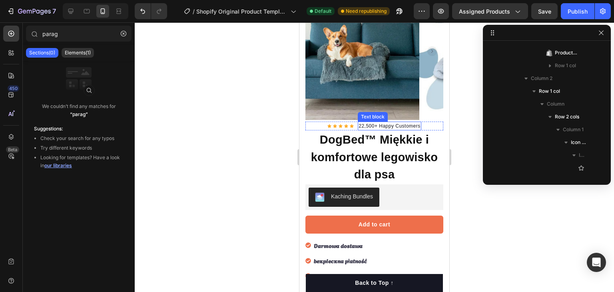
click at [387, 122] on p "22,500+ Happy Customers" at bounding box center [389, 125] width 62 height 7
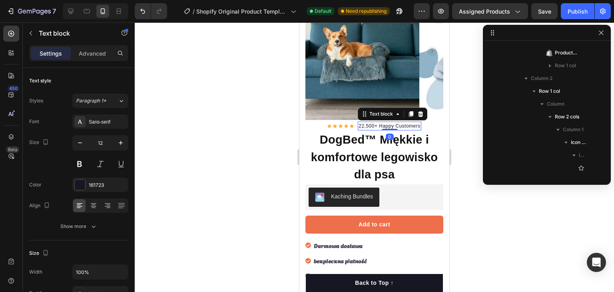
scroll to position [394, 0]
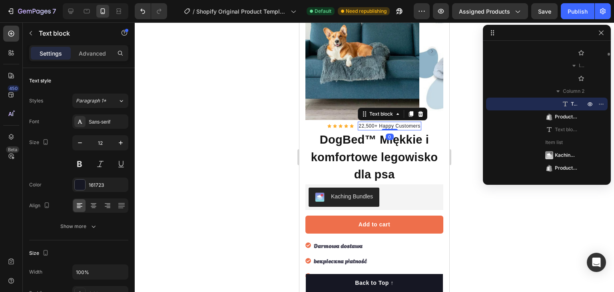
click at [387, 122] on p "22,500+ Happy Customers" at bounding box center [389, 125] width 62 height 7
click at [389, 122] on p "22,500+ Happy Customers" at bounding box center [389, 125] width 62 height 7
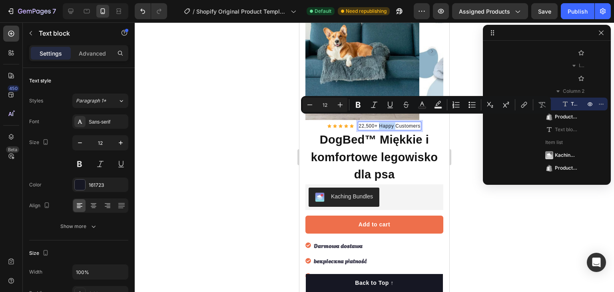
click at [389, 122] on p "22,500+ Happy Customers" at bounding box center [389, 125] width 62 height 7
click at [436, 130] on h1 "DogBed™ Miękkie i komfortowe legowisko dla psa" at bounding box center [374, 157] width 138 height 54
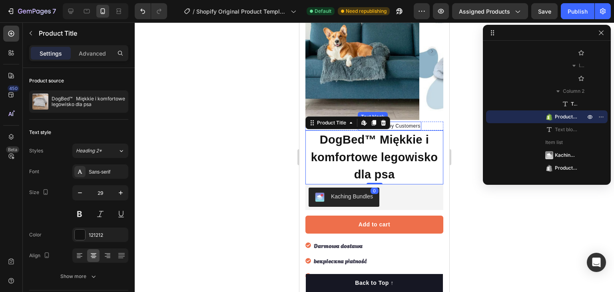
click at [403, 122] on p "22,500+ Happy Customers" at bounding box center [389, 125] width 62 height 7
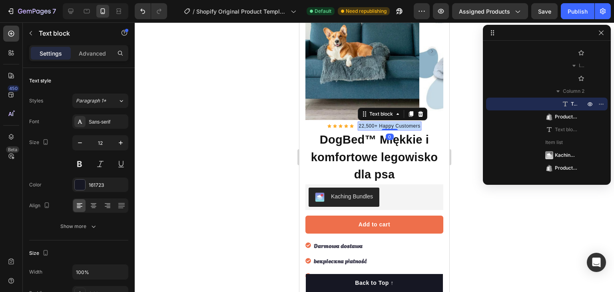
click at [402, 122] on p "22,500+ Happy Customers" at bounding box center [389, 125] width 62 height 7
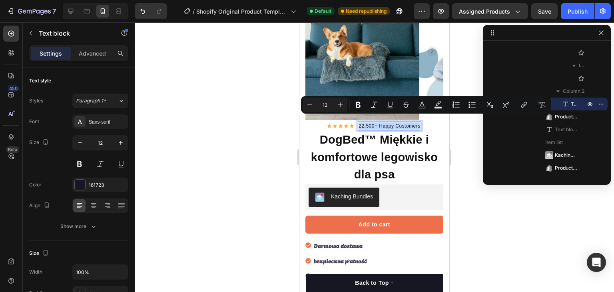
drag, startPoint x: 401, startPoint y: 120, endPoint x: 394, endPoint y: 120, distance: 7.6
click at [401, 122] on p "22,500+ Happy Customers" at bounding box center [389, 125] width 62 height 7
click at [390, 122] on p "22,500+ Happy Customers" at bounding box center [389, 125] width 62 height 7
click at [380, 122] on p "22,500+ Happy Customers" at bounding box center [389, 125] width 62 height 7
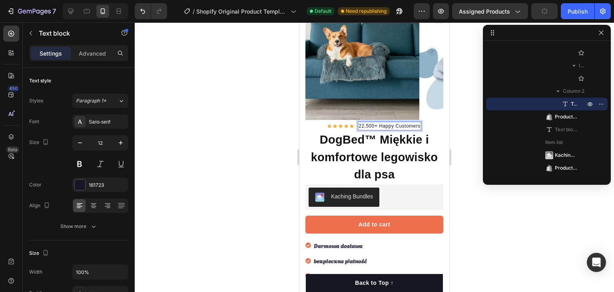
click at [375, 122] on p "22,500+ Happy Customers" at bounding box center [389, 125] width 62 height 7
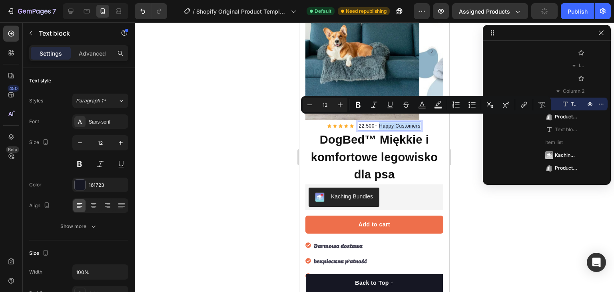
drag, startPoint x: 375, startPoint y: 117, endPoint x: 402, endPoint y: 118, distance: 26.8
click at [402, 122] on p "22,500+ Happy Customers" at bounding box center [389, 125] width 62 height 7
drag, startPoint x: 402, startPoint y: 118, endPoint x: 371, endPoint y: 119, distance: 31.6
click at [371, 122] on p "22,500+ Happy Customers" at bounding box center [389, 125] width 62 height 7
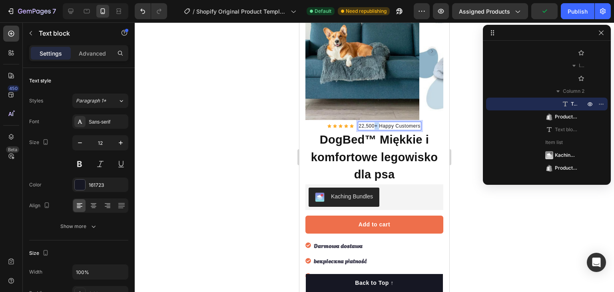
click at [371, 122] on p "22,500+ Happy Customers" at bounding box center [389, 125] width 62 height 7
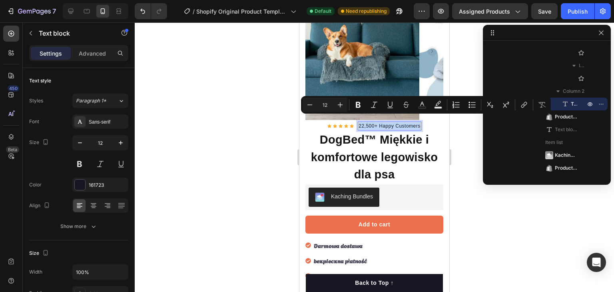
click at [382, 122] on p "22,500+ Happy Customers" at bounding box center [389, 125] width 62 height 7
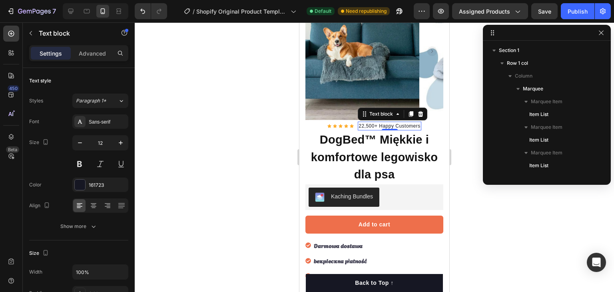
scroll to position [80, 0]
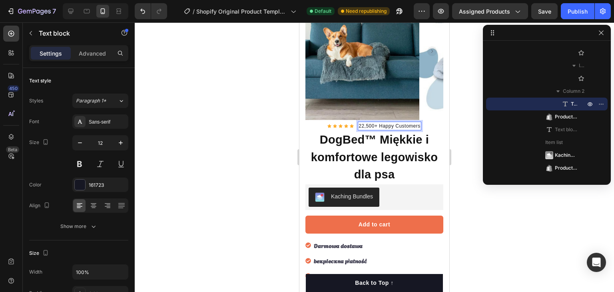
click at [398, 122] on p "22,500+ Happy Customers" at bounding box center [389, 125] width 62 height 7
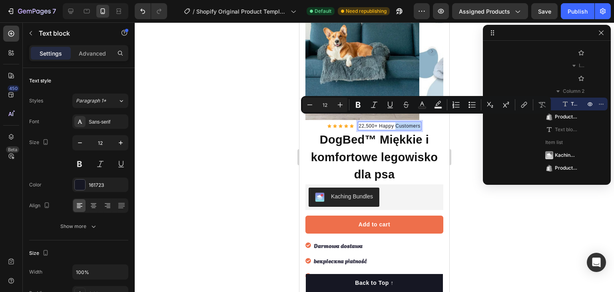
click at [396, 122] on p "22,500+ Happy Customers" at bounding box center [389, 125] width 62 height 7
click at [395, 122] on p "22,500+ Happy Customers" at bounding box center [389, 125] width 62 height 7
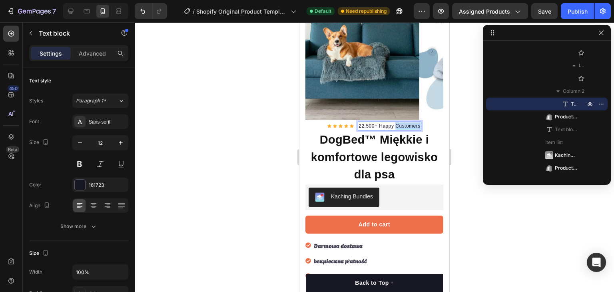
click at [395, 122] on p "22,500+ Happy Customers" at bounding box center [389, 125] width 62 height 7
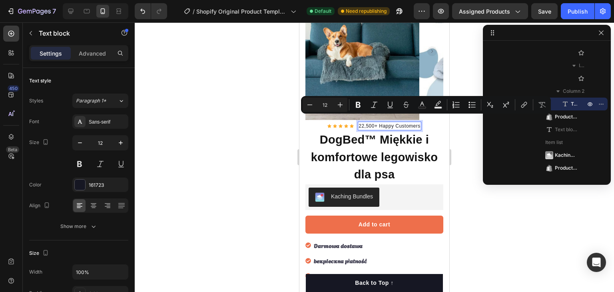
click at [377, 122] on p "22,500+ Happy Customers" at bounding box center [389, 125] width 62 height 7
drag, startPoint x: 376, startPoint y: 119, endPoint x: 415, endPoint y: 119, distance: 39.6
click at [417, 122] on p "22,500+ Happy Customers" at bounding box center [389, 125] width 62 height 7
copy p "Happy Customers"
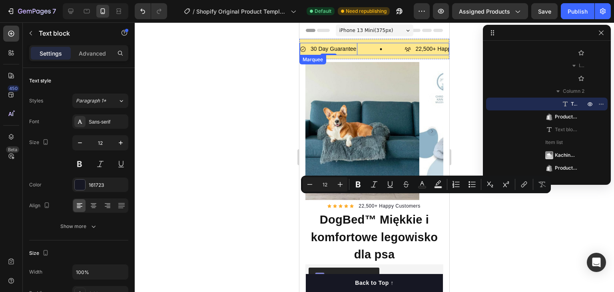
click at [372, 51] on div "30 Day Guarantee Item List 0" at bounding box center [352, 49] width 105 height 12
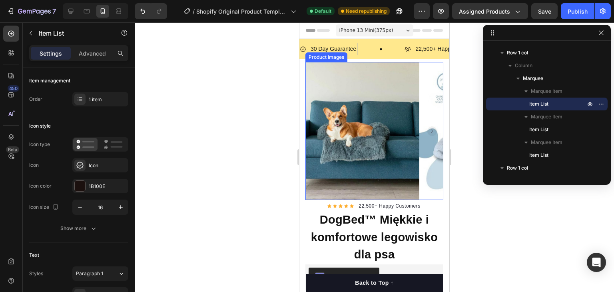
scroll to position [80, 0]
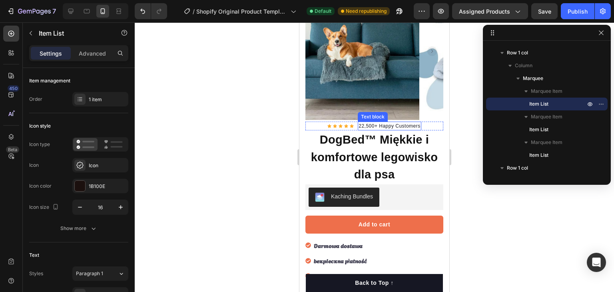
click at [390, 122] on p "22,500+ Happy Customers" at bounding box center [389, 125] width 62 height 7
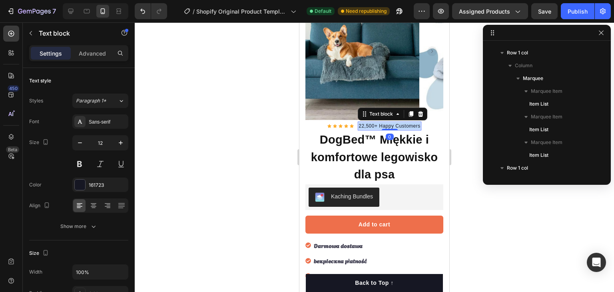
scroll to position [394, 0]
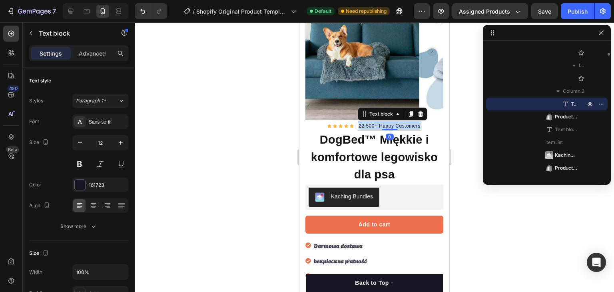
click at [390, 122] on p "22,500+ Happy Customers" at bounding box center [389, 125] width 62 height 7
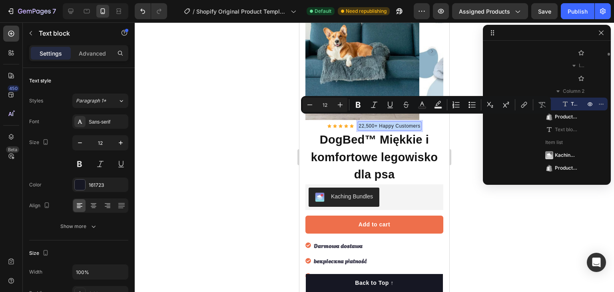
click at [390, 122] on p "22,500+ Happy Customers" at bounding box center [389, 125] width 62 height 7
click at [375, 122] on p "22,500+ Happy Customers" at bounding box center [389, 125] width 62 height 7
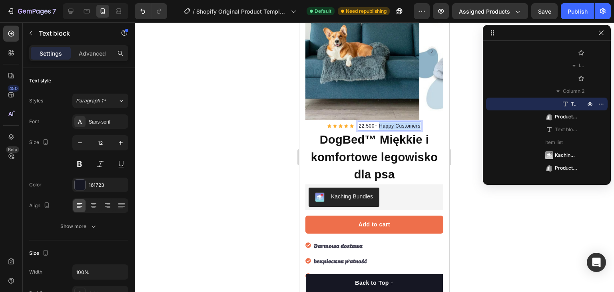
drag, startPoint x: 375, startPoint y: 119, endPoint x: 417, endPoint y: 118, distance: 41.9
click at [417, 122] on p "22,500+ Happy Customers" at bounding box center [389, 125] width 62 height 7
click at [243, 145] on div at bounding box center [374, 156] width 479 height 269
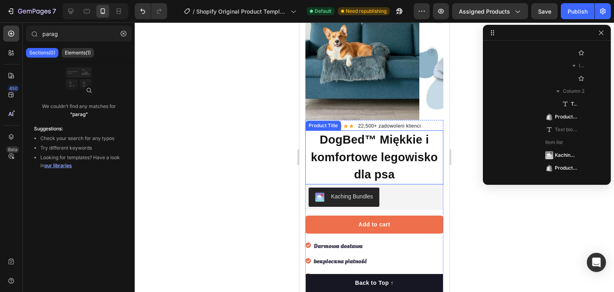
scroll to position [0, 0]
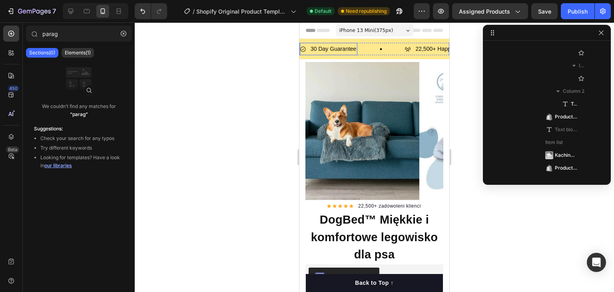
click at [334, 50] on p "30 Day Guarantee" at bounding box center [333, 49] width 46 height 10
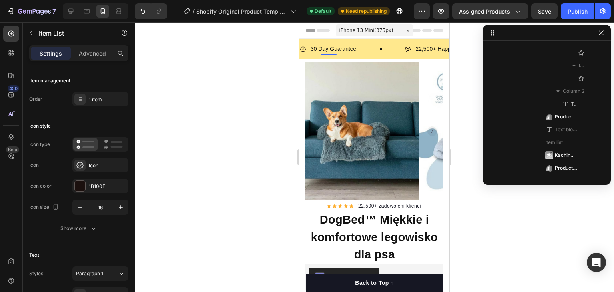
scroll to position [10, 0]
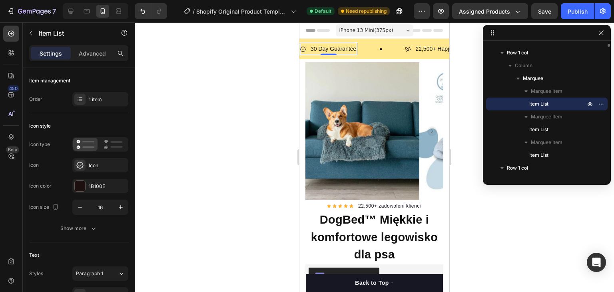
click at [329, 47] on p "30 Day Guarantee" at bounding box center [333, 49] width 46 height 10
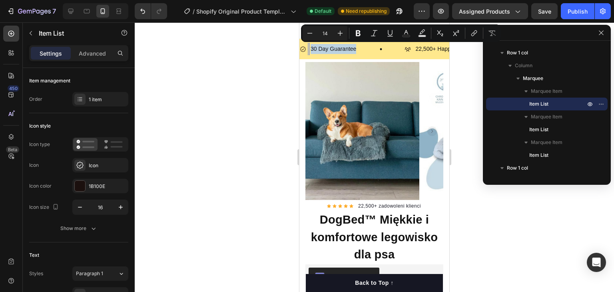
copy p "30 Day Guarantee"
click at [408, 48] on icon at bounding box center [407, 49] width 6 height 6
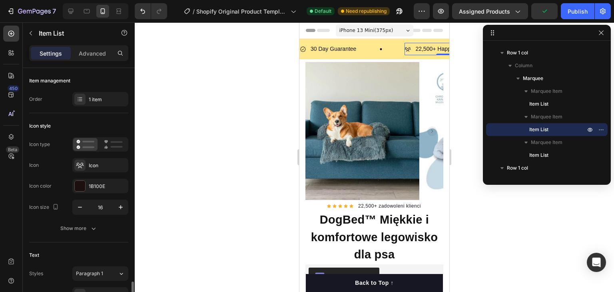
scroll to position [160, 0]
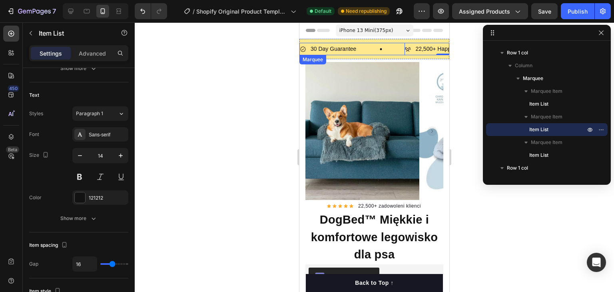
click at [388, 50] on div "30 Day Guarantee Item List" at bounding box center [352, 49] width 105 height 12
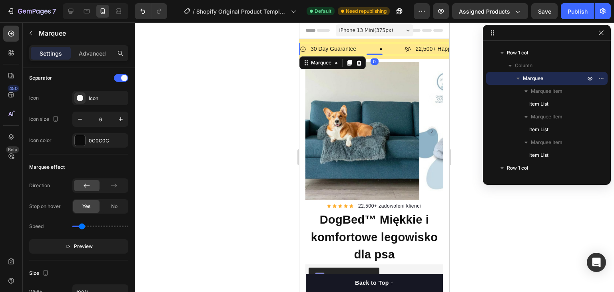
scroll to position [0, 0]
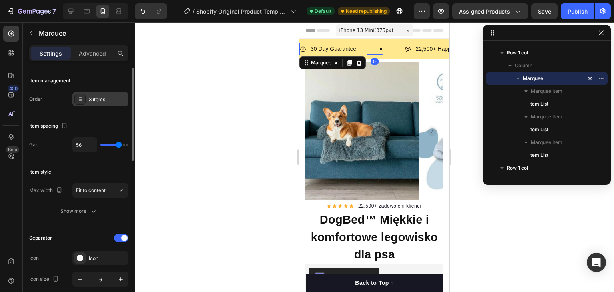
click at [104, 101] on div "3 items" at bounding box center [108, 99] width 38 height 7
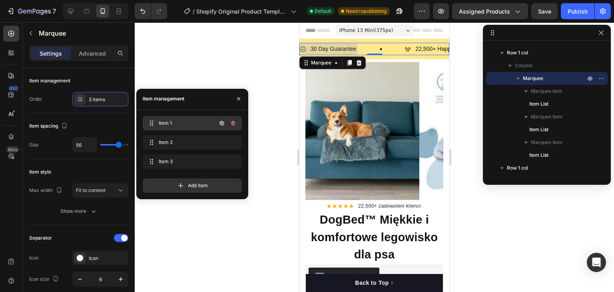
click at [171, 120] on span "Item 1" at bounding box center [181, 122] width 45 height 7
click at [171, 121] on span "Item 1" at bounding box center [181, 122] width 45 height 7
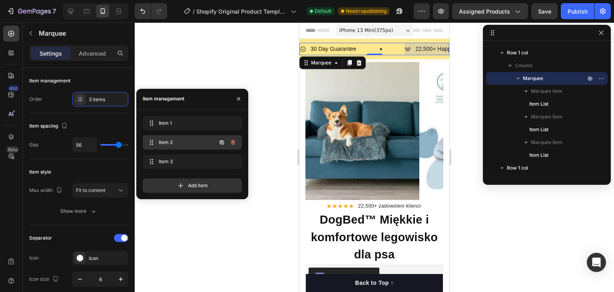
click at [177, 141] on span "Item 2" at bounding box center [181, 142] width 45 height 7
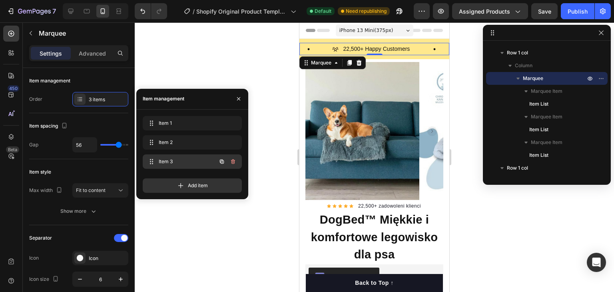
click at [174, 159] on span "Item 3" at bounding box center [181, 161] width 45 height 7
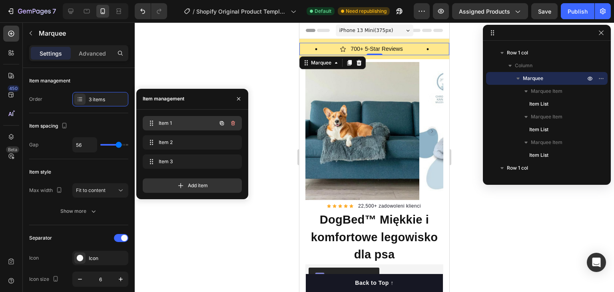
click at [173, 122] on span "Item 1" at bounding box center [181, 122] width 45 height 7
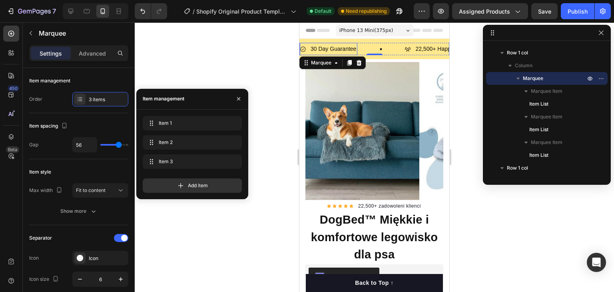
click at [333, 46] on p "30 Day Guarantee" at bounding box center [333, 49] width 46 height 10
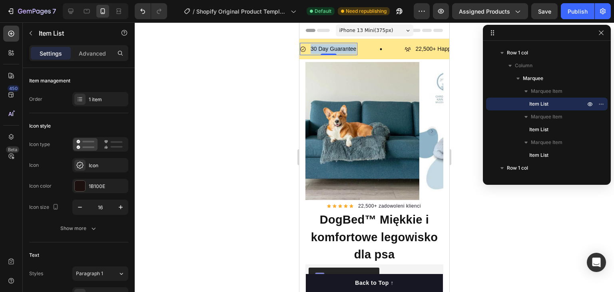
click at [333, 46] on p "30 Day Guarantee" at bounding box center [333, 49] width 46 height 10
click at [86, 100] on div "1 item" at bounding box center [100, 99] width 56 height 14
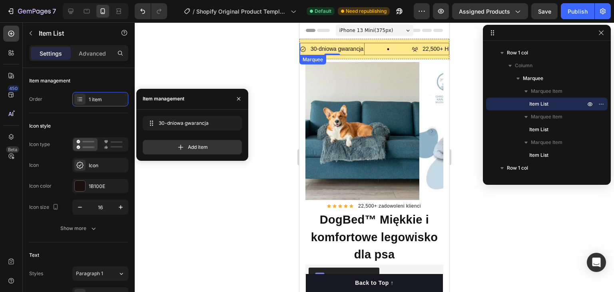
click at [397, 47] on div "30-dniowa gwarancja Item List 0" at bounding box center [356, 49] width 112 height 12
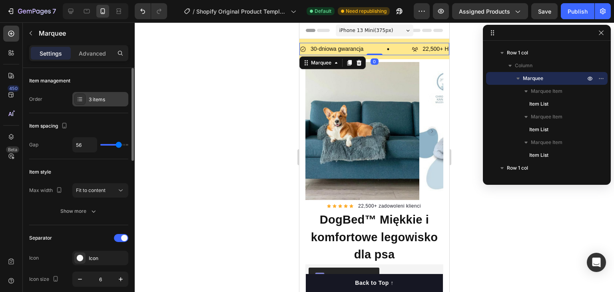
click at [110, 96] on div "3 items" at bounding box center [108, 99] width 38 height 7
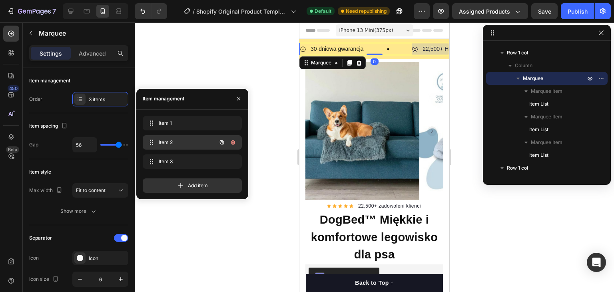
click at [171, 139] on span "Item 2" at bounding box center [181, 142] width 45 height 7
click at [153, 141] on icon at bounding box center [151, 142] width 6 height 6
click at [186, 141] on span "Item 2" at bounding box center [181, 142] width 45 height 7
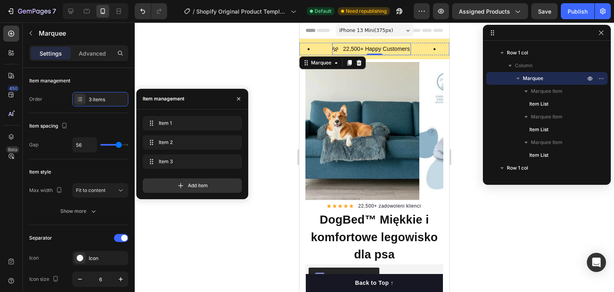
click at [379, 44] on p "22,500+ Happy Customers" at bounding box center [376, 49] width 67 height 10
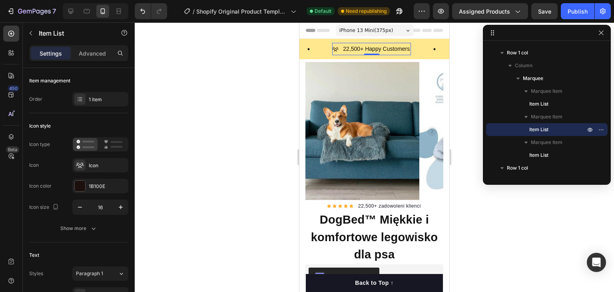
click at [377, 46] on p "22,500+ Happy Customers" at bounding box center [376, 49] width 67 height 10
click at [370, 48] on p "22,500+ Happy Customers" at bounding box center [376, 49] width 67 height 10
click at [91, 165] on div "Icon" at bounding box center [108, 165] width 38 height 7
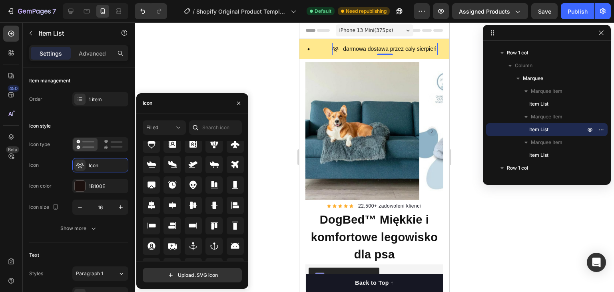
scroll to position [0, 0]
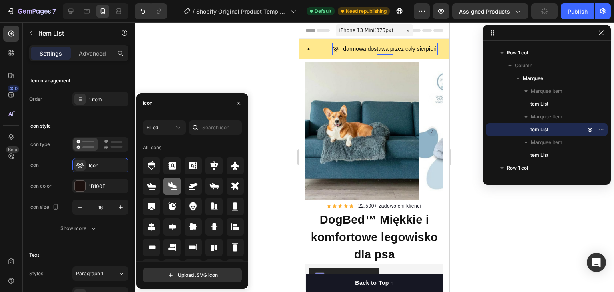
click at [176, 184] on icon at bounding box center [172, 186] width 10 height 10
click at [213, 74] on div at bounding box center [374, 156] width 479 height 269
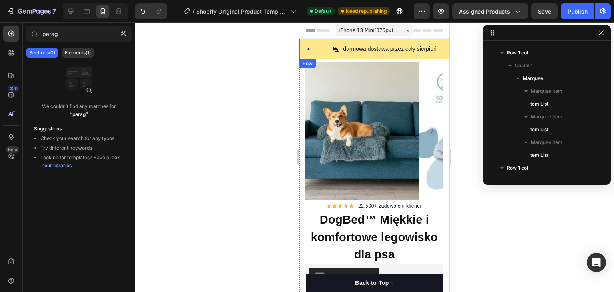
click at [338, 42] on div "30-dniowa gwarancja Item List darmowa dostawa przez cały sierpień Item List 700…" at bounding box center [374, 49] width 150 height 20
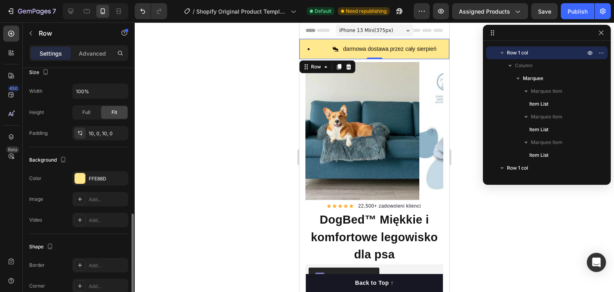
scroll to position [200, 0]
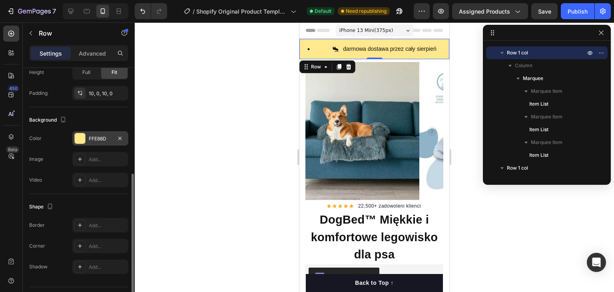
click at [89, 137] on div "FFE88D" at bounding box center [100, 138] width 23 height 7
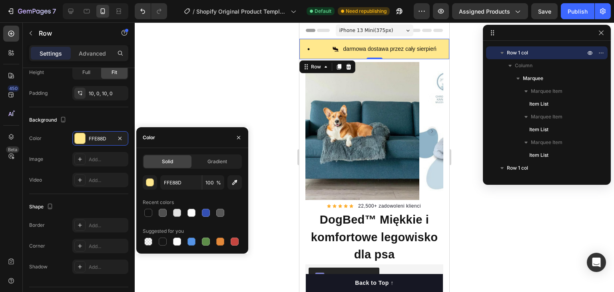
click at [166, 75] on div at bounding box center [374, 156] width 479 height 269
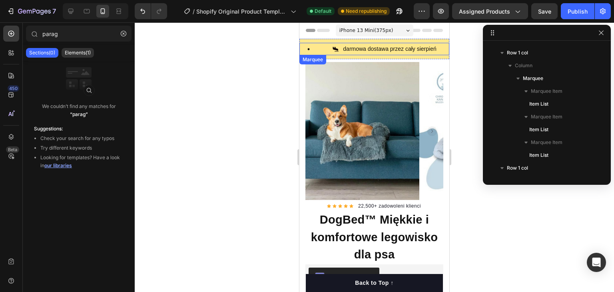
click at [324, 44] on div "30-dniowa gwarancja Item List" at bounding box center [276, 49] width 112 height 12
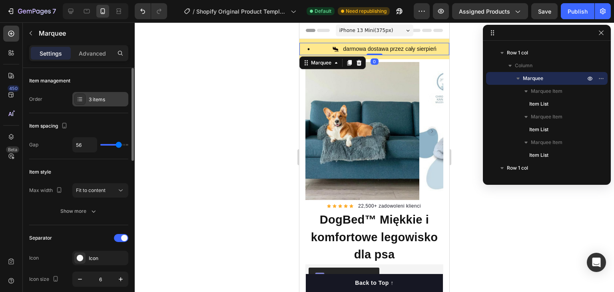
click at [107, 99] on div "3 items" at bounding box center [108, 99] width 38 height 7
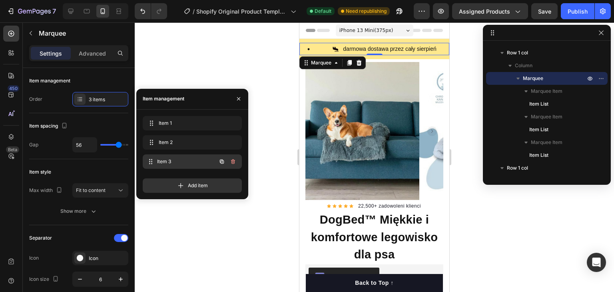
click at [200, 161] on span "Item 3" at bounding box center [186, 161] width 59 height 7
click at [200, 164] on span "Item 3" at bounding box center [181, 161] width 45 height 7
click at [234, 158] on icon "button" at bounding box center [233, 161] width 6 height 6
click at [228, 162] on div "Delete" at bounding box center [227, 161] width 15 height 7
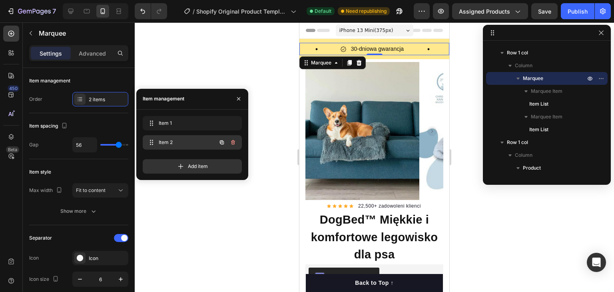
click at [205, 144] on div "Item 2 Item 2" at bounding box center [181, 142] width 70 height 11
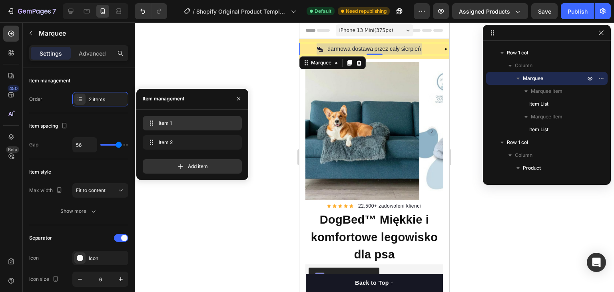
scroll to position [0, 93]
click at [203, 124] on span "Item 1" at bounding box center [186, 122] width 59 height 7
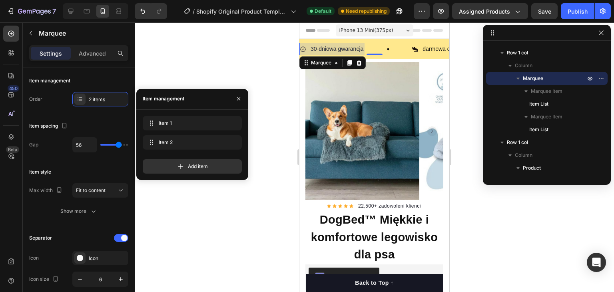
click at [243, 55] on div at bounding box center [374, 156] width 479 height 269
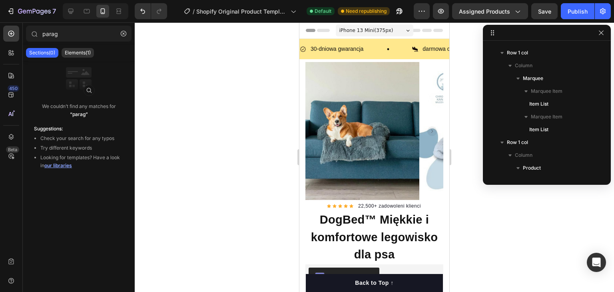
click at [391, 30] on div "iPhone 13 Mini ( 375 px)" at bounding box center [374, 30] width 77 height 12
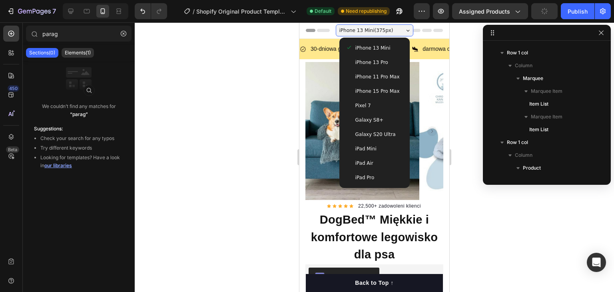
click at [380, 133] on span "Galaxy S20 Ultra" at bounding box center [375, 134] width 40 height 8
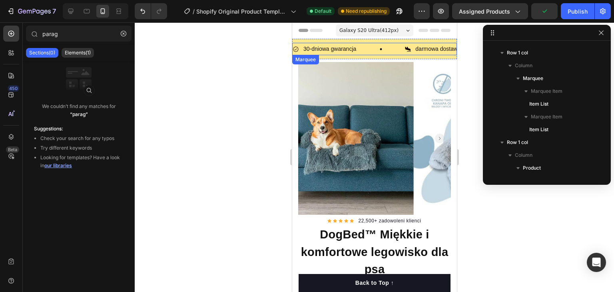
click at [384, 43] on div "30-dniowa gwarancja Item List" at bounding box center [348, 49] width 112 height 12
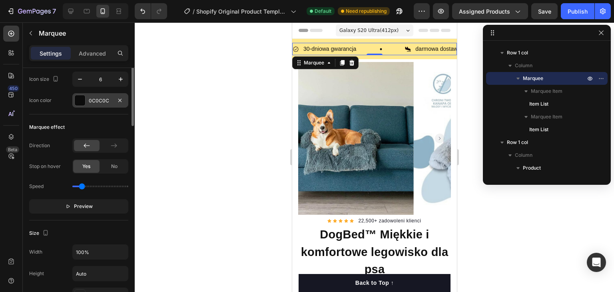
scroll to position [240, 0]
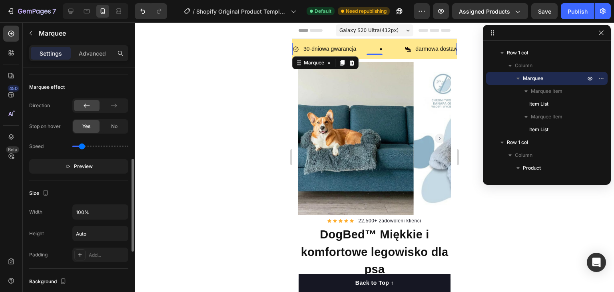
click at [83, 148] on div "Speed" at bounding box center [78, 146] width 99 height 13
drag, startPoint x: 81, startPoint y: 146, endPoint x: 163, endPoint y: 136, distance: 81.7
type input "0.9"
click at [86, 145] on input "range" at bounding box center [100, 146] width 56 height 2
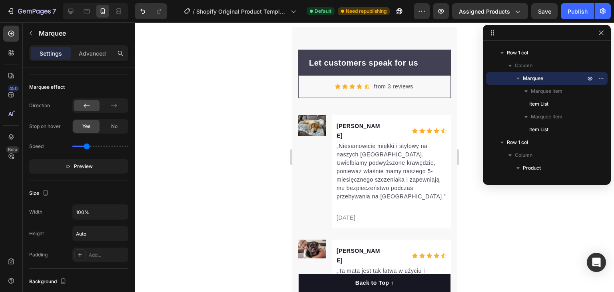
scroll to position [3570, 0]
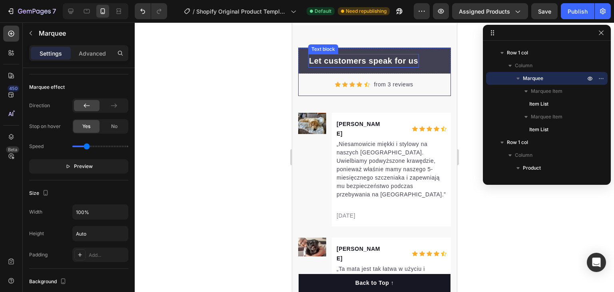
click at [383, 67] on p "Let customers speak for us" at bounding box center [362, 61] width 109 height 12
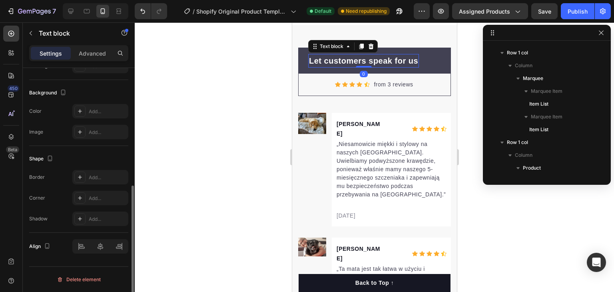
scroll to position [0, 0]
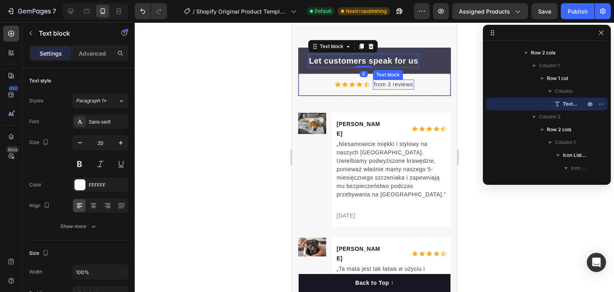
click at [379, 89] on p "from 3 reviews" at bounding box center [392, 84] width 39 height 8
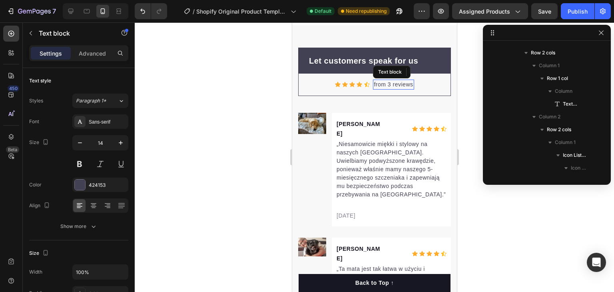
scroll to position [4724, 0]
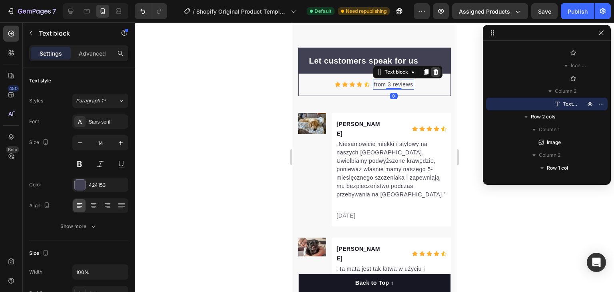
click at [433, 75] on icon at bounding box center [435, 72] width 5 height 6
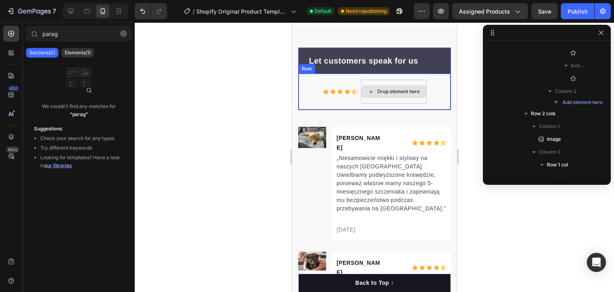
click at [417, 97] on div "Drop element here" at bounding box center [393, 91] width 66 height 24
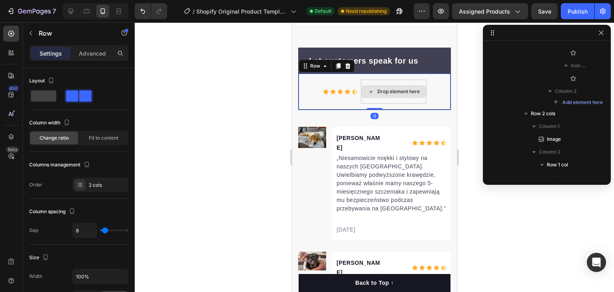
scroll to position [4545, 0]
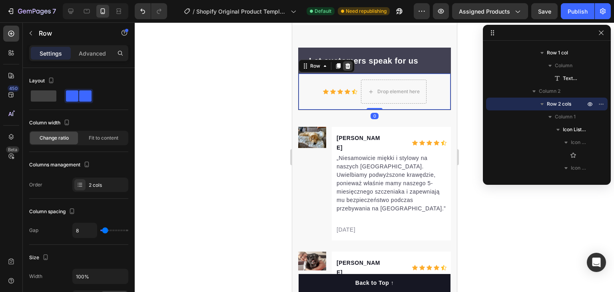
click at [348, 69] on icon at bounding box center [347, 66] width 5 height 6
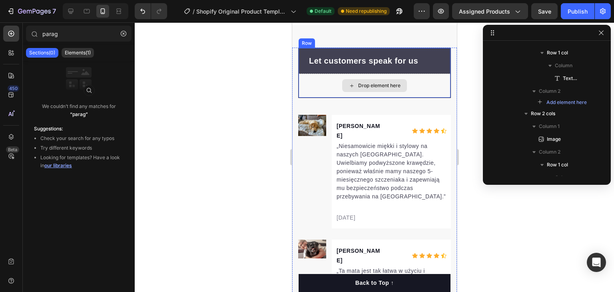
click at [420, 97] on div "Drop element here" at bounding box center [374, 85] width 152 height 24
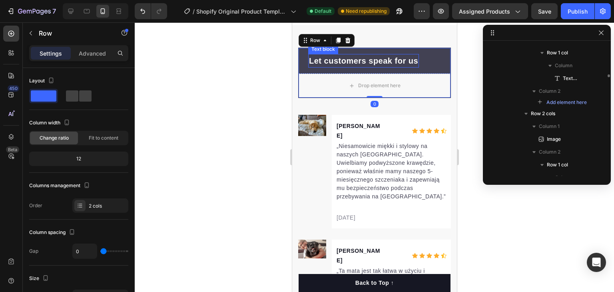
scroll to position [4468, 0]
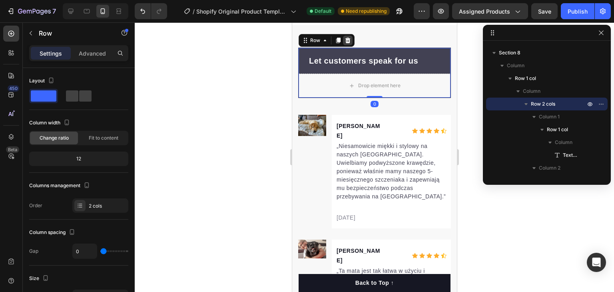
click at [350, 44] on icon at bounding box center [347, 40] width 6 height 6
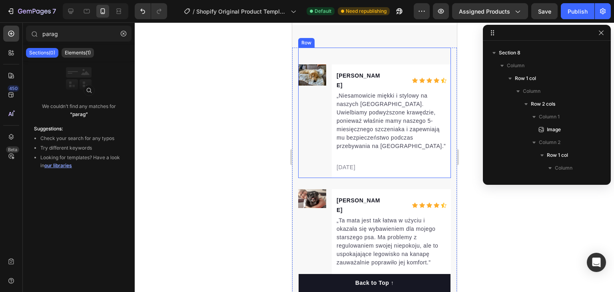
scroll to position [3530, 0]
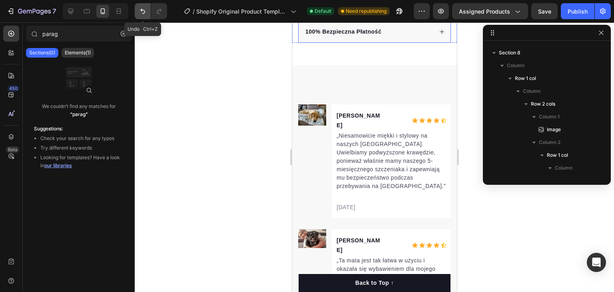
click at [140, 12] on icon "Undo/Redo" at bounding box center [143, 11] width 8 height 8
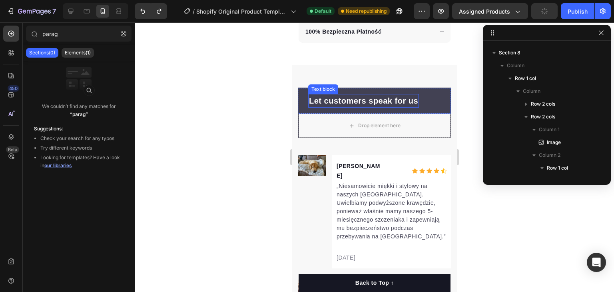
click at [395, 107] on p "Let customers speak for us" at bounding box center [362, 101] width 109 height 12
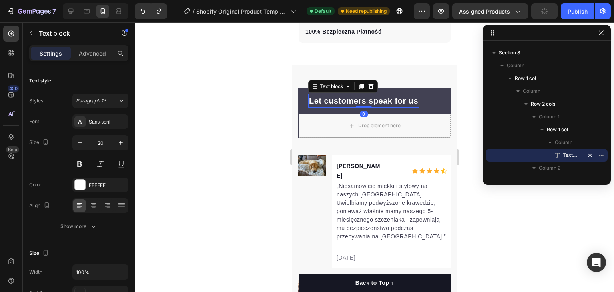
click at [395, 107] on p "Let customers speak for us" at bounding box center [362, 101] width 109 height 12
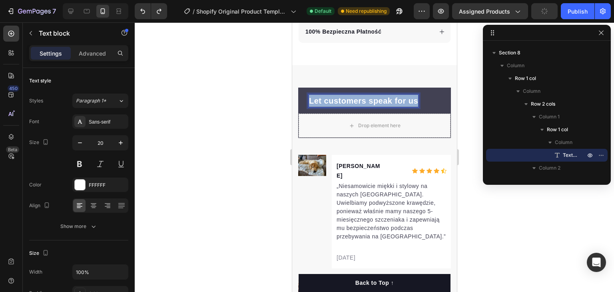
click at [395, 107] on p "Let customers speak for us" at bounding box center [362, 101] width 109 height 12
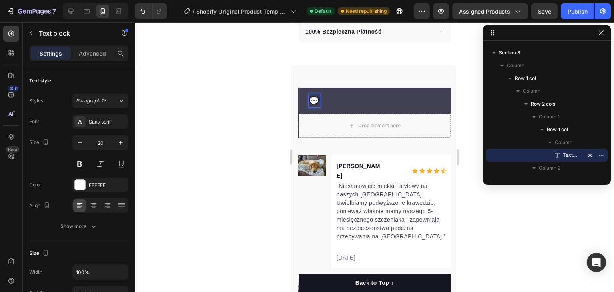
click at [319, 107] on p "💬" at bounding box center [313, 101] width 10 height 12
click at [318, 107] on p "💬" at bounding box center [313, 101] width 10 height 12
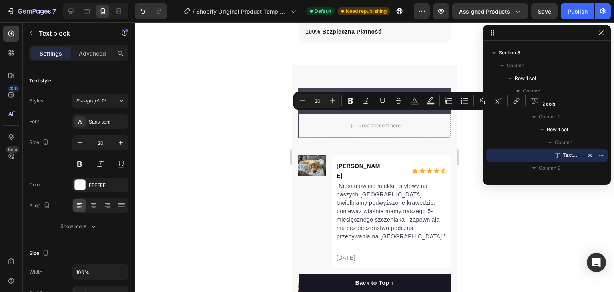
click at [318, 107] on p "💬" at bounding box center [313, 101] width 10 height 12
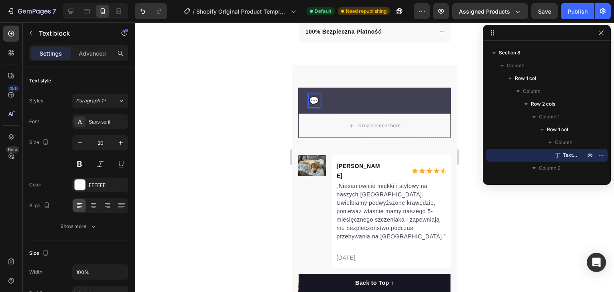
click at [319, 107] on p "💬" at bounding box center [313, 101] width 10 height 12
click at [320, 107] on div "💬" at bounding box center [314, 101] width 12 height 14
click at [318, 107] on p "💬" at bounding box center [313, 101] width 10 height 12
click at [319, 107] on p "💬" at bounding box center [313, 101] width 10 height 12
click at [223, 149] on div at bounding box center [374, 156] width 479 height 269
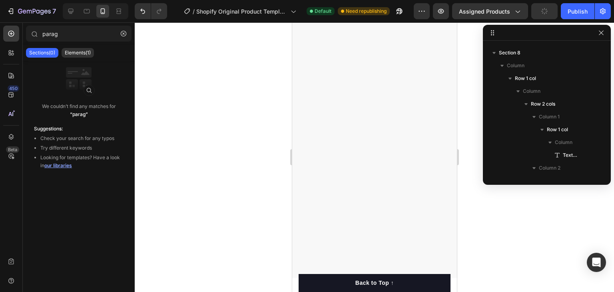
scroll to position [3222, 0]
click at [575, 12] on div "Publish" at bounding box center [577, 11] width 20 height 8
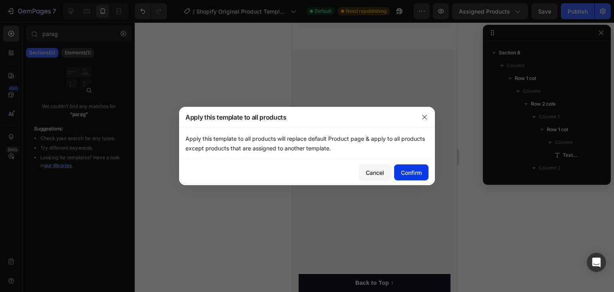
click at [409, 171] on div "Confirm" at bounding box center [411, 172] width 21 height 8
click at [424, 114] on icon "button" at bounding box center [424, 117] width 6 height 6
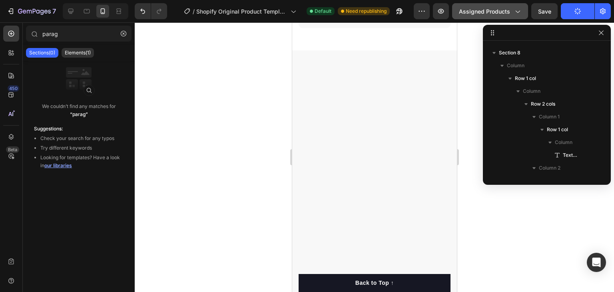
click at [488, 10] on span "Assigned Products" at bounding box center [484, 11] width 51 height 8
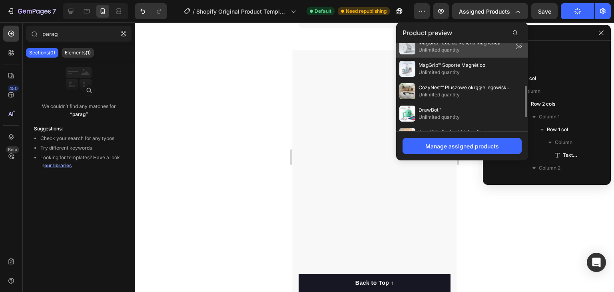
scroll to position [158, 0]
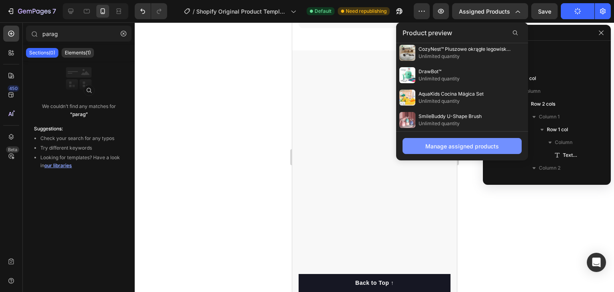
click at [478, 145] on div "Manage assigned products" at bounding box center [461, 146] width 73 height 8
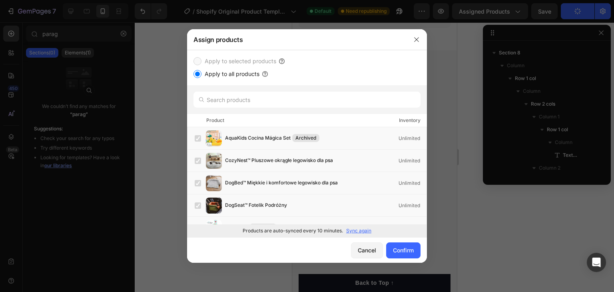
click at [197, 72] on input "Apply to all products" at bounding box center [197, 74] width 8 height 8
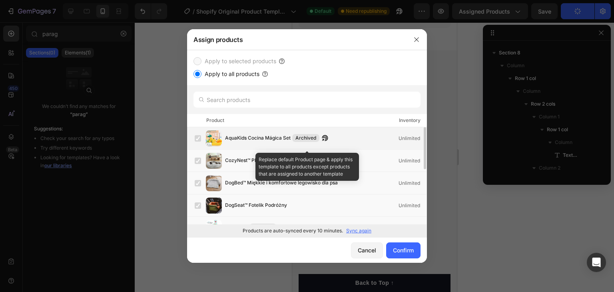
click at [197, 136] on label at bounding box center [198, 138] width 6 height 6
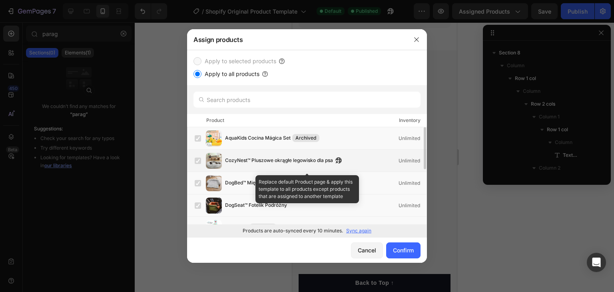
click at [197, 157] on label at bounding box center [198, 160] width 6 height 6
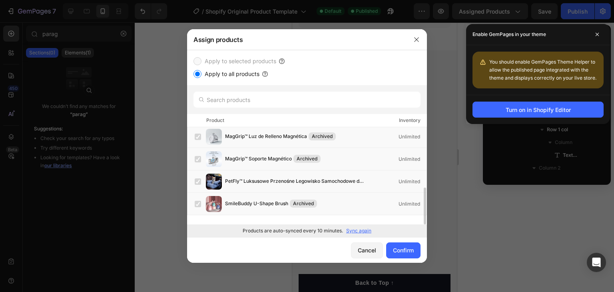
click at [169, 161] on div at bounding box center [307, 146] width 614 height 292
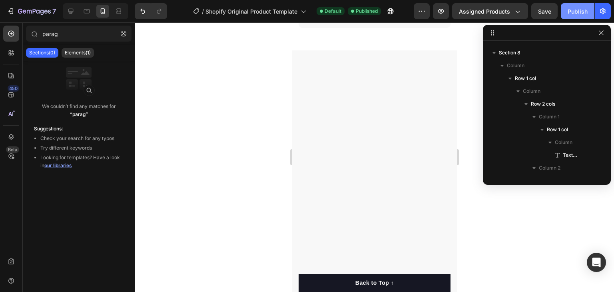
click at [582, 6] on button "Publish" at bounding box center [577, 11] width 34 height 16
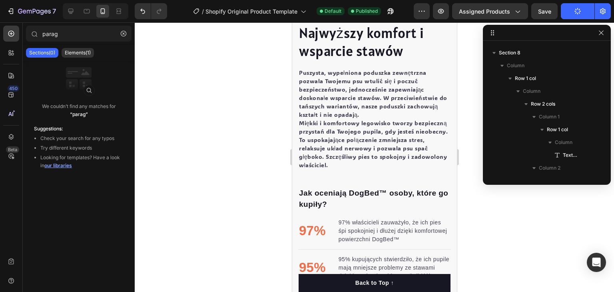
scroll to position [0, 0]
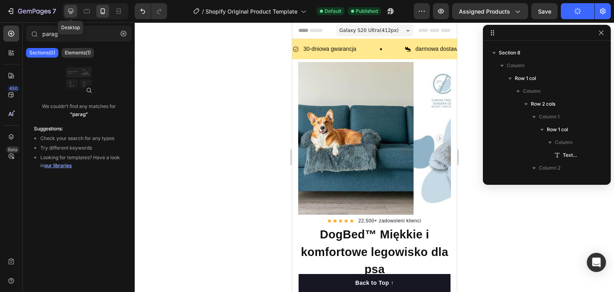
click at [73, 8] on icon at bounding box center [71, 11] width 8 height 8
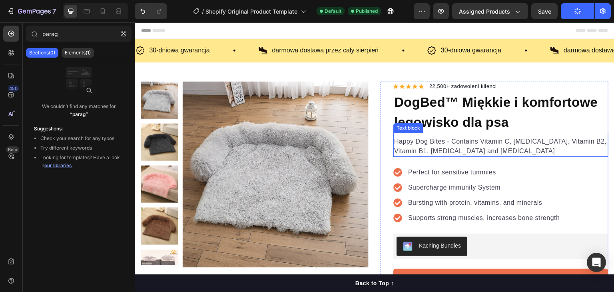
click at [416, 148] on p "Happy Dog Bites - Contains Vitamin C, [MEDICAL_DATA], Vitamin B2, Vitamin B1, […" at bounding box center [500, 146] width 213 height 19
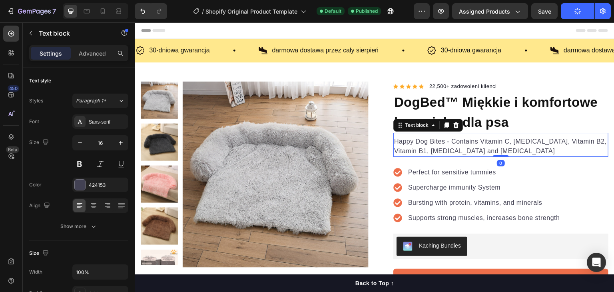
click at [454, 124] on icon at bounding box center [456, 125] width 6 height 6
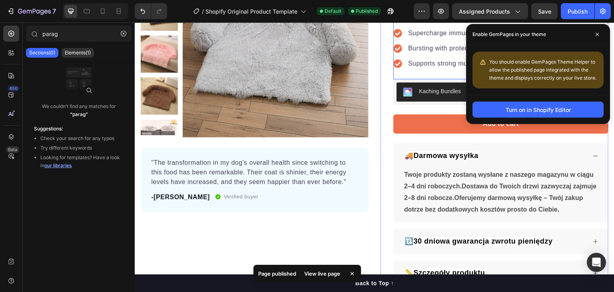
scroll to position [200, 0]
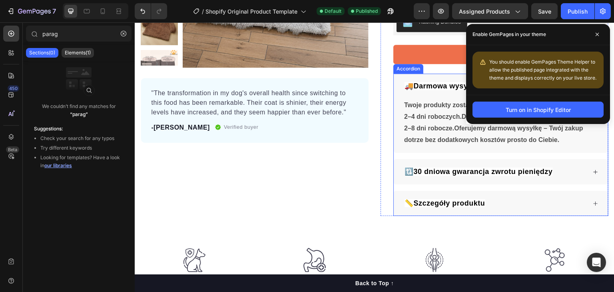
click at [410, 85] on span "🚚Darmowa wysyłka" at bounding box center [441, 86] width 74 height 8
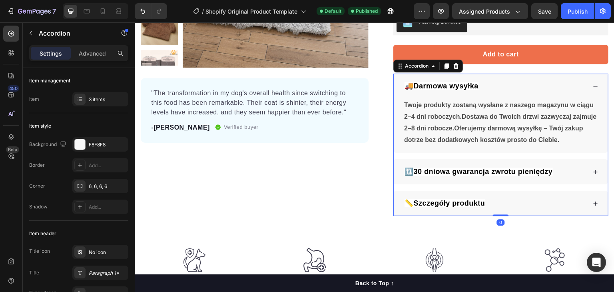
click at [514, 83] on div "🚚Darmowa wysyłka" at bounding box center [494, 86] width 183 height 12
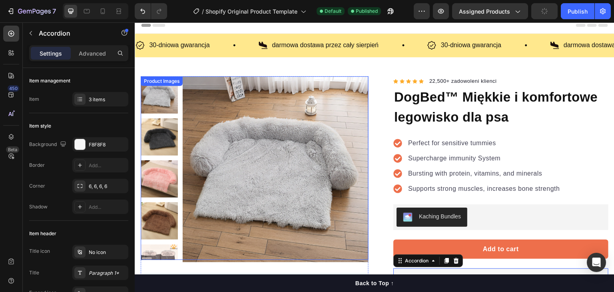
scroll to position [0, 0]
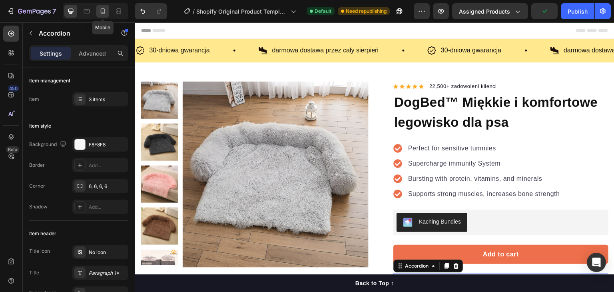
drag, startPoint x: 99, startPoint y: 14, endPoint x: 36, endPoint y: 112, distance: 117.0
click at [99, 14] on icon at bounding box center [103, 11] width 8 height 8
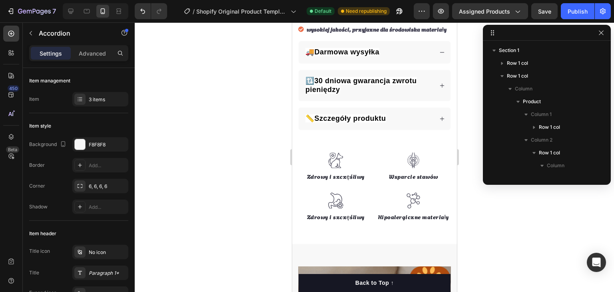
scroll to position [151, 0]
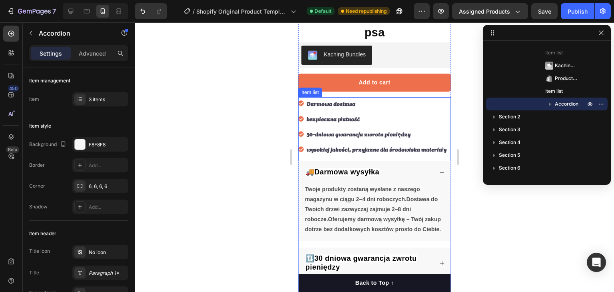
click at [330, 98] on p "Darmowa dostawa" at bounding box center [376, 103] width 140 height 10
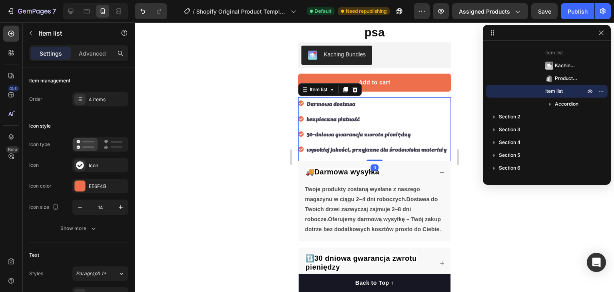
click at [330, 98] on p "Darmowa dostawa" at bounding box center [376, 103] width 140 height 10
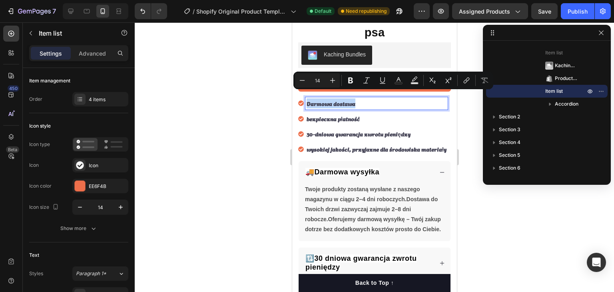
click at [330, 98] on p "Darmowa dostawa" at bounding box center [376, 103] width 140 height 10
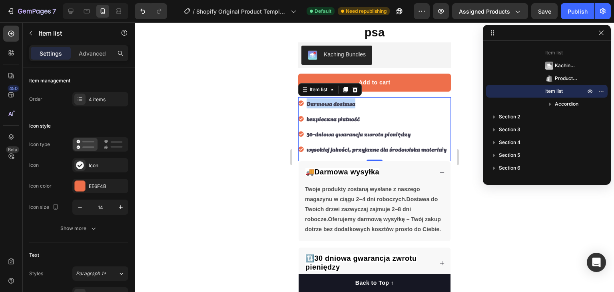
copy p "Darmowa dostawa"
click at [71, 10] on icon at bounding box center [71, 11] width 8 height 8
type input "24"
type input "16"
type input "8"
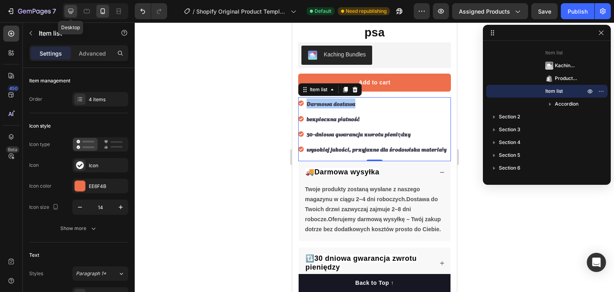
type input "8"
type input "12"
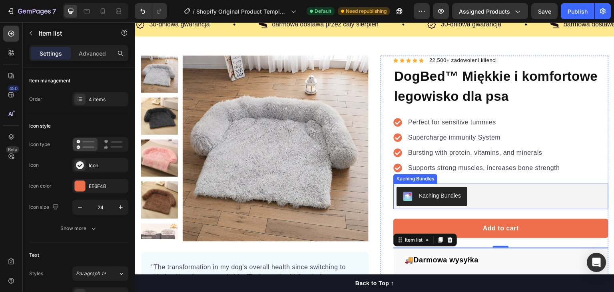
scroll to position [22, 0]
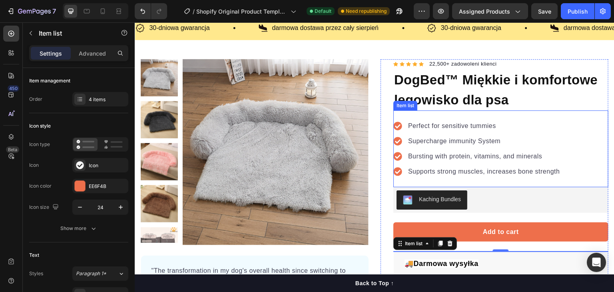
click at [438, 126] on p "Perfect for sensitive tummies" at bounding box center [484, 126] width 152 height 10
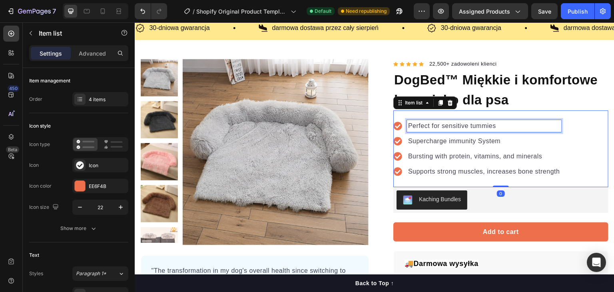
click at [438, 126] on p "Perfect for sensitive tummies" at bounding box center [484, 126] width 152 height 10
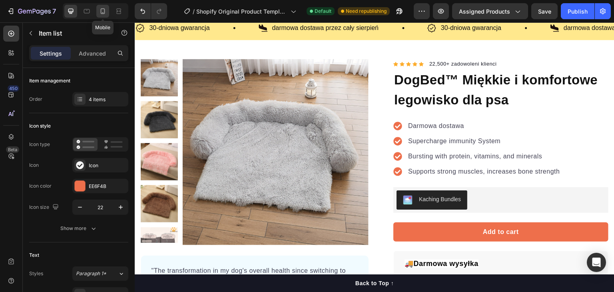
click at [100, 11] on icon at bounding box center [103, 11] width 8 height 8
type input "16"
type input "14"
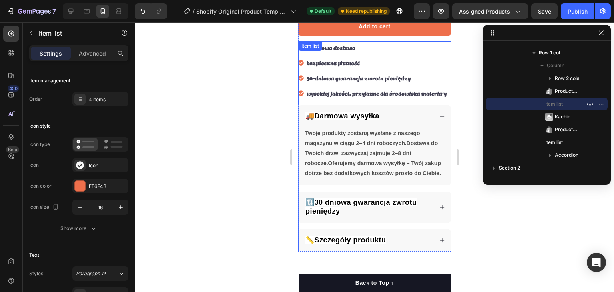
scroll to position [292, 0]
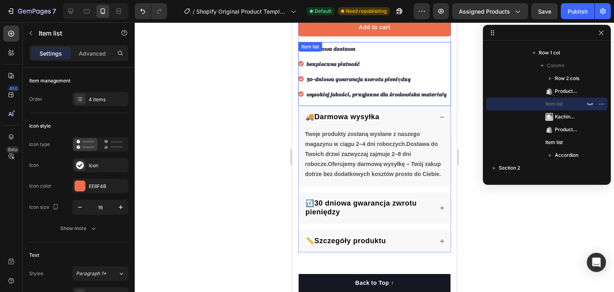
click at [335, 58] on p "bezpieczna płatność" at bounding box center [376, 63] width 140 height 10
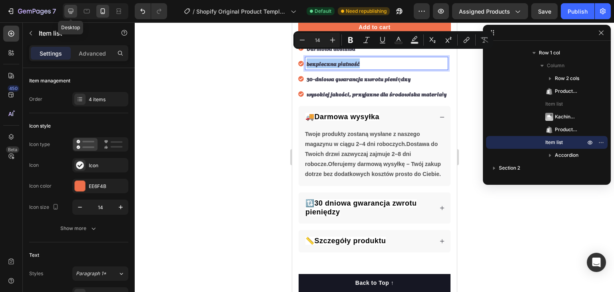
click at [71, 15] on icon at bounding box center [71, 11] width 8 height 8
type input "24"
type input "8"
type input "12"
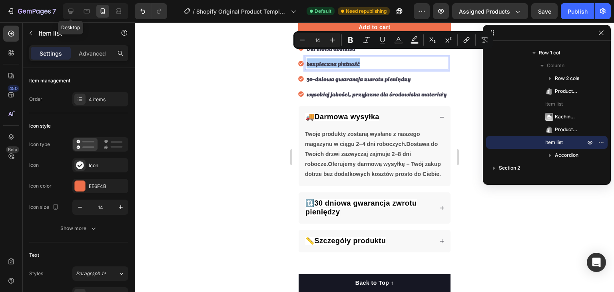
type input "12"
type input "16"
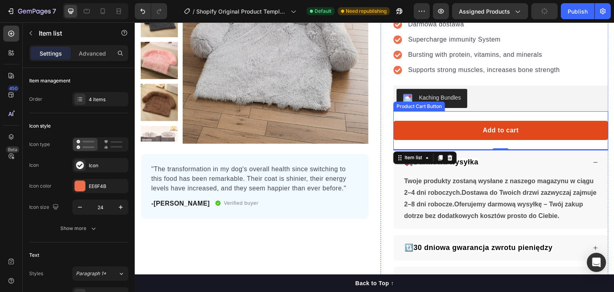
scroll to position [63, 0]
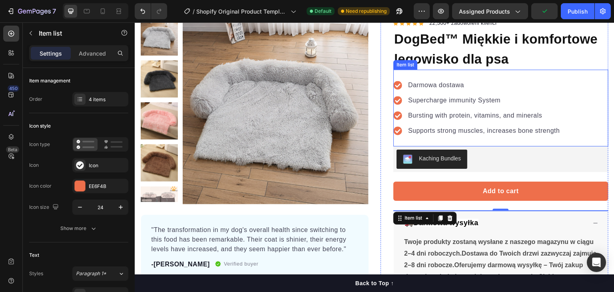
click at [441, 100] on p "Supercharge immunity System" at bounding box center [484, 100] width 152 height 10
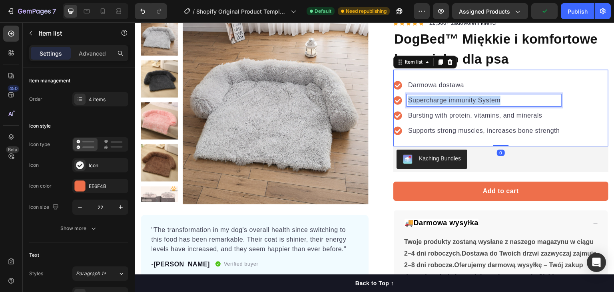
click at [441, 100] on p "Supercharge immunity System" at bounding box center [484, 100] width 152 height 10
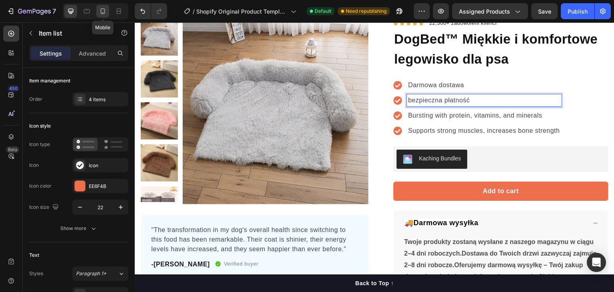
click at [100, 10] on icon at bounding box center [103, 11] width 8 height 8
type input "16"
type input "14"
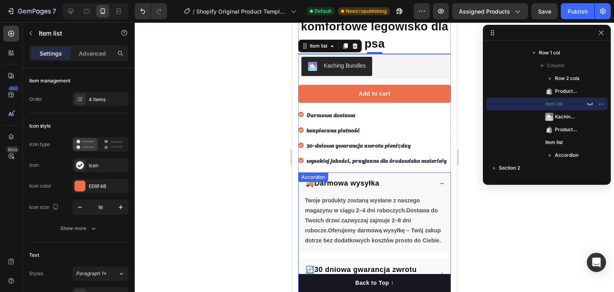
scroll to position [212, 0]
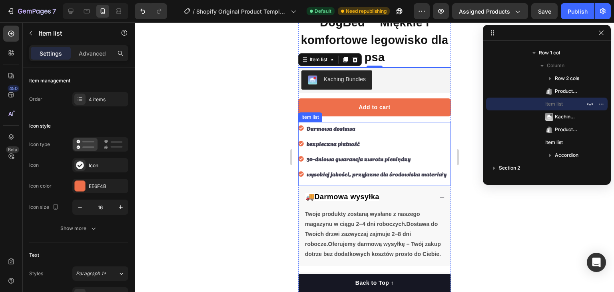
click at [342, 153] on p "30-dniowa gwarancja zwrotu pieniędzy" at bounding box center [376, 158] width 140 height 10
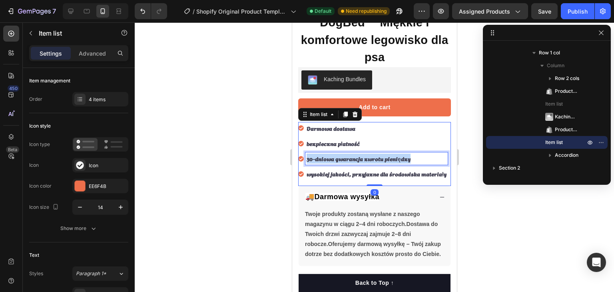
click at [342, 153] on p "30-dniowa gwarancja zwrotu pieniędzy" at bounding box center [376, 158] width 140 height 10
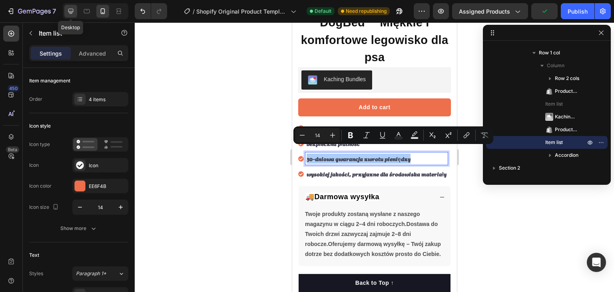
click at [73, 10] on icon at bounding box center [71, 11] width 8 height 8
type input "24"
type input "8"
type input "12"
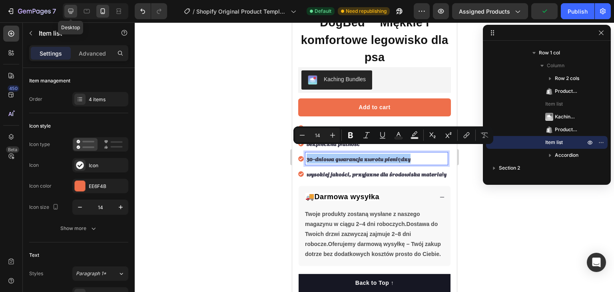
type input "12"
type input "16"
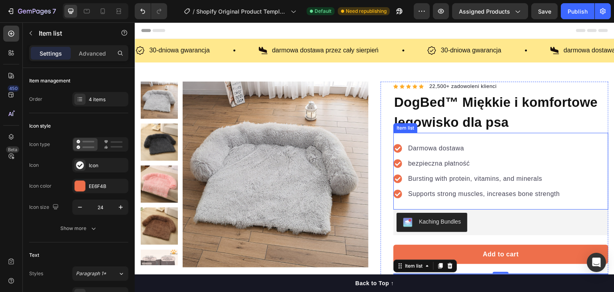
click at [418, 177] on p "Bursting with protein, vitamins, and minerals" at bounding box center [484, 179] width 152 height 10
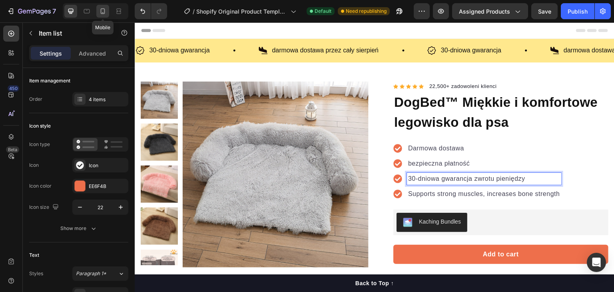
click at [99, 14] on icon at bounding box center [103, 11] width 8 height 8
type input "16"
type input "14"
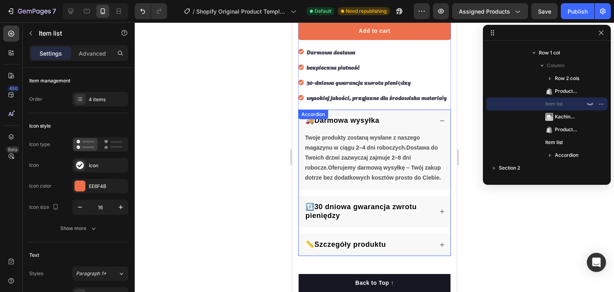
scroll to position [252, 0]
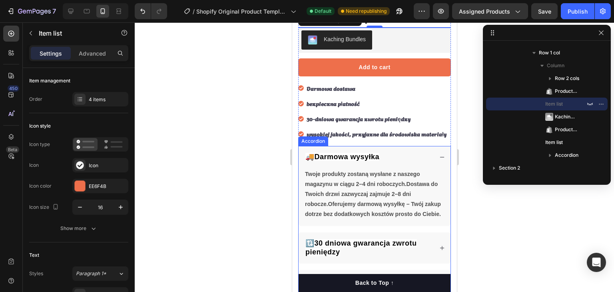
click at [382, 160] on div "🚚Darmowa wysyłka" at bounding box center [368, 156] width 129 height 11
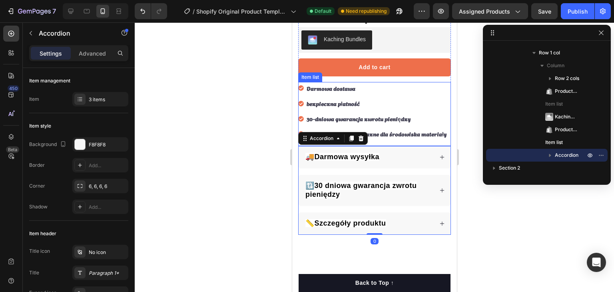
click at [346, 131] on p "wysokiej jakości, przyjazne dla środowiska materiały" at bounding box center [376, 134] width 140 height 10
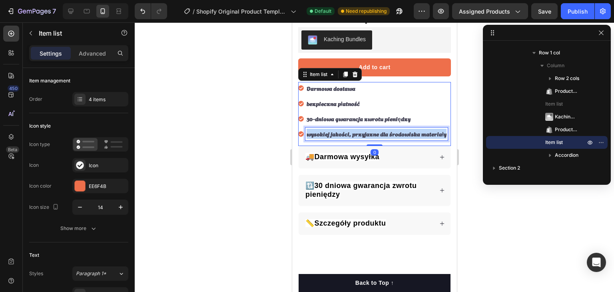
click at [346, 131] on p "wysokiej jakości, przyjazne dla środowiska materiały" at bounding box center [376, 134] width 140 height 10
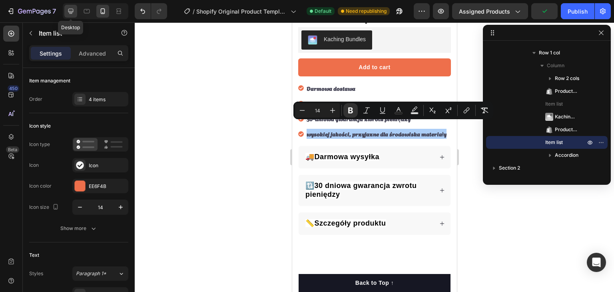
click at [73, 9] on icon at bounding box center [71, 11] width 8 height 8
type input "24"
type input "16"
type input "8"
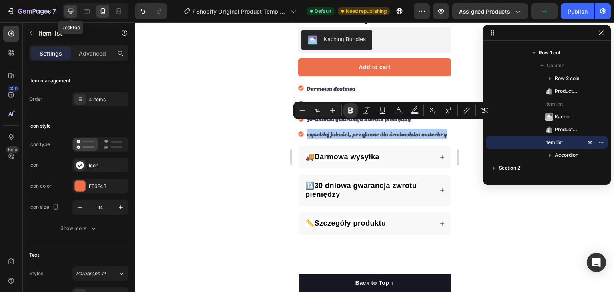
type input "12"
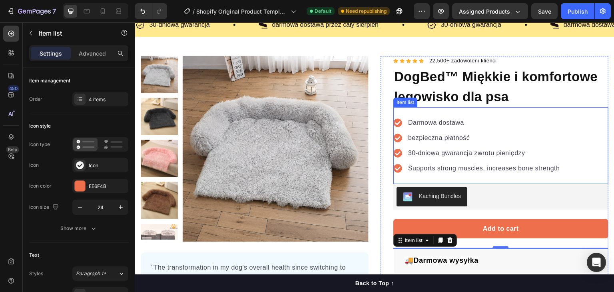
scroll to position [14, 0]
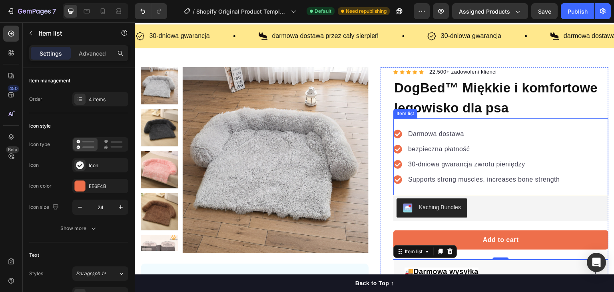
click at [426, 177] on p "Supports strong muscles, increases bone strength" at bounding box center [484, 180] width 152 height 10
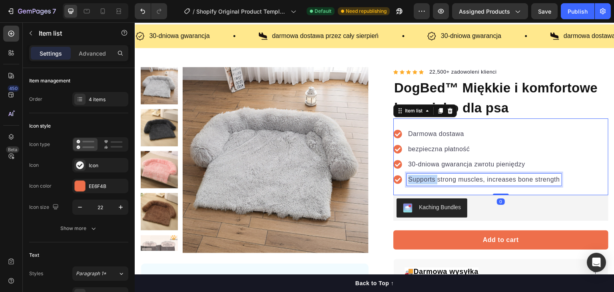
click at [428, 177] on p "Supports strong muscles, increases bone strength" at bounding box center [484, 180] width 152 height 10
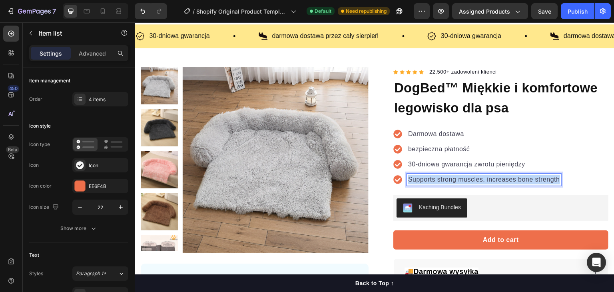
click at [428, 177] on p "Supports strong muscles, increases bone strength" at bounding box center [484, 180] width 152 height 10
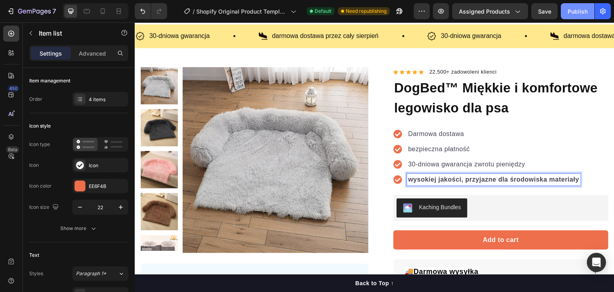
click at [570, 14] on div "Publish" at bounding box center [577, 11] width 20 height 8
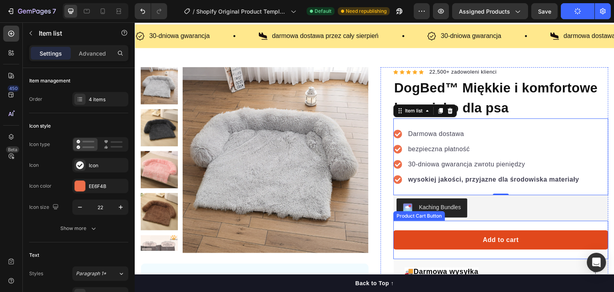
click at [542, 231] on button "Add to cart" at bounding box center [500, 239] width 215 height 19
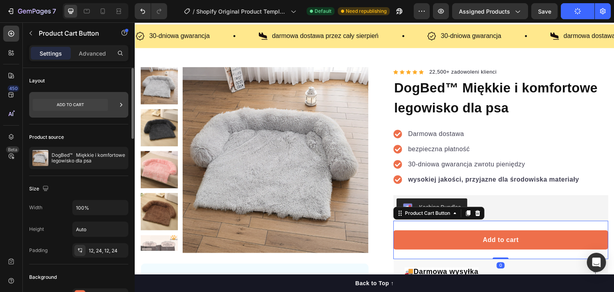
click at [116, 103] on div at bounding box center [78, 105] width 99 height 26
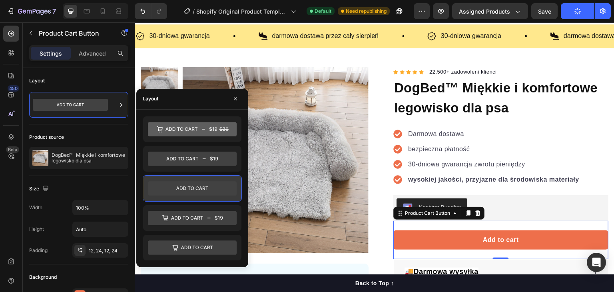
click at [212, 185] on icon at bounding box center [192, 188] width 89 height 14
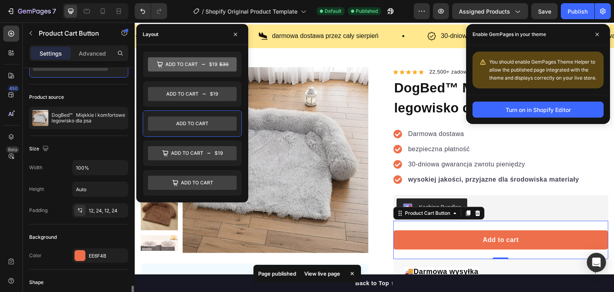
scroll to position [280, 0]
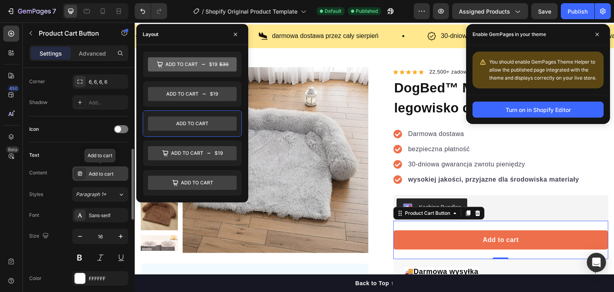
click at [103, 171] on div "Add to cart" at bounding box center [108, 173] width 38 height 7
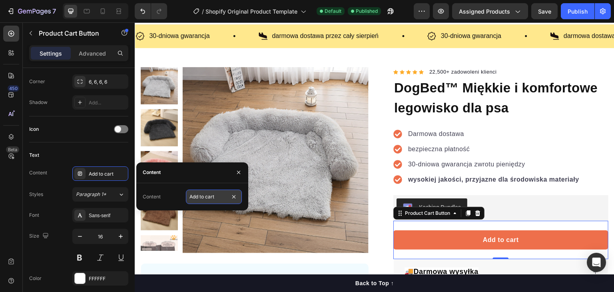
click at [200, 199] on input "Add to cart" at bounding box center [214, 196] width 56 height 14
paste input "dodaj do koszyka"
type input "dodaj do koszyka"
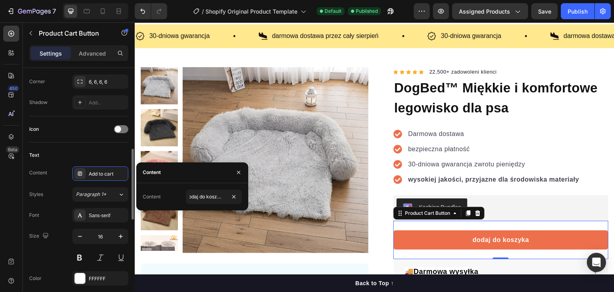
click at [99, 137] on div "Icon" at bounding box center [78, 129] width 99 height 26
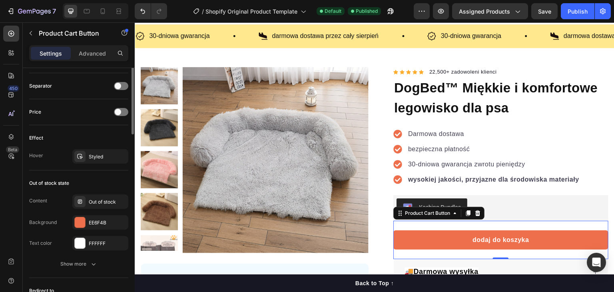
scroll to position [399, 0]
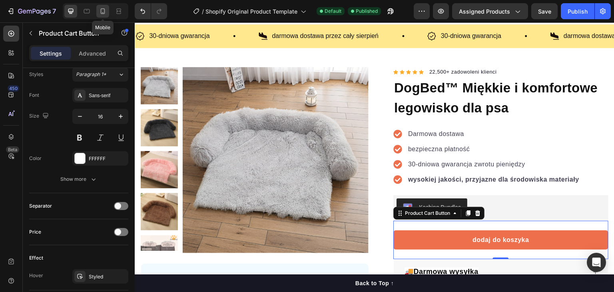
click at [103, 12] on icon at bounding box center [103, 11] width 8 height 8
type input "14"
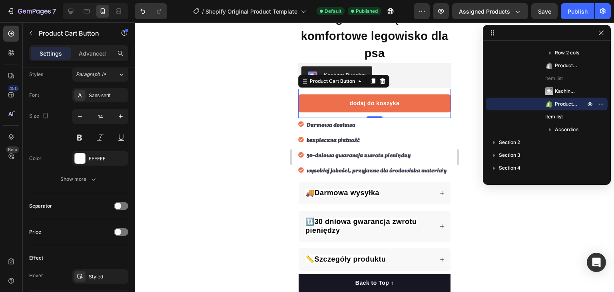
scroll to position [214, 0]
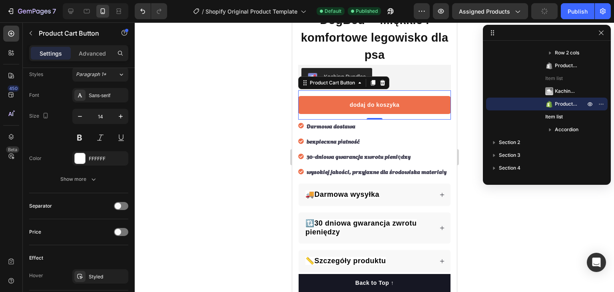
click at [303, 90] on div "dodaj do koszyka Product Cart Button 0" at bounding box center [374, 104] width 153 height 29
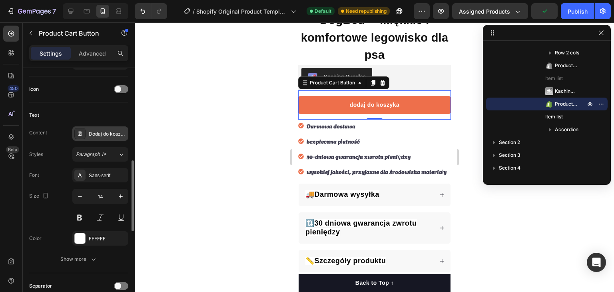
click at [83, 133] on div at bounding box center [79, 133] width 11 height 11
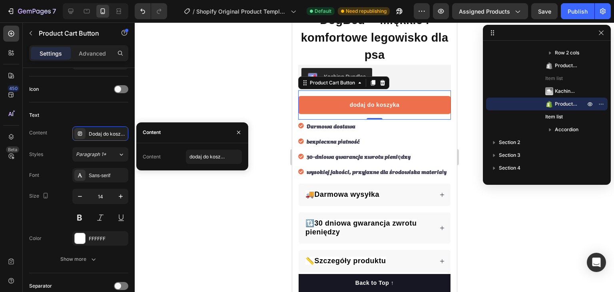
click at [152, 157] on div "Content" at bounding box center [152, 156] width 18 height 7
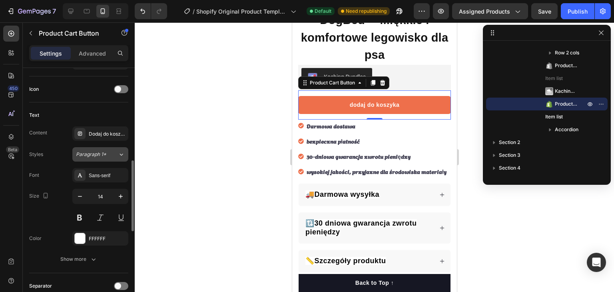
click at [89, 156] on span "Paragraph 1*" at bounding box center [91, 154] width 30 height 7
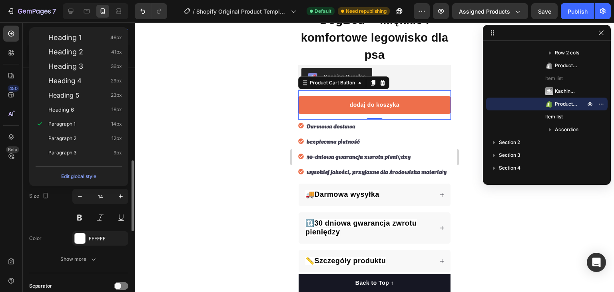
click at [63, 203] on div "Size 14" at bounding box center [78, 207] width 99 height 36
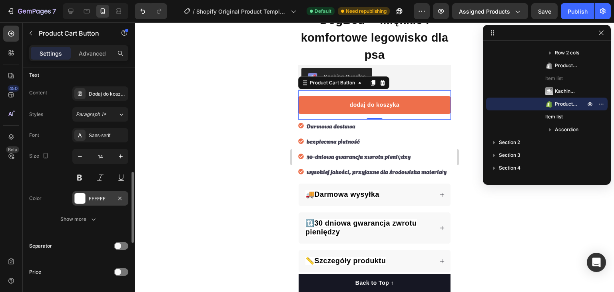
scroll to position [399, 0]
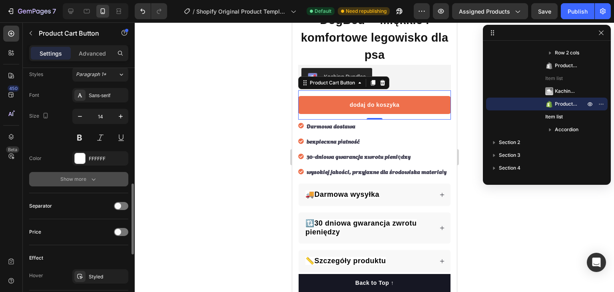
click at [89, 179] on icon "button" at bounding box center [93, 179] width 8 height 8
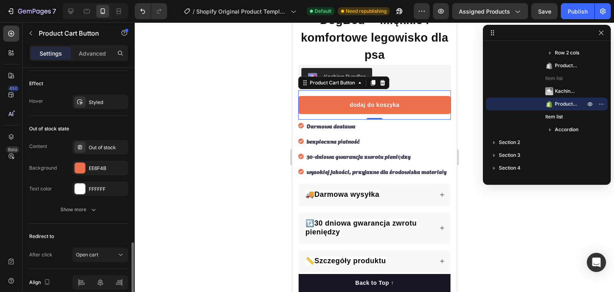
scroll to position [713, 0]
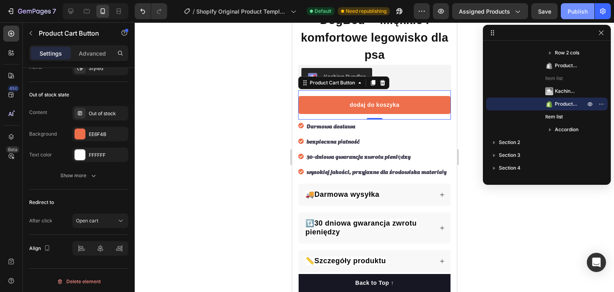
click at [570, 12] on div "Publish" at bounding box center [577, 11] width 20 height 8
click at [350, 109] on div "dodaj do koszyka Product Cart Button 0" at bounding box center [374, 104] width 153 height 29
click at [348, 112] on div "dodaj do koszyka Product Cart Button 0" at bounding box center [374, 104] width 153 height 29
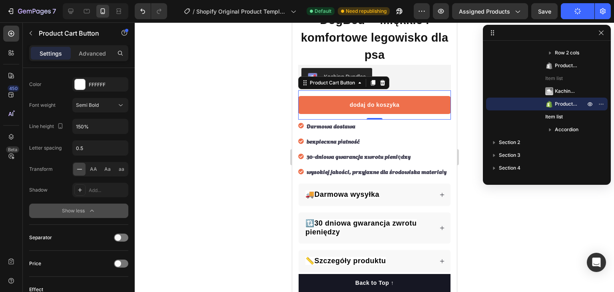
scroll to position [194, 0]
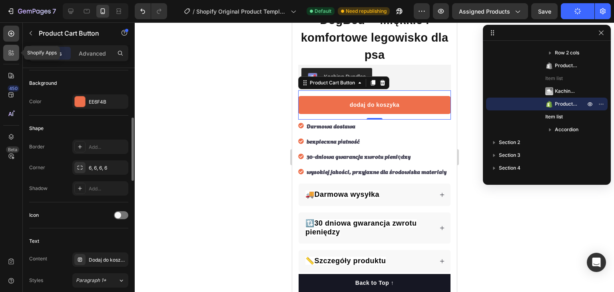
click at [13, 57] on div at bounding box center [11, 53] width 16 height 16
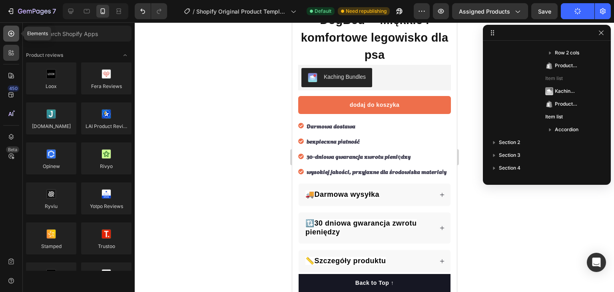
click at [13, 35] on icon at bounding box center [11, 34] width 6 height 6
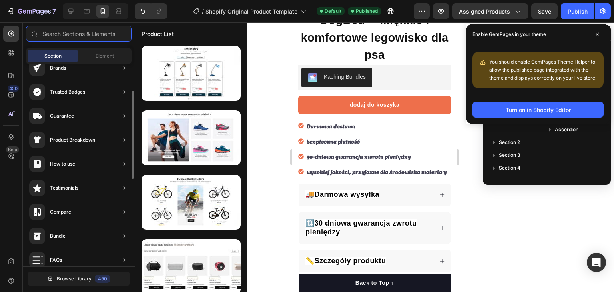
scroll to position [0, 0]
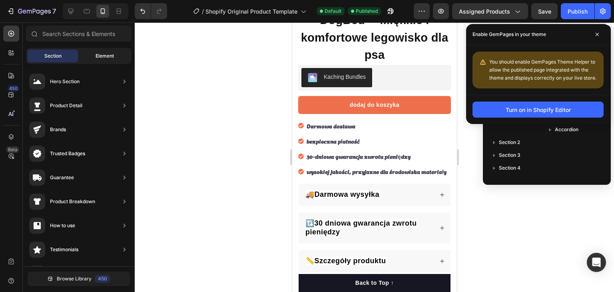
click at [86, 52] on div "Element" at bounding box center [104, 56] width 50 height 13
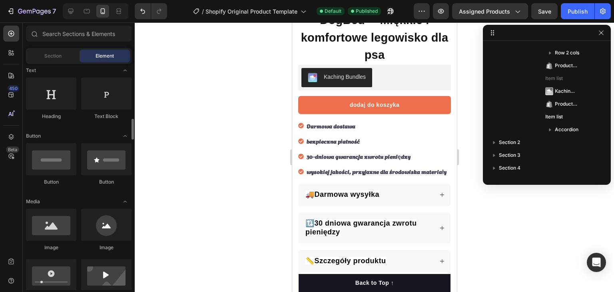
scroll to position [160, 0]
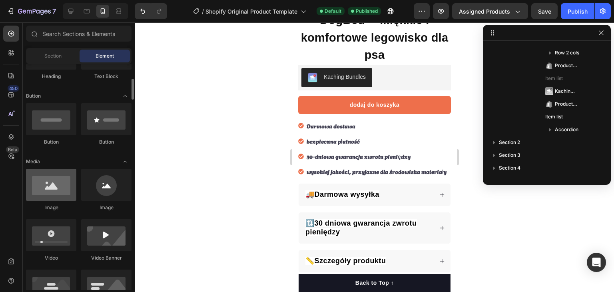
click at [60, 179] on div at bounding box center [51, 185] width 50 height 32
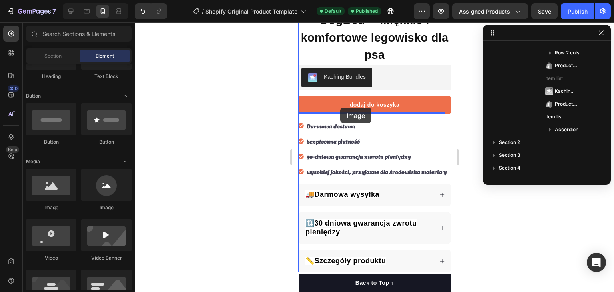
drag, startPoint x: 348, startPoint y: 211, endPoint x: 340, endPoint y: 107, distance: 105.0
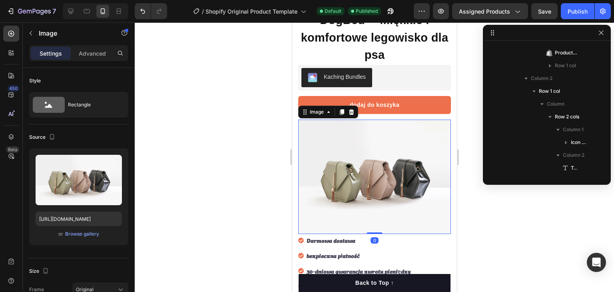
scroll to position [253, 0]
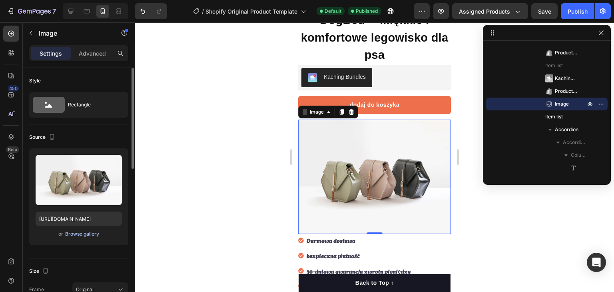
click at [88, 234] on div "Browse gallery" at bounding box center [82, 233] width 34 height 7
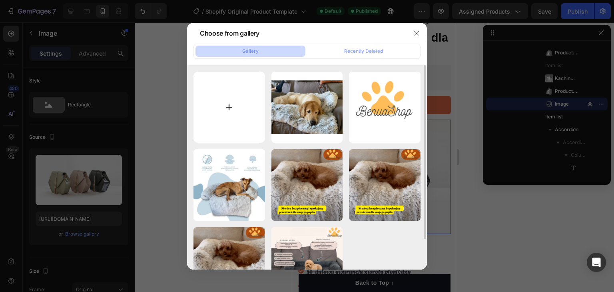
click at [241, 94] on input "file" at bounding box center [228, 106] width 71 height 71
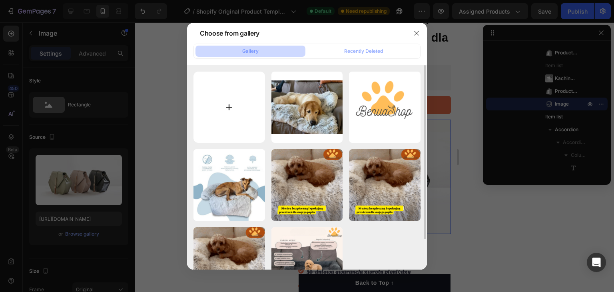
type input "C:\fakepath\card.jpeg"
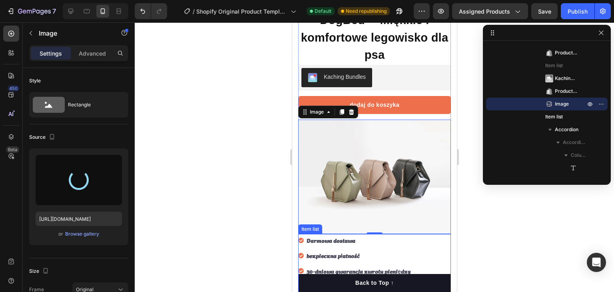
scroll to position [334, 0]
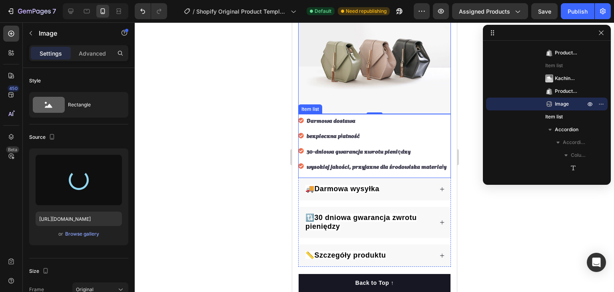
type input "[URL][DOMAIN_NAME]"
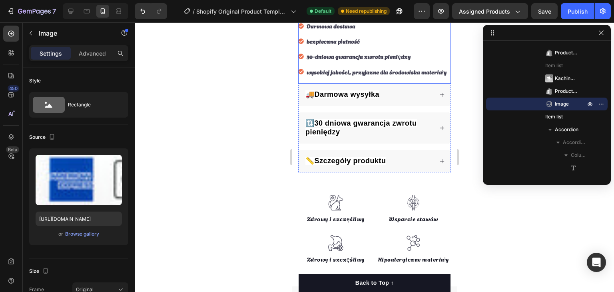
scroll to position [214, 0]
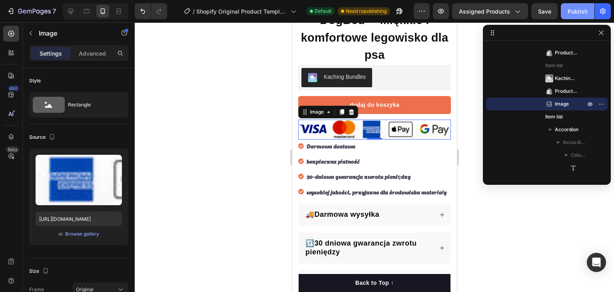
click at [577, 10] on div "Publish" at bounding box center [577, 11] width 20 height 8
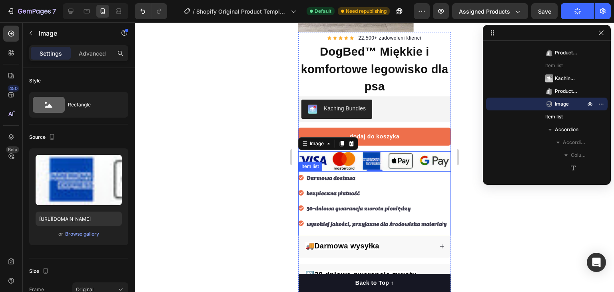
scroll to position [134, 0]
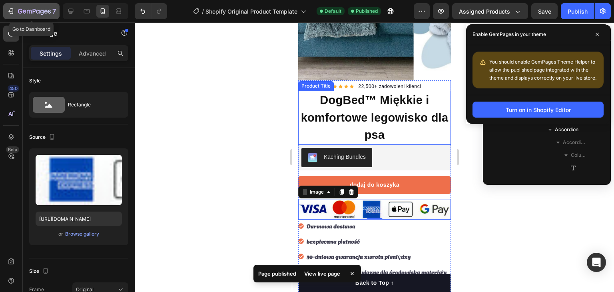
click at [18, 7] on div "7" at bounding box center [37, 11] width 38 height 10
